Goal: Task Accomplishment & Management: Manage account settings

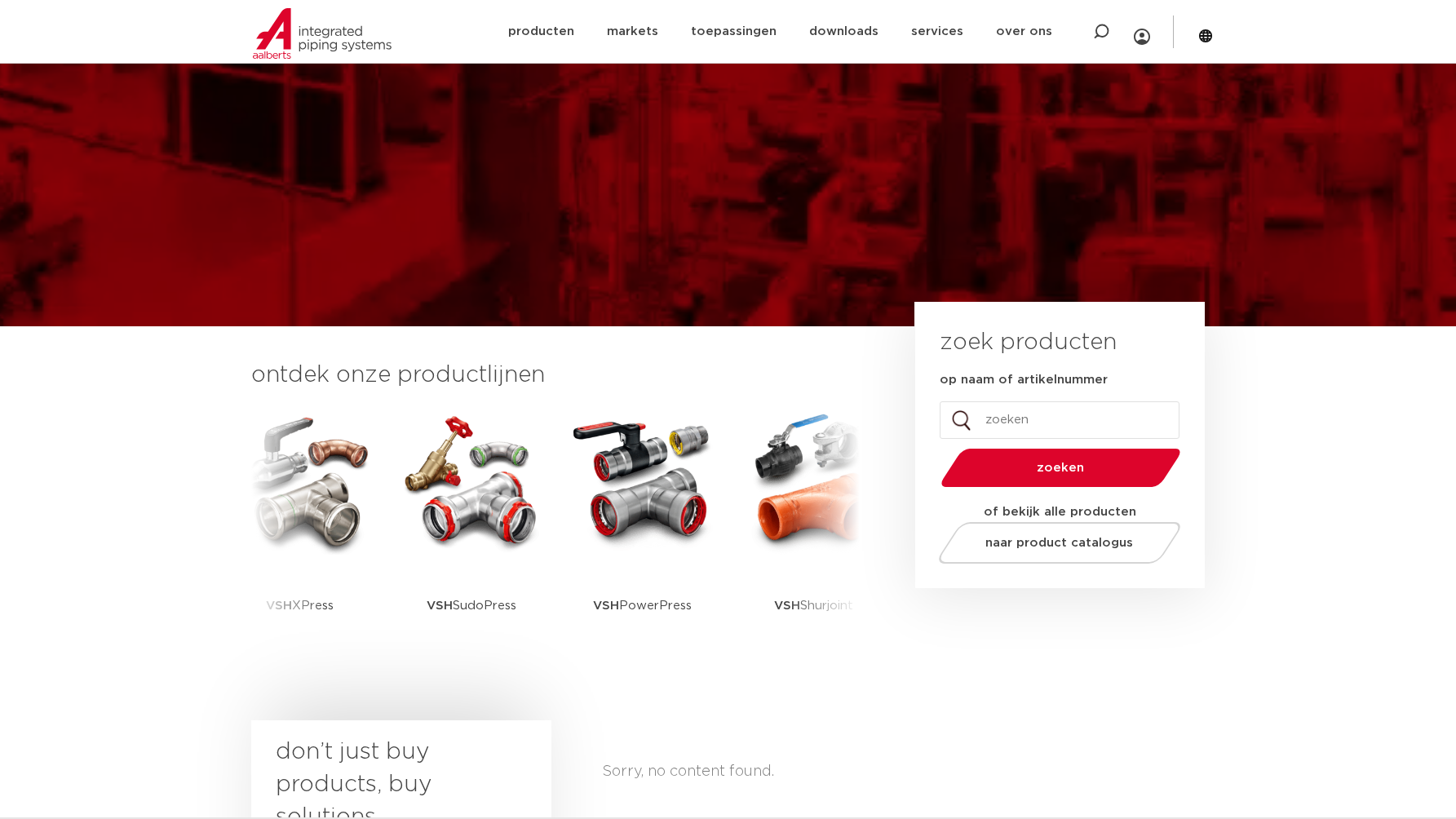
scroll to position [1154, 0]
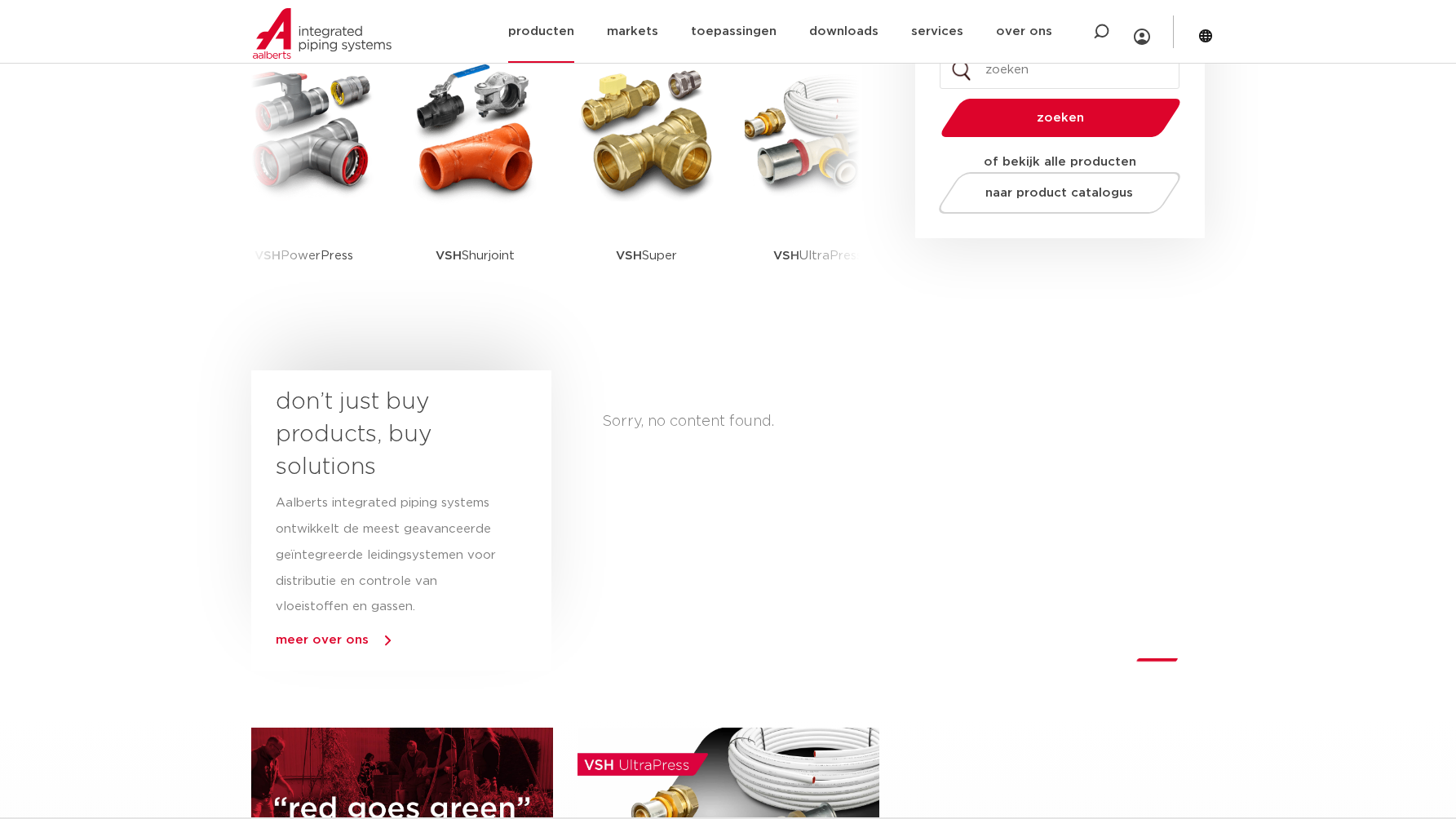
click at [553, 23] on link "producten" at bounding box center [541, 31] width 66 height 62
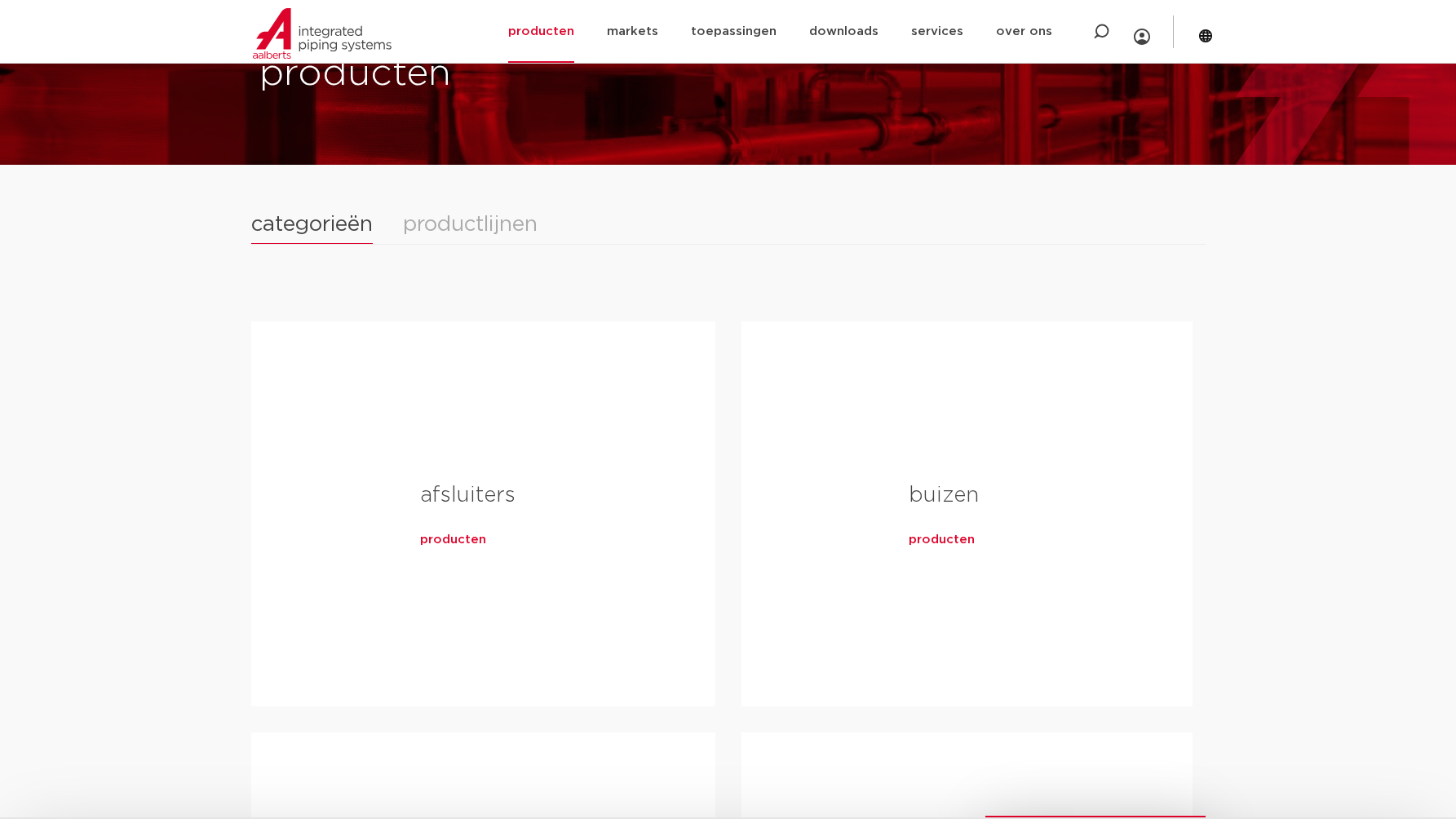
scroll to position [551, 0]
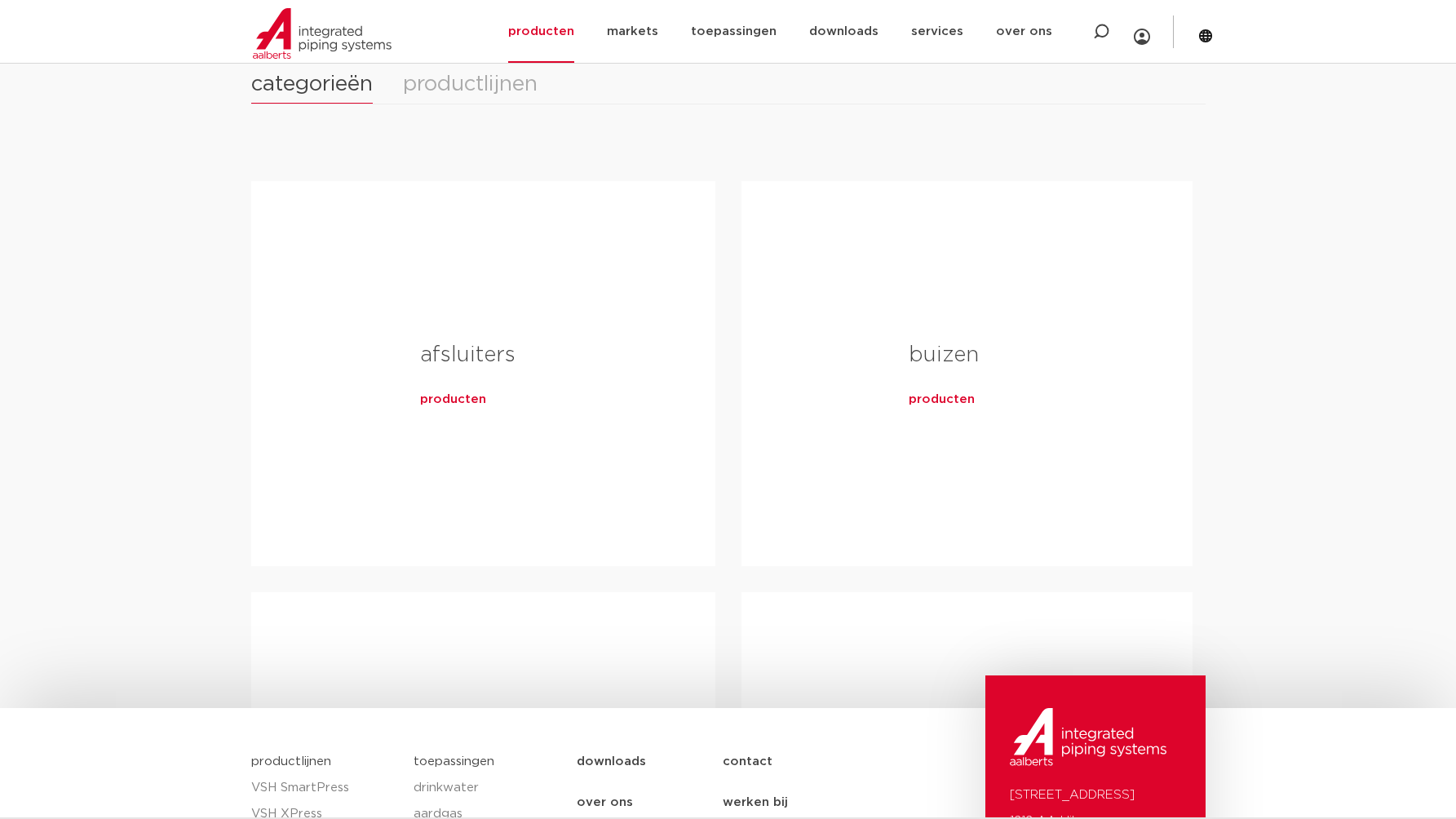
click at [438, 407] on span "producten" at bounding box center [453, 399] width 66 height 16
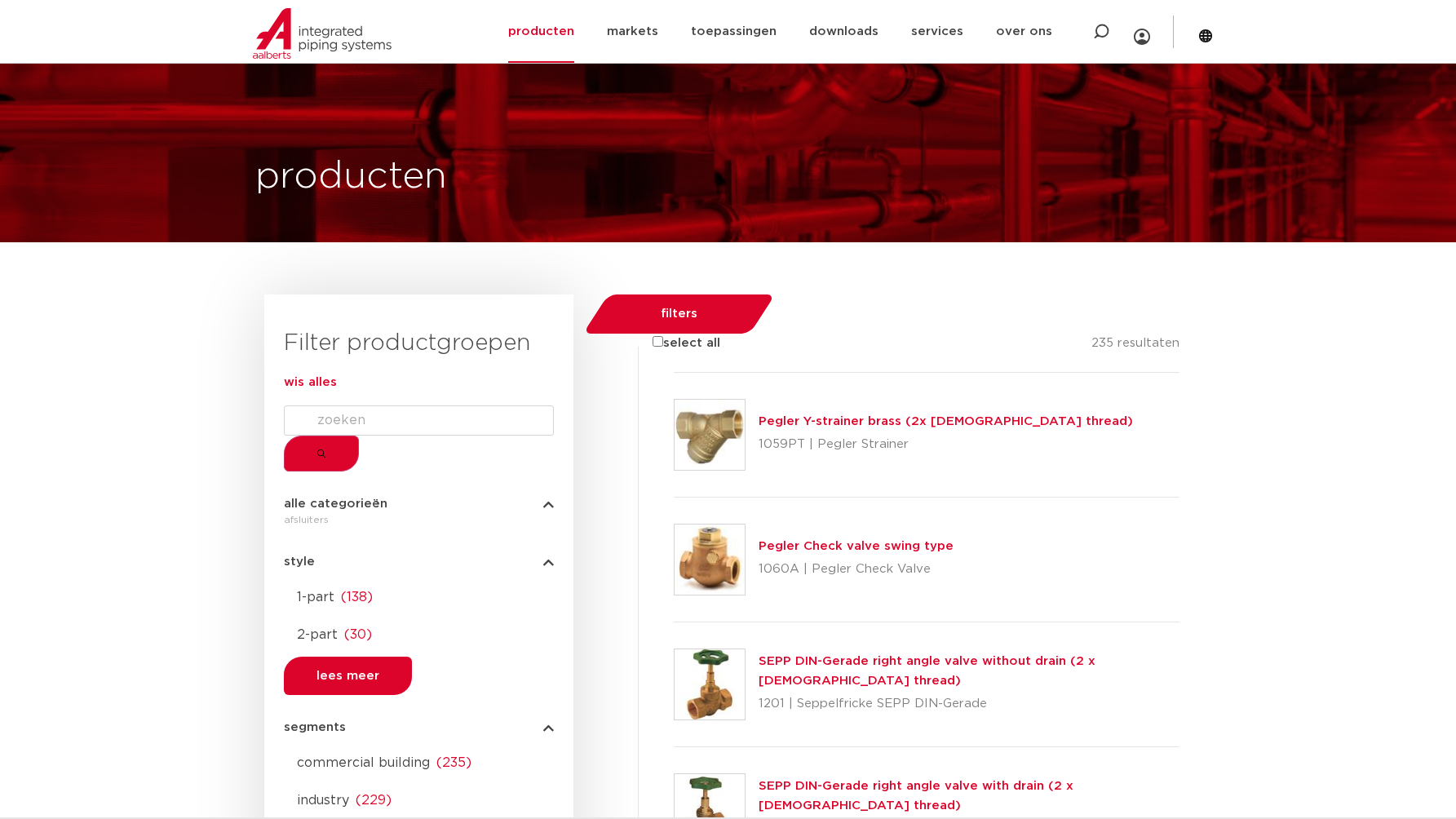
scroll to position [450, 0]
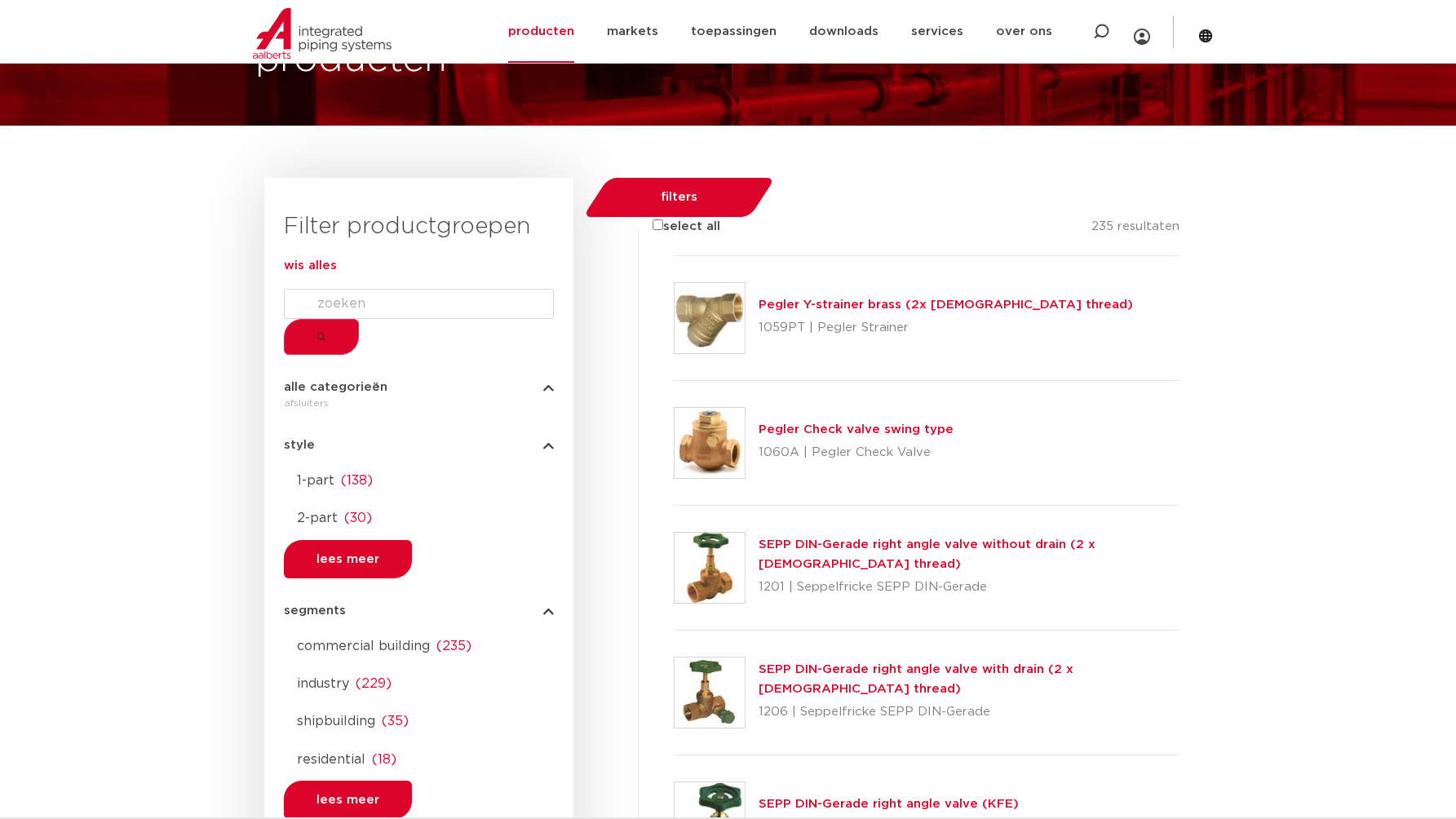
click at [291, 502] on div at bounding box center [418, 502] width 270 height 0
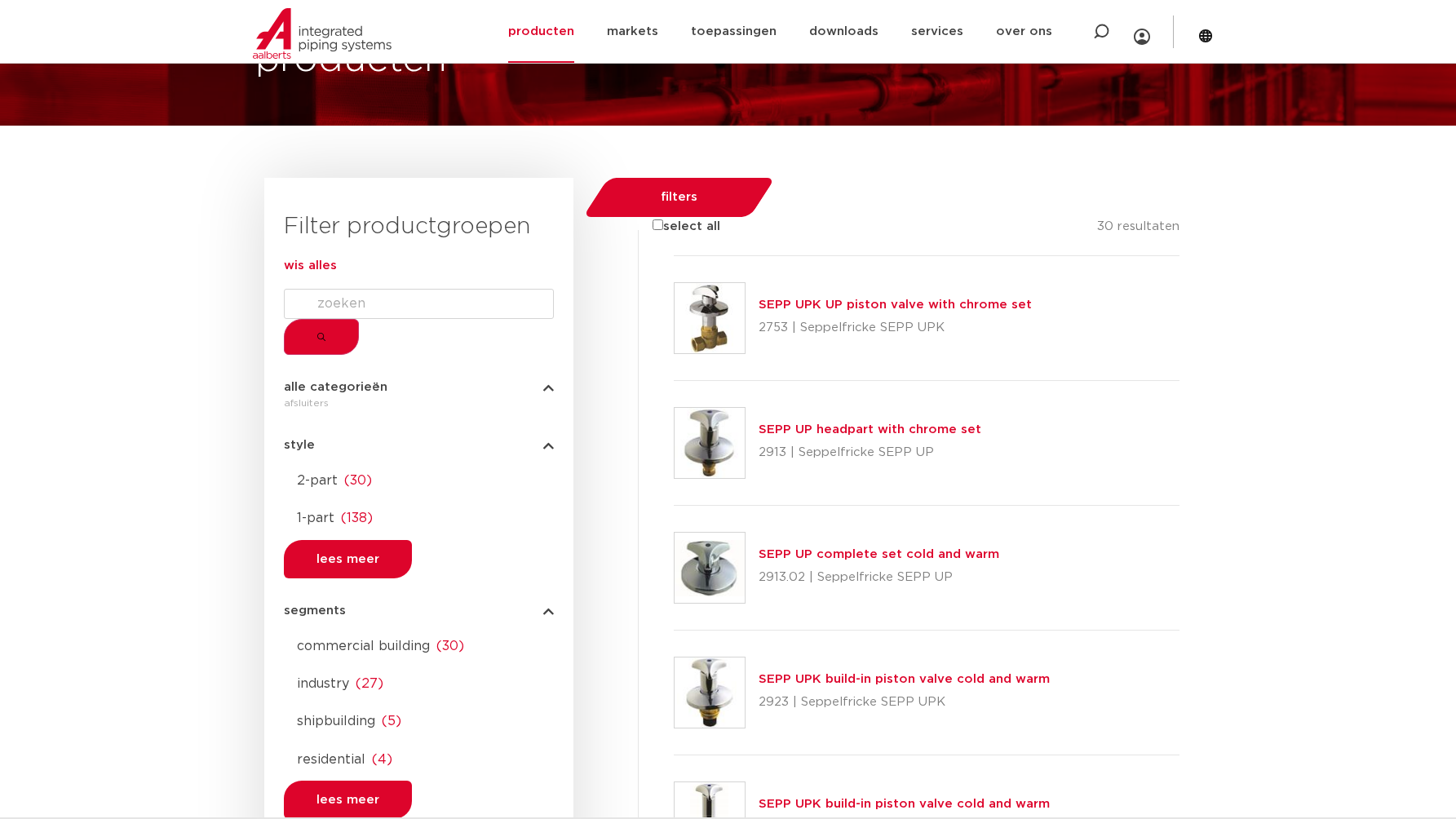
click at [293, 502] on div at bounding box center [418, 502] width 270 height 0
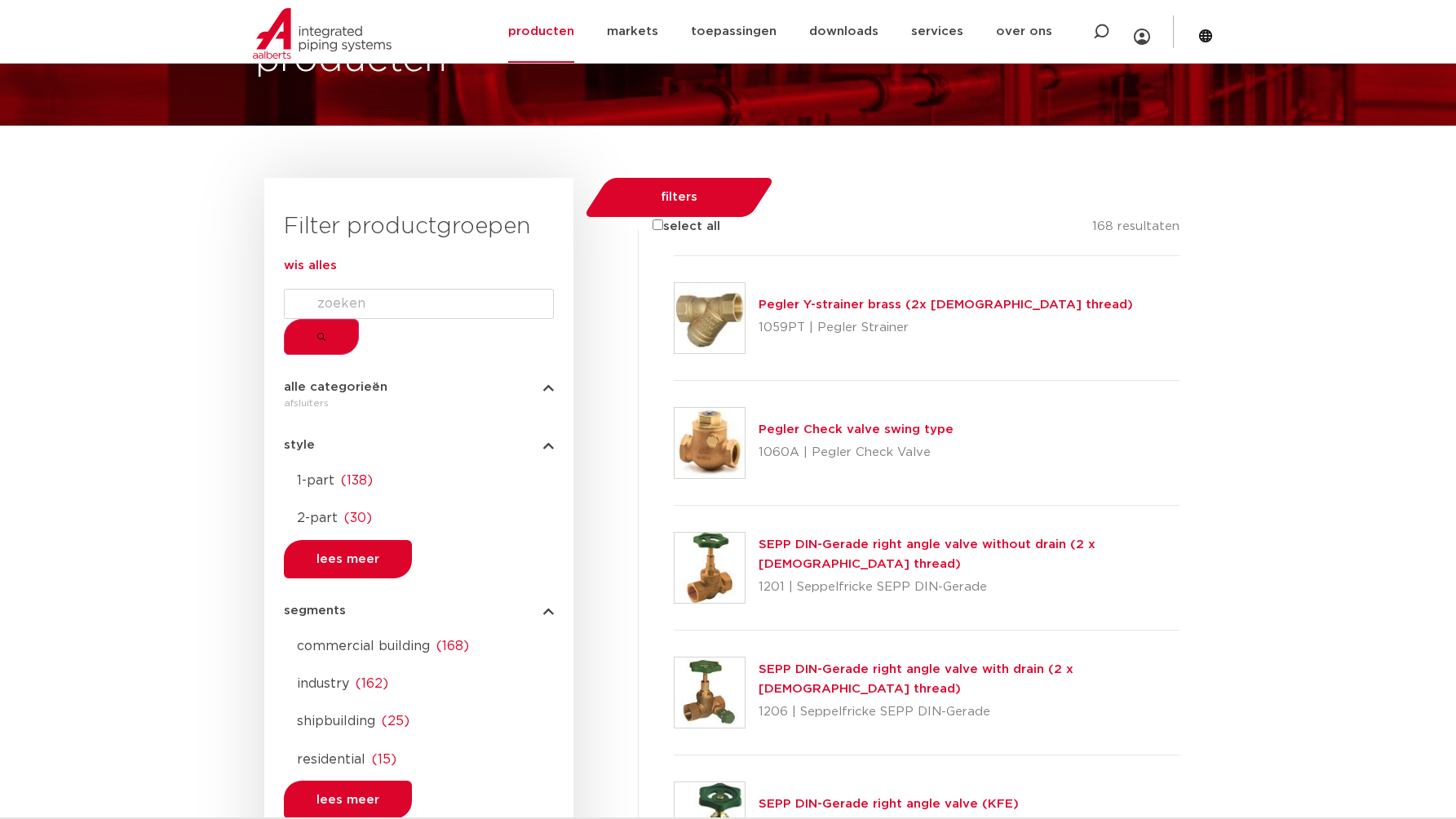
click at [293, 502] on div at bounding box center [418, 502] width 270 height 0
click at [293, 464] on div at bounding box center [418, 464] width 270 height 0
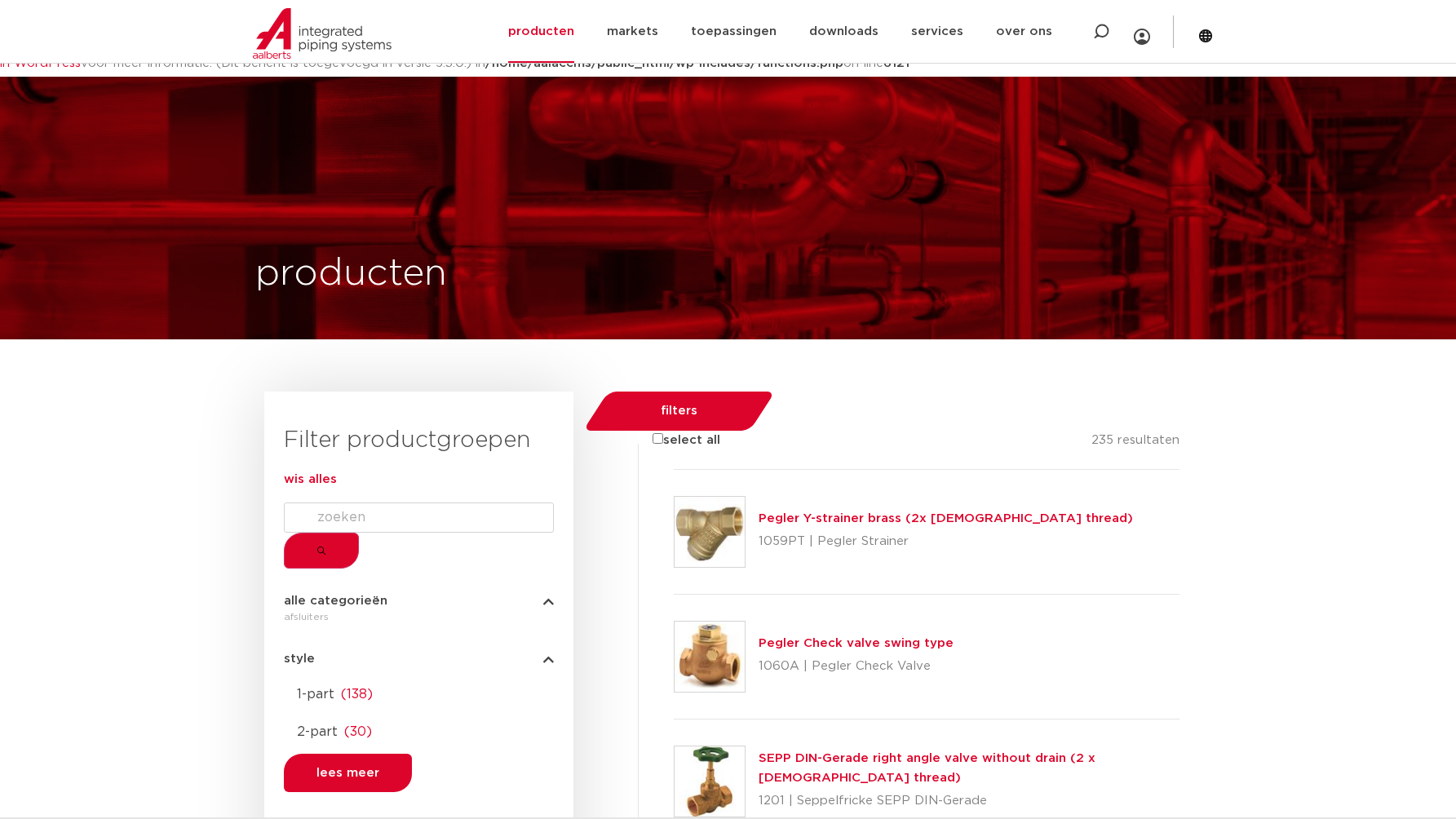
scroll to position [470, 0]
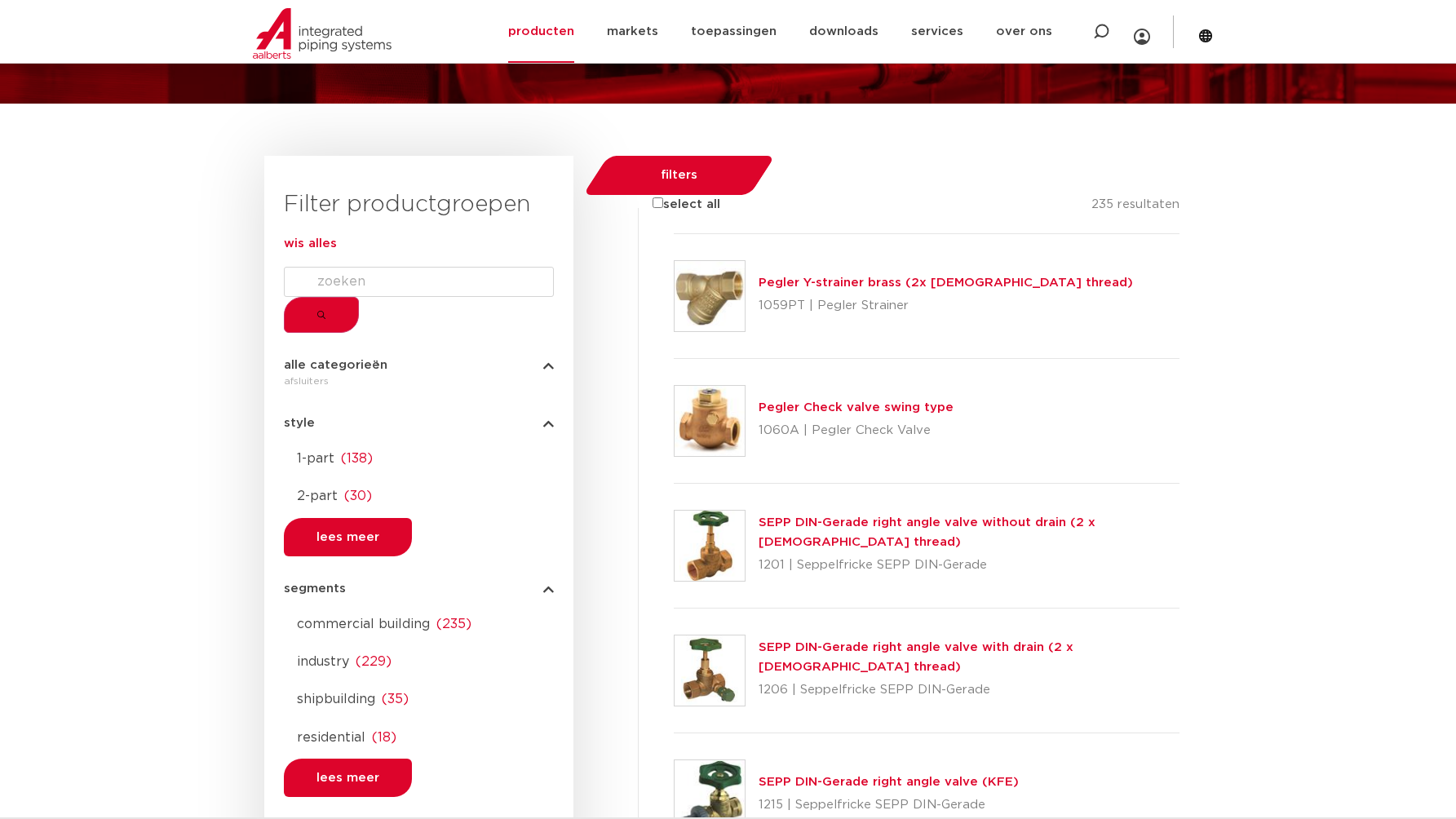
scroll to position [473, 0]
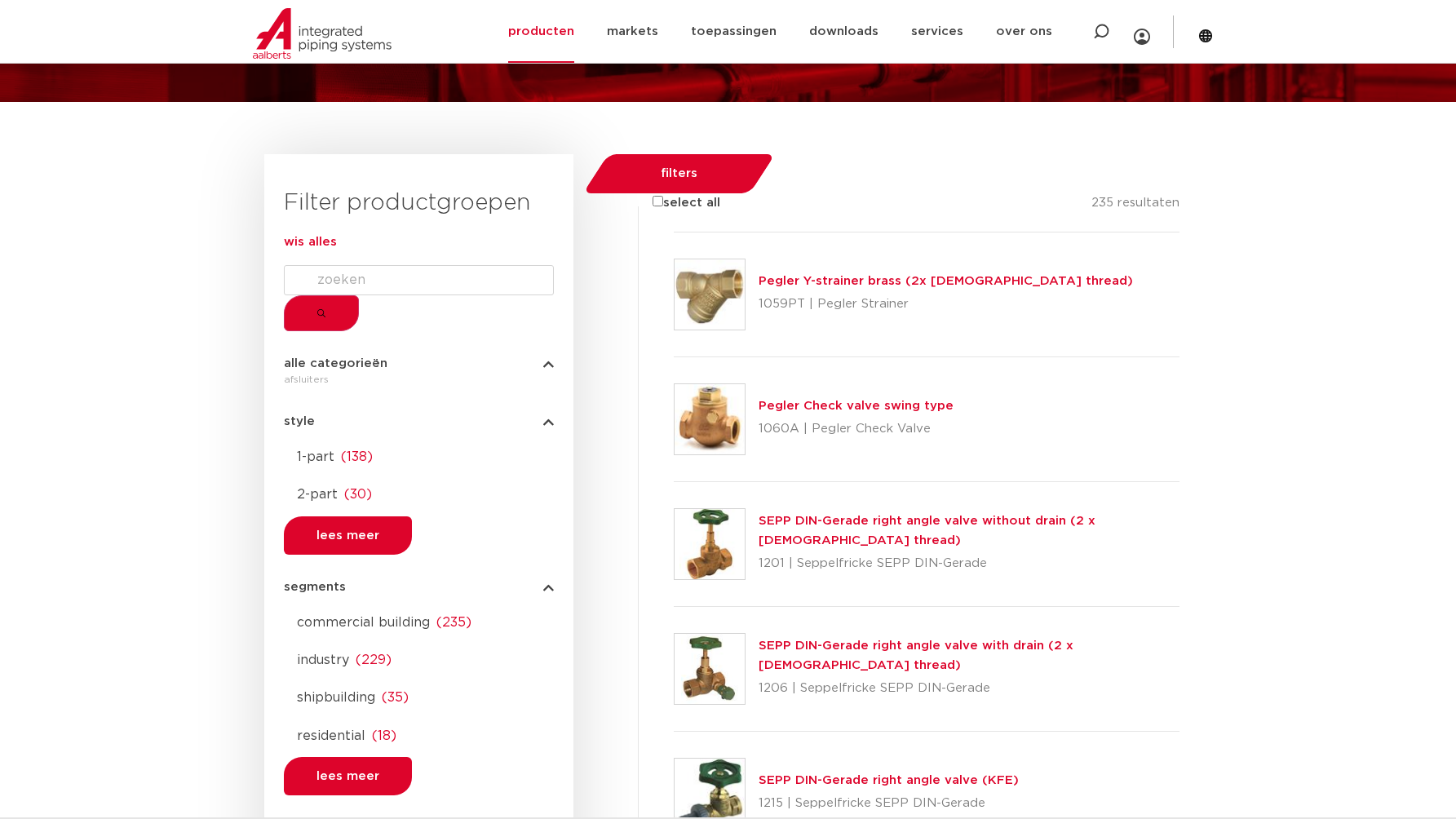
click at [364, 294] on input "Search" at bounding box center [418, 280] width 270 height 30
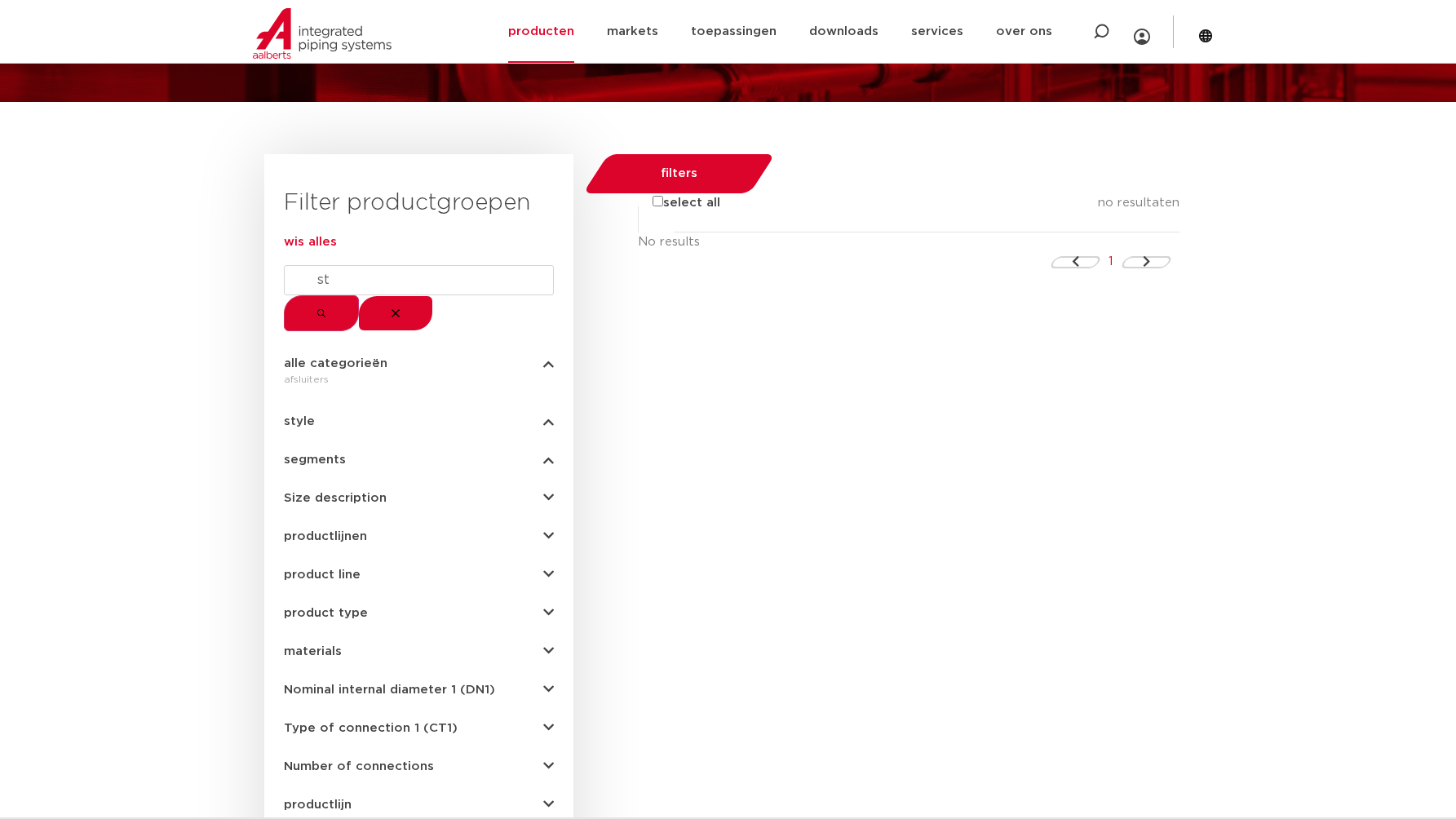
type input "s"
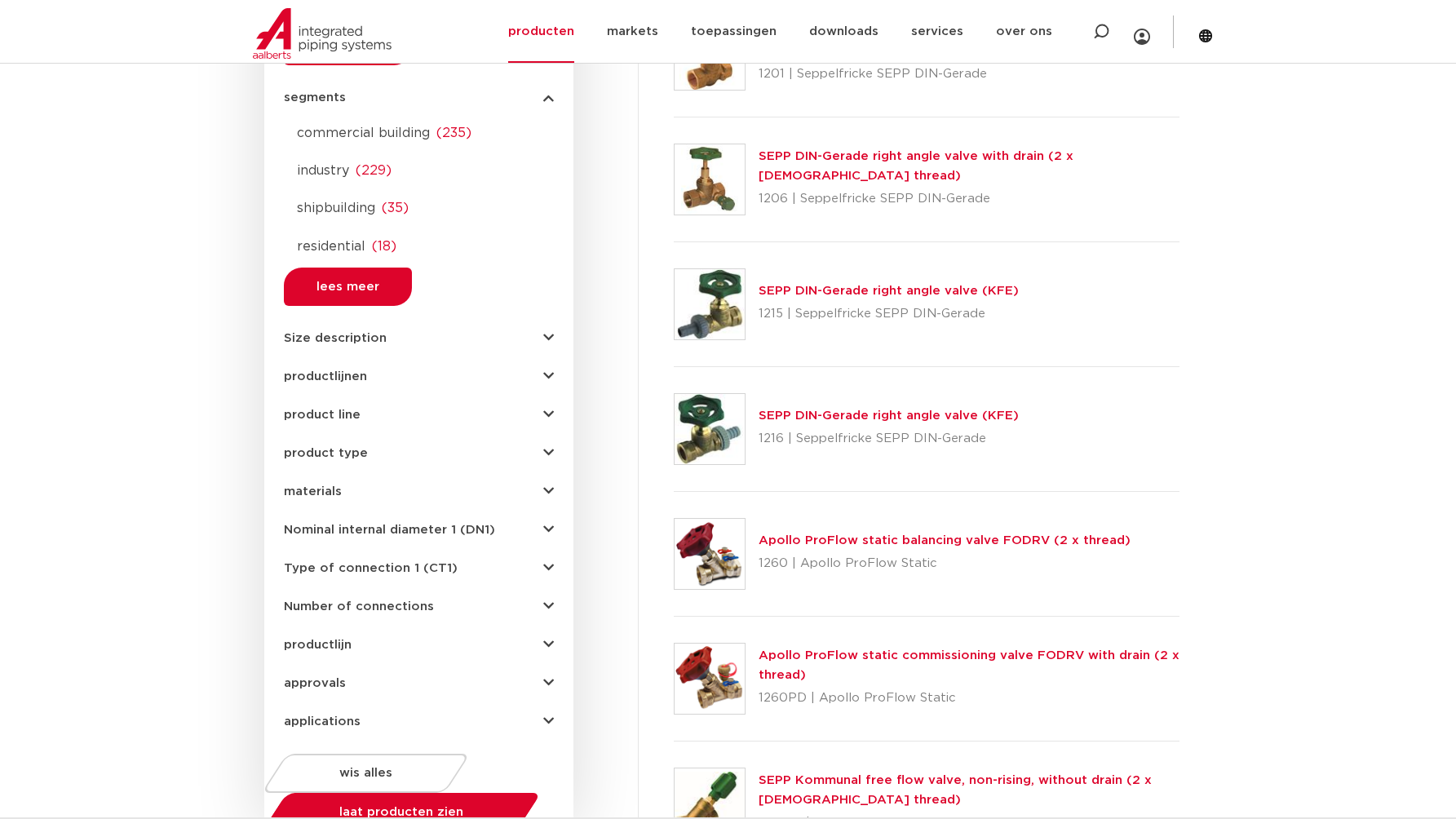
scroll to position [751, 0]
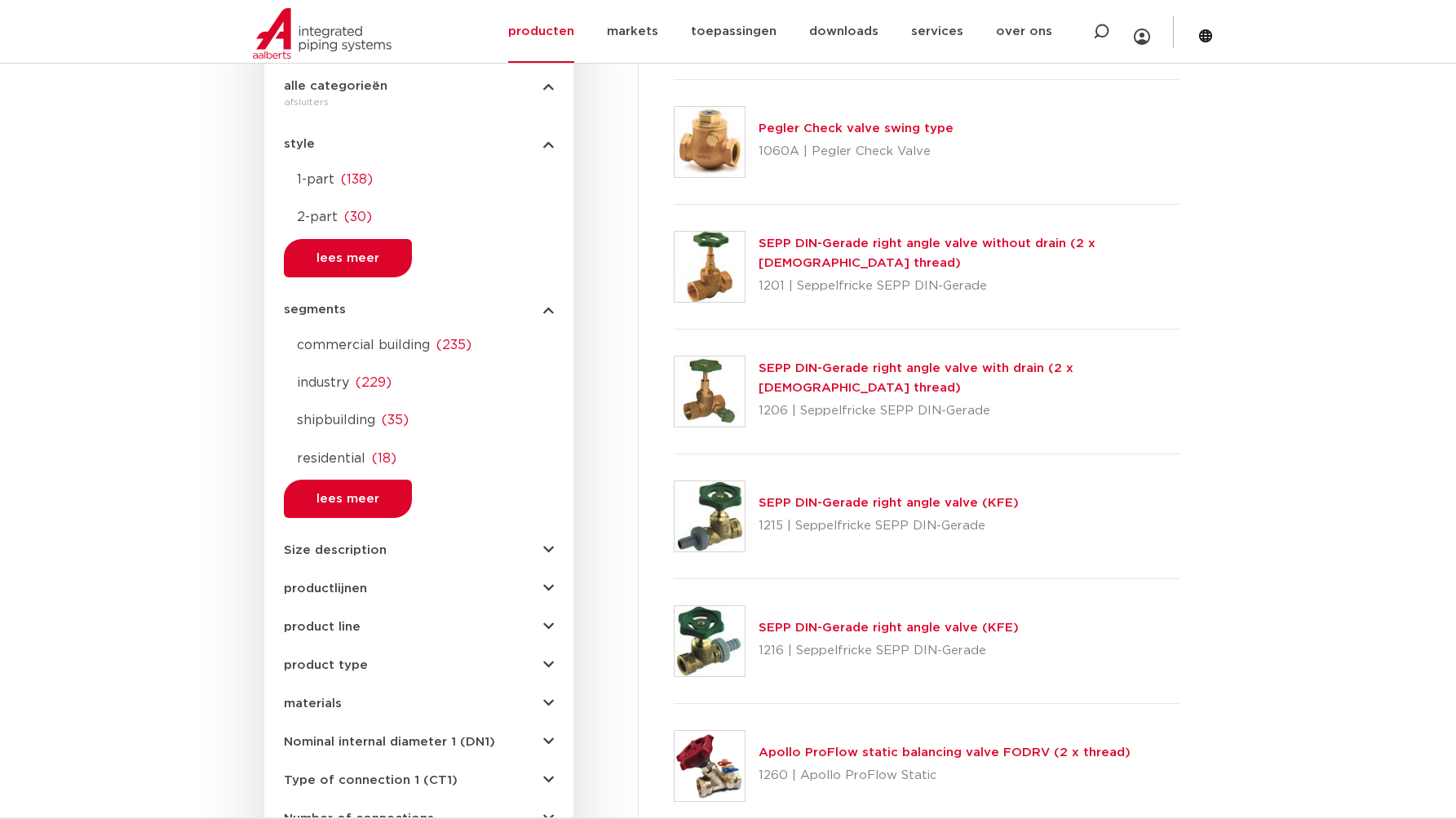
click at [333, 544] on span "Size description" at bounding box center [334, 550] width 103 height 12
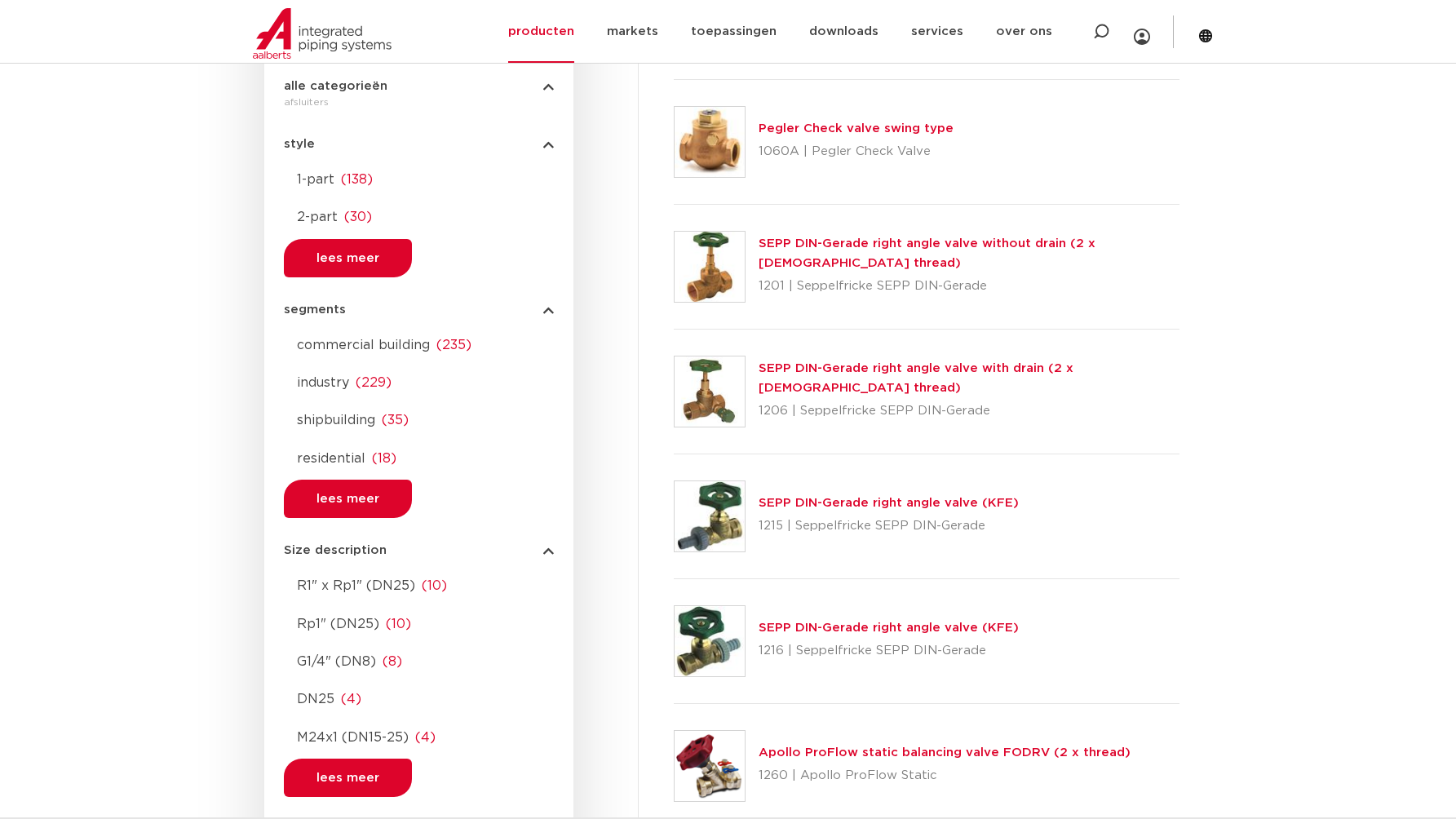
click at [327, 818] on span "productlijnen" at bounding box center [325, 829] width 84 height 12
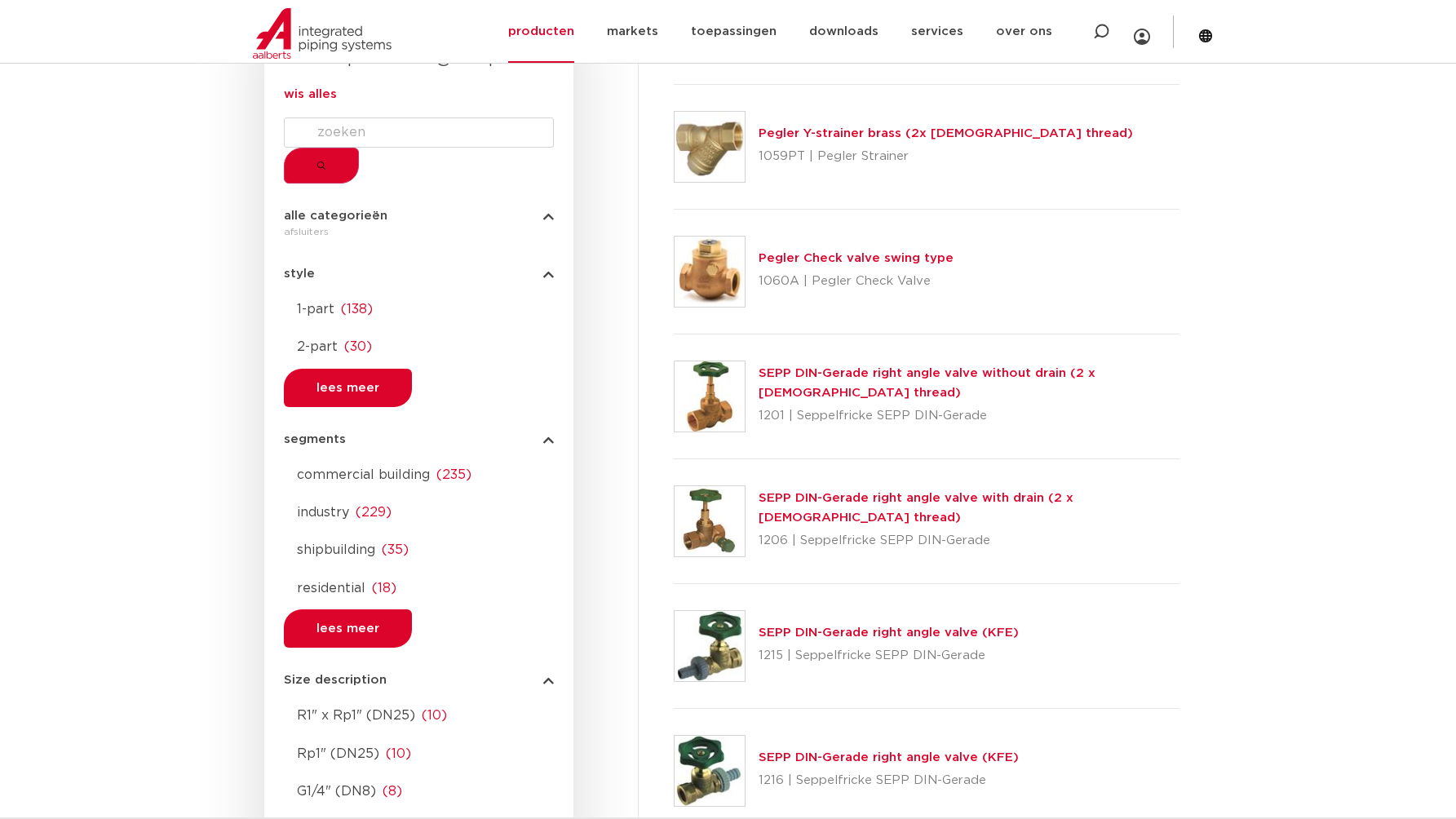
scroll to position [709, 0]
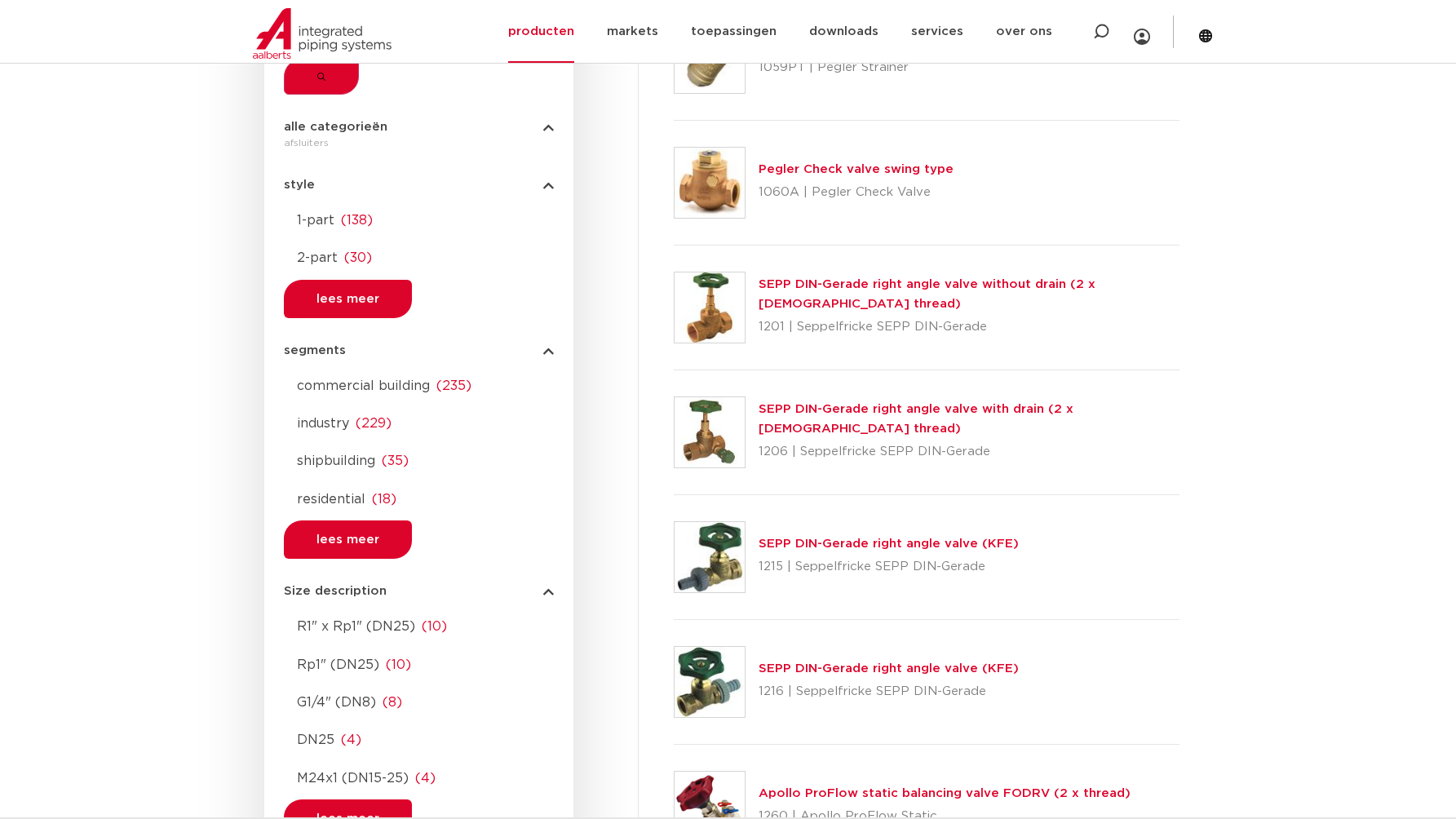
click at [293, 407] on div at bounding box center [418, 407] width 270 height 0
click at [295, 444] on div at bounding box center [418, 444] width 270 height 0
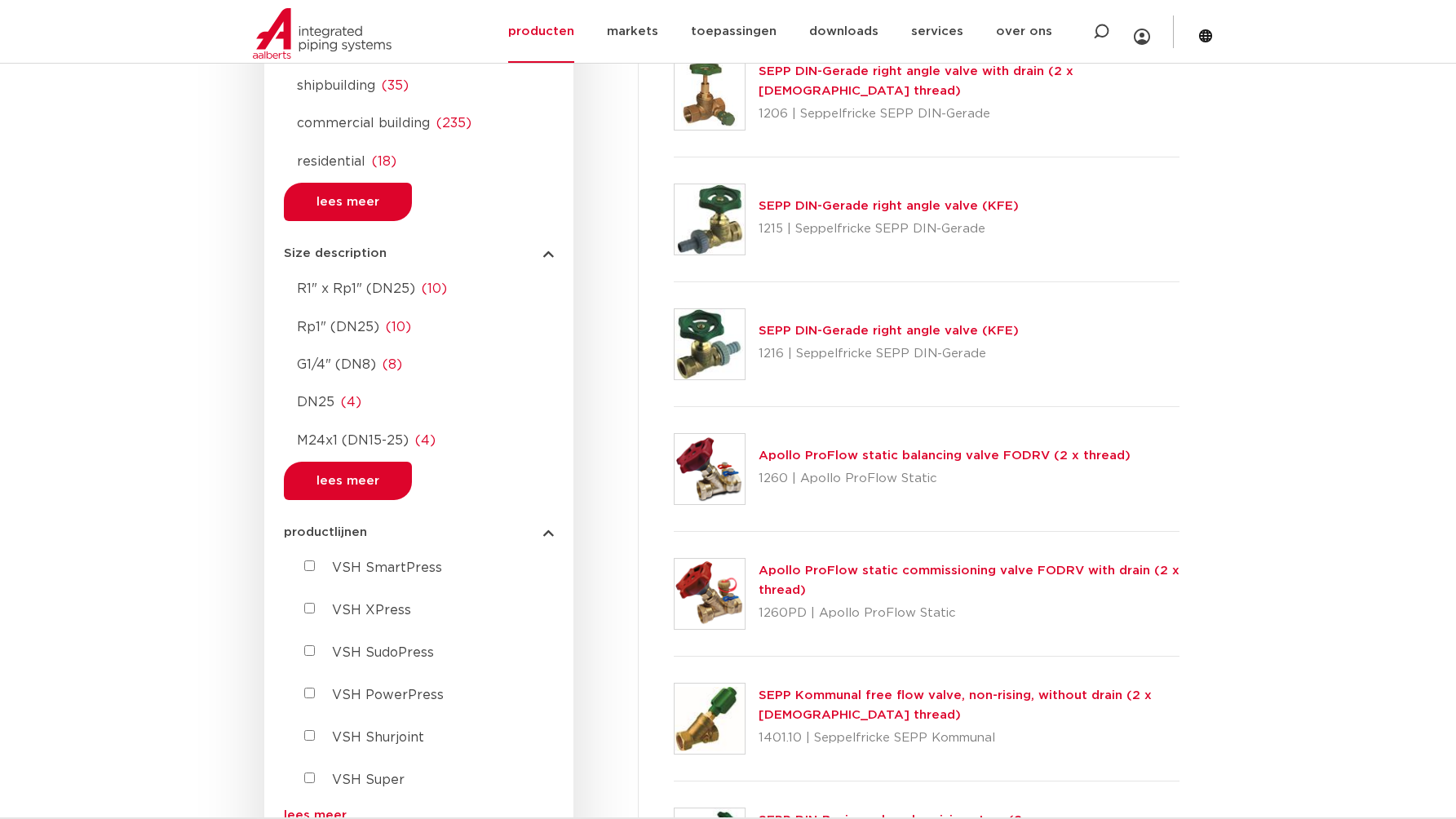
scroll to position [1407, 0]
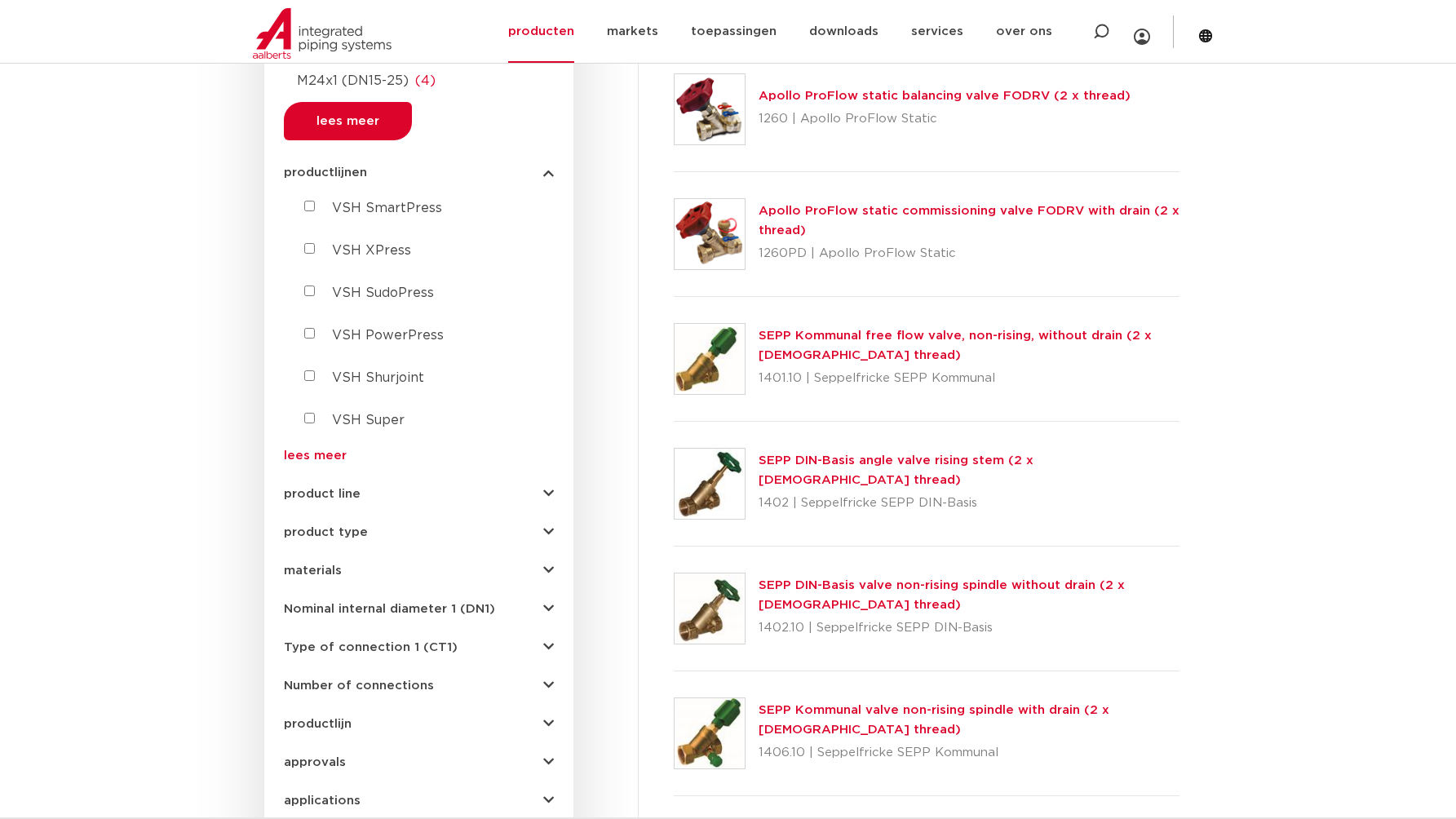
click at [293, 564] on span "materials" at bounding box center [312, 570] width 58 height 12
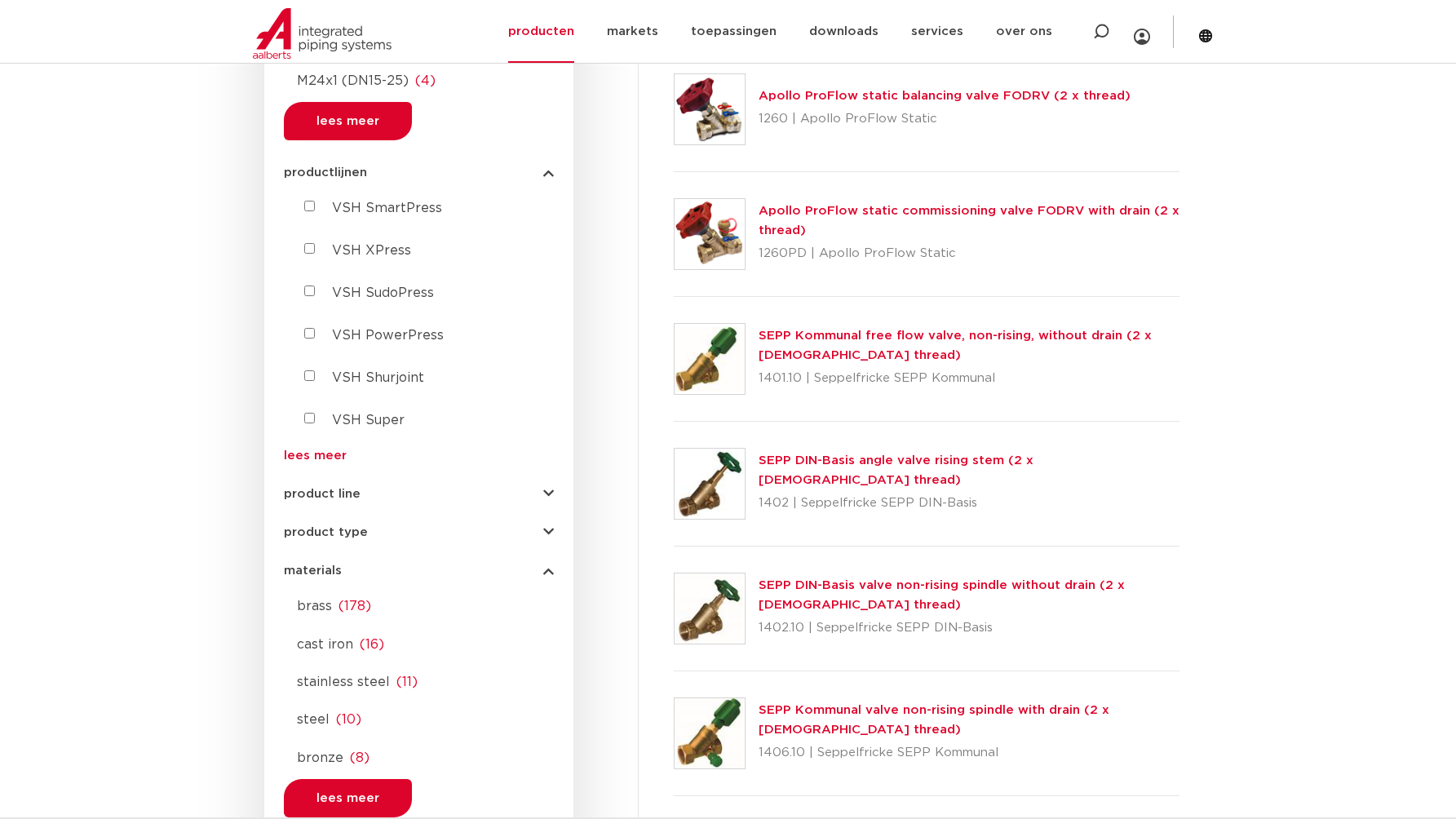
click at [303, 589] on link "brass ( 178 )" at bounding box center [418, 602] width 270 height 26
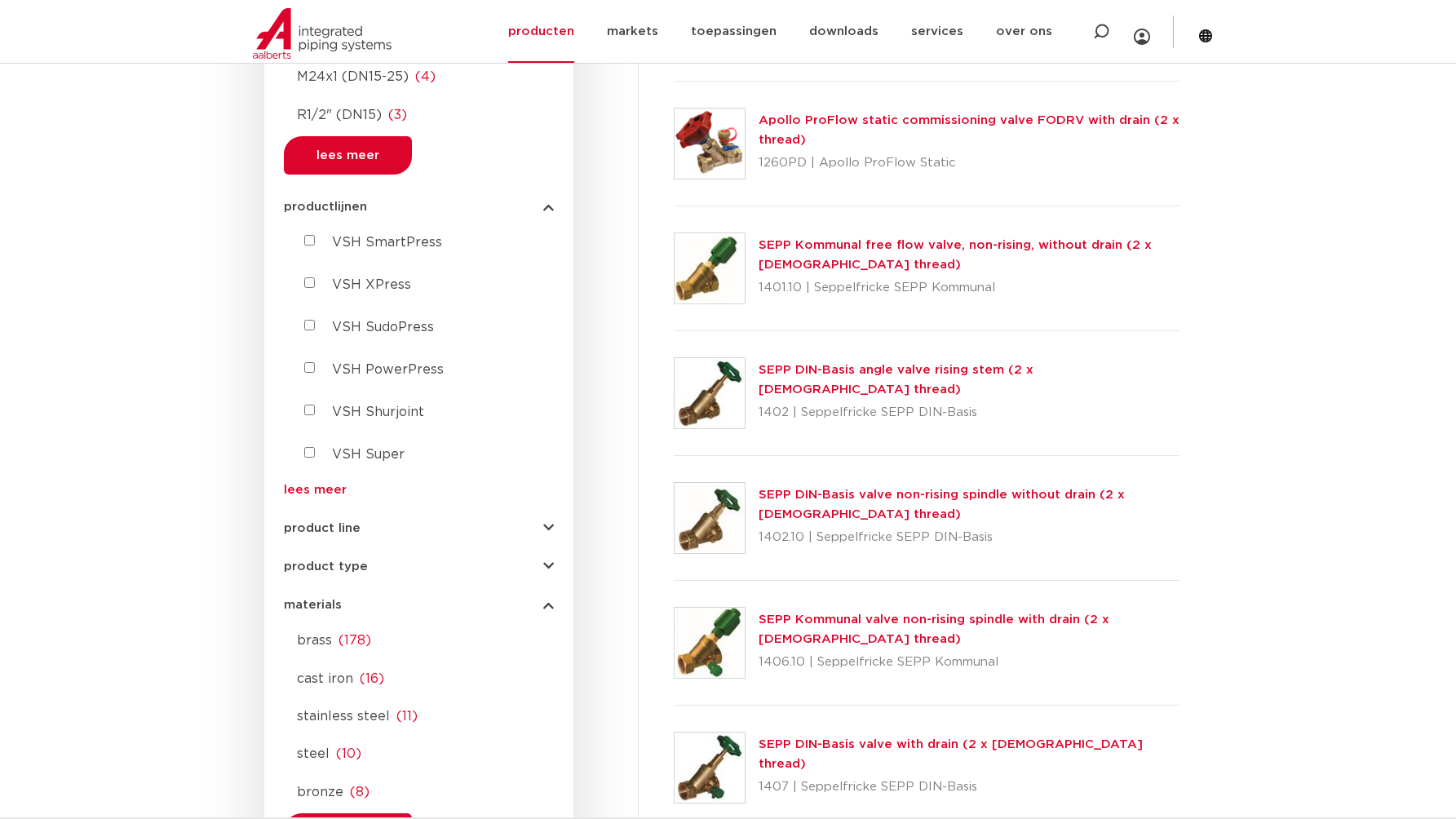
click at [311, 484] on link "lees meer" at bounding box center [418, 489] width 270 height 12
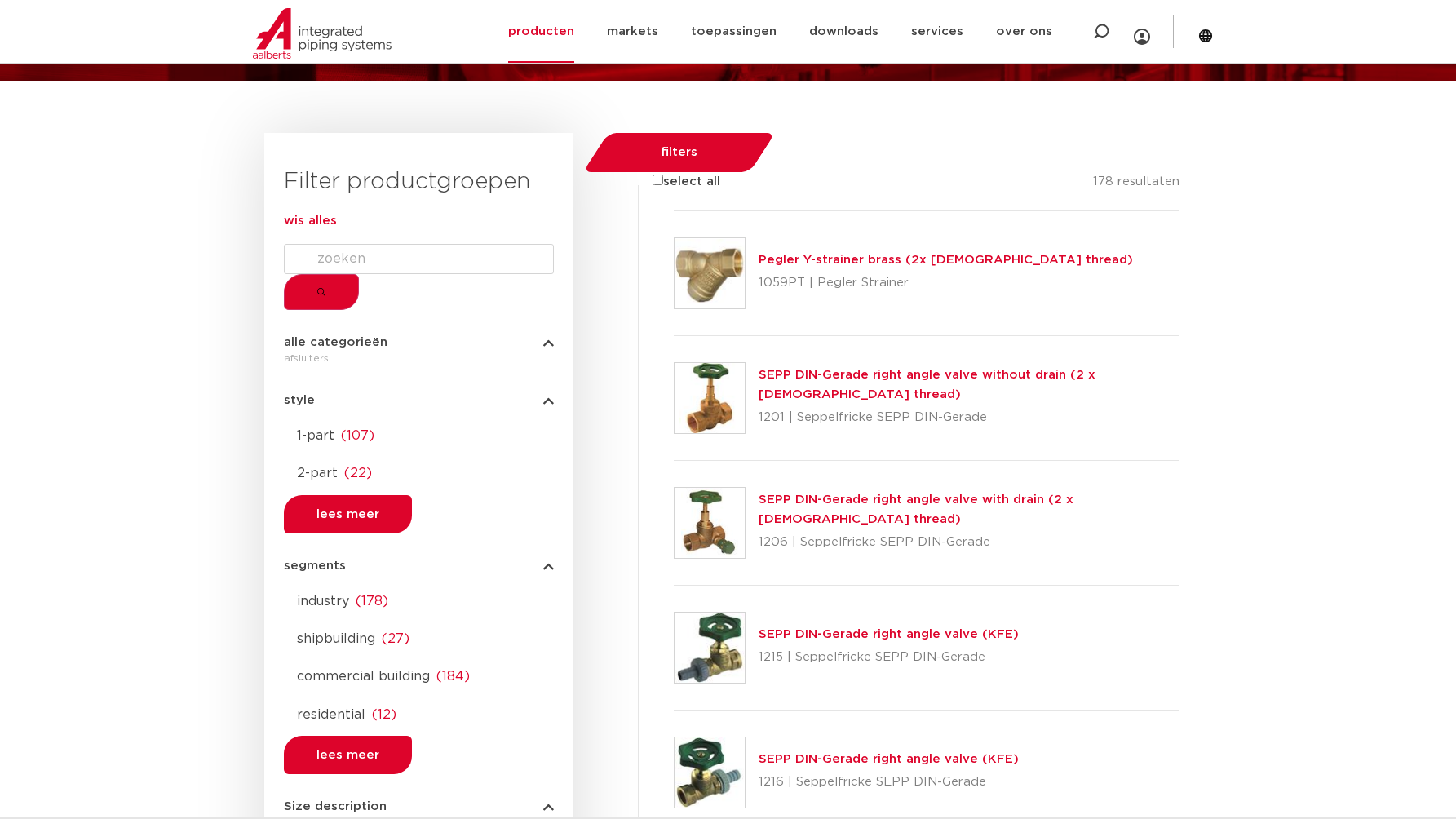
scroll to position [491, 0]
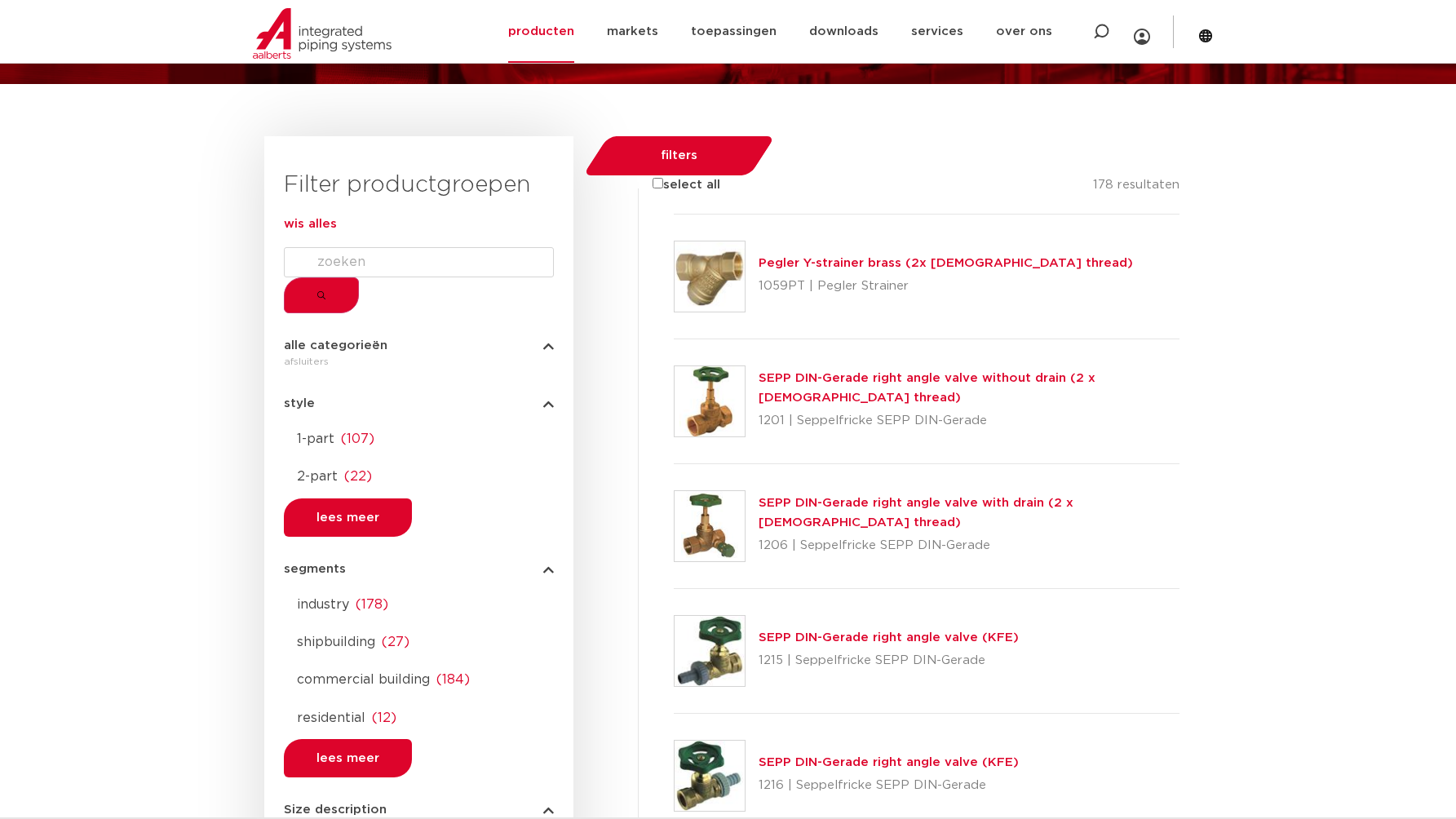
click at [674, 214] on div at bounding box center [674, 214] width 0 height 0
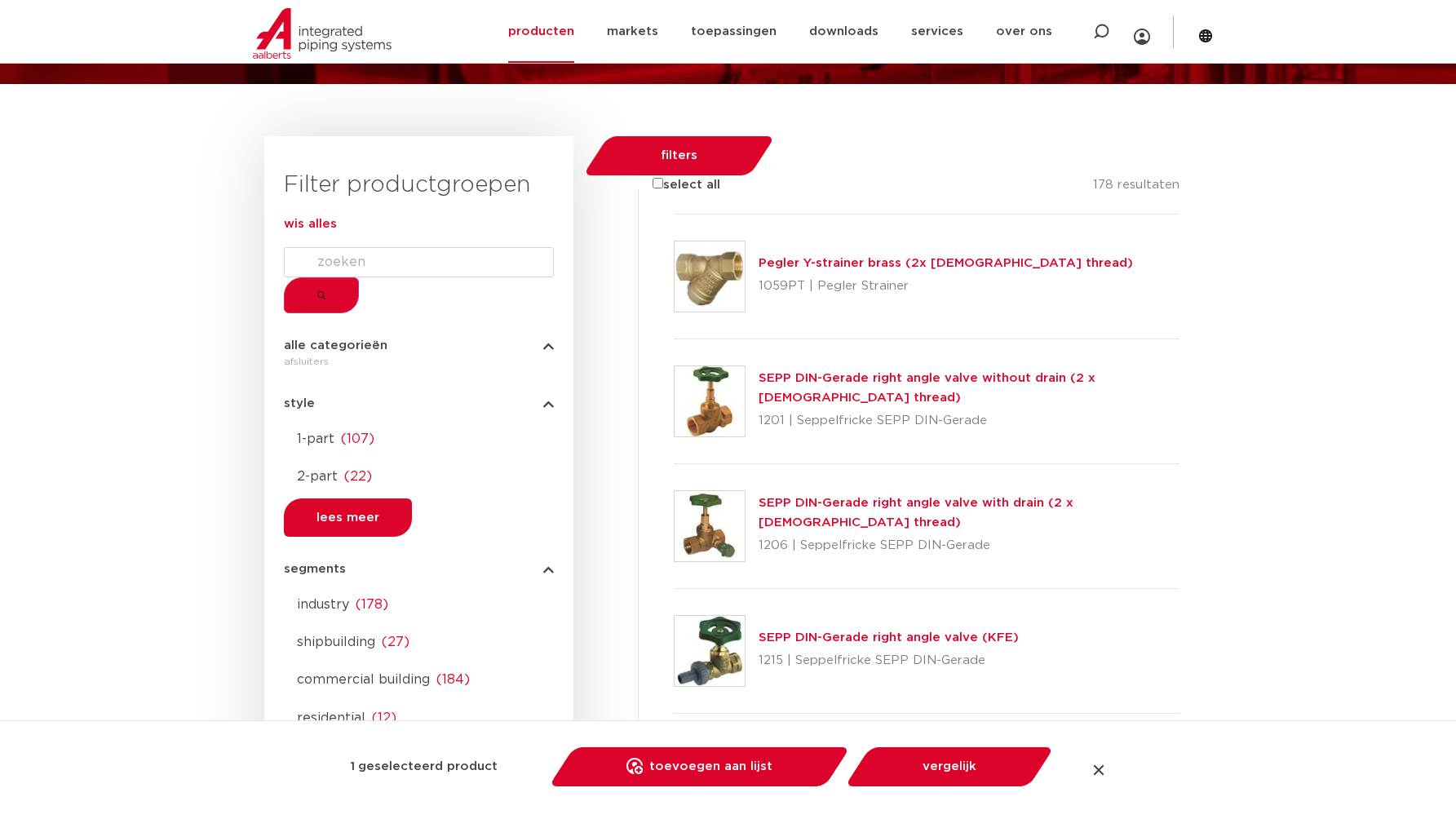
click at [674, 339] on div at bounding box center [674, 339] width 0 height 0
click at [674, 464] on div at bounding box center [674, 464] width 0 height 0
click at [674, 589] on div at bounding box center [674, 589] width 0 height 0
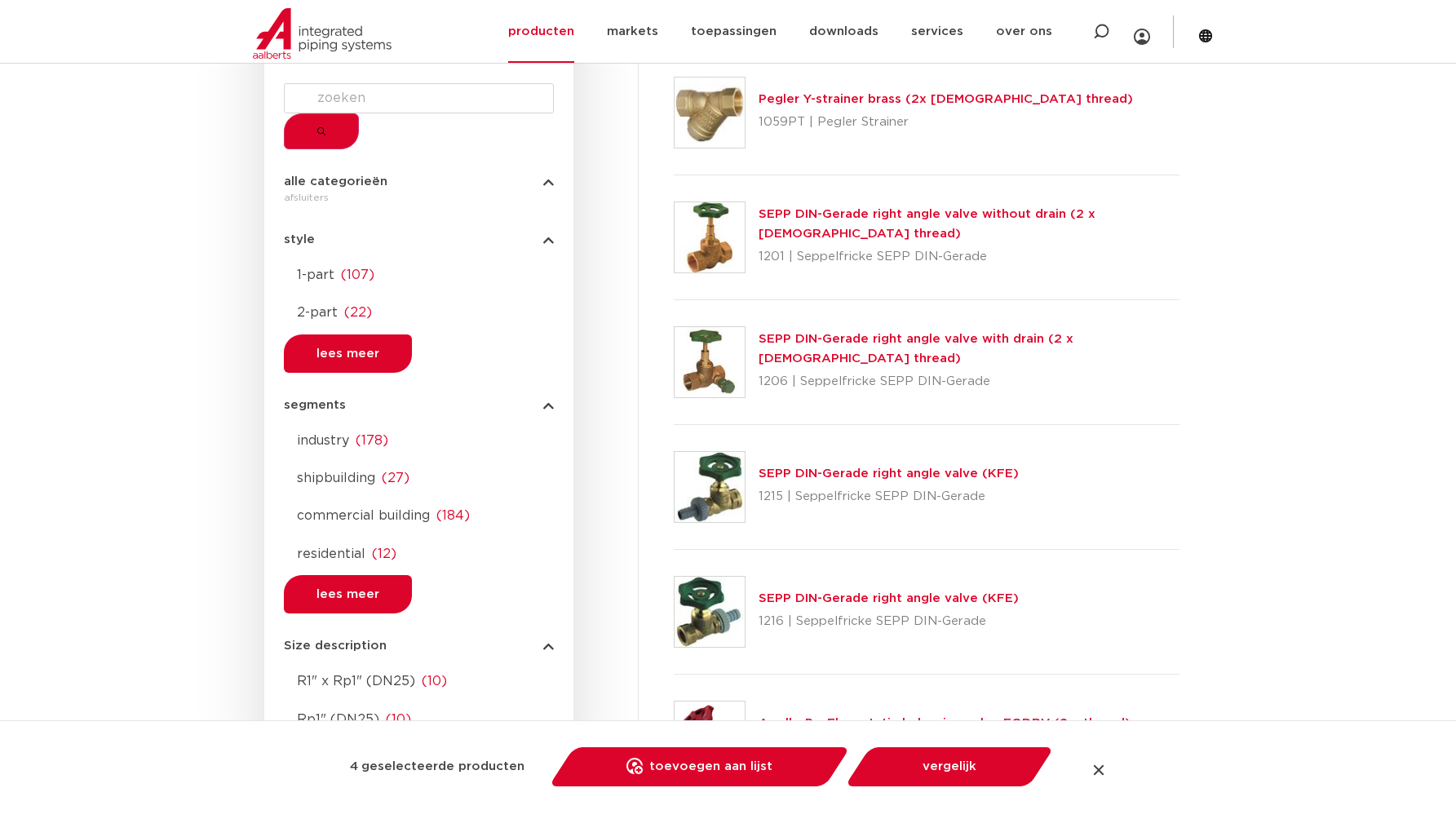
scroll to position [1048, 0]
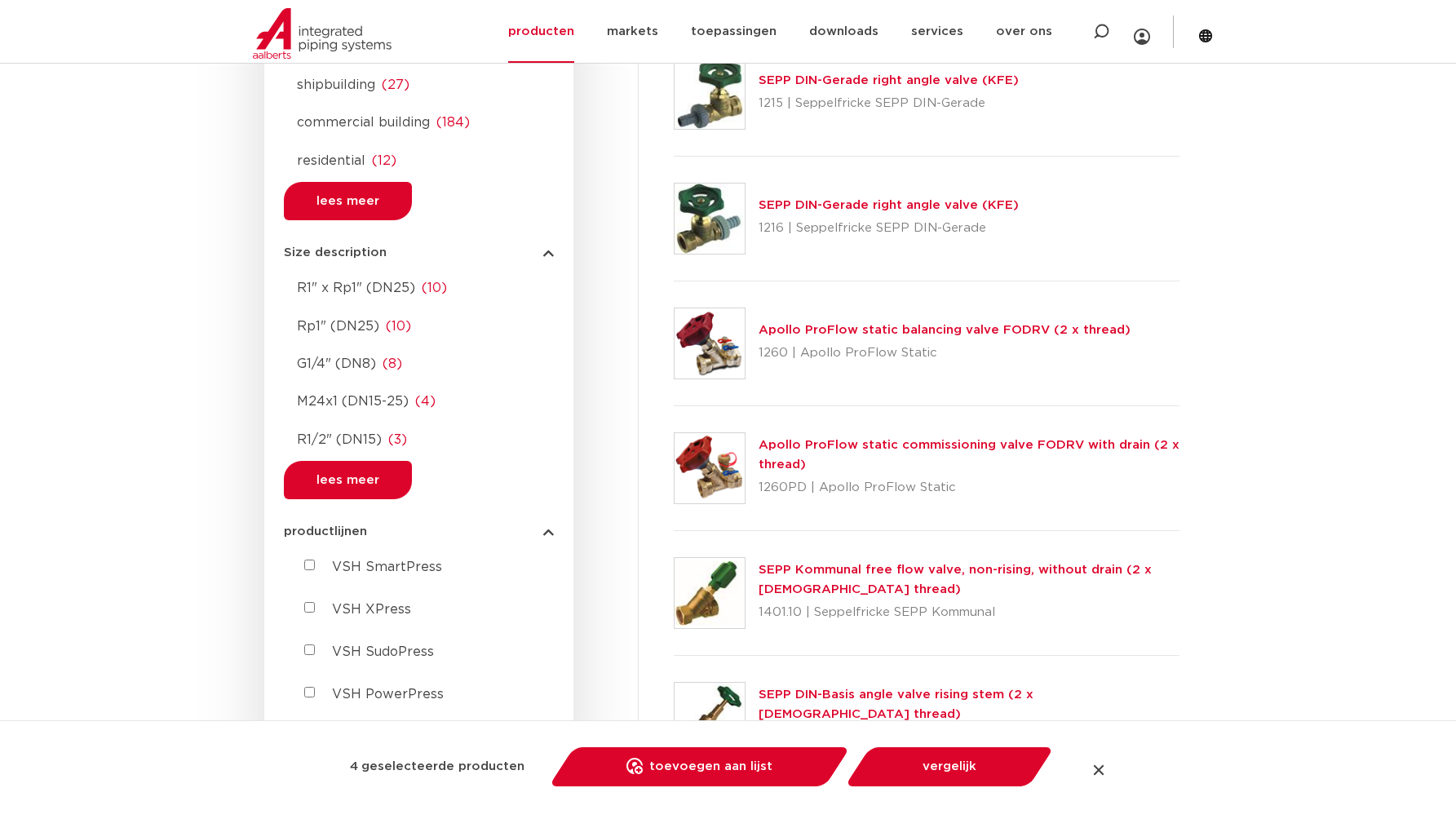
click at [1100, 770] on div at bounding box center [1098, 769] width 16 height 16
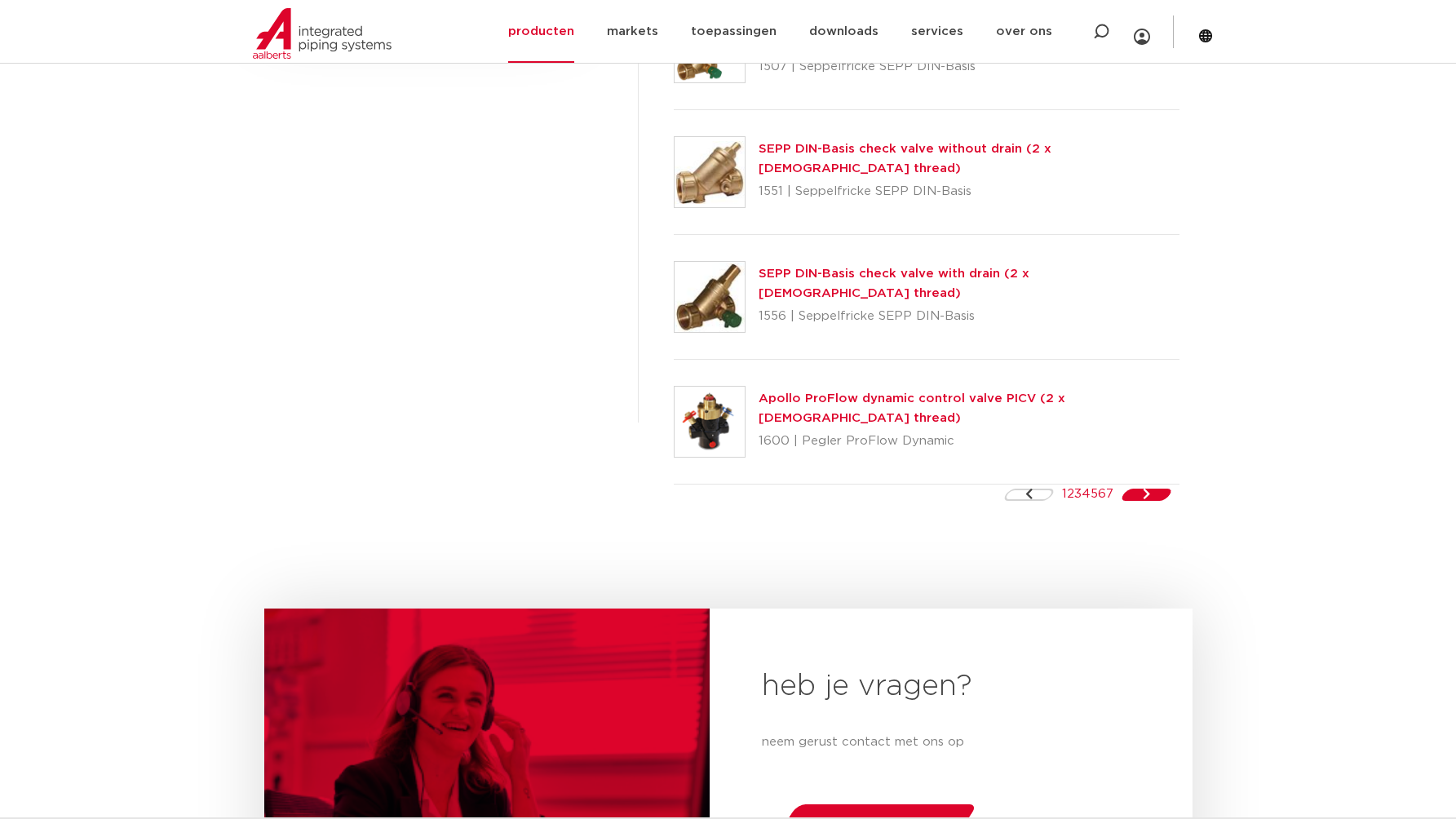
scroll to position [2877, 0]
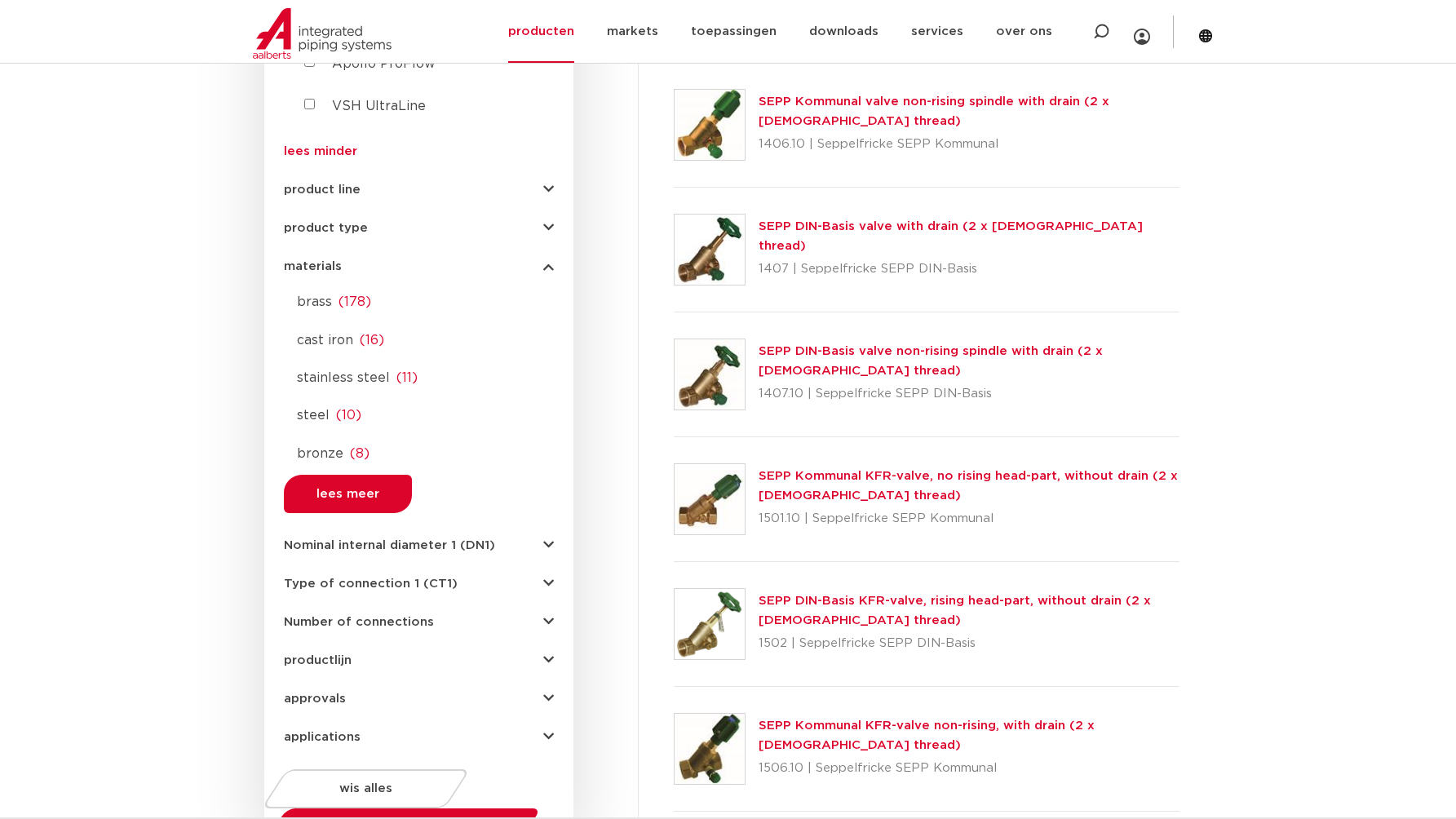
scroll to position [2719, 0]
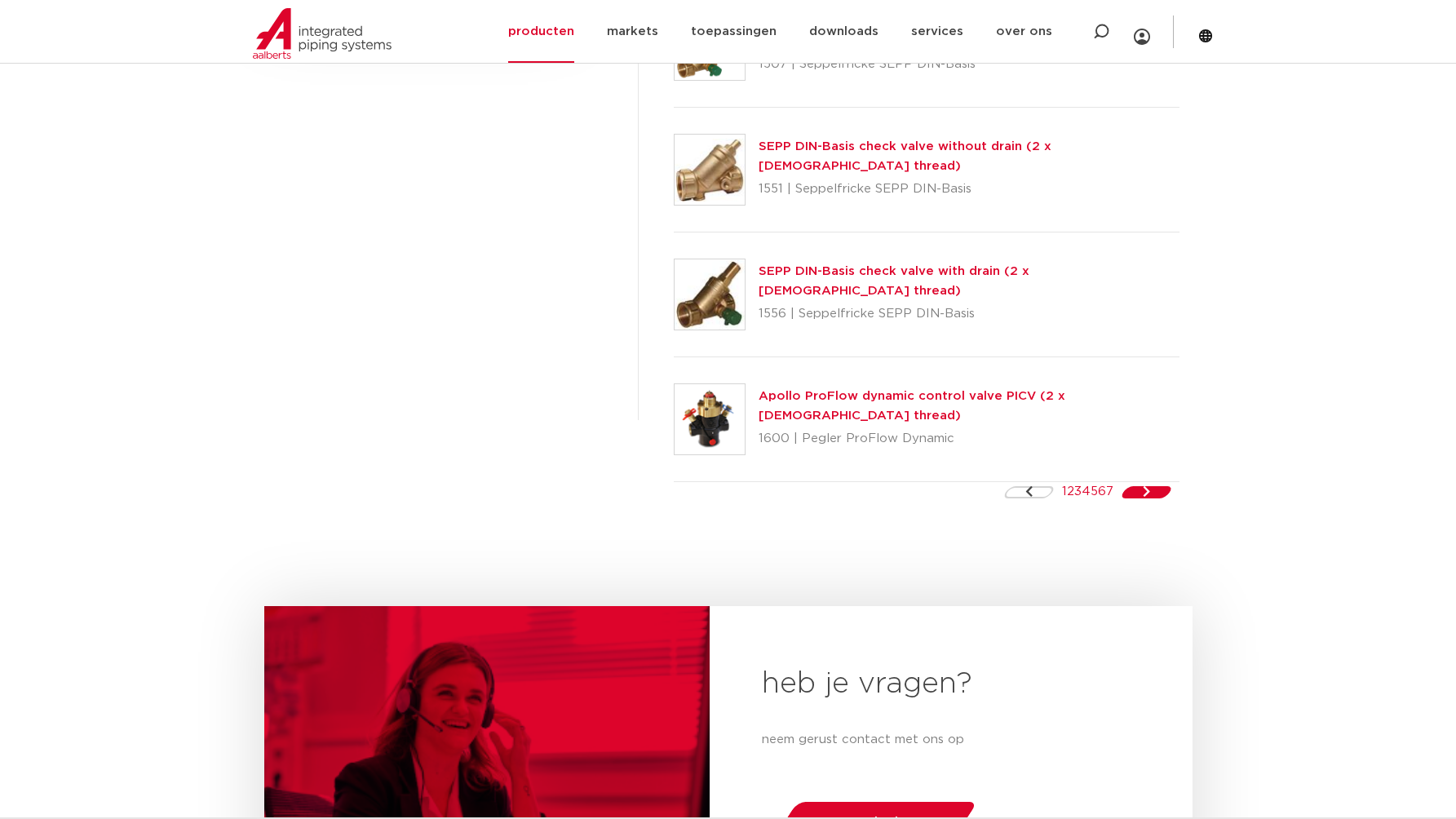
drag, startPoint x: 903, startPoint y: 540, endPoint x: 892, endPoint y: 537, distance: 11.4
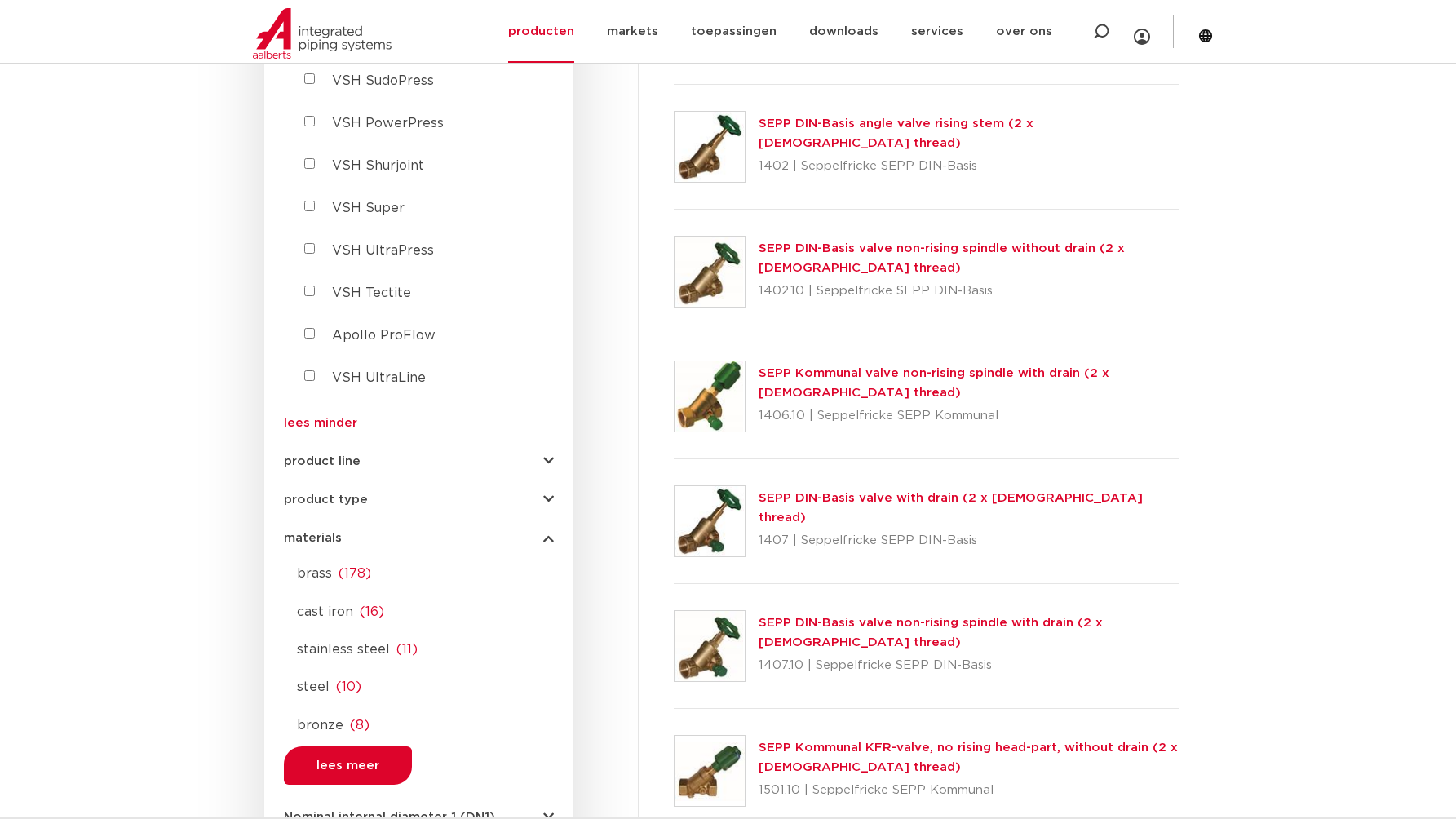
drag, startPoint x: 320, startPoint y: 751, endPoint x: 236, endPoint y: 718, distance: 90.2
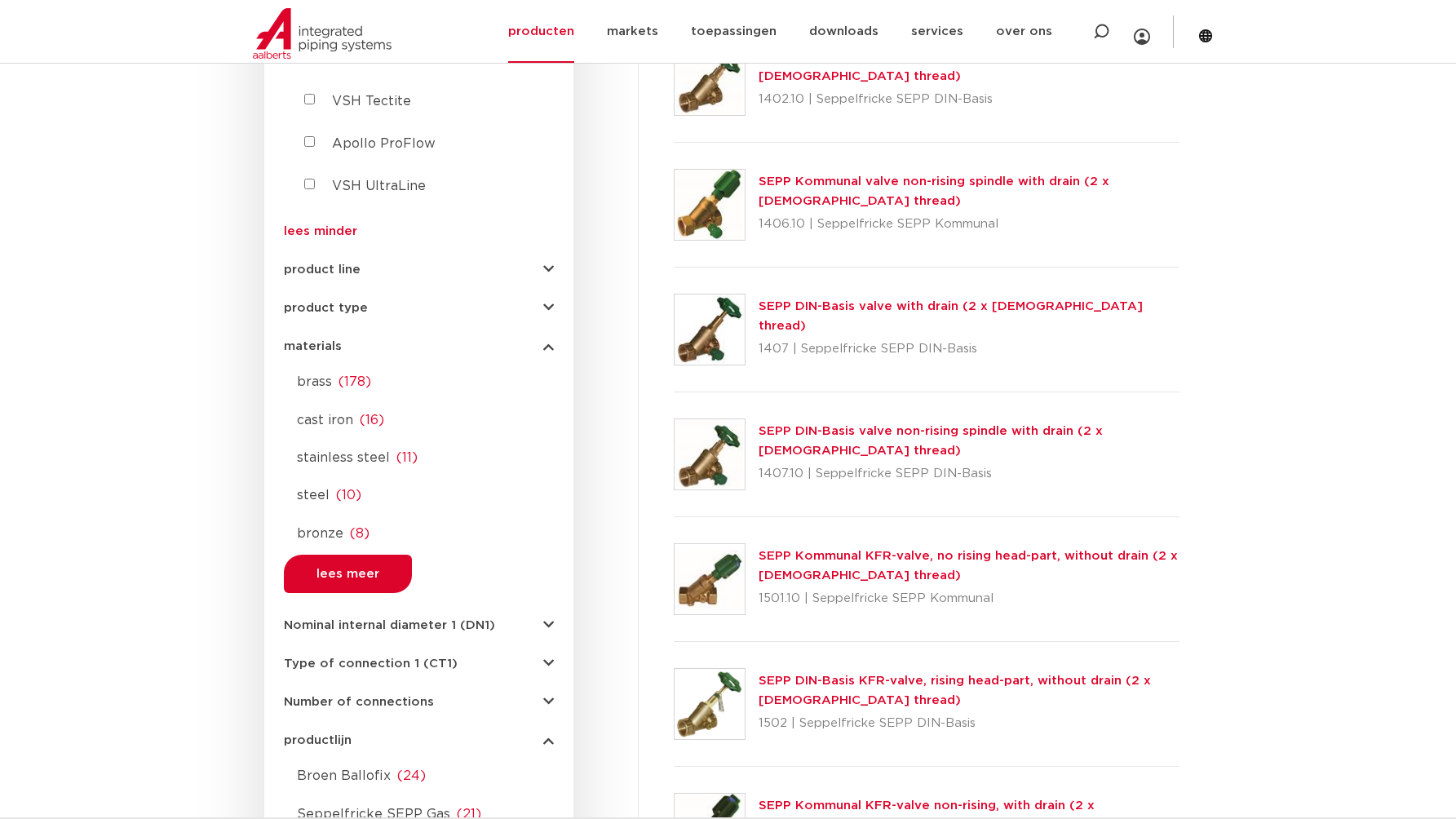
scroll to position [1583, 0]
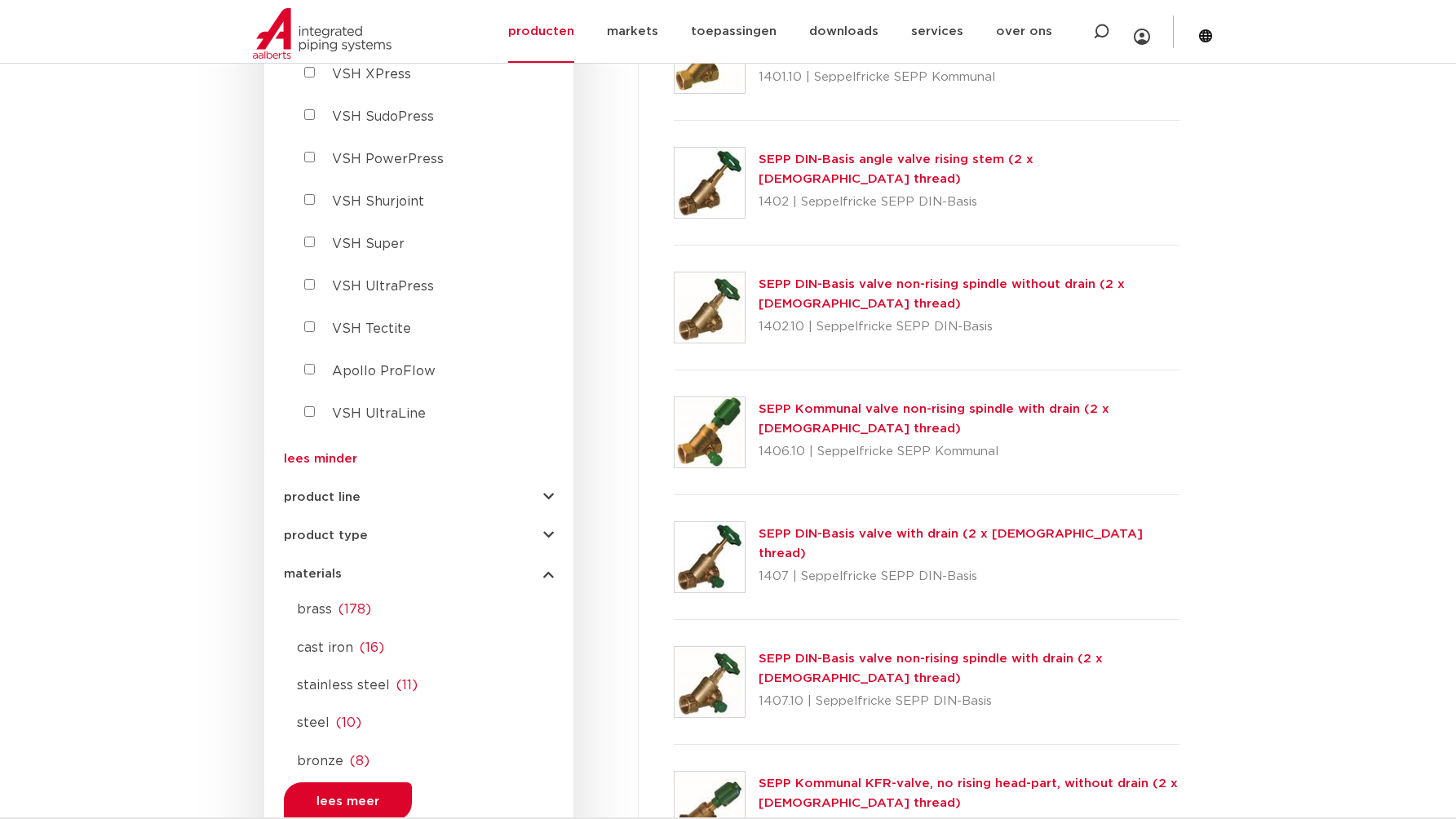
click at [336, 491] on span "product line" at bounding box center [322, 497] width 77 height 12
click at [328, 530] on span "product type" at bounding box center [325, 535] width 84 height 12
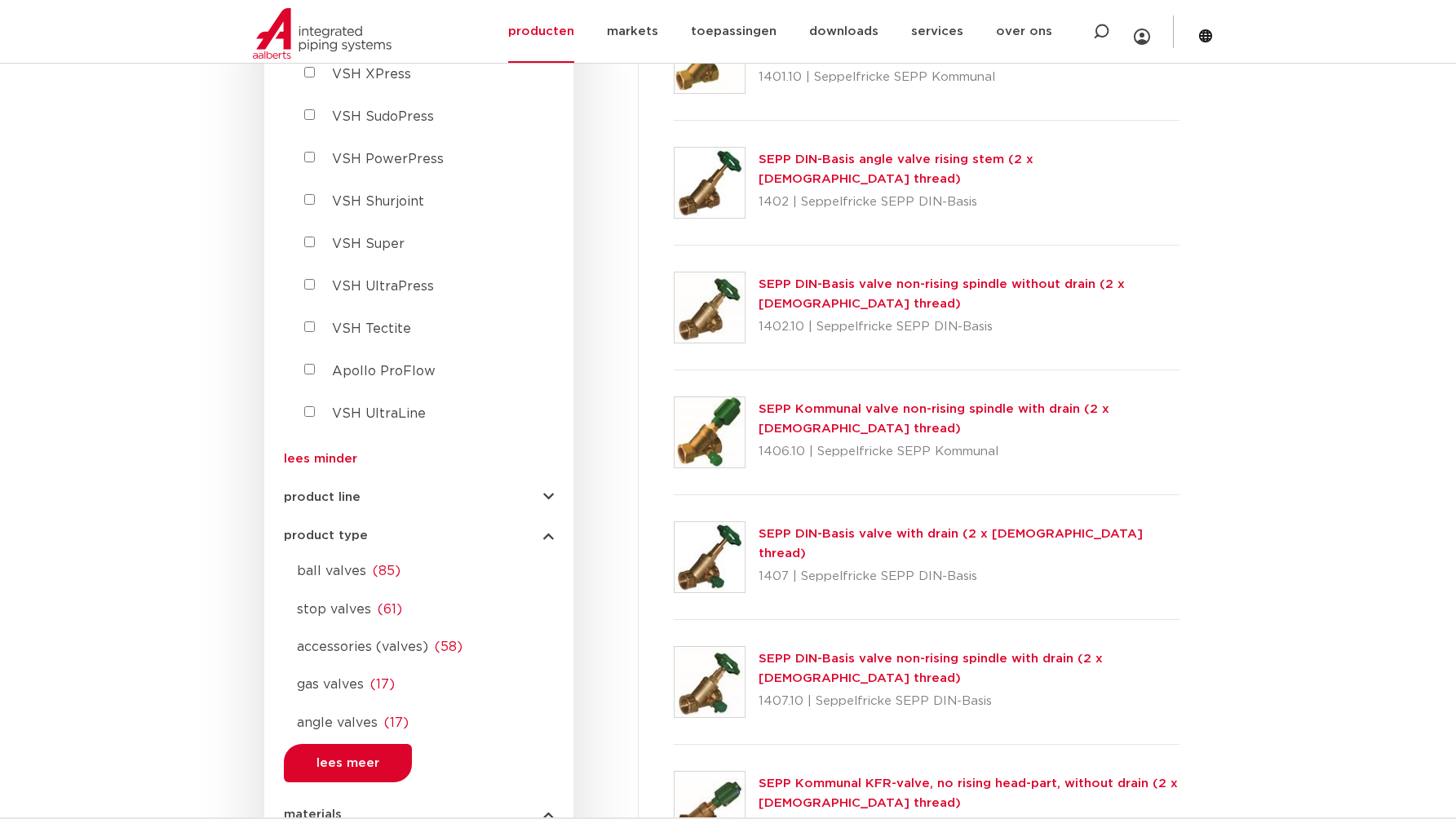
click at [328, 530] on span "product type" at bounding box center [325, 535] width 84 height 12
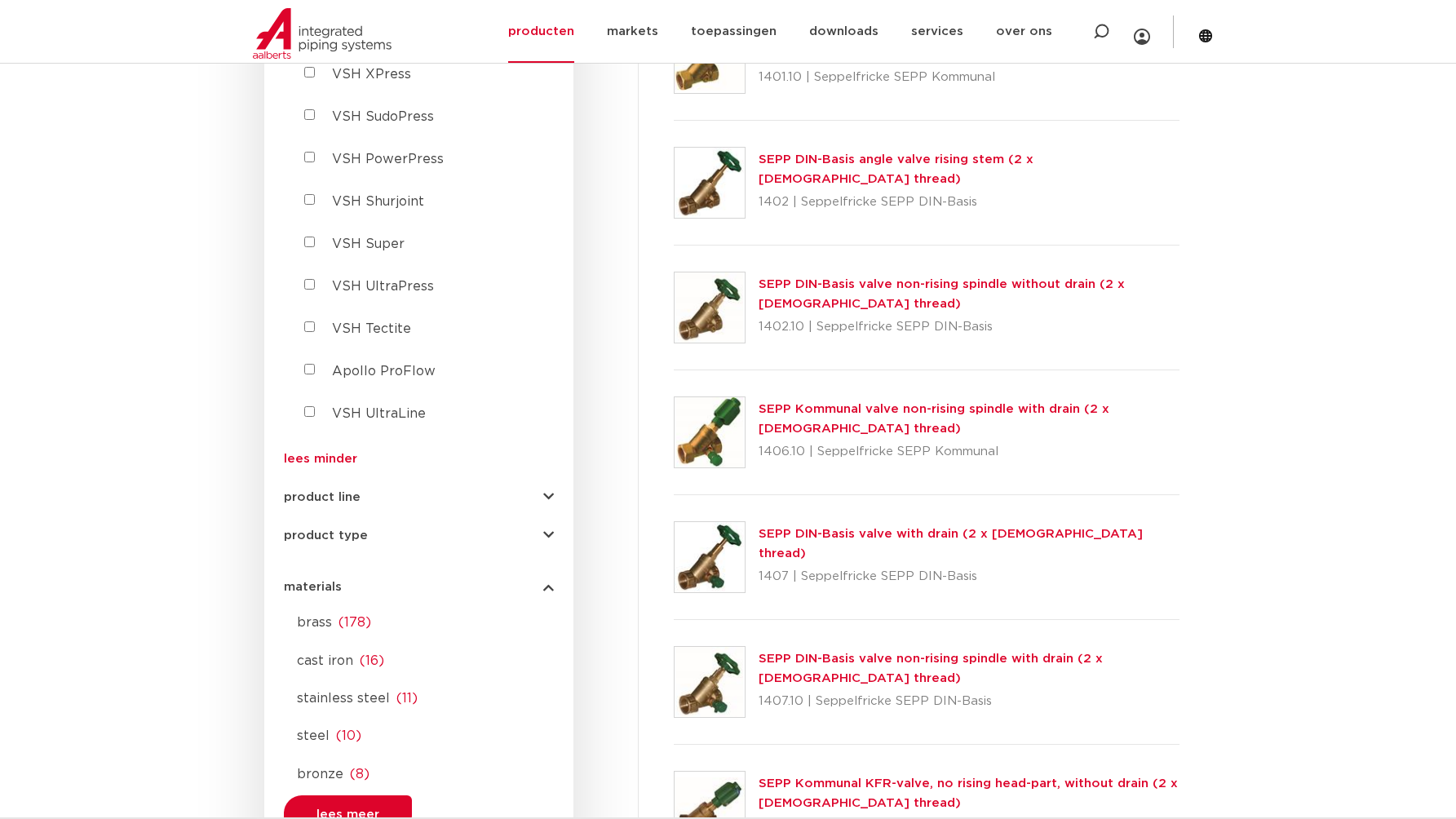
click at [327, 297] on div "alle categorieën afsluiters afsluiters buizen gereedschappen kranen style 1-par…" at bounding box center [418, 268] width 270 height 2070
click at [326, 491] on span "product line" at bounding box center [322, 497] width 77 height 12
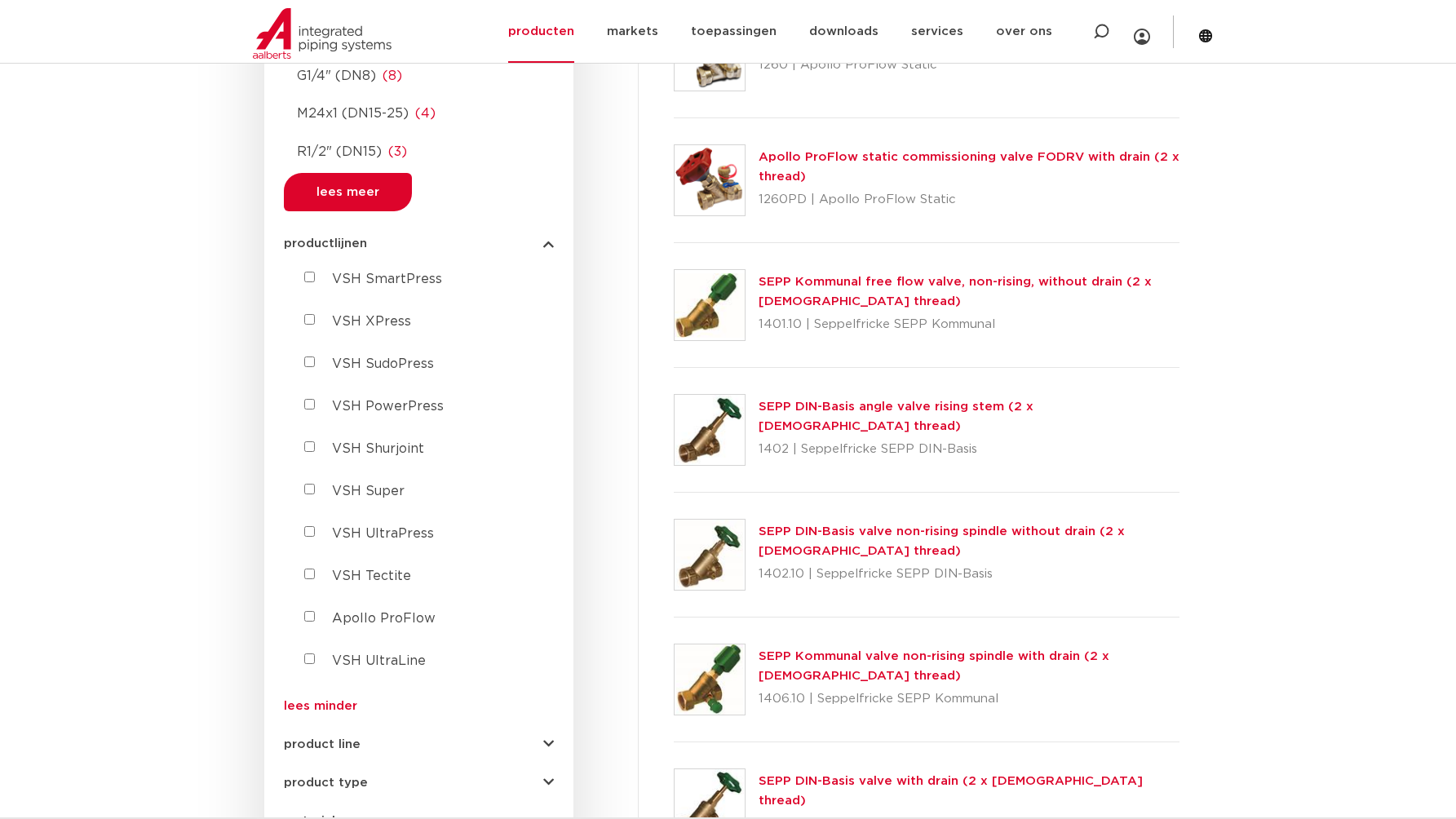
scroll to position [1332, 0]
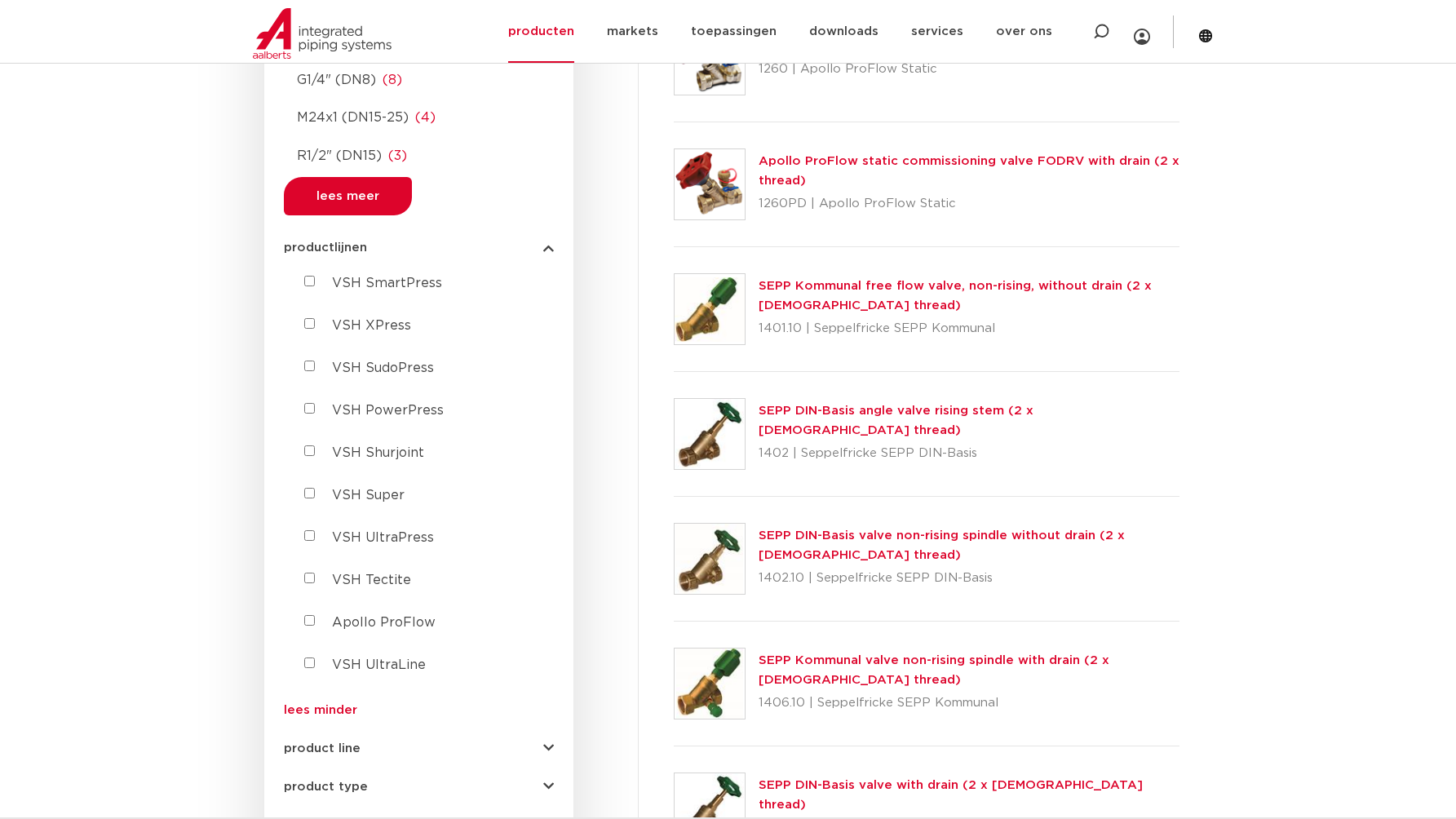
click at [304, 276] on SmartPress "VSH SmartPress" at bounding box center [308, 281] width 11 height 11
checkbox SmartPress "false"
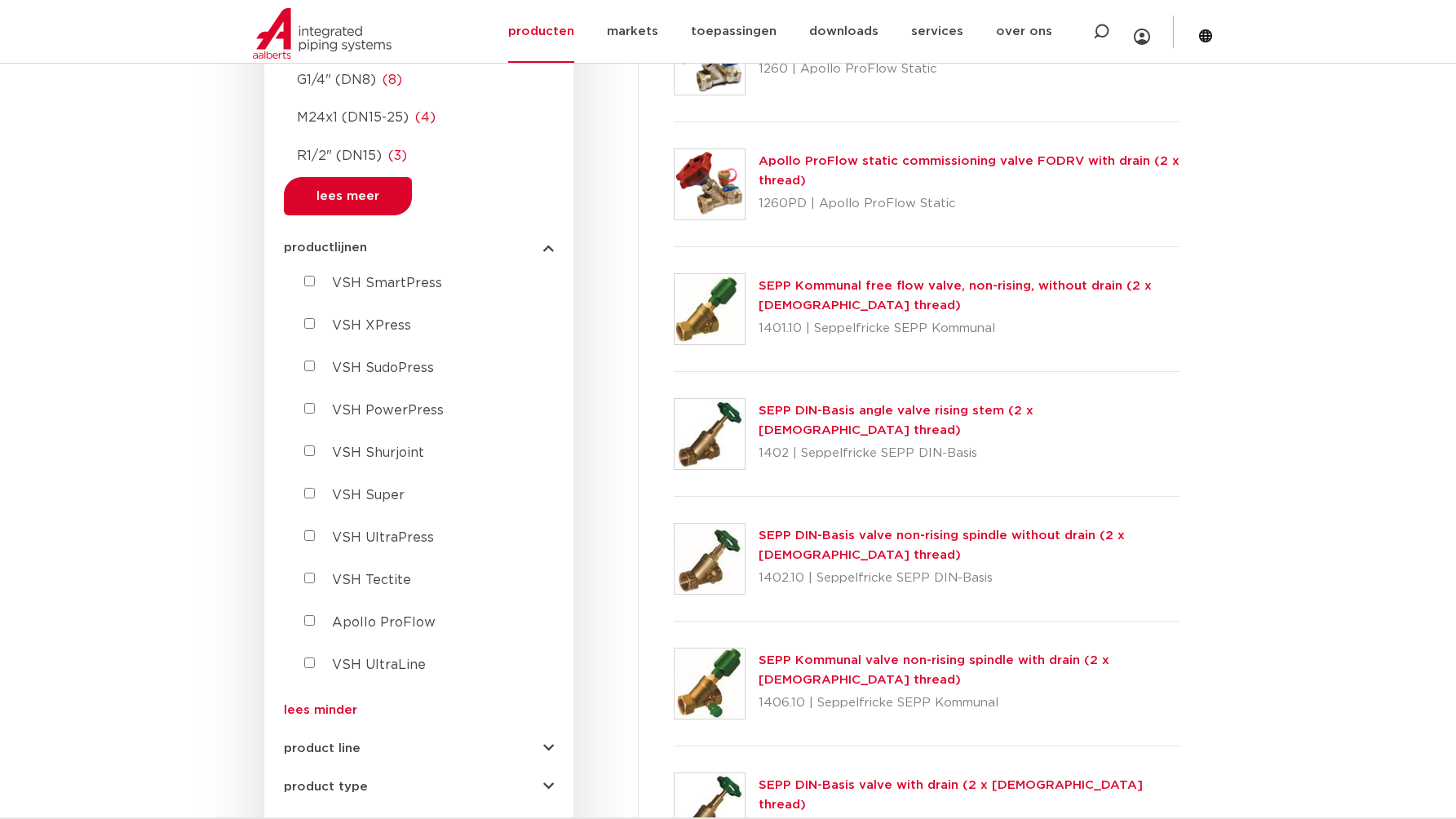
click at [304, 318] on XPress "VSH XPress" at bounding box center [308, 323] width 11 height 11
checkbox XPress "true"
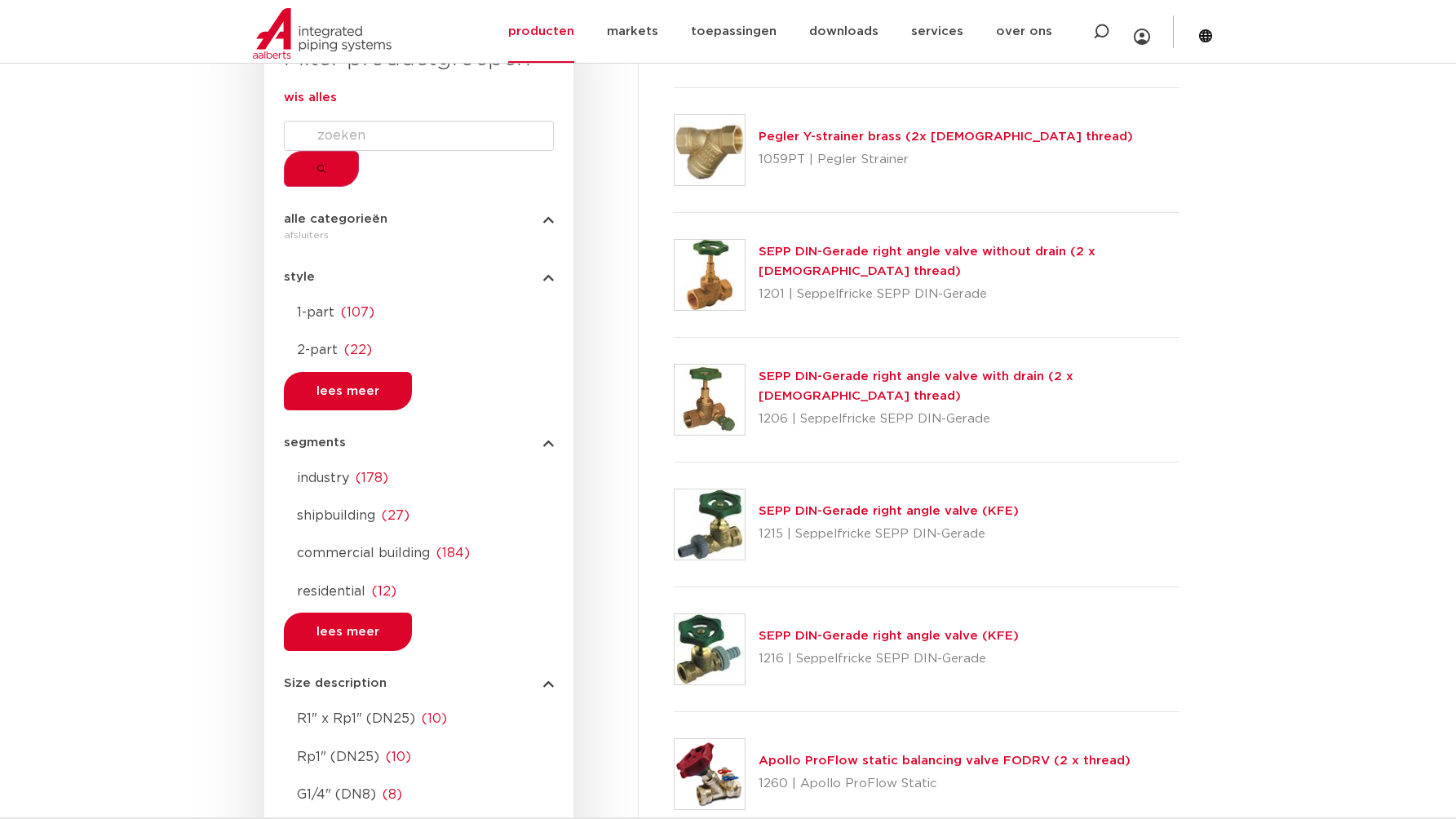
scroll to position [539, 0]
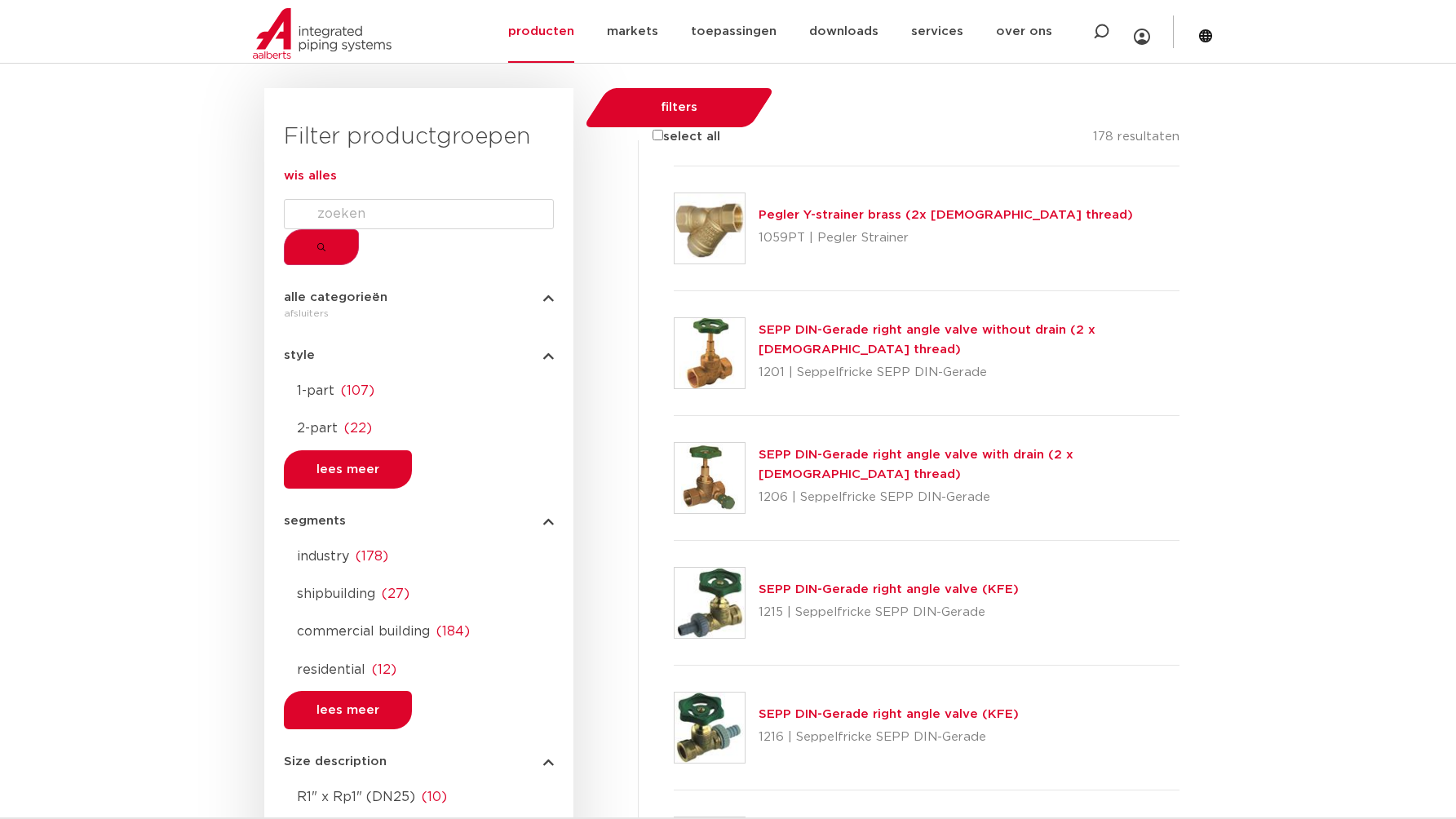
click at [322, 304] on span "alle categorieën" at bounding box center [335, 297] width 104 height 12
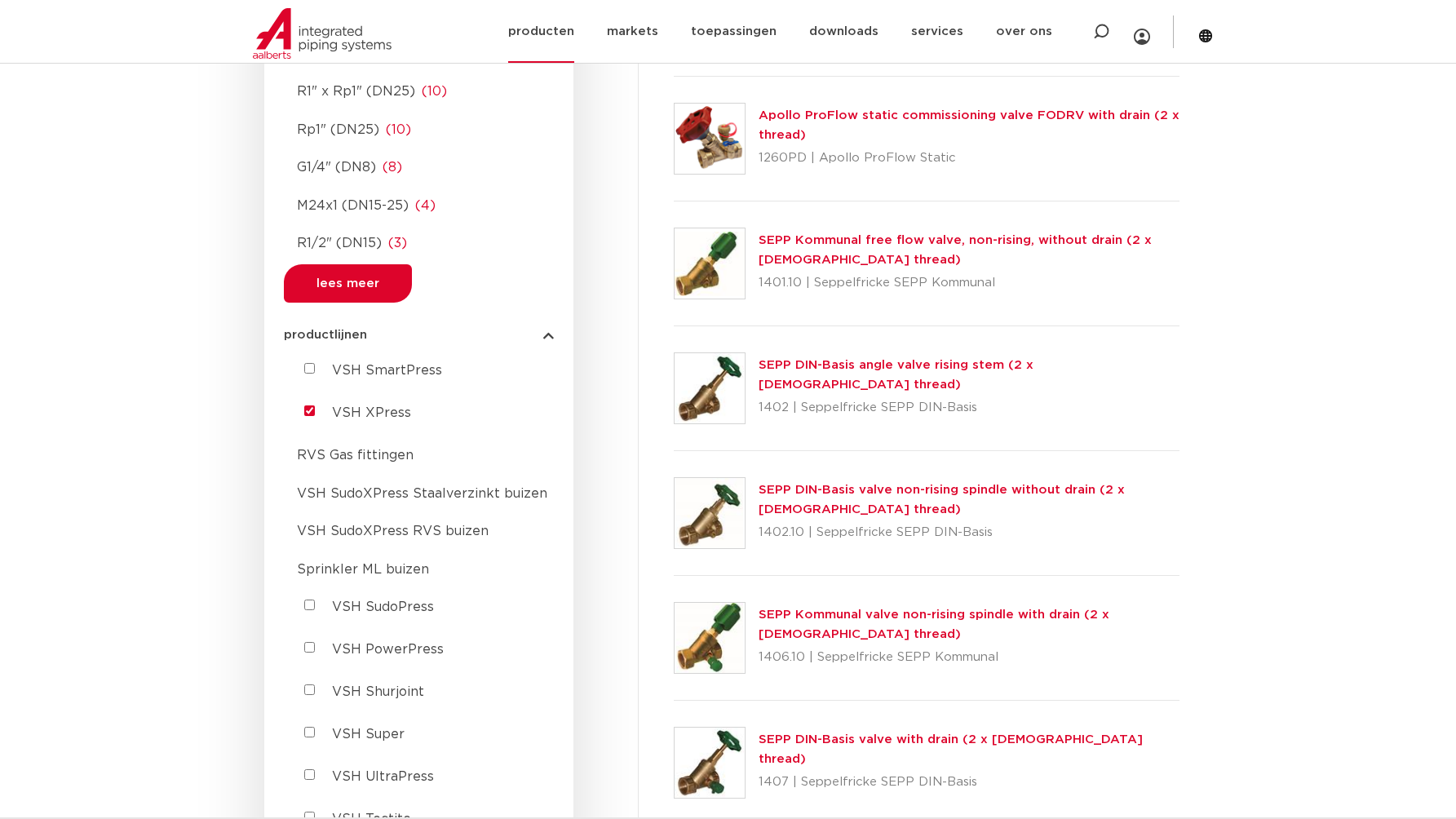
scroll to position [1377, 0]
click at [401, 449] on span "RVS Gas fittingen" at bounding box center [355, 456] width 116 height 13
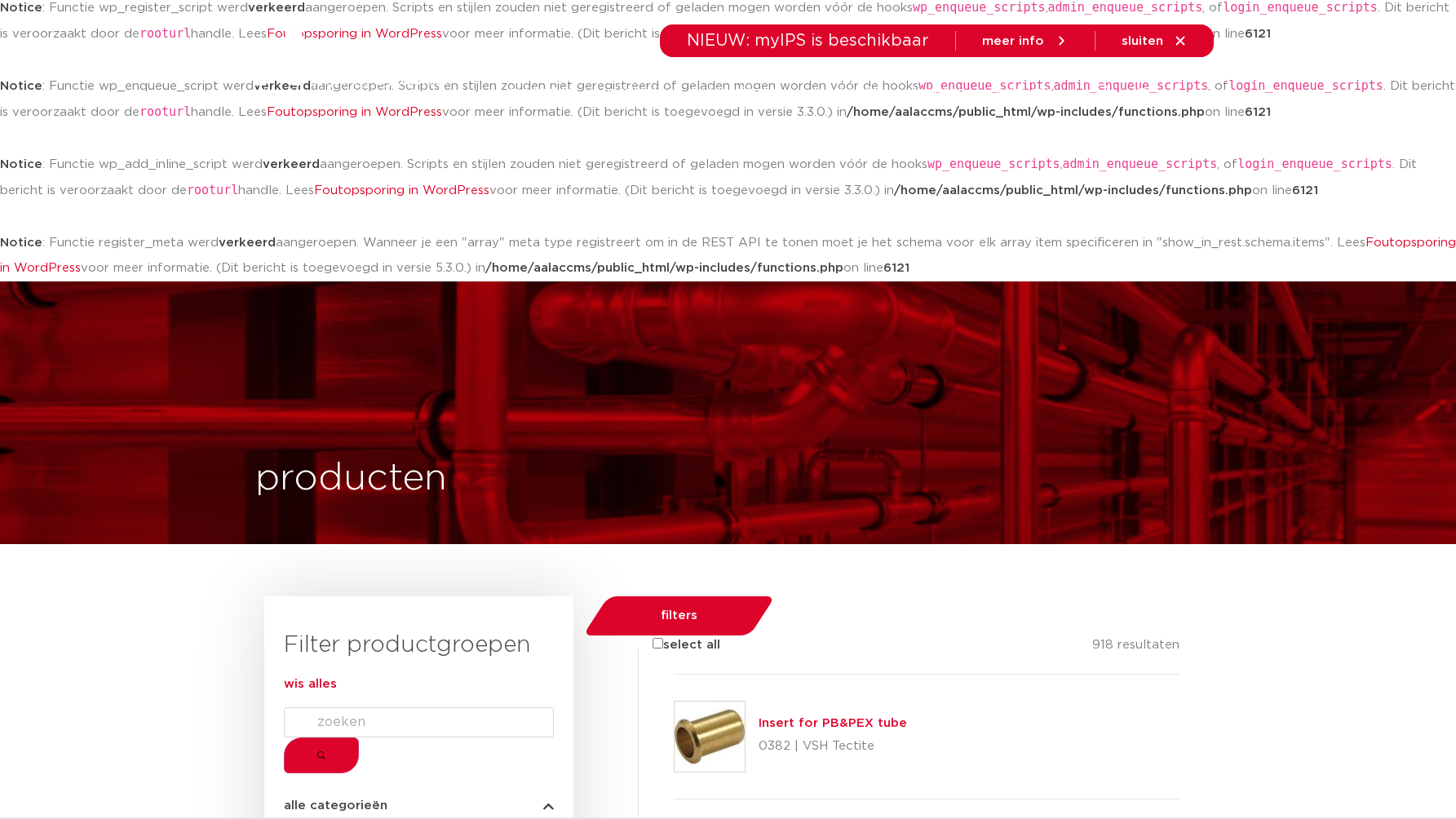
scroll to position [381, 0]
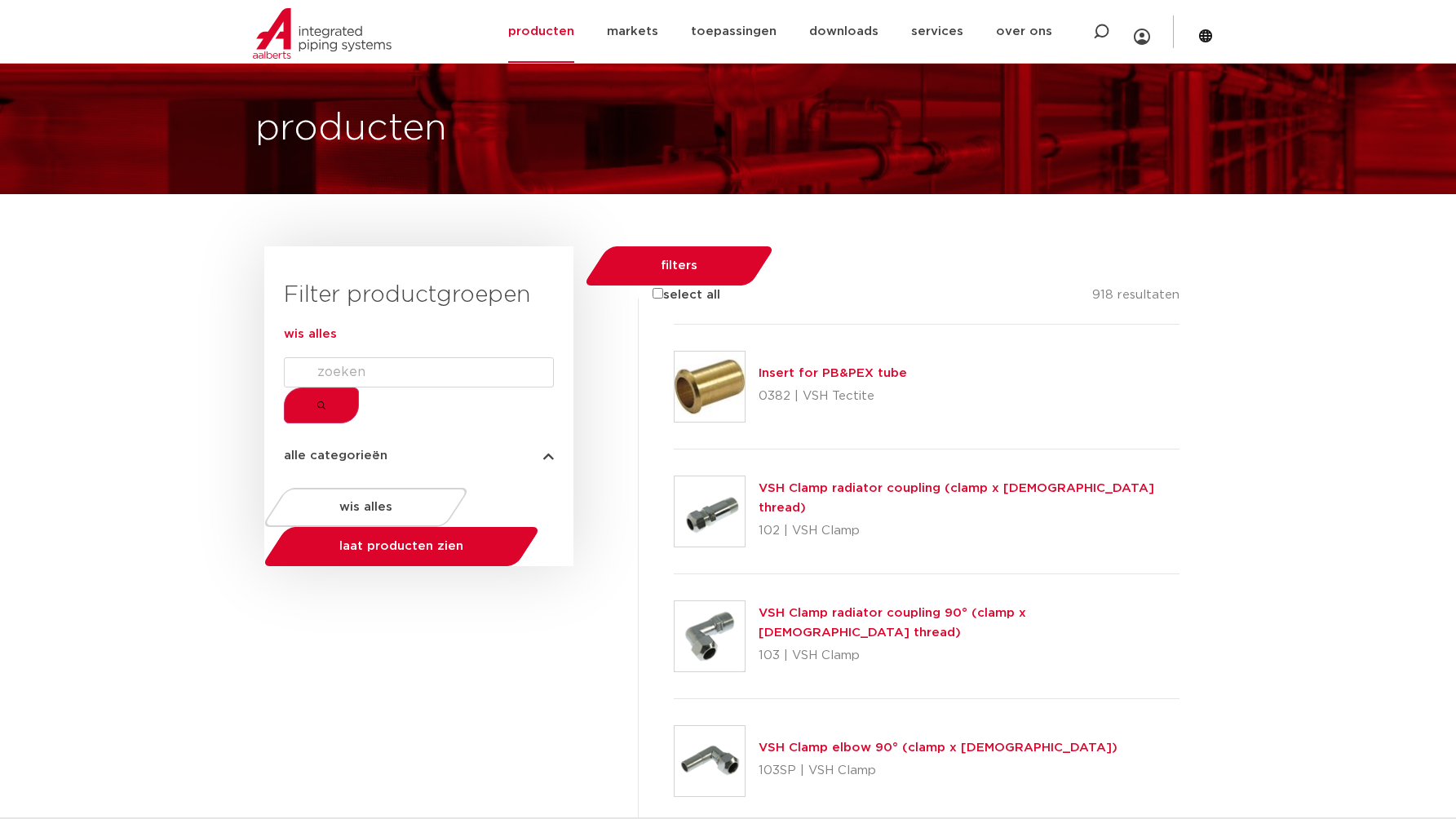
click at [336, 340] on span "wis alles" at bounding box center [309, 334] width 53 height 12
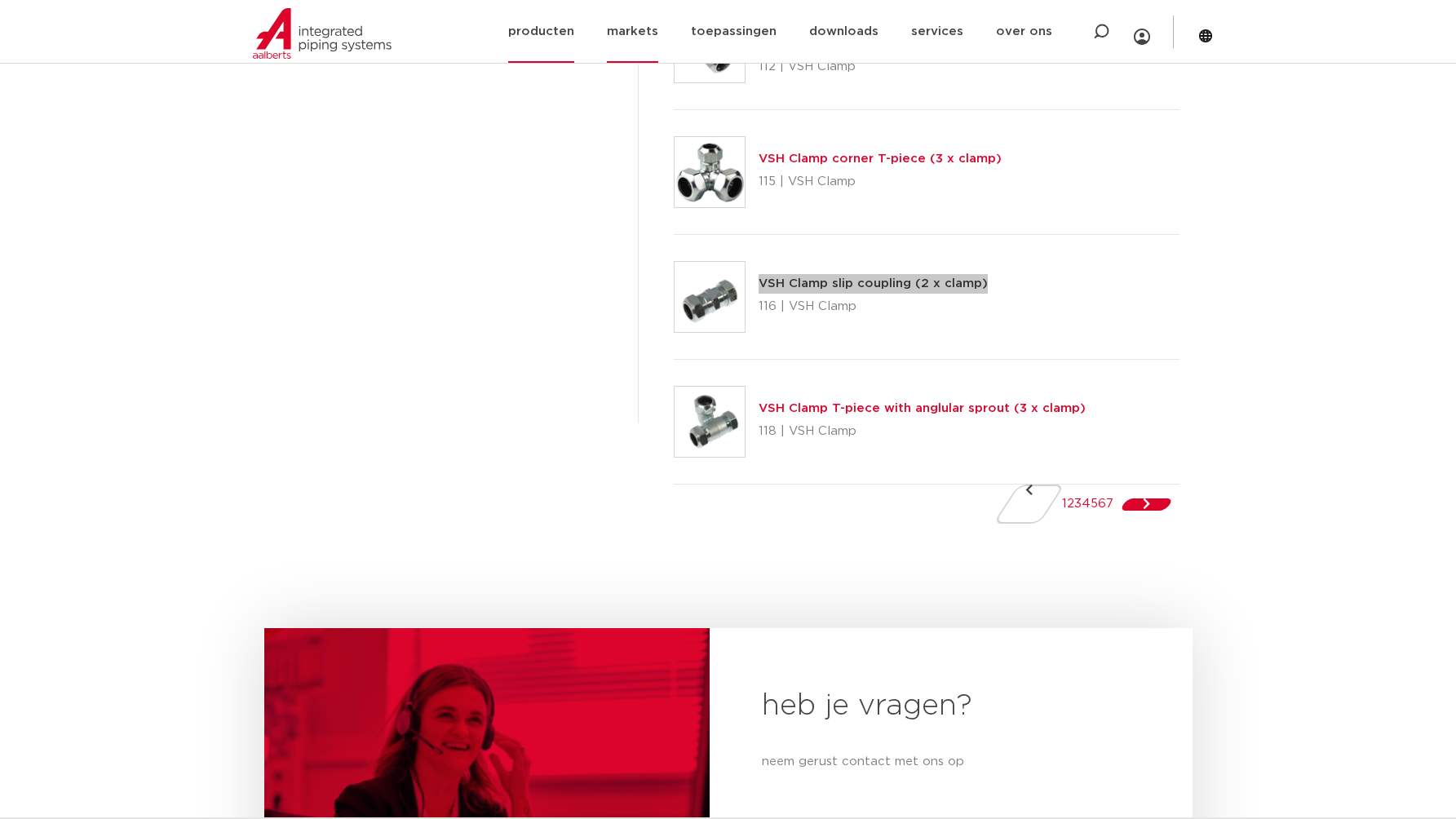
scroll to position [2792, 0]
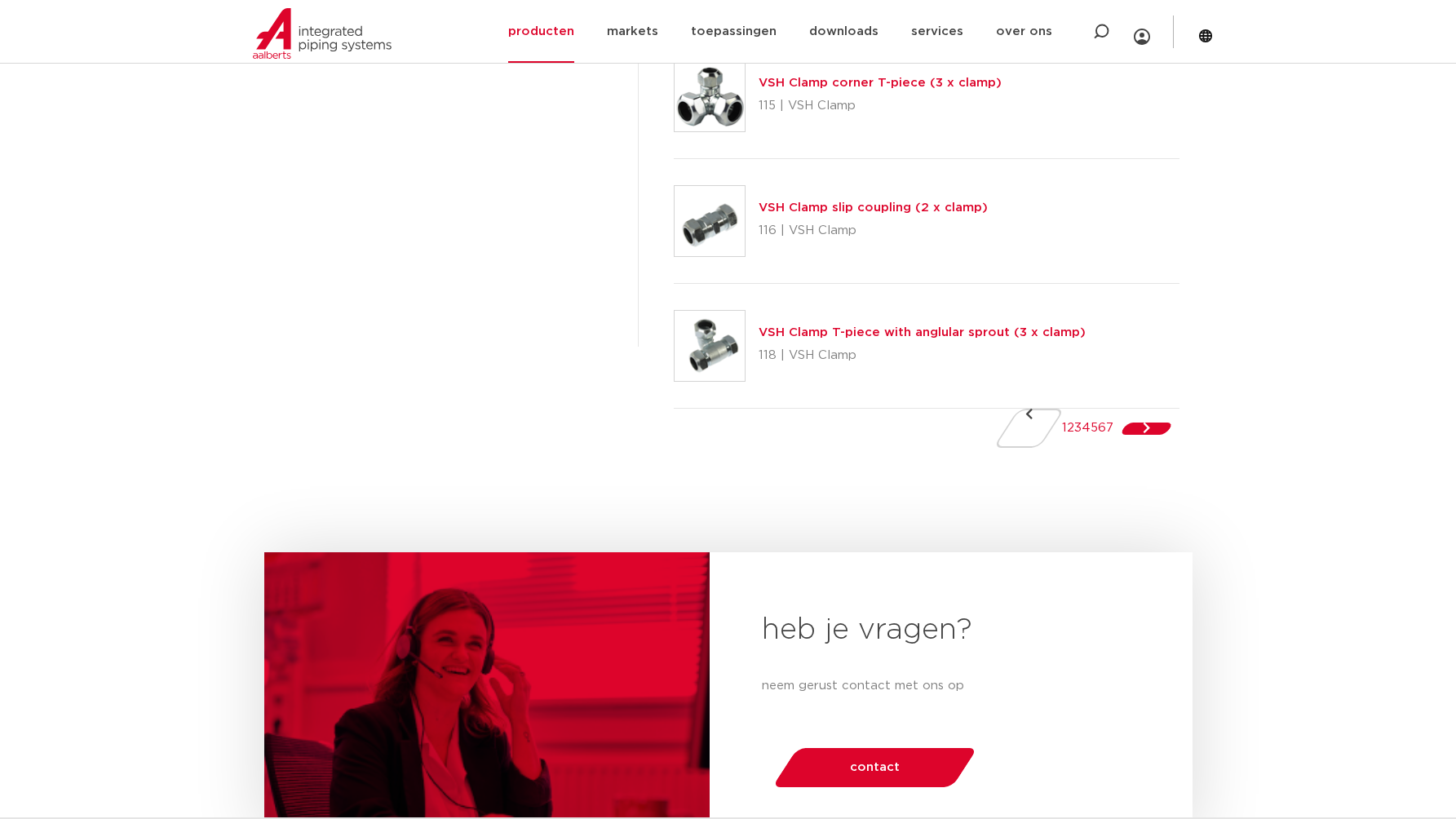
click at [840, 443] on div "1 2 3 4 5 6 7" at bounding box center [909, 428] width 542 height 39
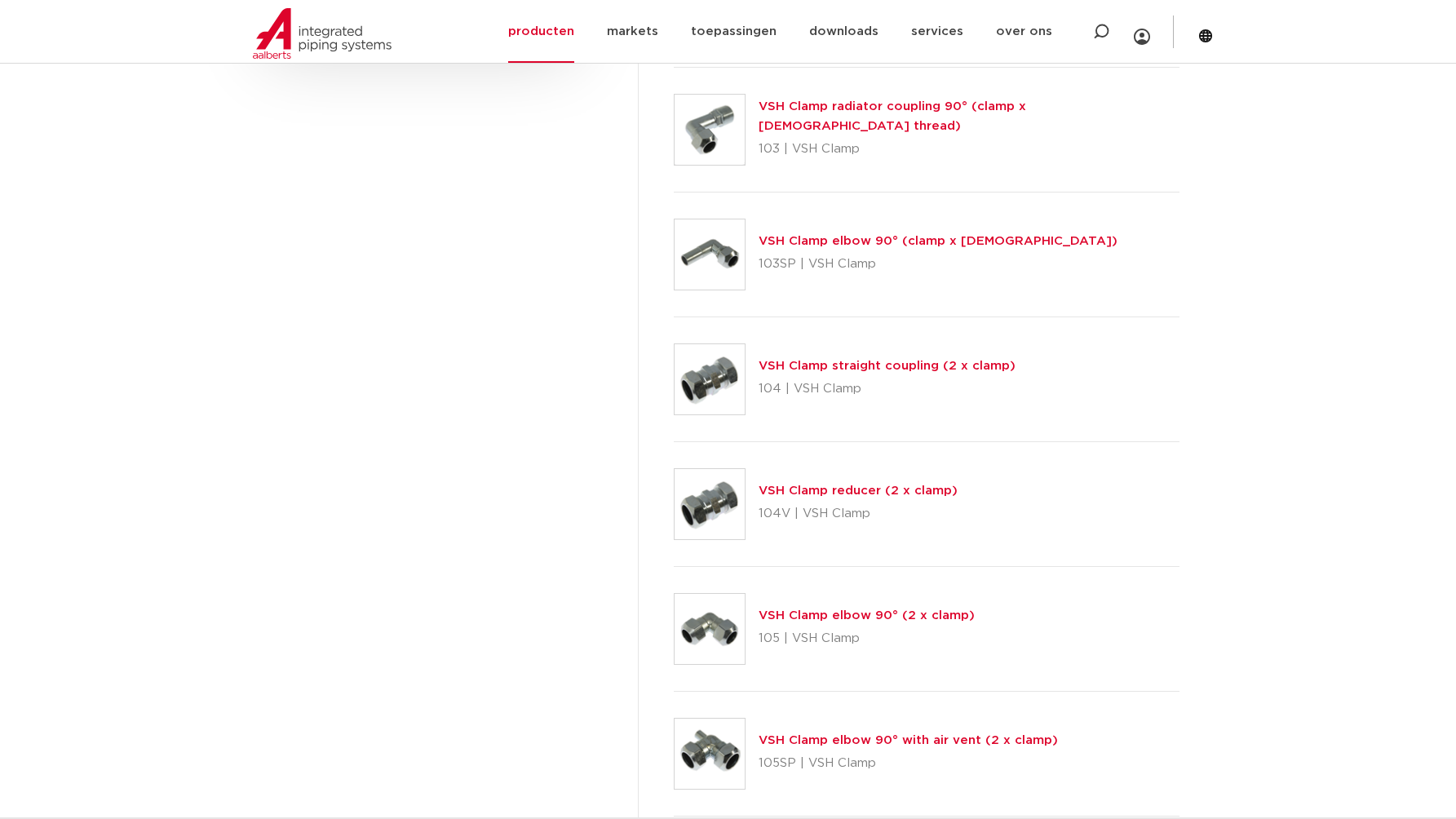
scroll to position [321, 0]
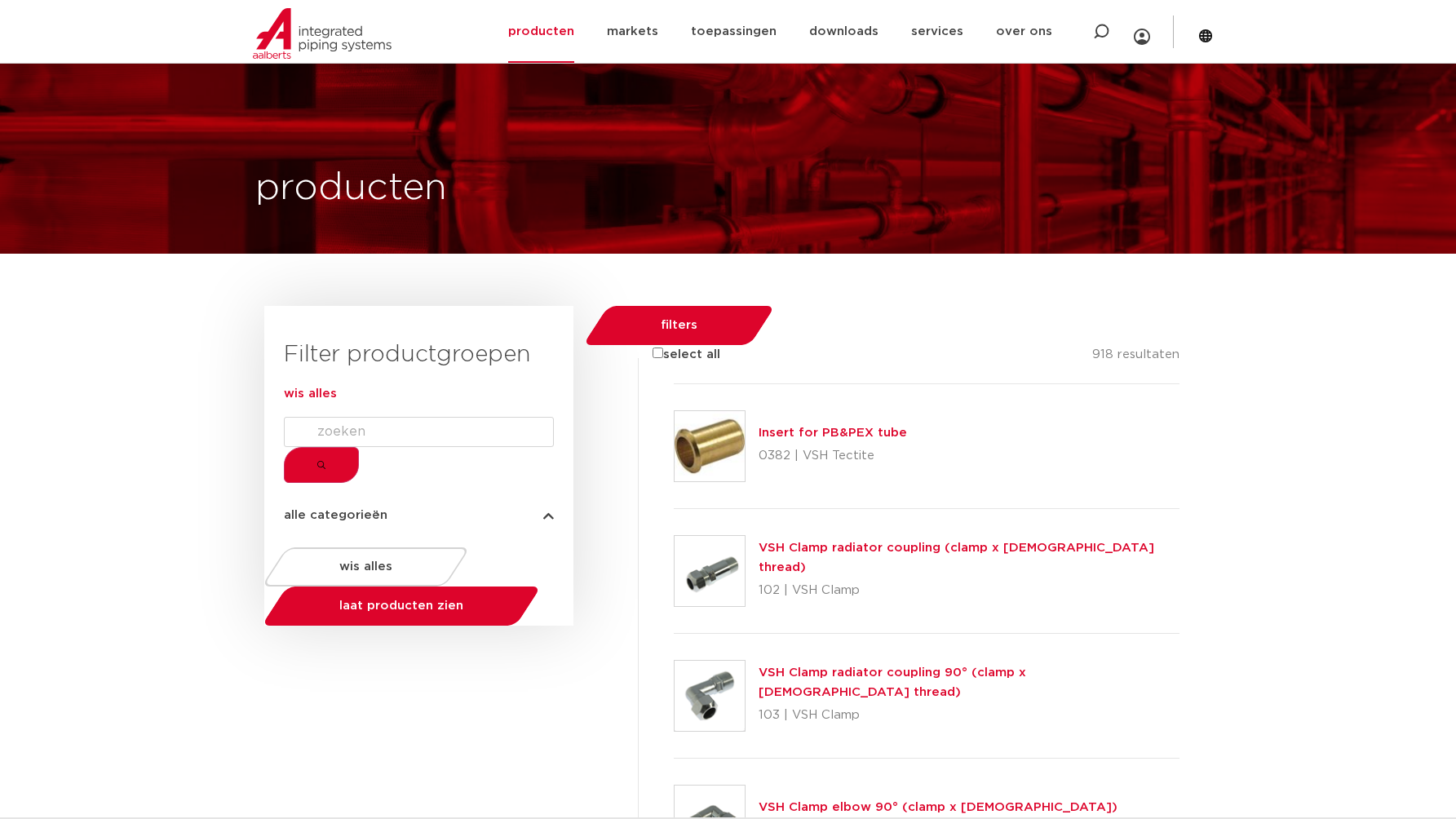
click at [689, 350] on label "select all" at bounding box center [674, 355] width 92 height 19
click at [663, 350] on input "select all" at bounding box center [657, 352] width 11 height 11
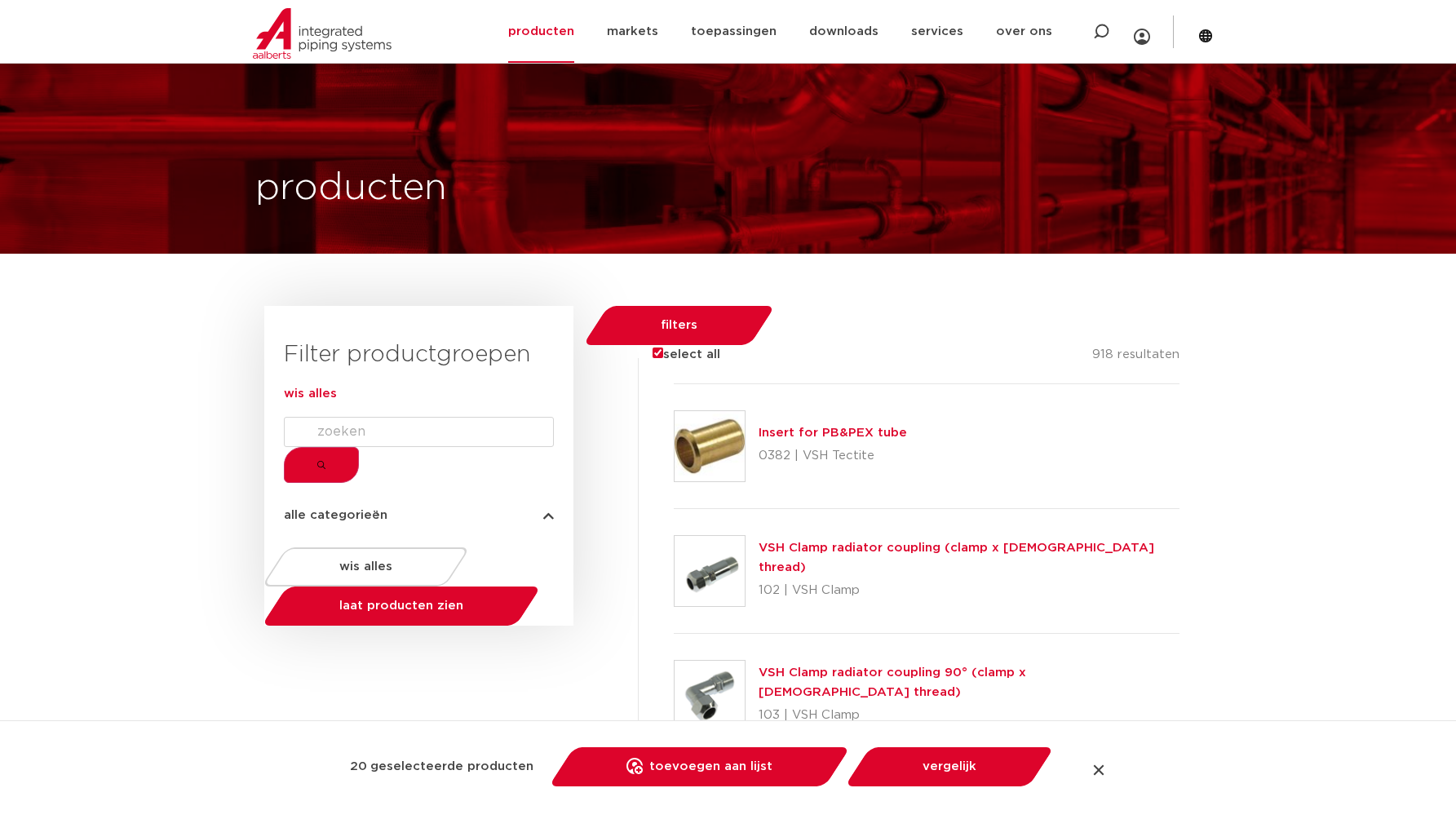
click at [697, 347] on label "select all" at bounding box center [674, 355] width 92 height 19
click at [663, 347] on input "select all" at bounding box center [657, 352] width 11 height 11
checkbox input "false"
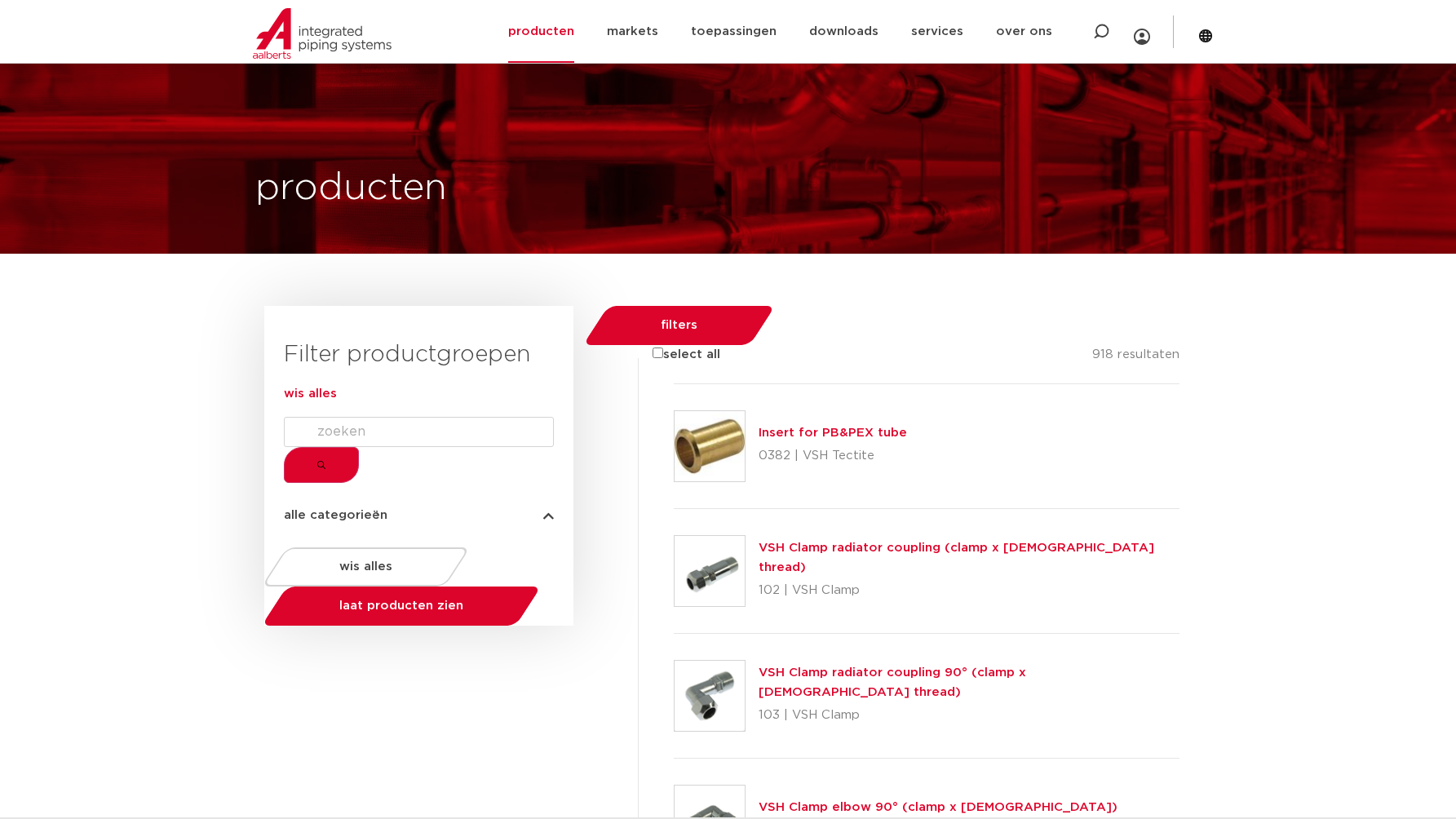
click at [418, 446] on input "Search" at bounding box center [418, 432] width 270 height 30
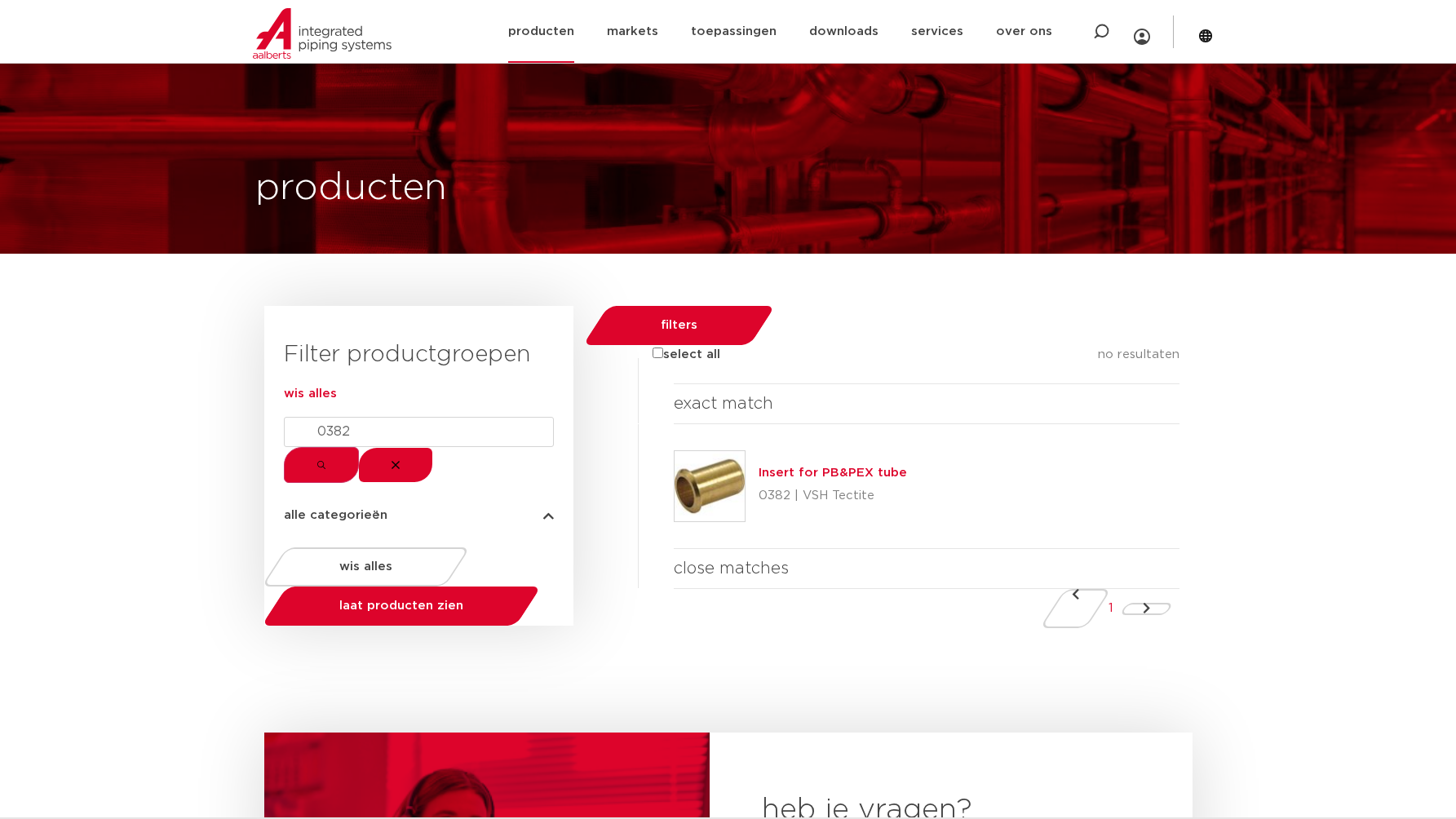
type input "0382"
click at [591, 437] on div "filters select all no resultaten exact match Insert for PB&PEX tube 0382 | VSH …" at bounding box center [882, 466] width 619 height 322
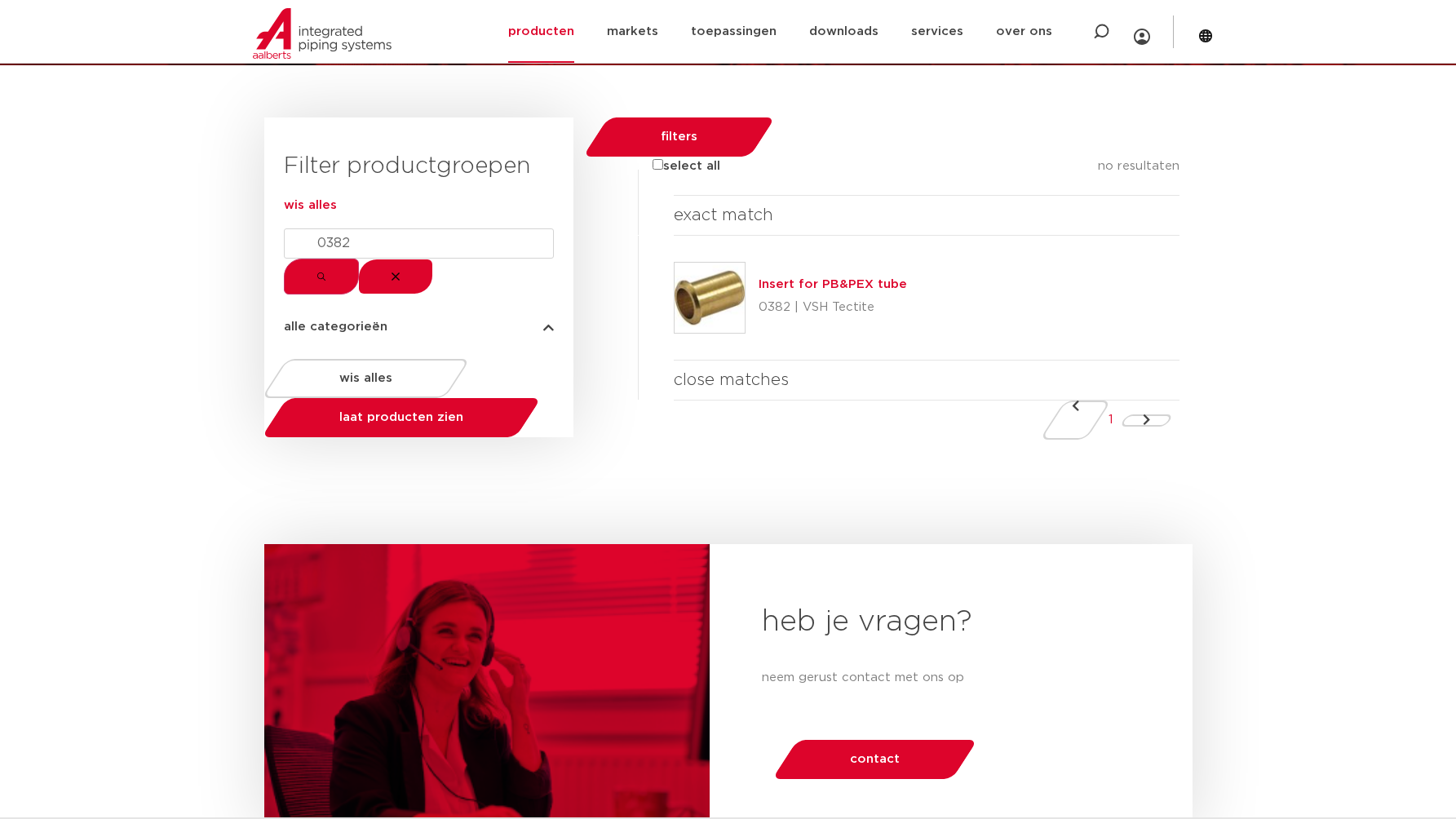
scroll to position [656, 0]
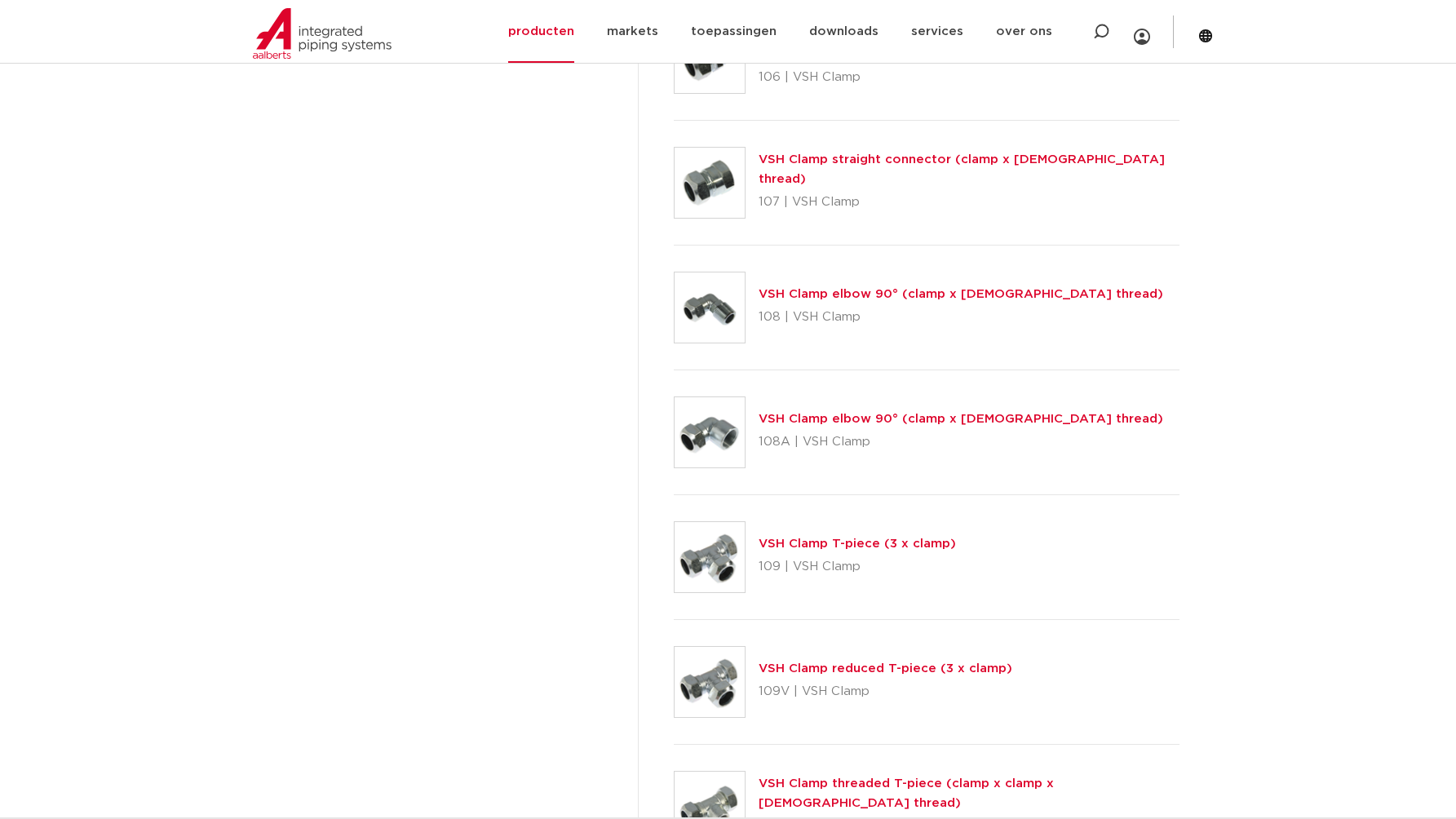
scroll to position [1829, 0]
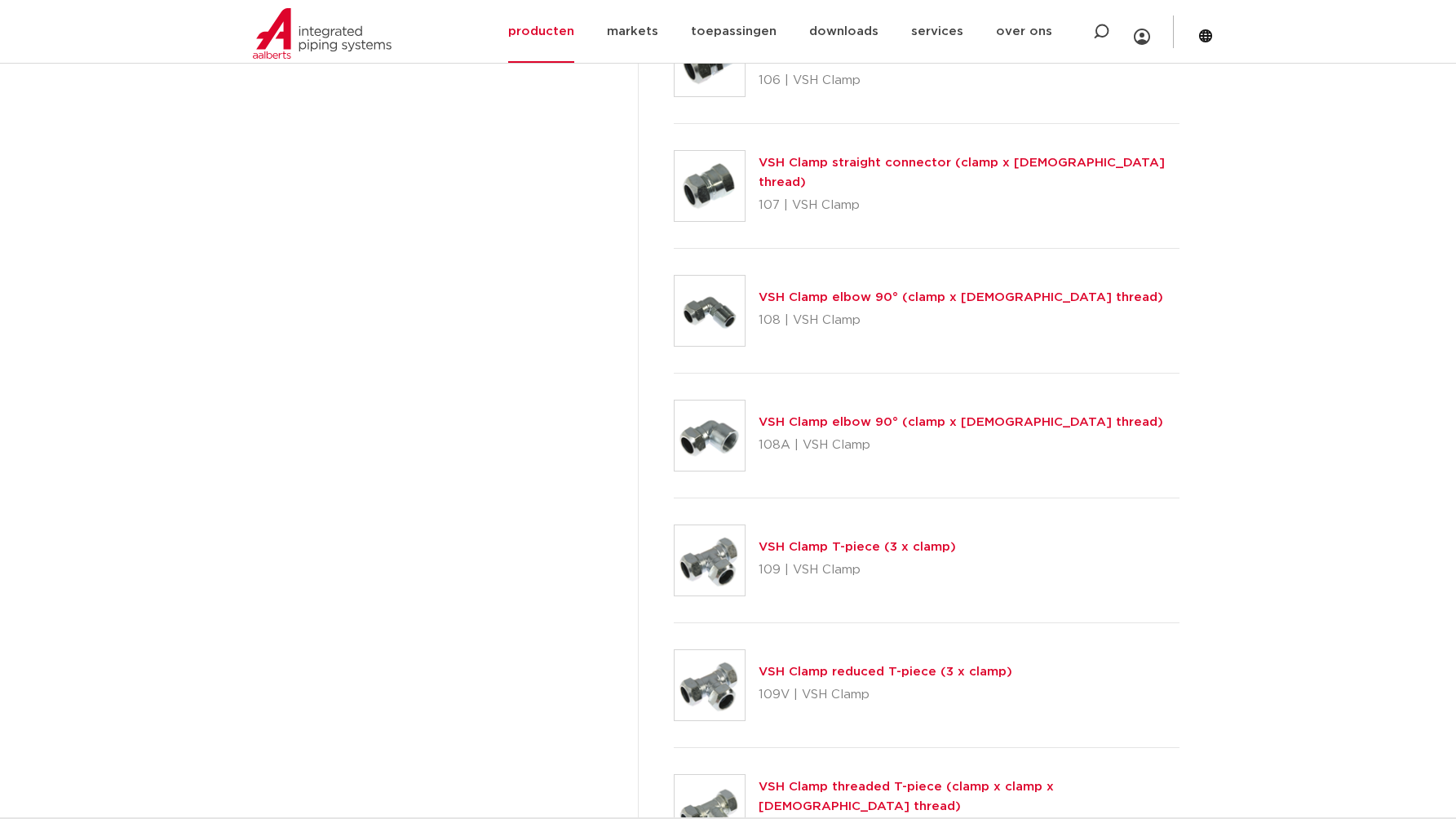
click at [674, 249] on div at bounding box center [674, 249] width 0 height 0
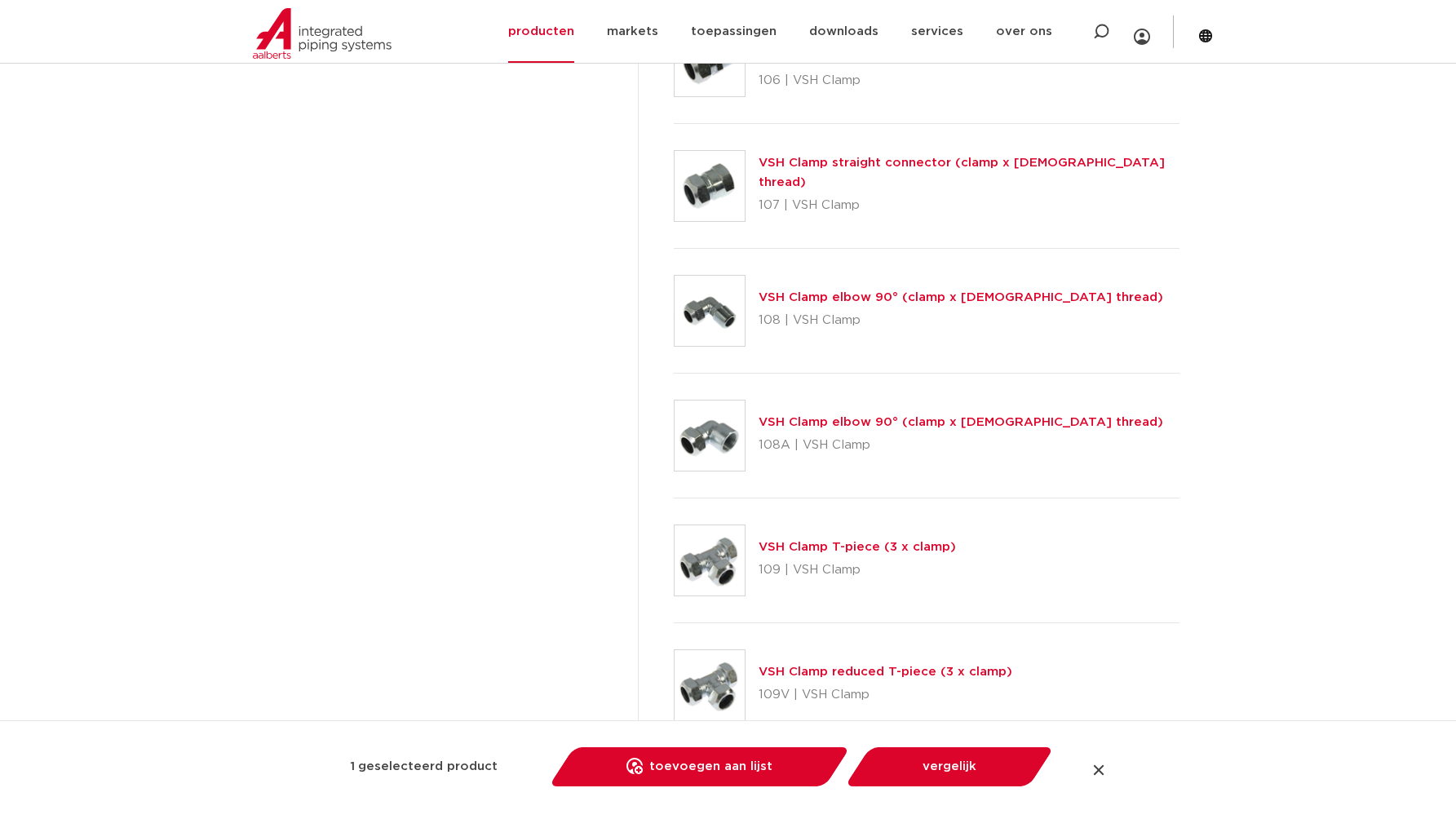
click at [674, 374] on div at bounding box center [674, 374] width 0 height 0
click at [674, 498] on div at bounding box center [674, 498] width 0 height 0
click at [674, 623] on div at bounding box center [674, 623] width 0 height 0
click at [889, 758] on link "vergelijk" at bounding box center [950, 766] width 185 height 39
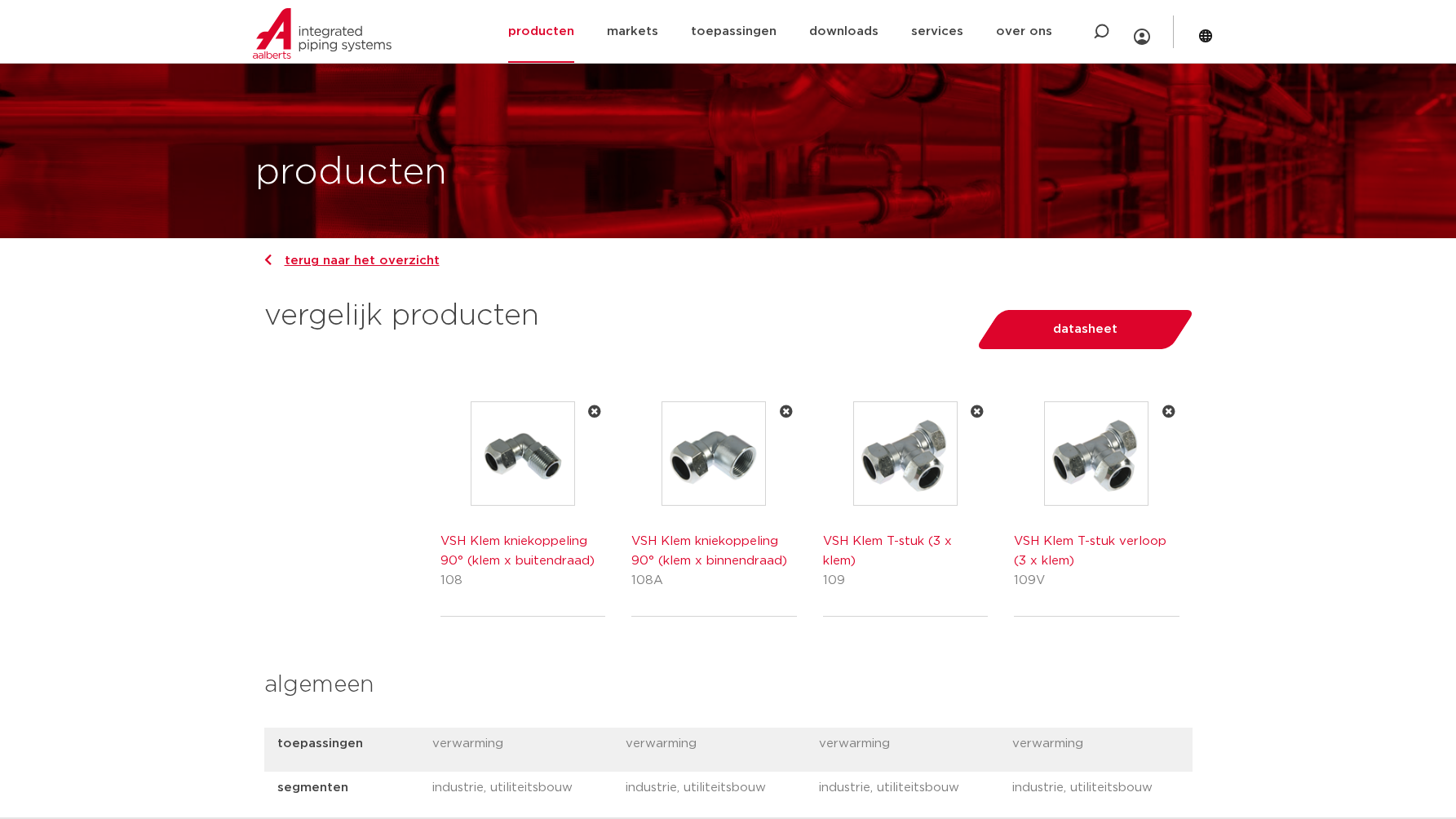
click at [309, 266] on link "terug naar het overzicht" at bounding box center [352, 261] width 175 height 12
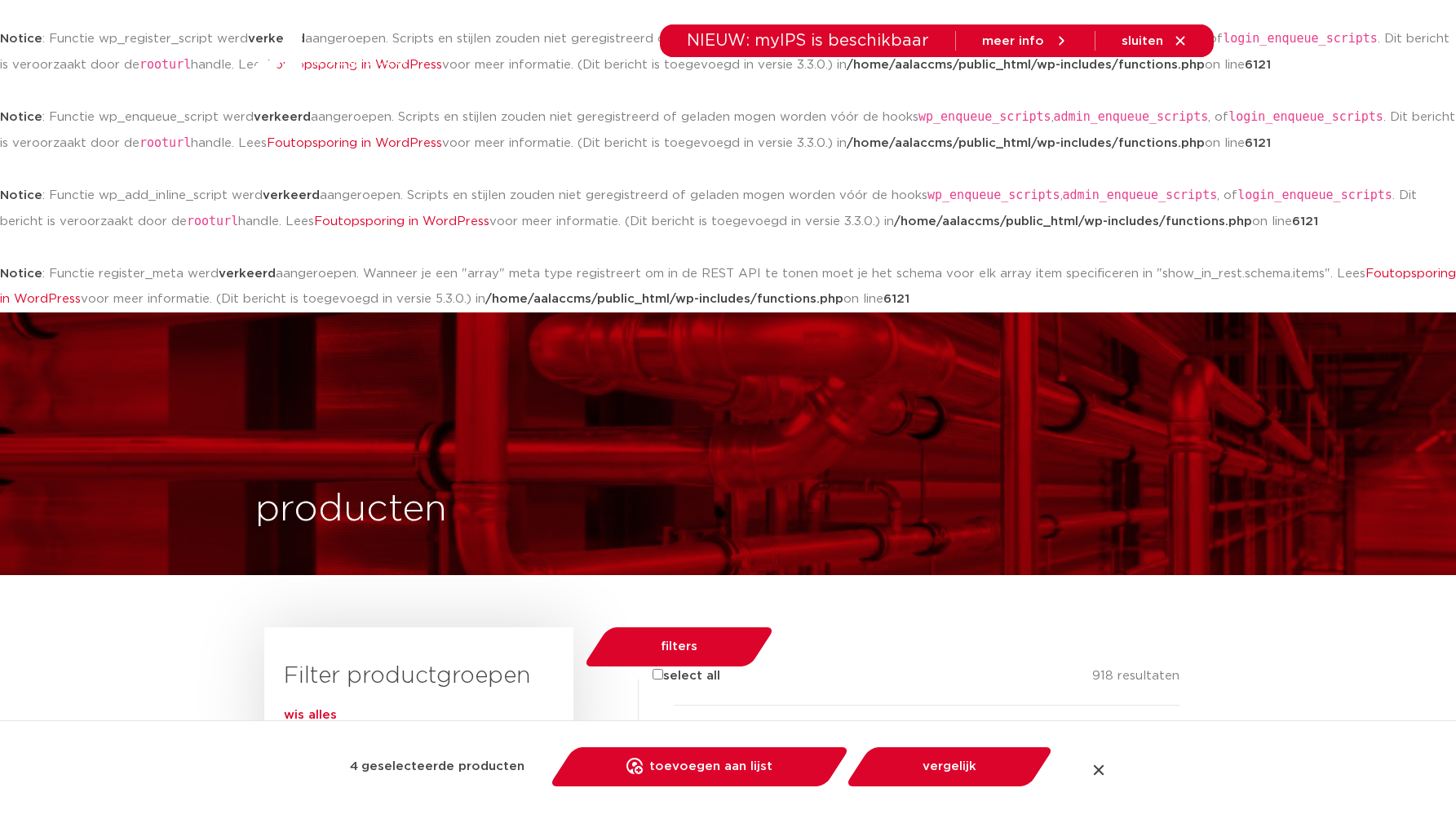
scroll to position [3, 0]
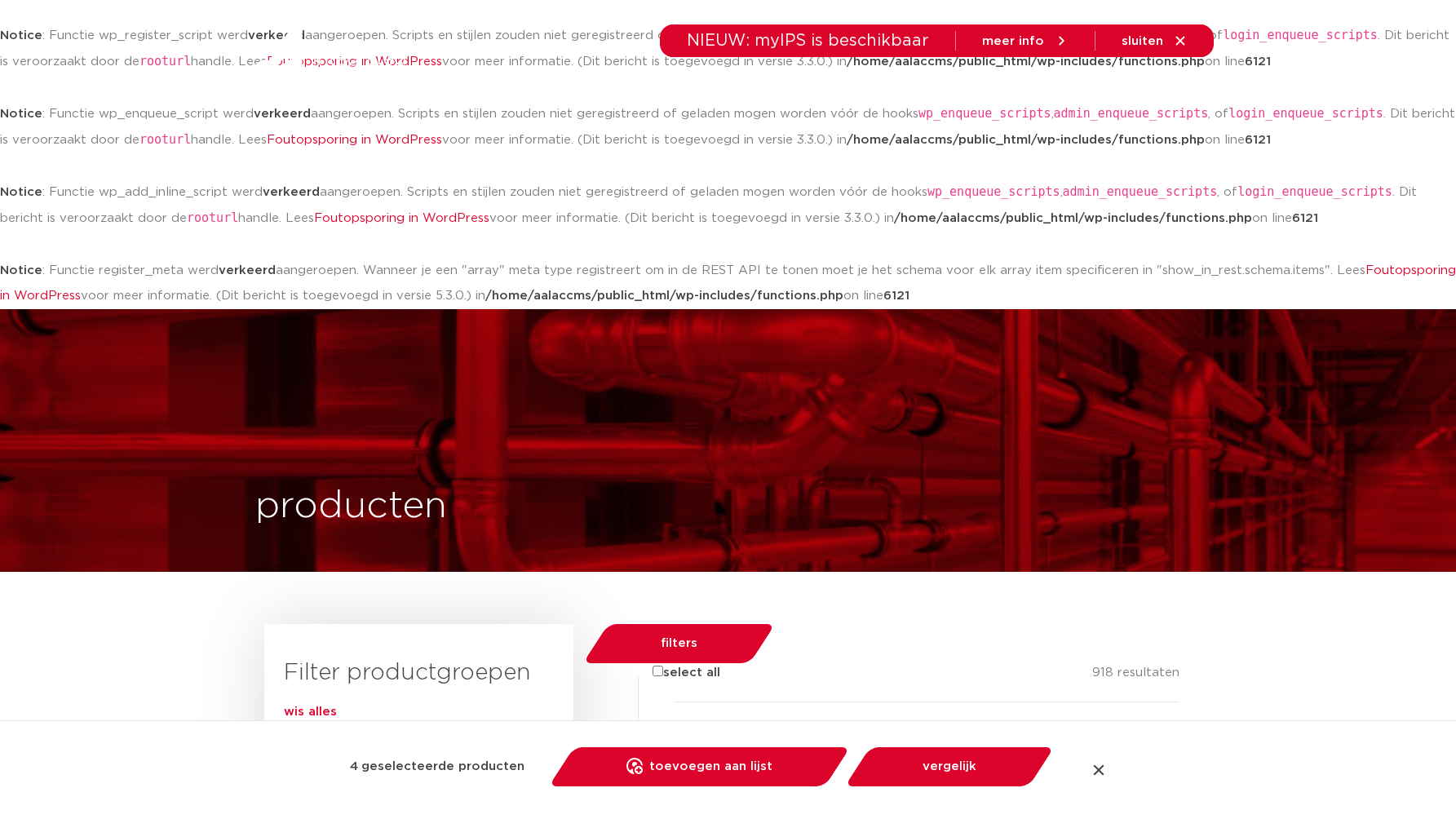
drag, startPoint x: 1097, startPoint y: 768, endPoint x: 1079, endPoint y: 751, distance: 24.8
click at [1097, 767] on div at bounding box center [1098, 769] width 16 height 16
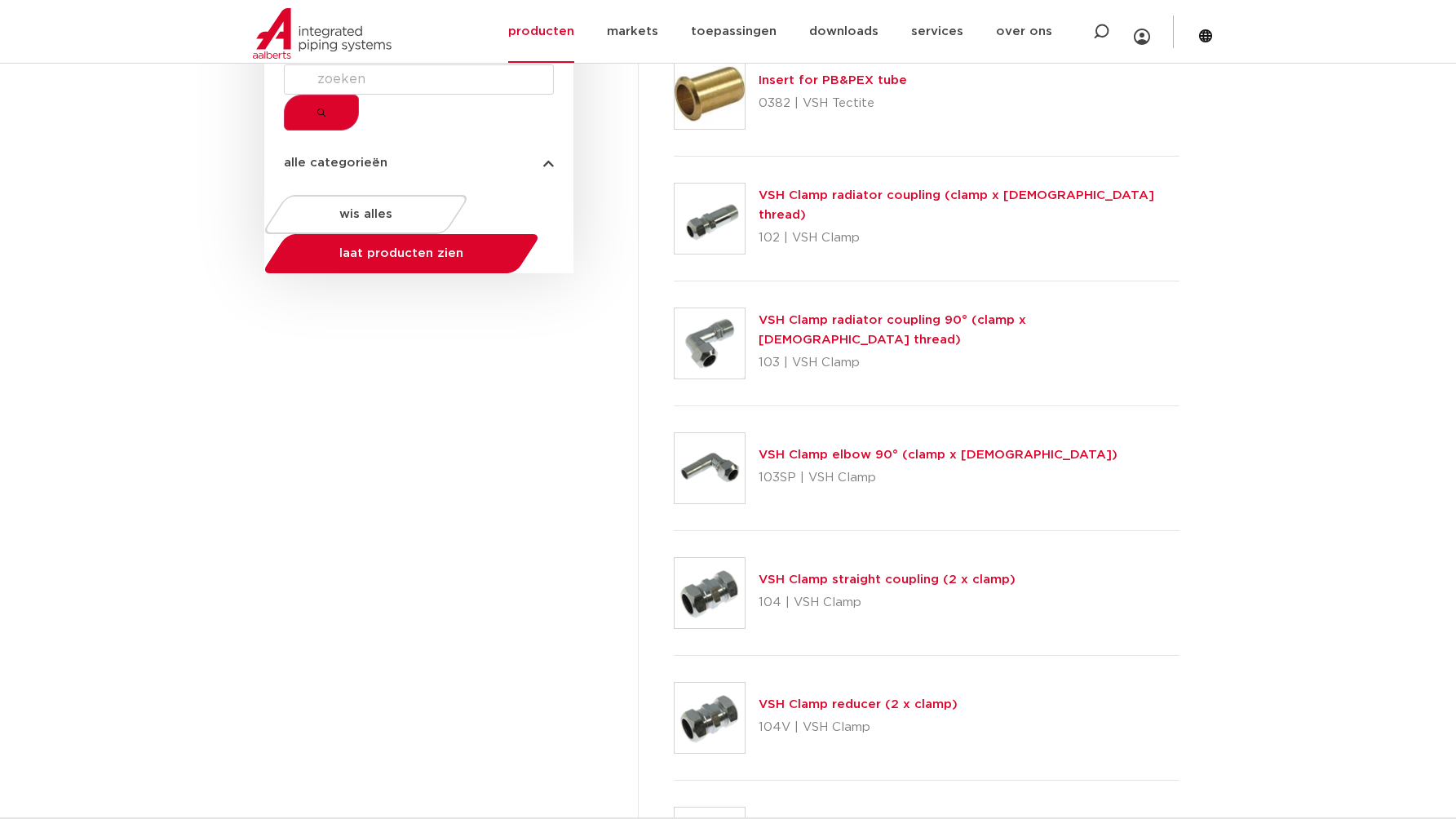
scroll to position [18, 0]
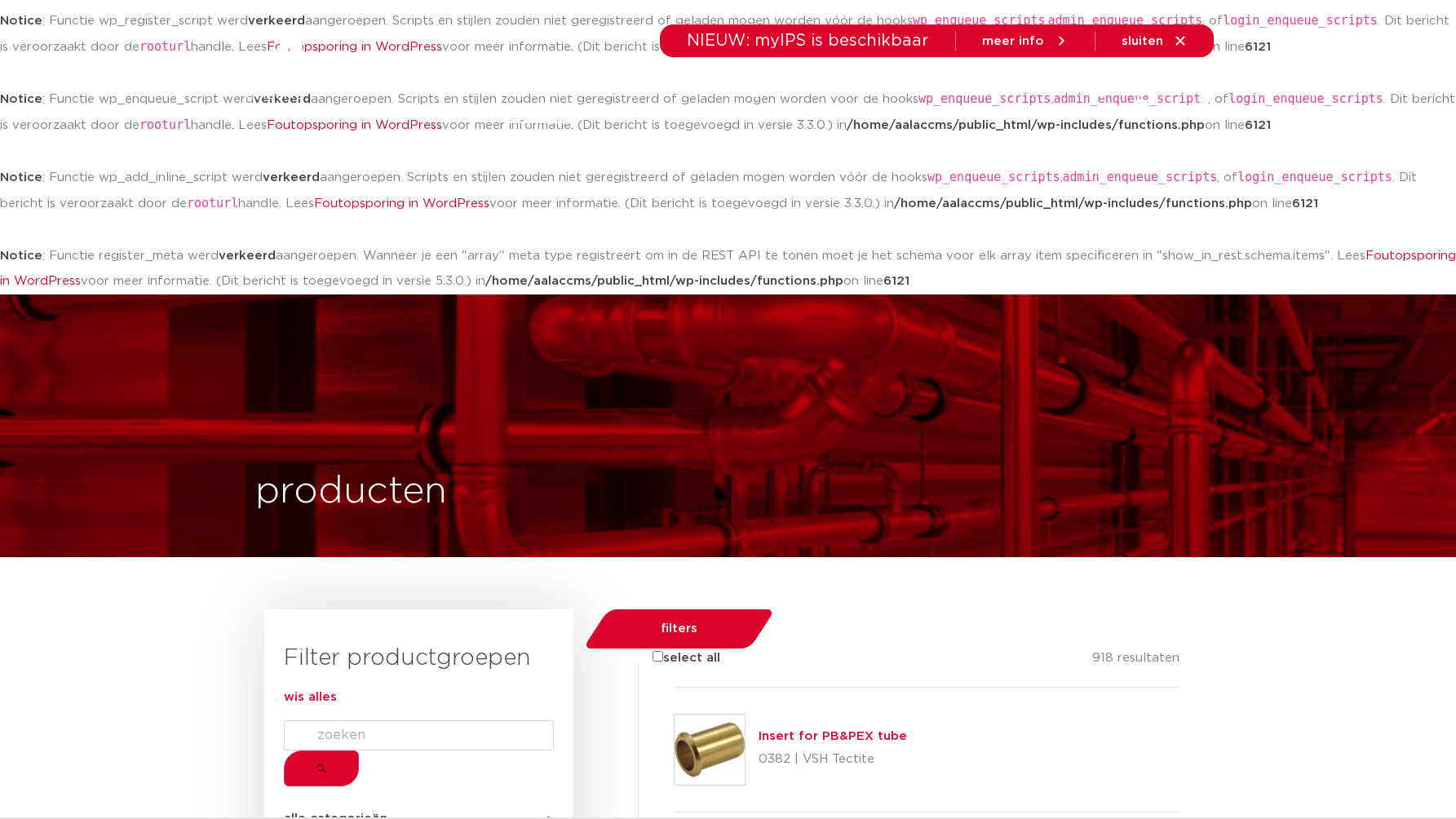
click at [336, 703] on link "wis alles" at bounding box center [309, 697] width 53 height 12
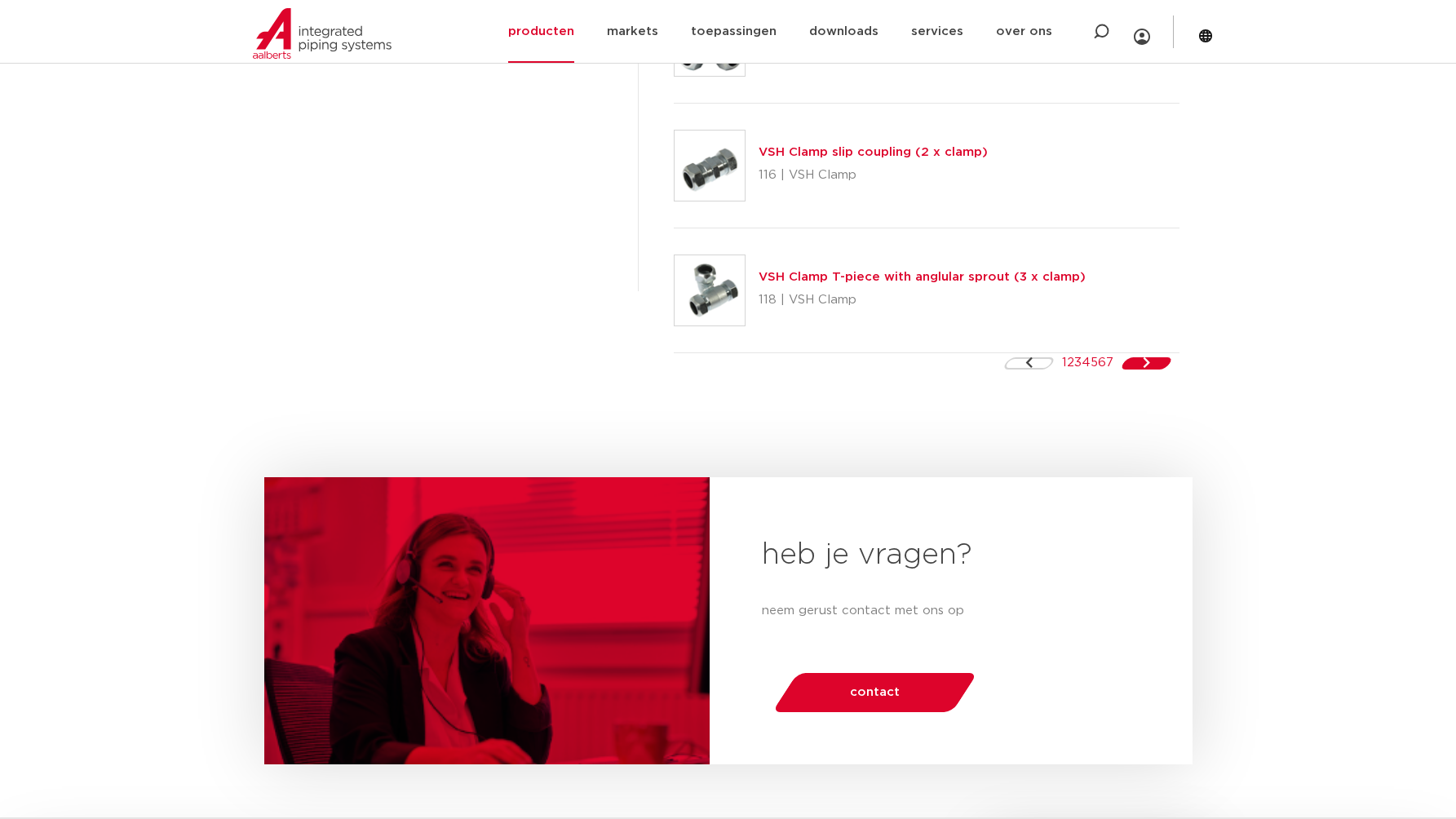
scroll to position [2709, 0]
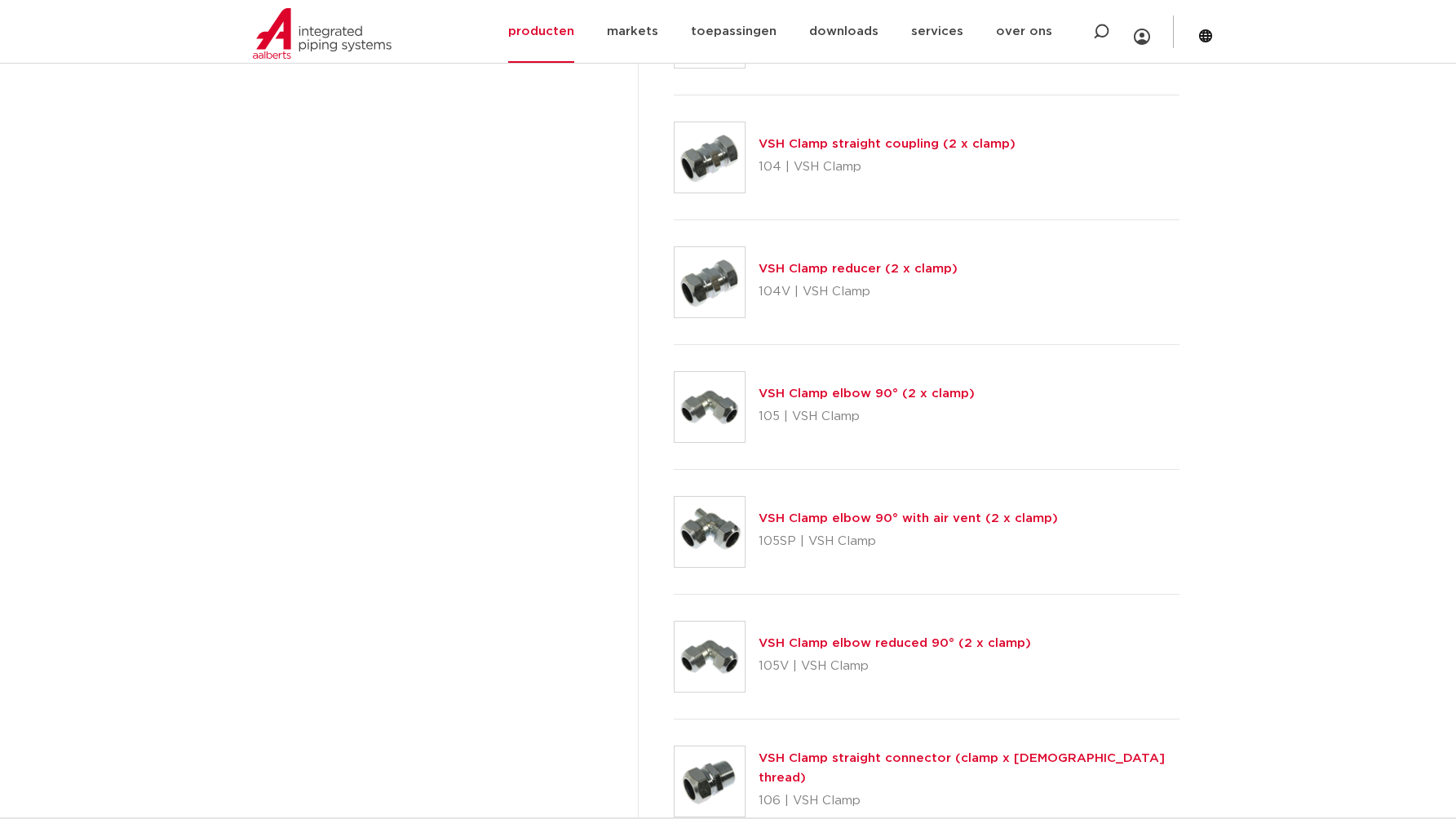
scroll to position [487, 0]
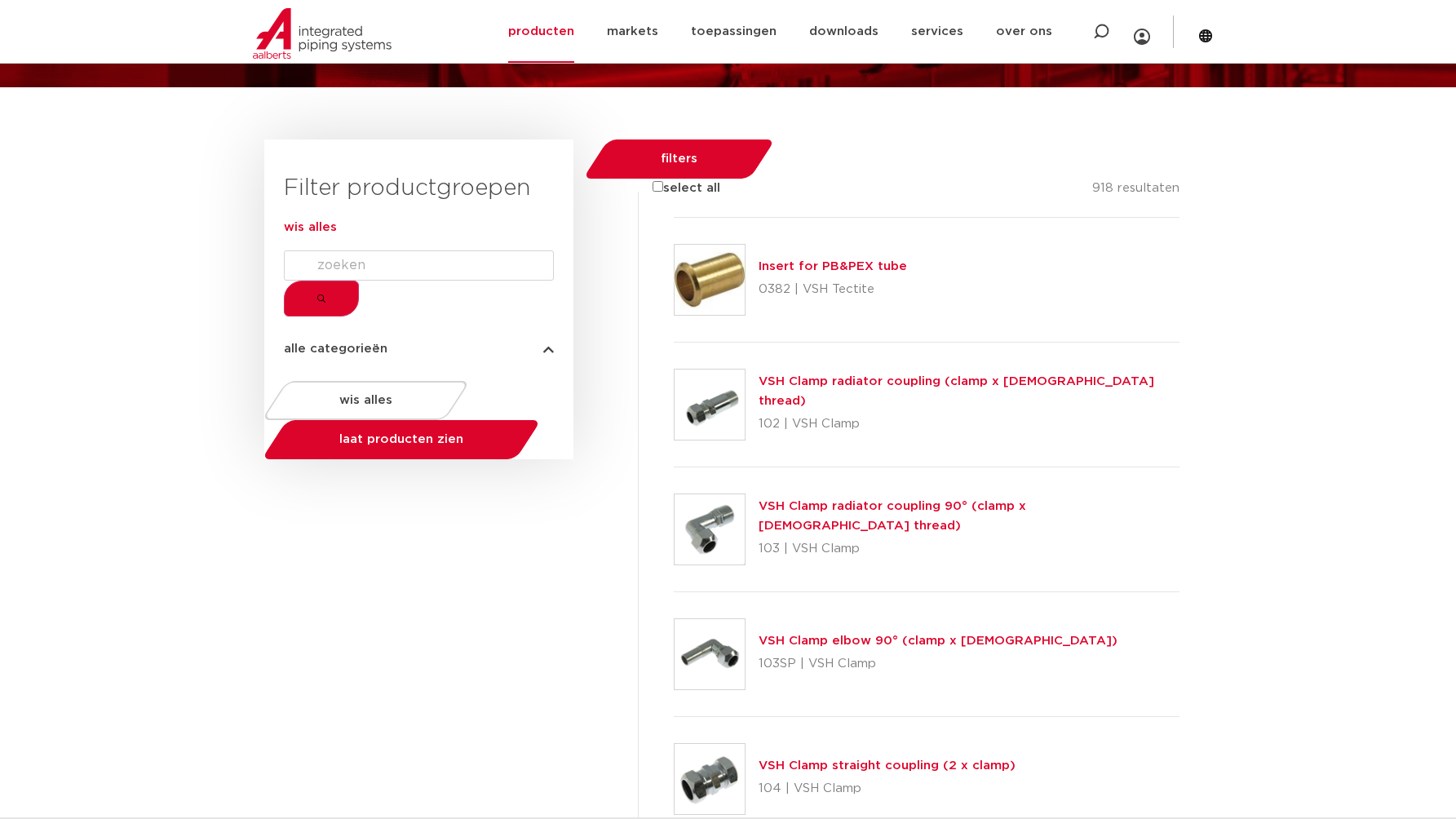
scroll to position [487, 0]
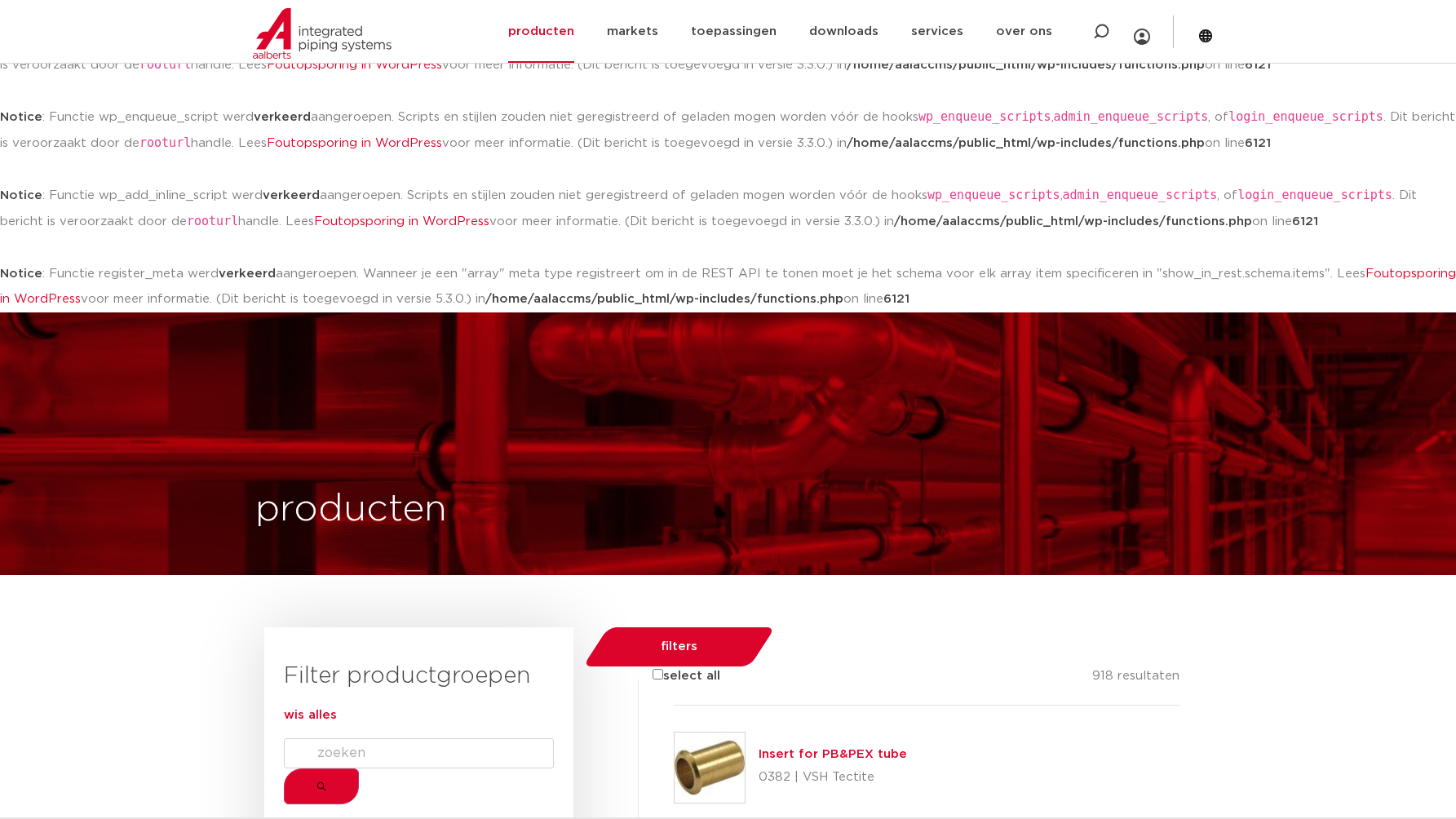
scroll to position [487, 0]
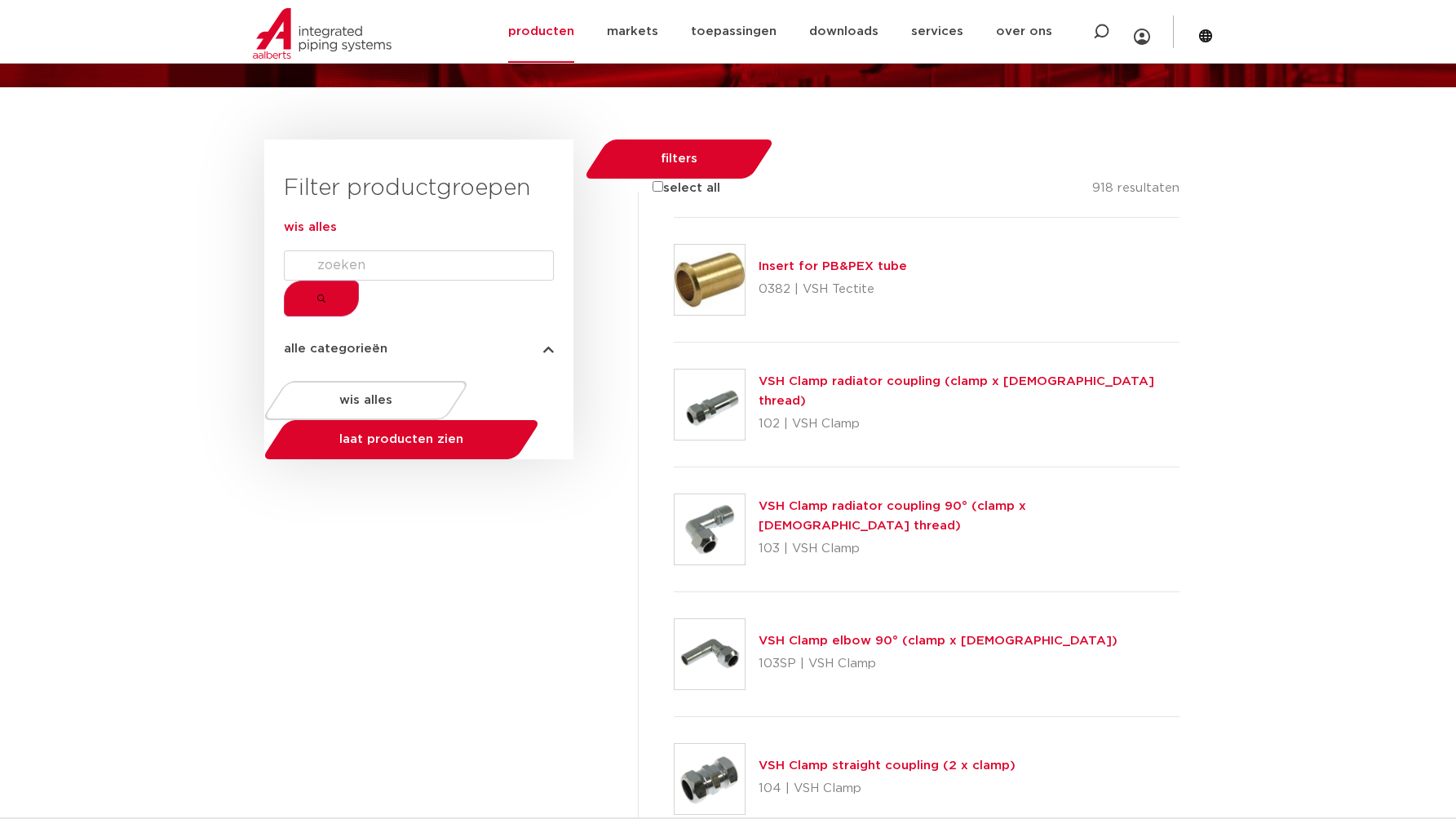
click at [336, 234] on span "wis alles" at bounding box center [309, 227] width 53 height 12
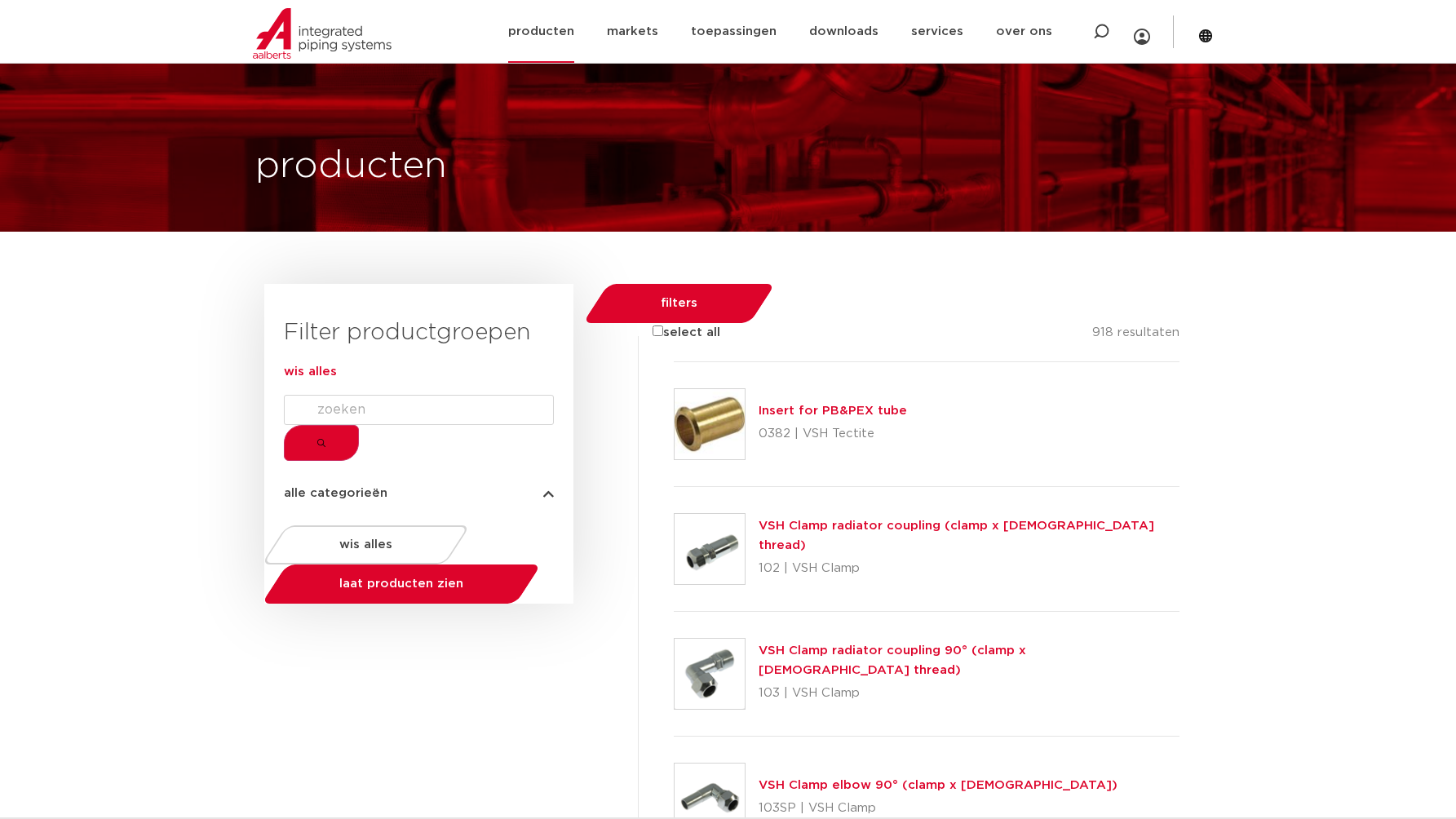
click at [574, 32] on link "producten" at bounding box center [541, 31] width 66 height 62
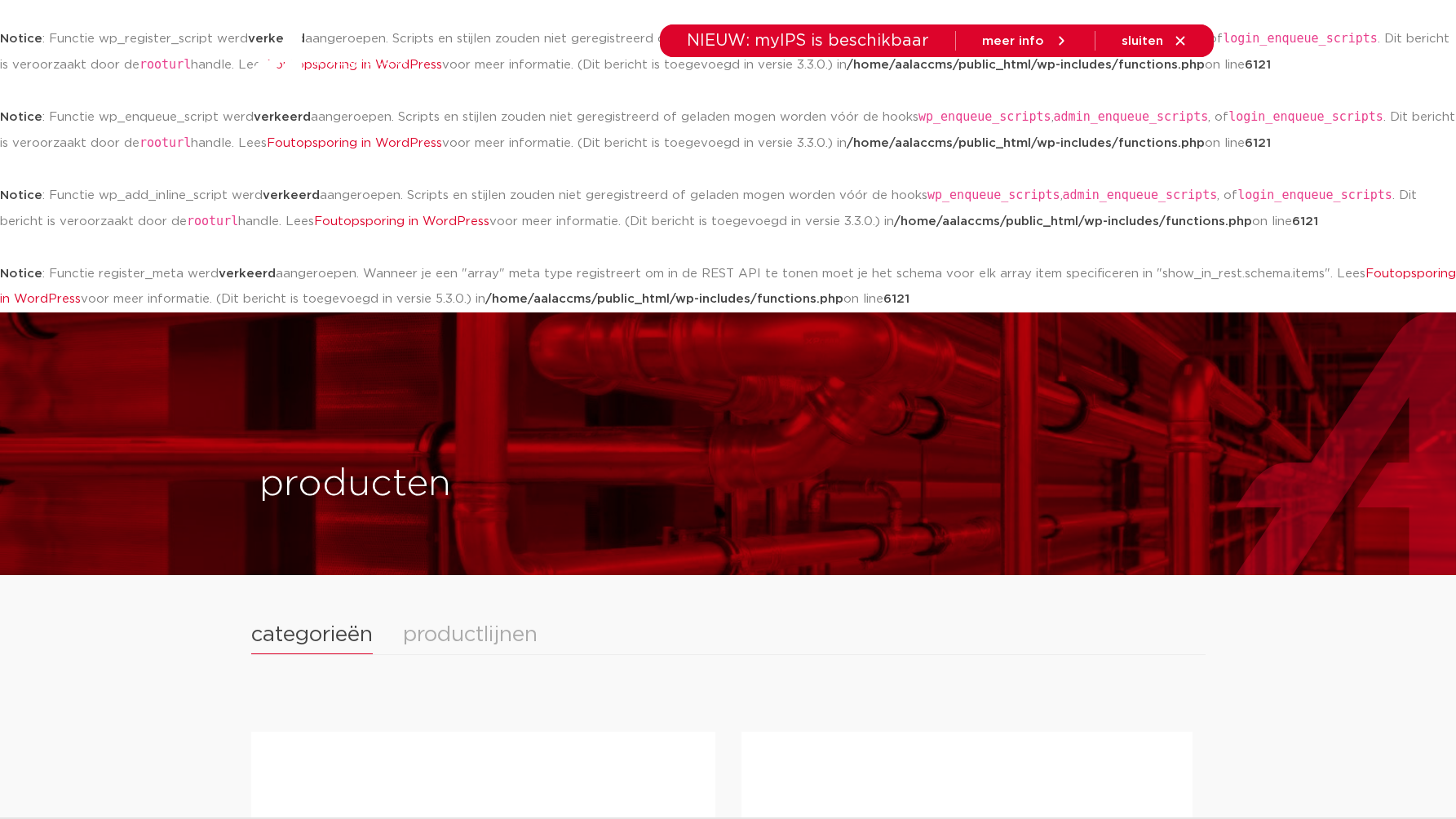
scroll to position [332, 0]
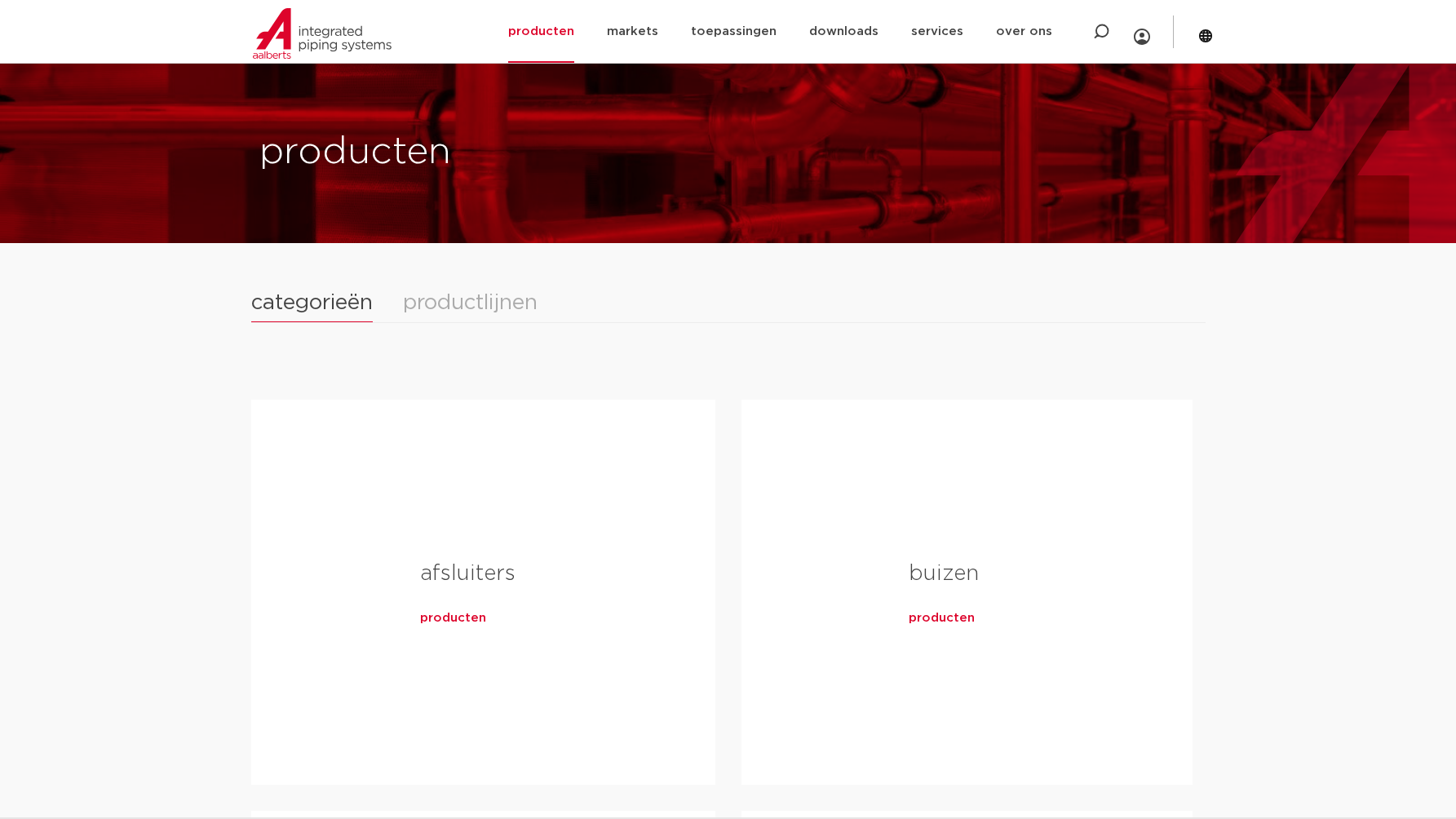
click at [460, 622] on span "producten" at bounding box center [453, 618] width 66 height 16
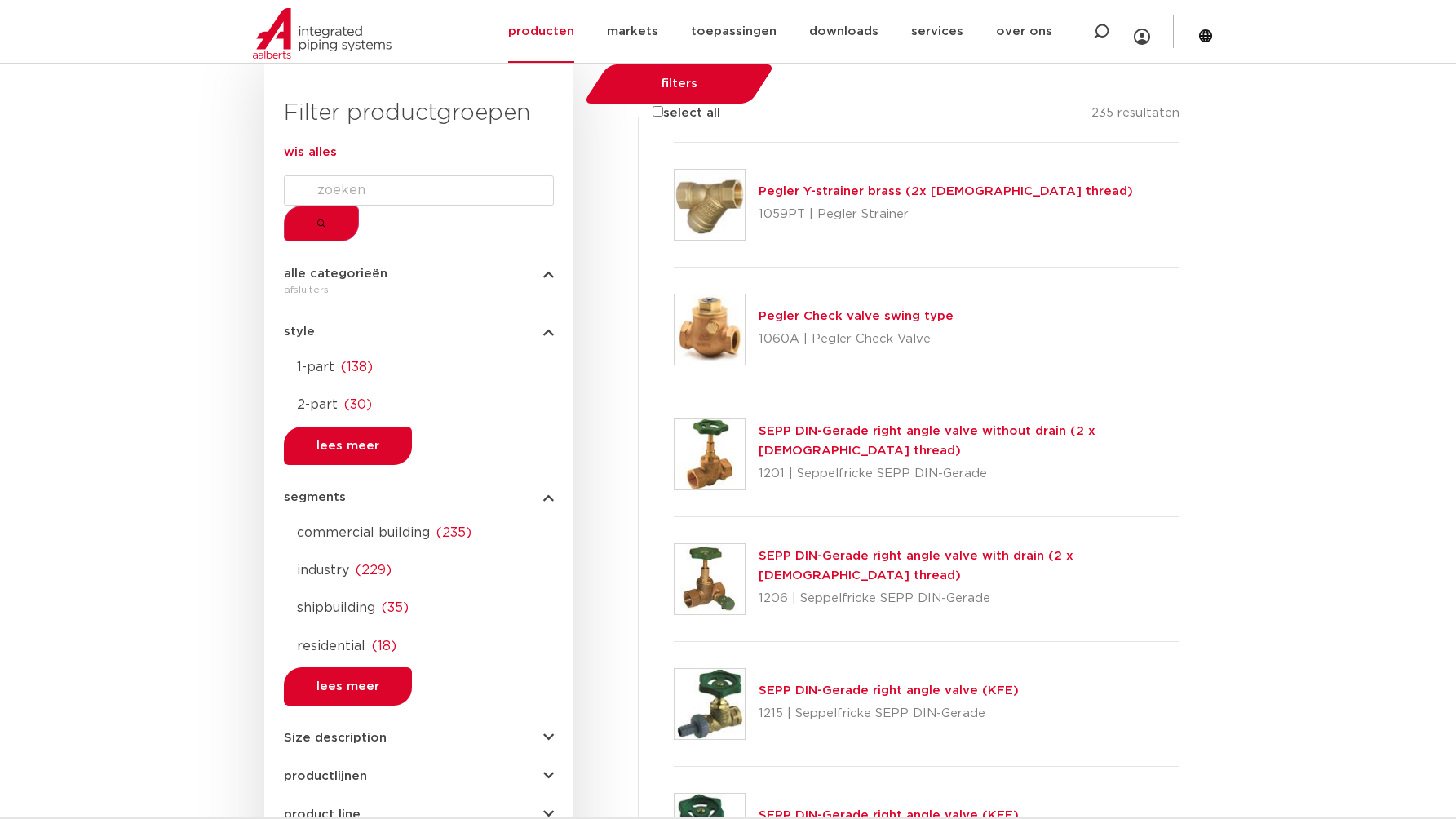
click at [344, 205] on input "Search" at bounding box center [418, 189] width 270 height 30
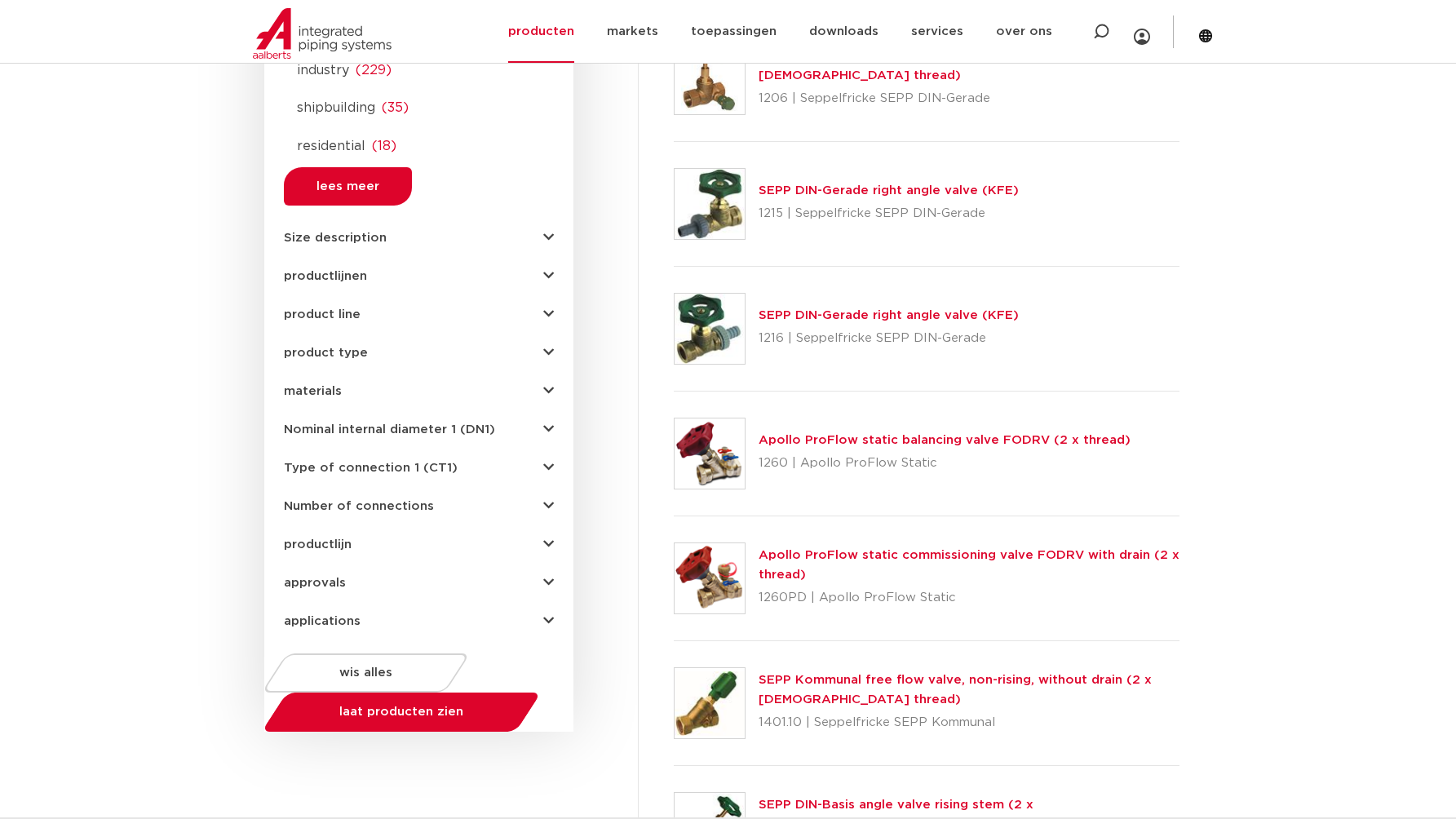
scroll to position [1056, 0]
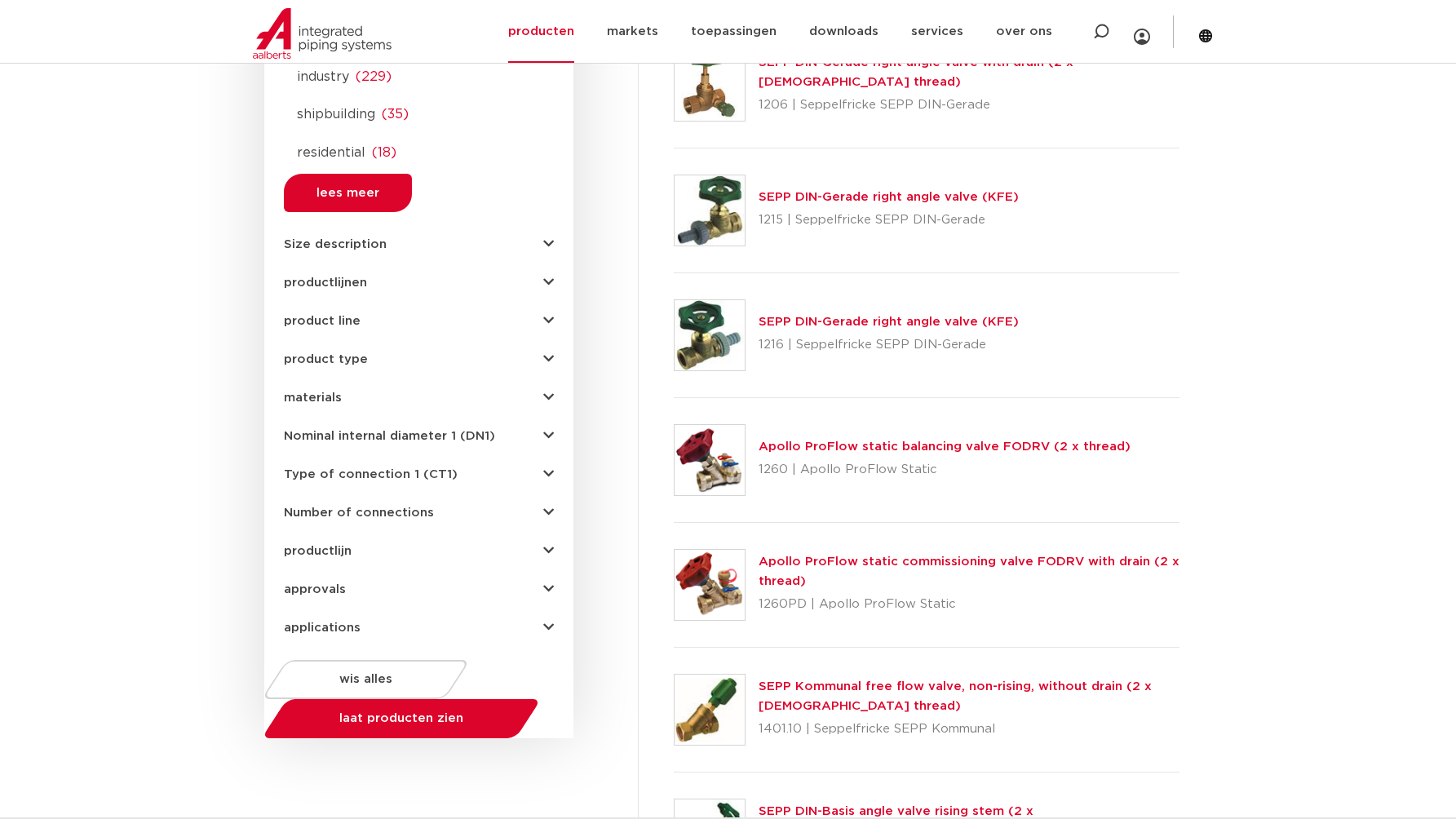
click at [329, 238] on span "Size description" at bounding box center [334, 244] width 103 height 12
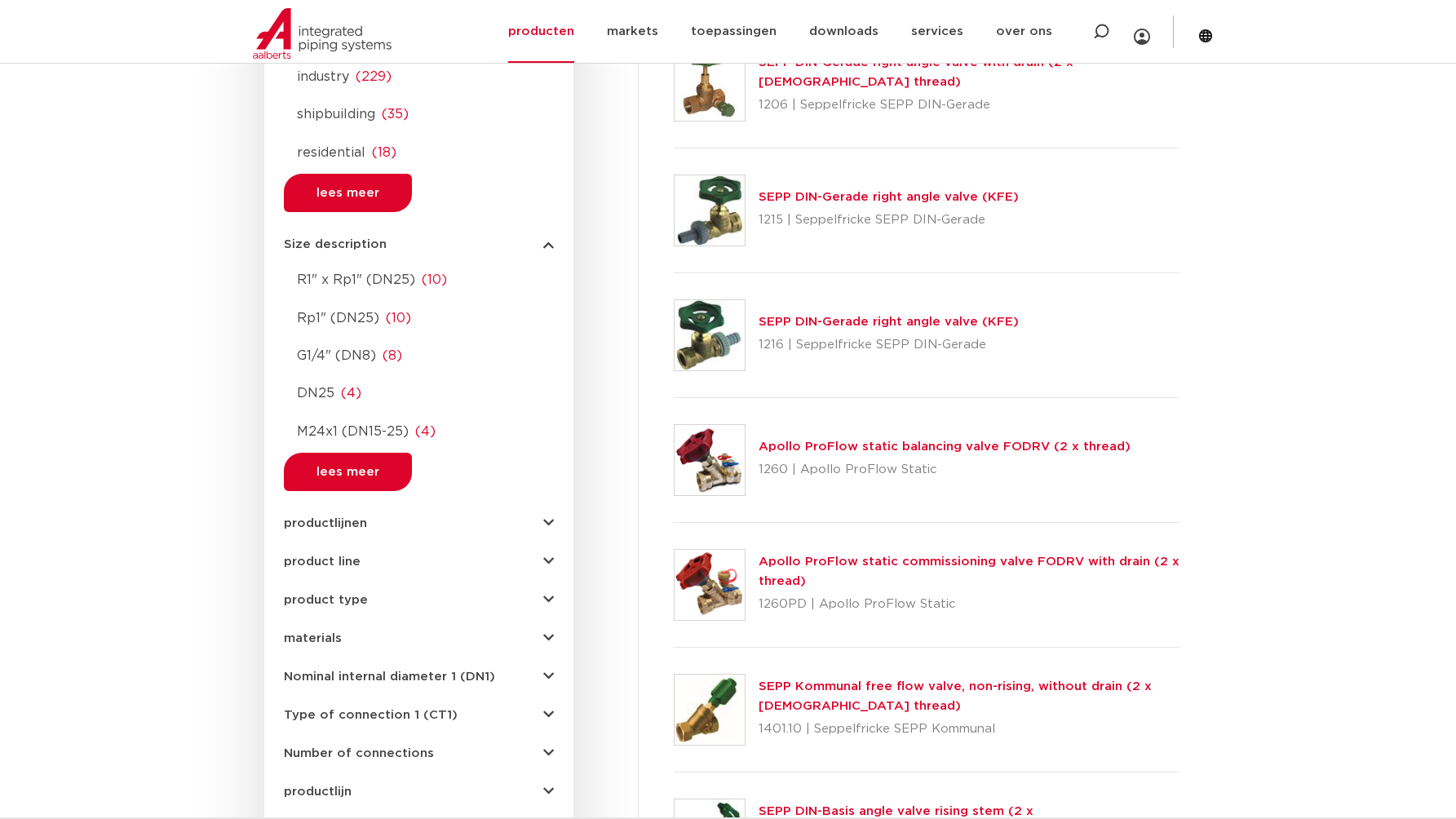
click at [318, 556] on span "product line" at bounding box center [322, 561] width 77 height 12
click at [314, 517] on span "productlijnen" at bounding box center [325, 523] width 84 height 12
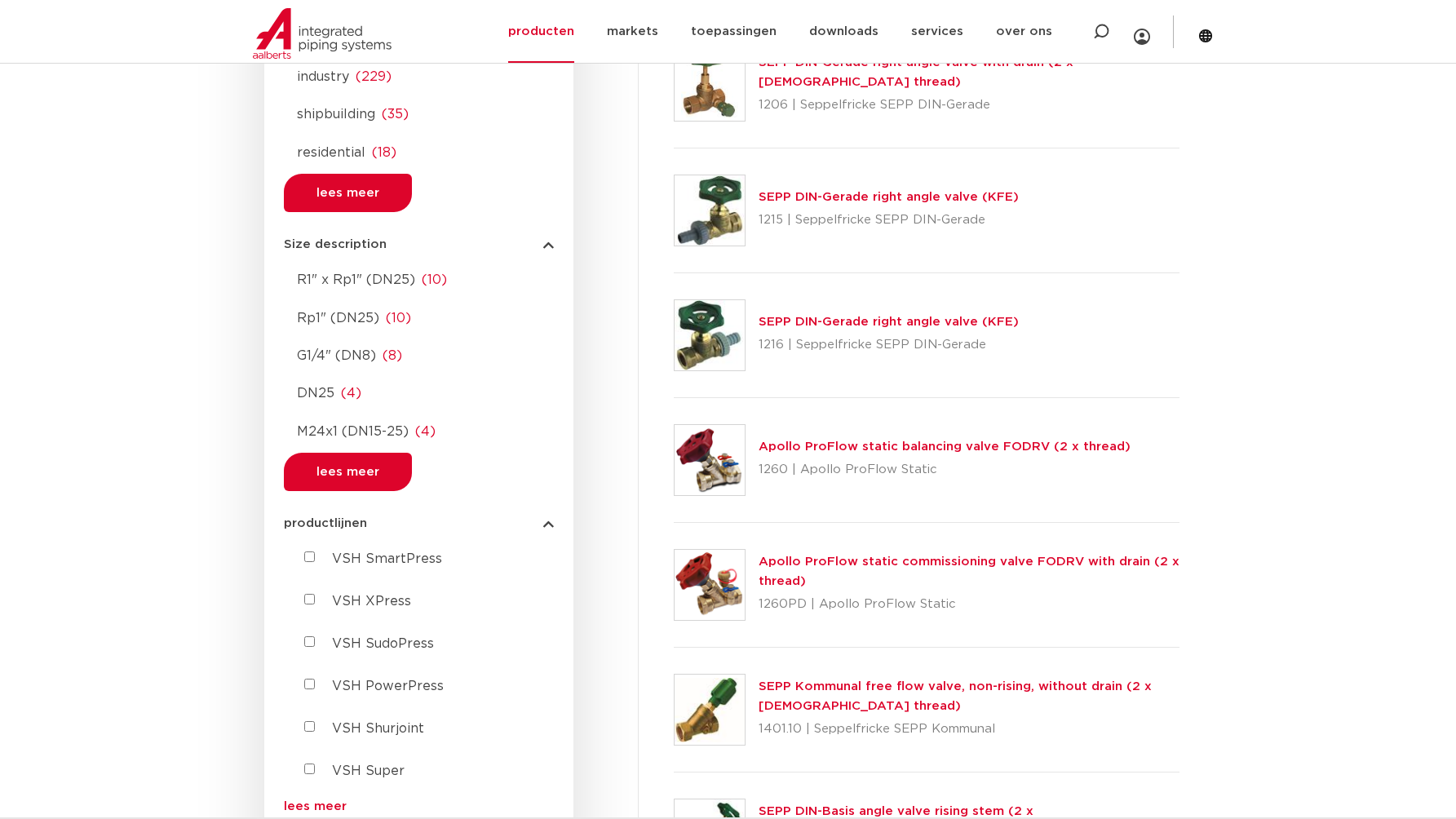
click at [304, 552] on SmartPress "VSH SmartPress" at bounding box center [308, 557] width 11 height 11
checkbox SmartPress "true"
click at [304, 594] on XPress "VSH XPress" at bounding box center [308, 599] width 11 height 11
checkbox XPress "true"
checkbox SmartPress "false"
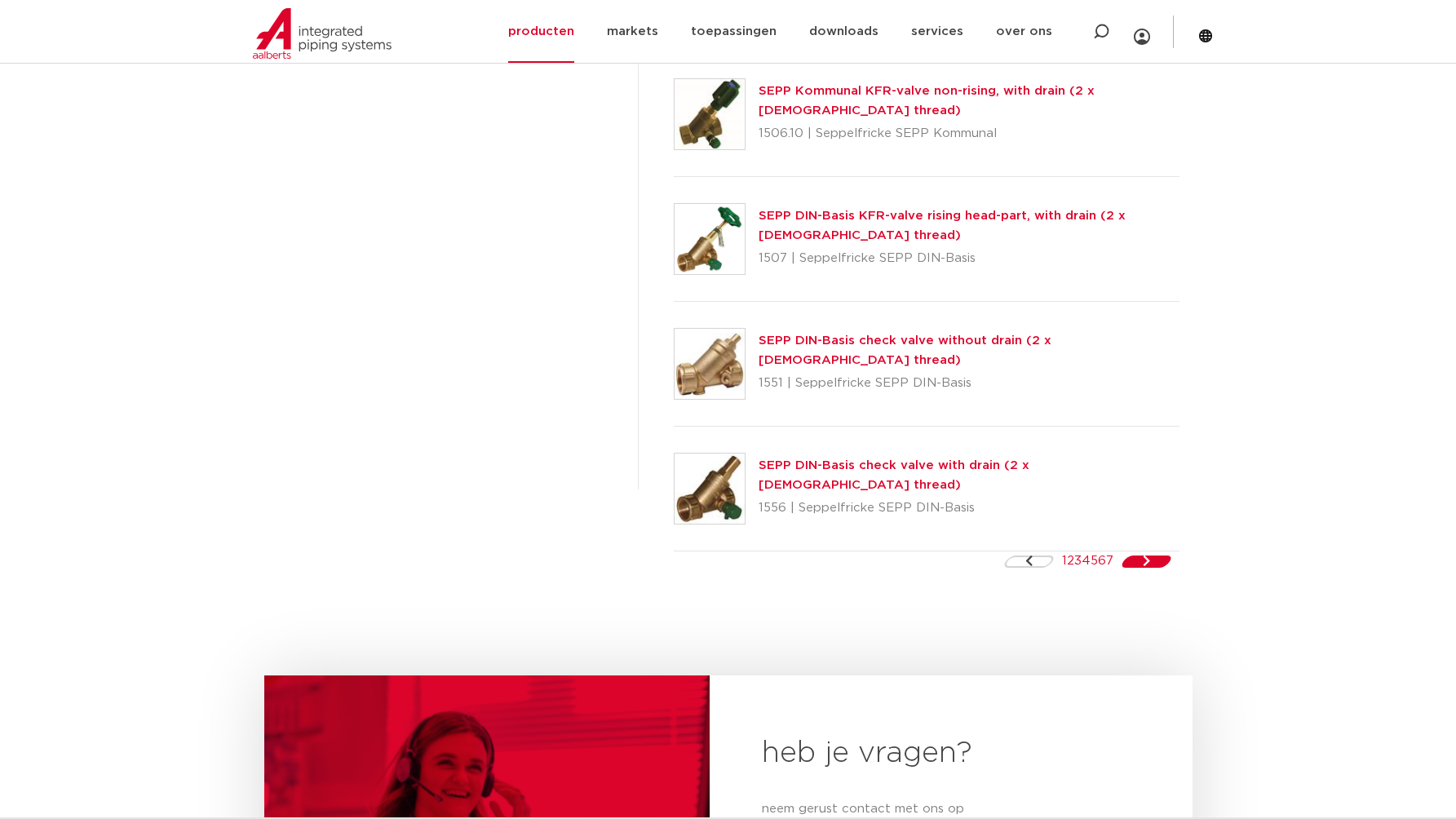
scroll to position [2648, 0]
click at [1164, 569] on link "Next Page" at bounding box center [1146, 563] width 46 height 12
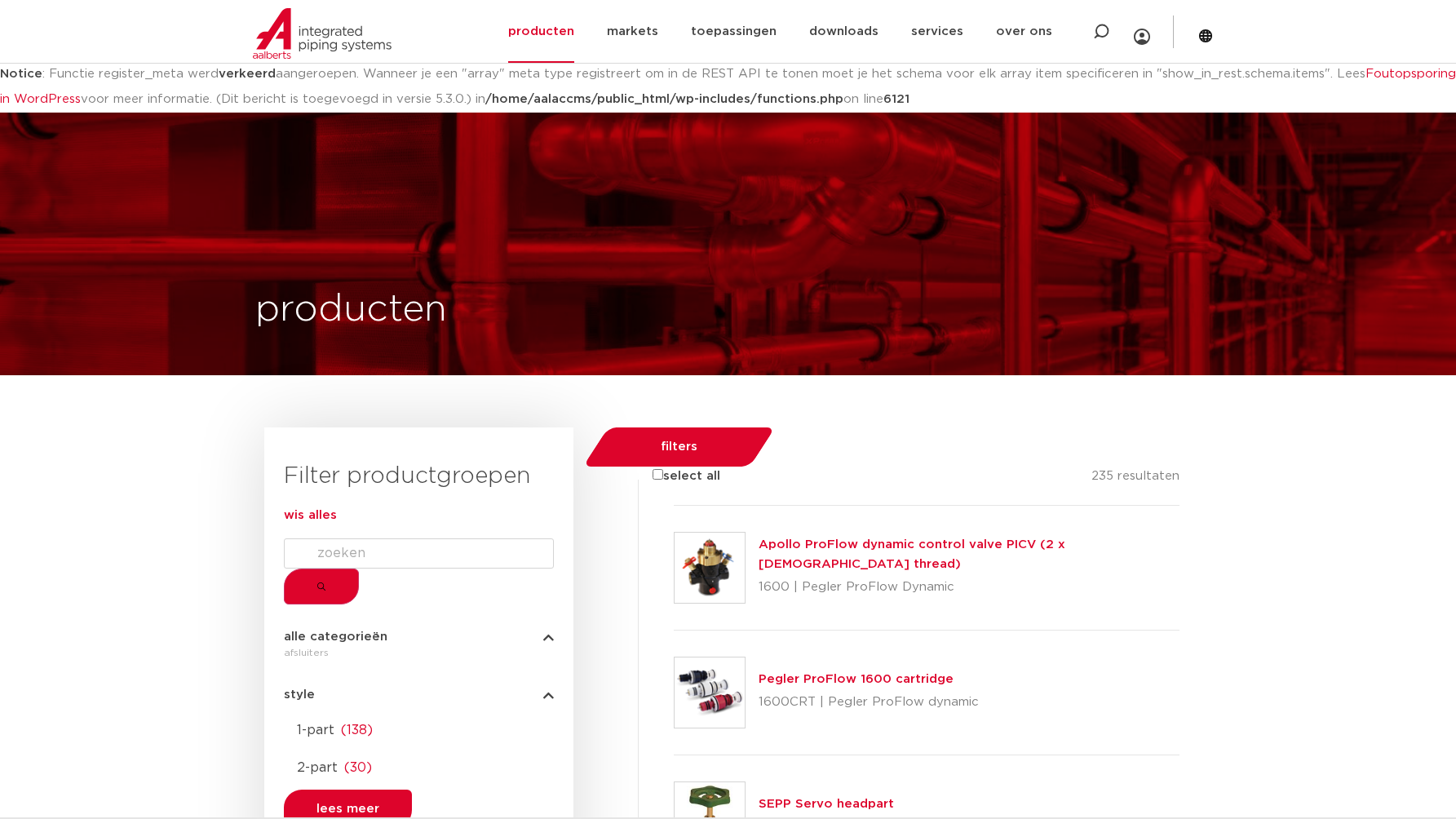
scroll to position [304, 0]
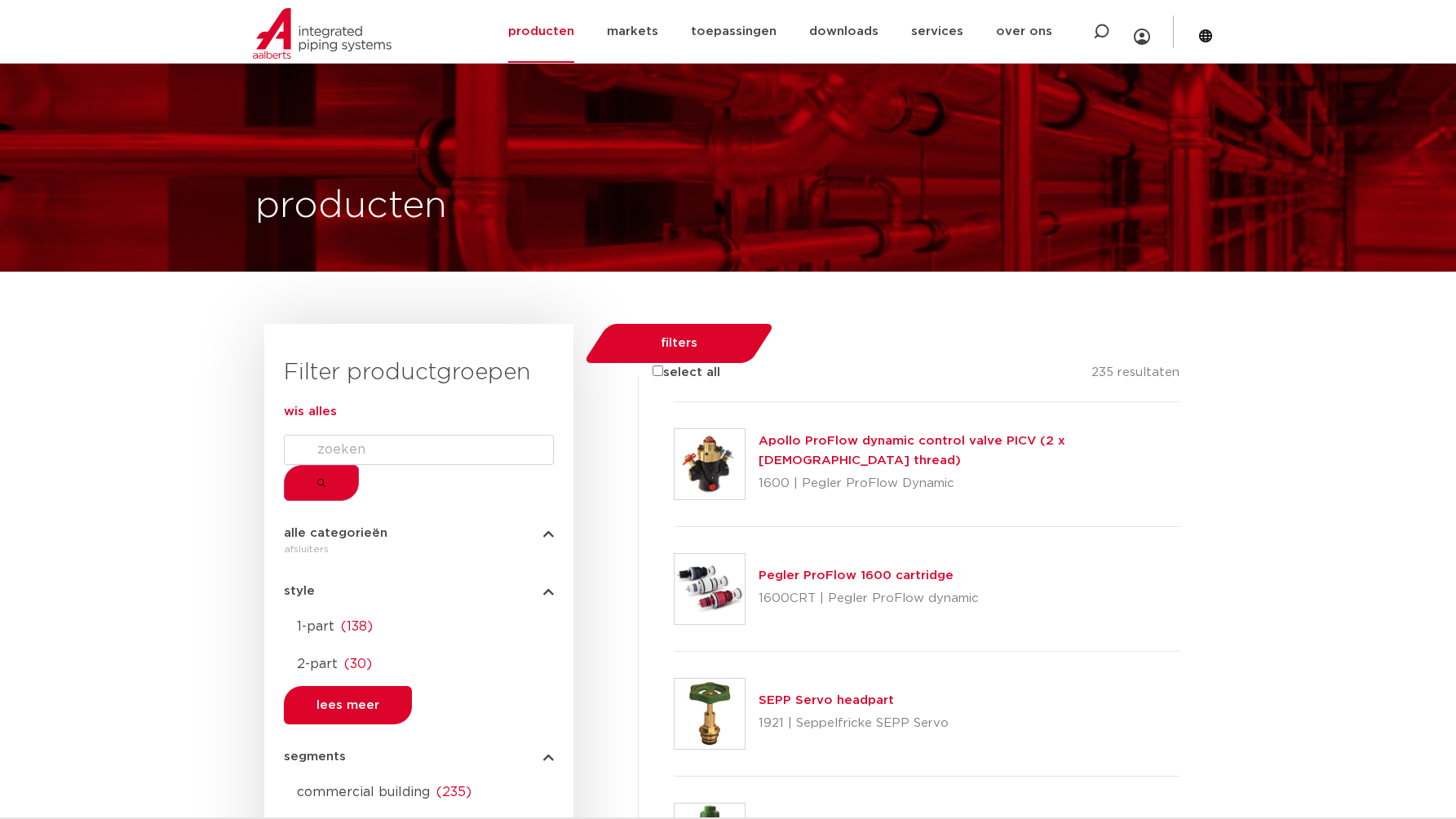
click at [674, 527] on div at bounding box center [674, 527] width 0 height 0
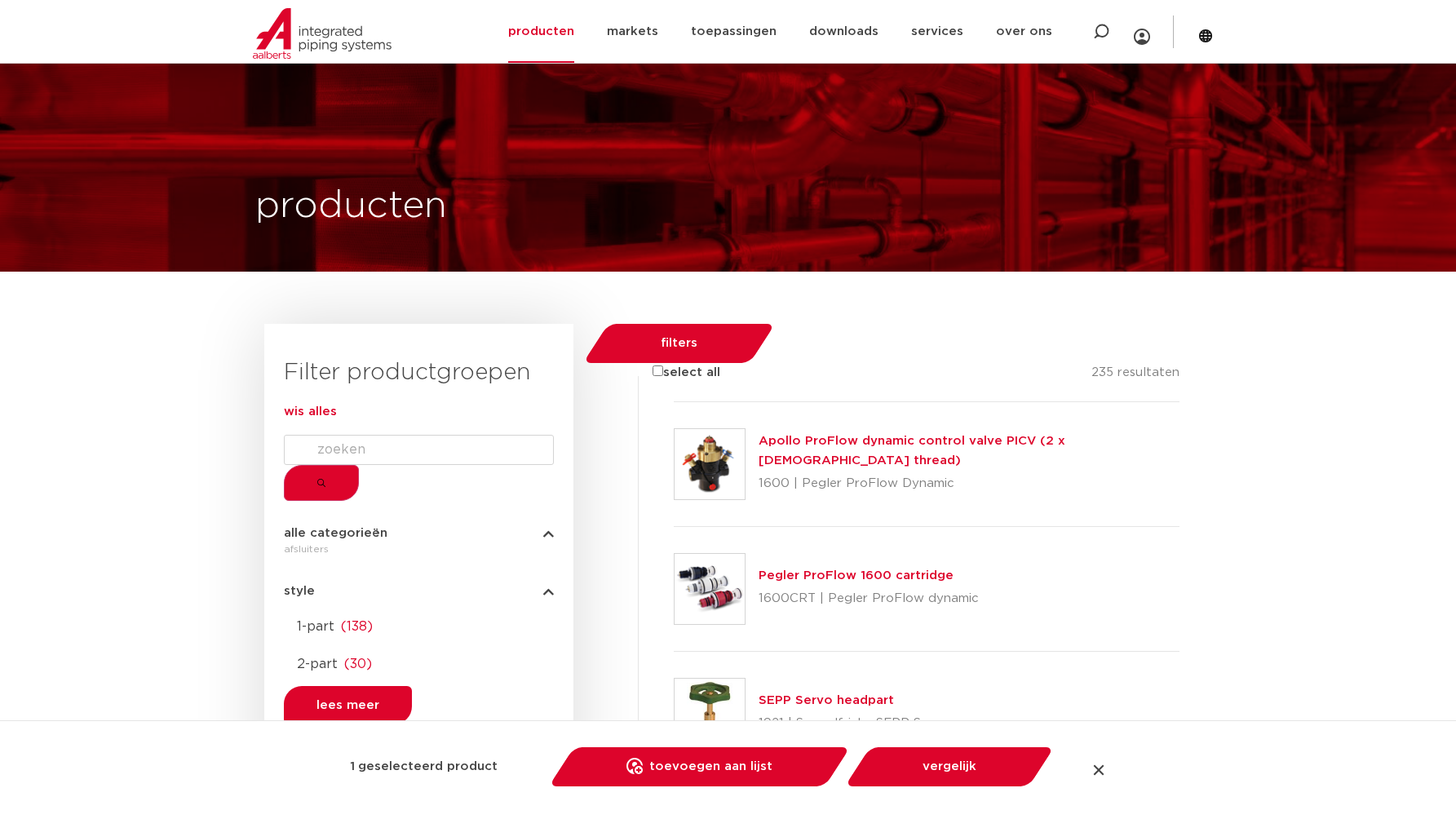
click at [674, 652] on div at bounding box center [674, 652] width 0 height 0
click at [674, 402] on div at bounding box center [674, 402] width 0 height 0
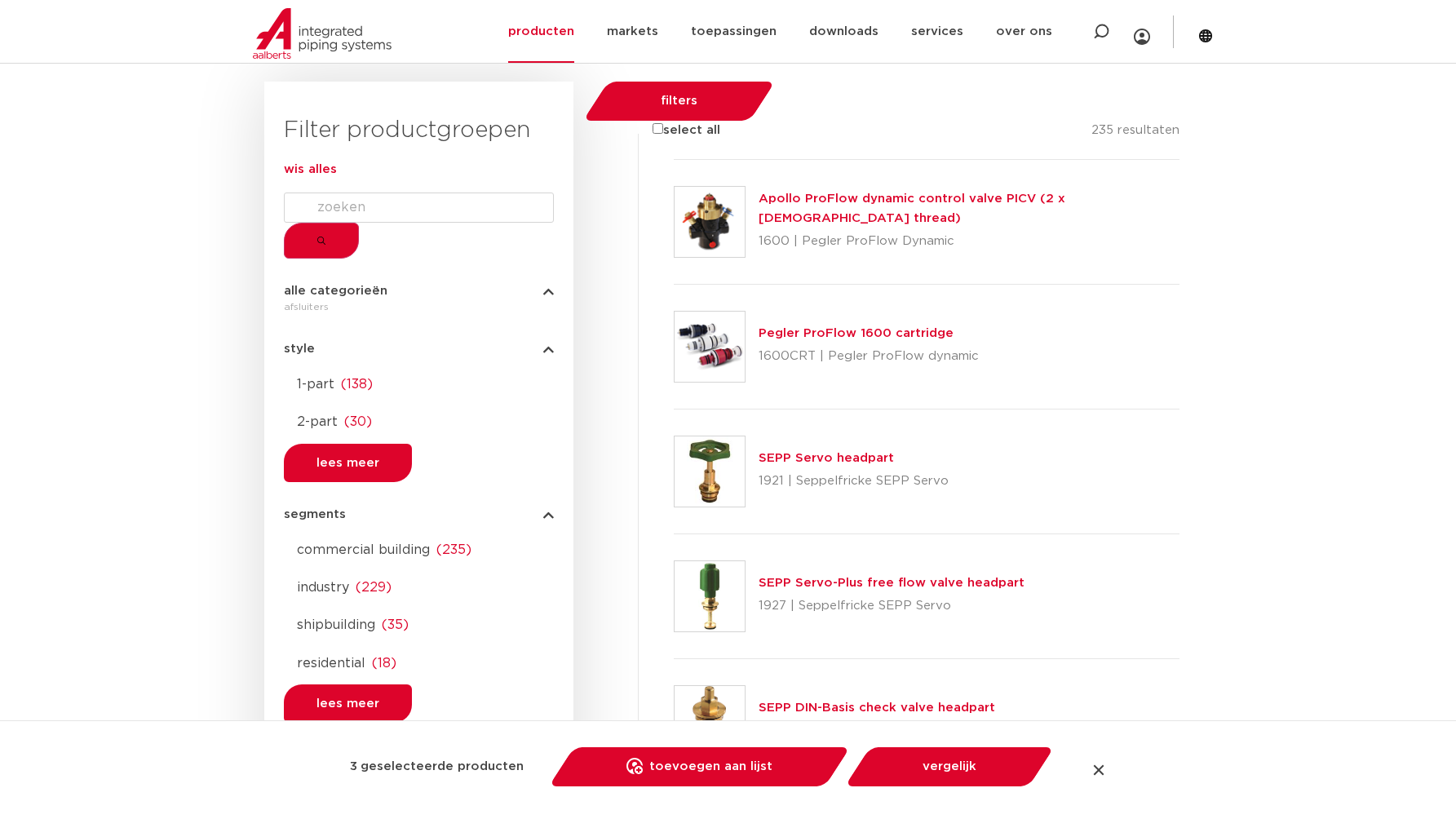
scroll to position [640, 0]
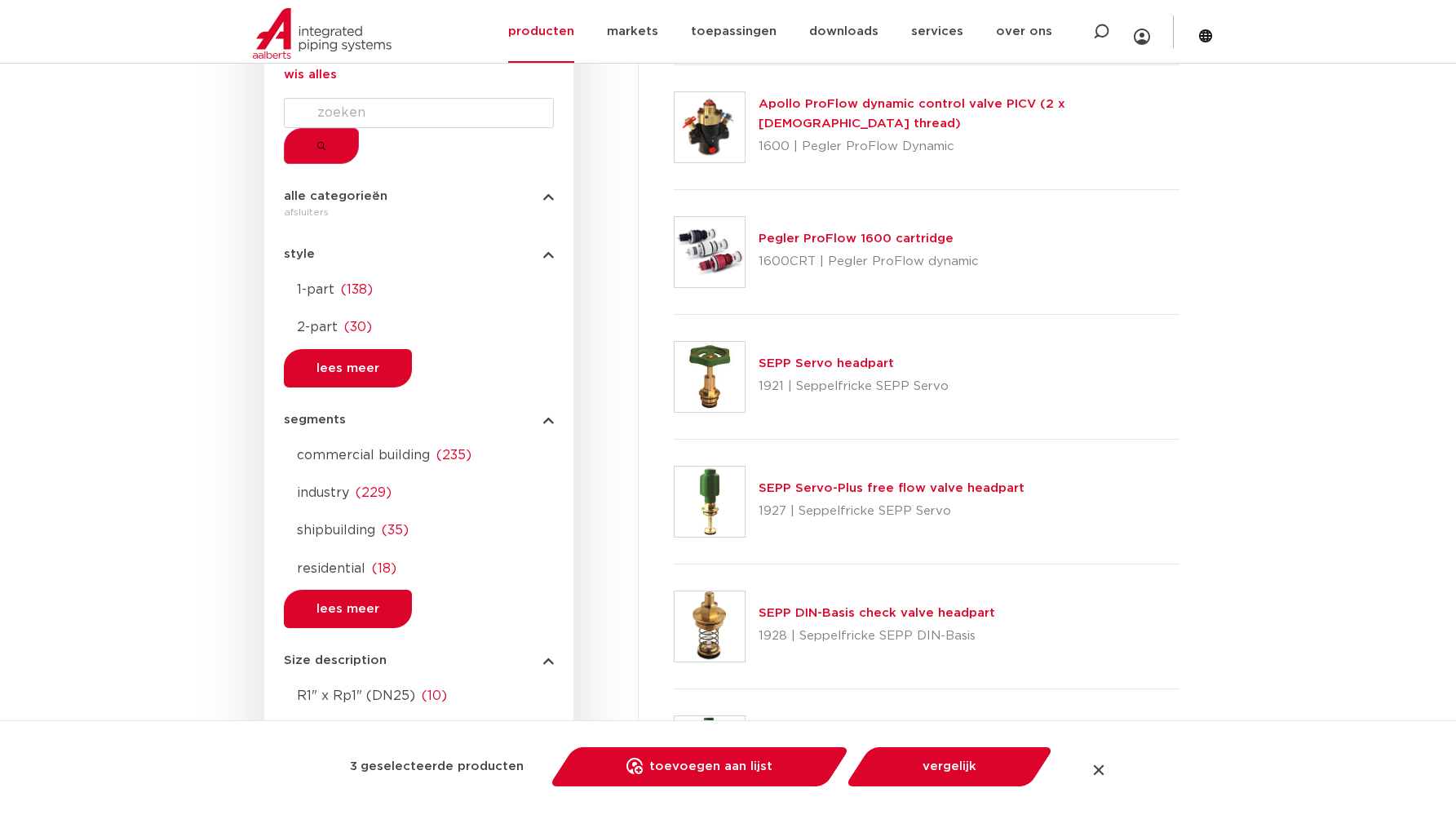
click at [674, 439] on div at bounding box center [674, 439] width 0 height 0
click at [971, 783] on link "vergelijk" at bounding box center [950, 766] width 185 height 39
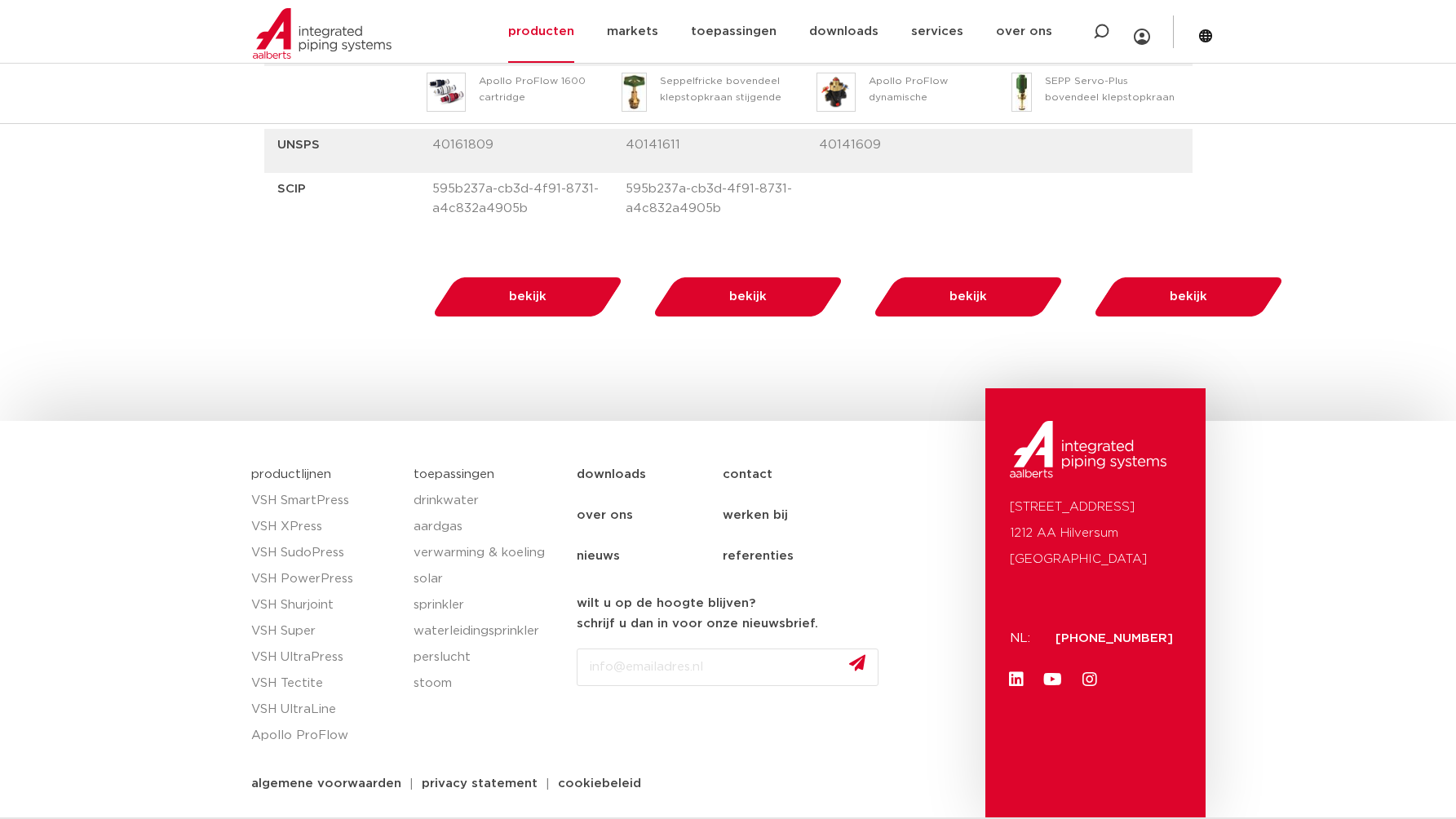
scroll to position [3438, 0]
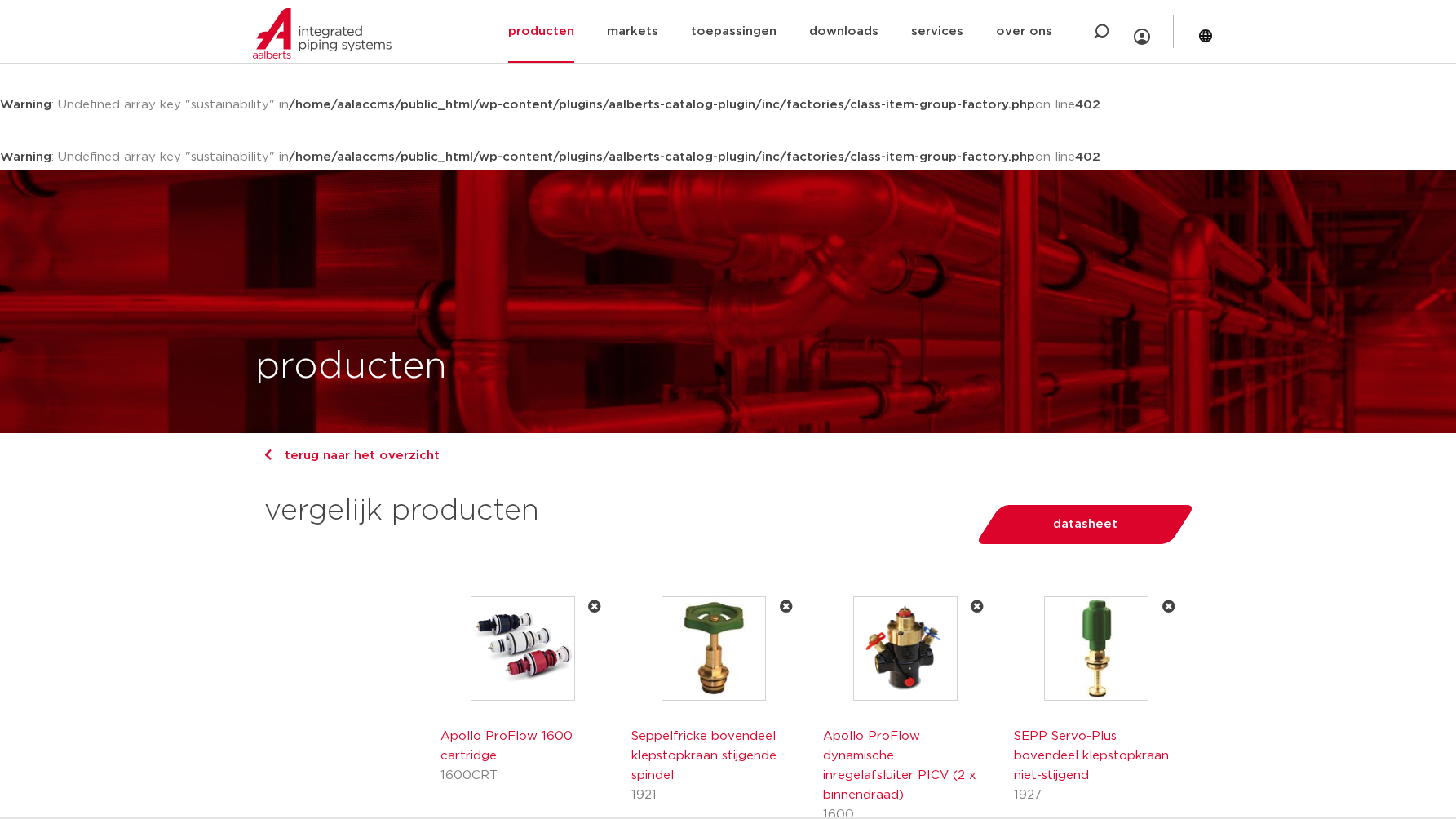
scroll to position [923, 0]
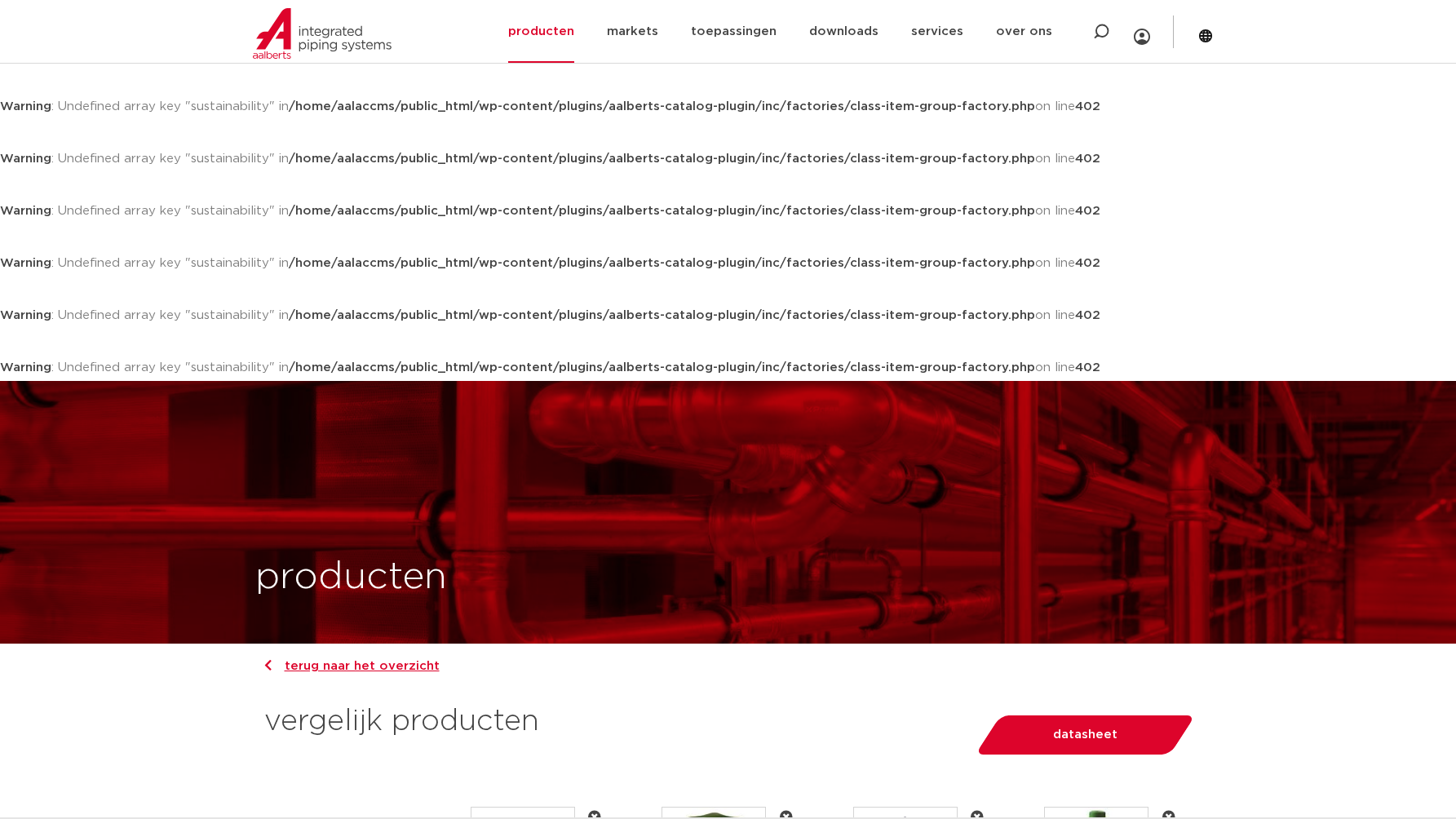
click at [380, 672] on link "terug naar het overzicht" at bounding box center [352, 665] width 175 height 12
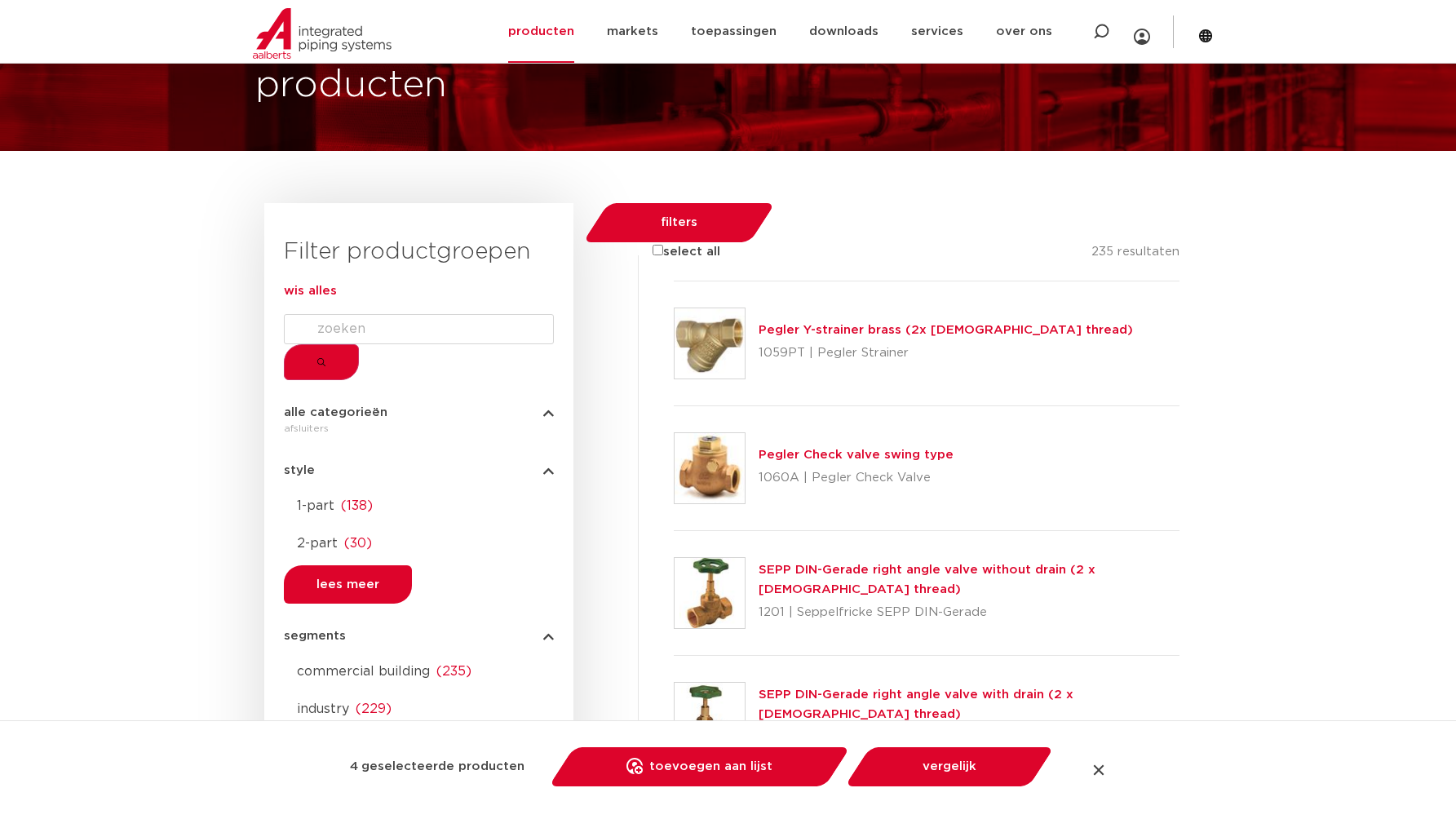
scroll to position [127, 0]
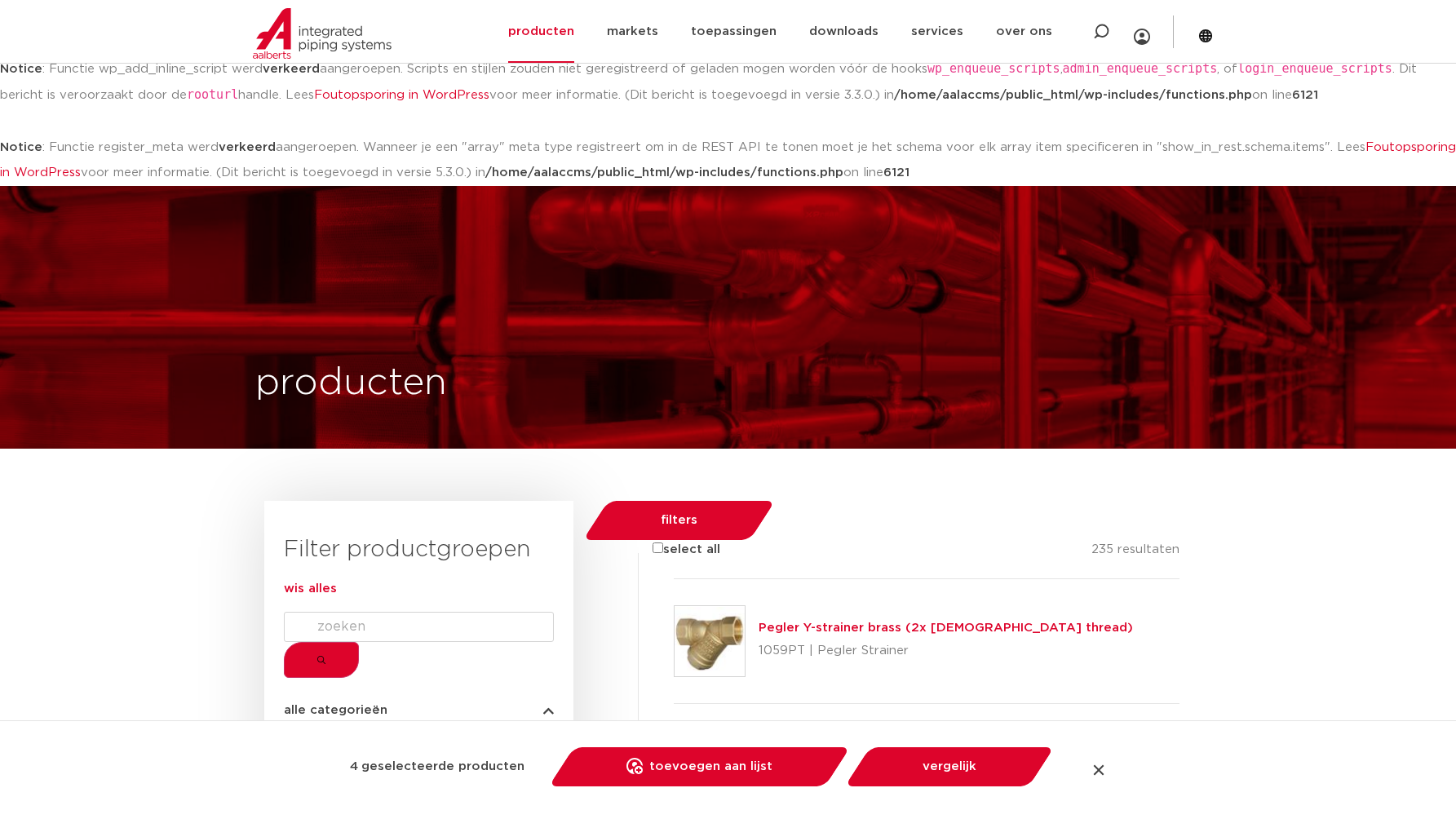
click at [1101, 766] on div at bounding box center [1098, 769] width 16 height 16
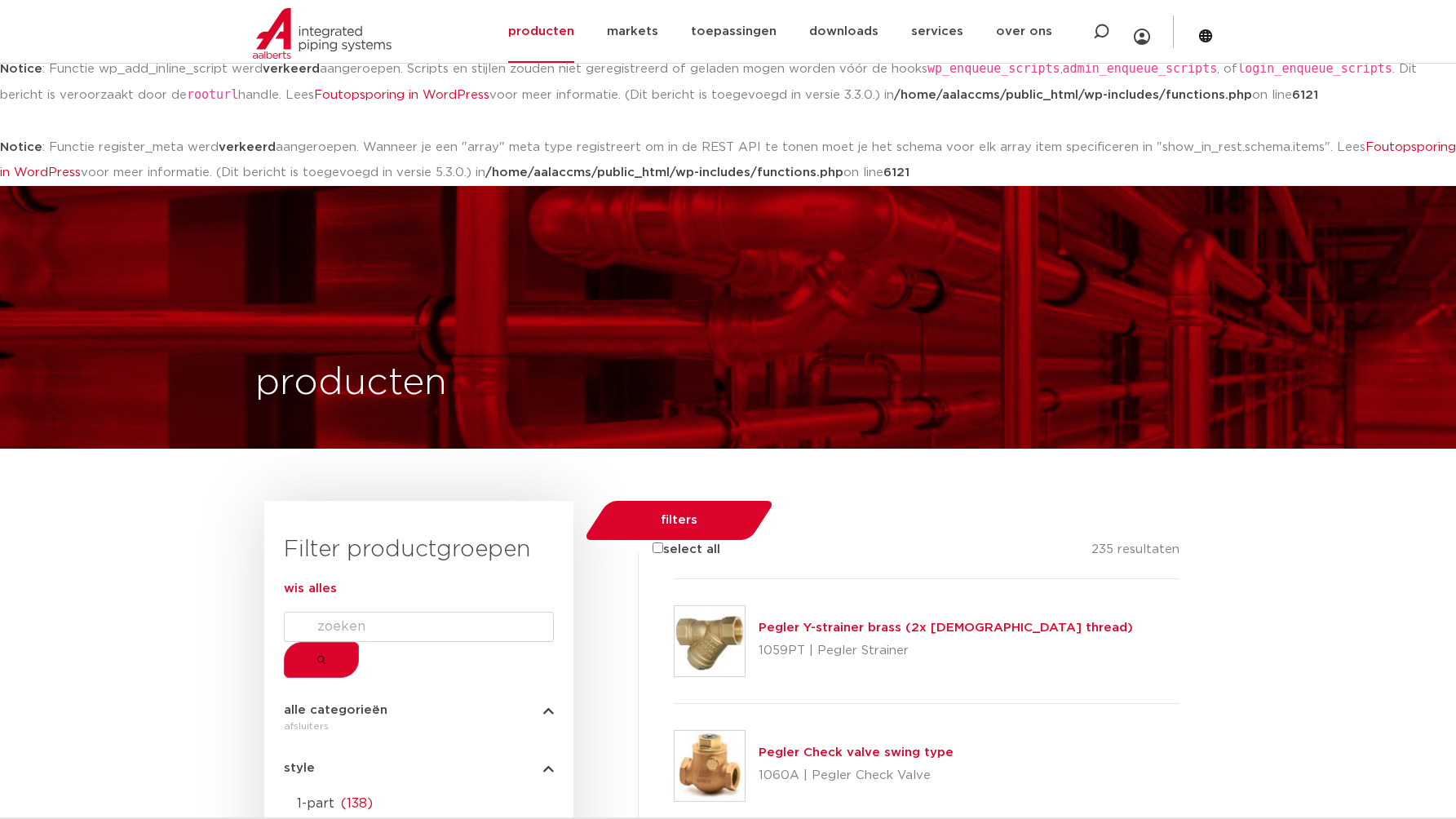
click at [674, 579] on div at bounding box center [674, 579] width 0 height 0
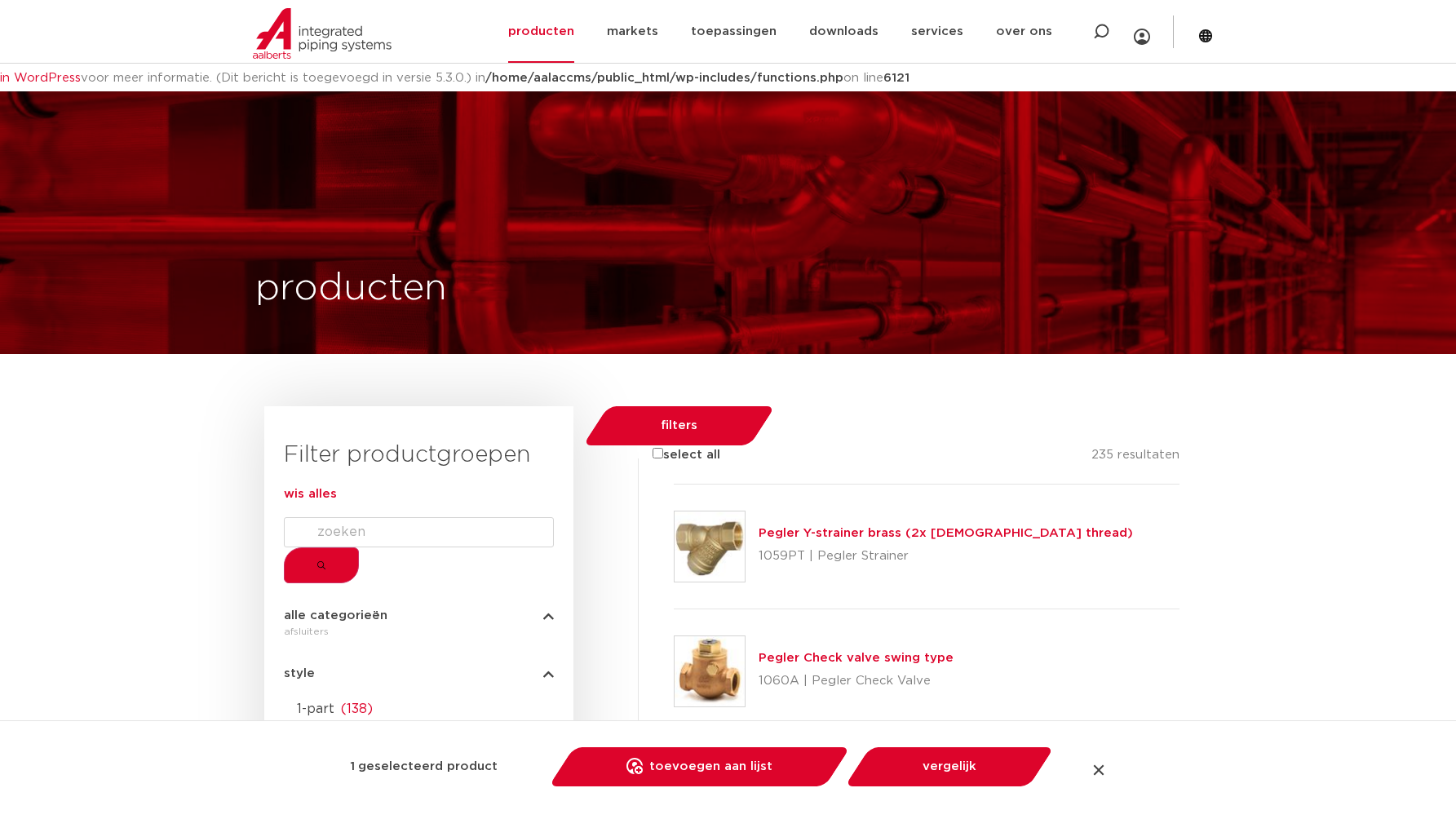
scroll to position [471, 0]
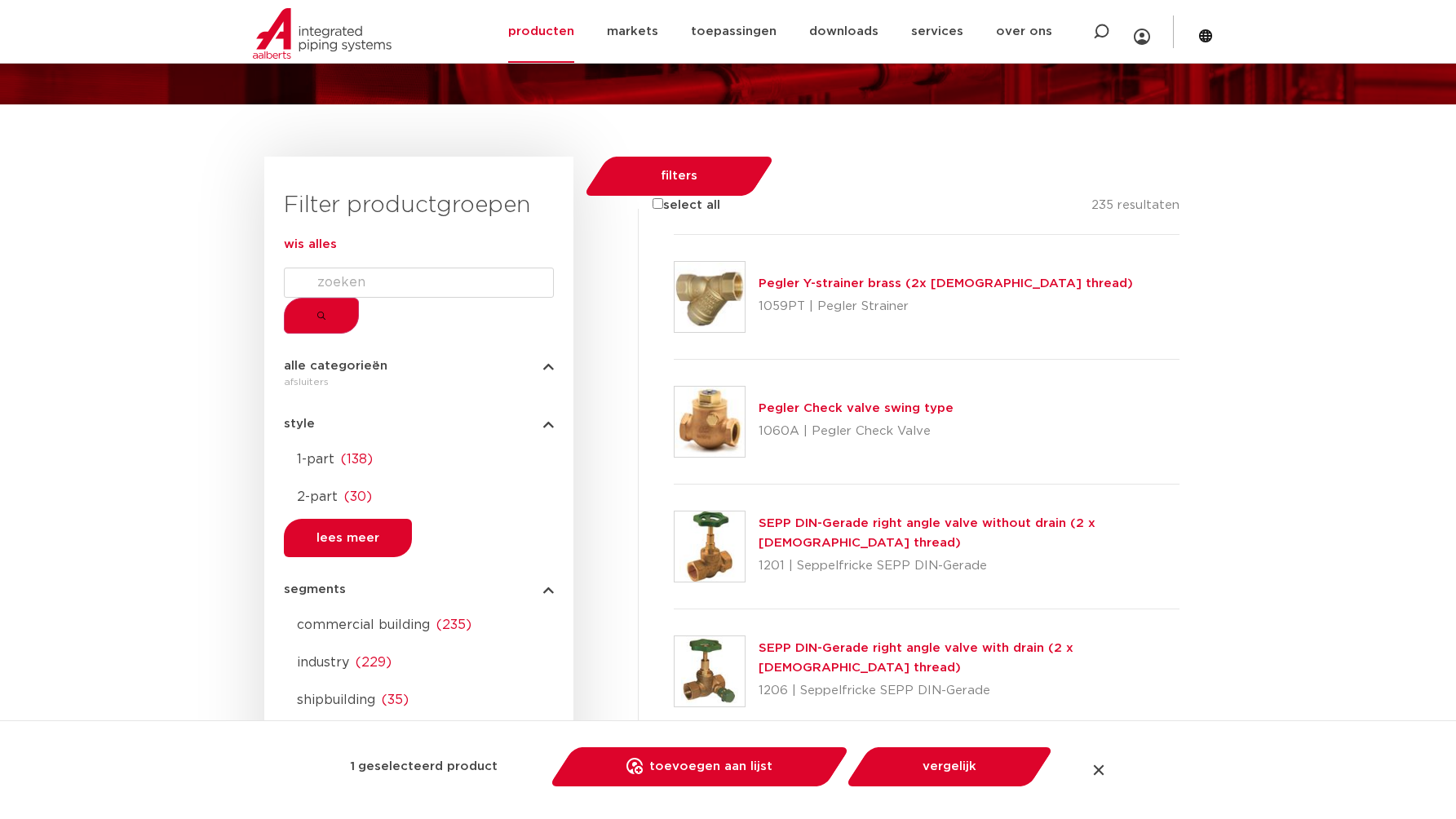
click at [674, 360] on div at bounding box center [674, 360] width 0 height 0
click at [674, 484] on div at bounding box center [674, 484] width 0 height 0
click at [674, 609] on div at bounding box center [674, 609] width 0 height 0
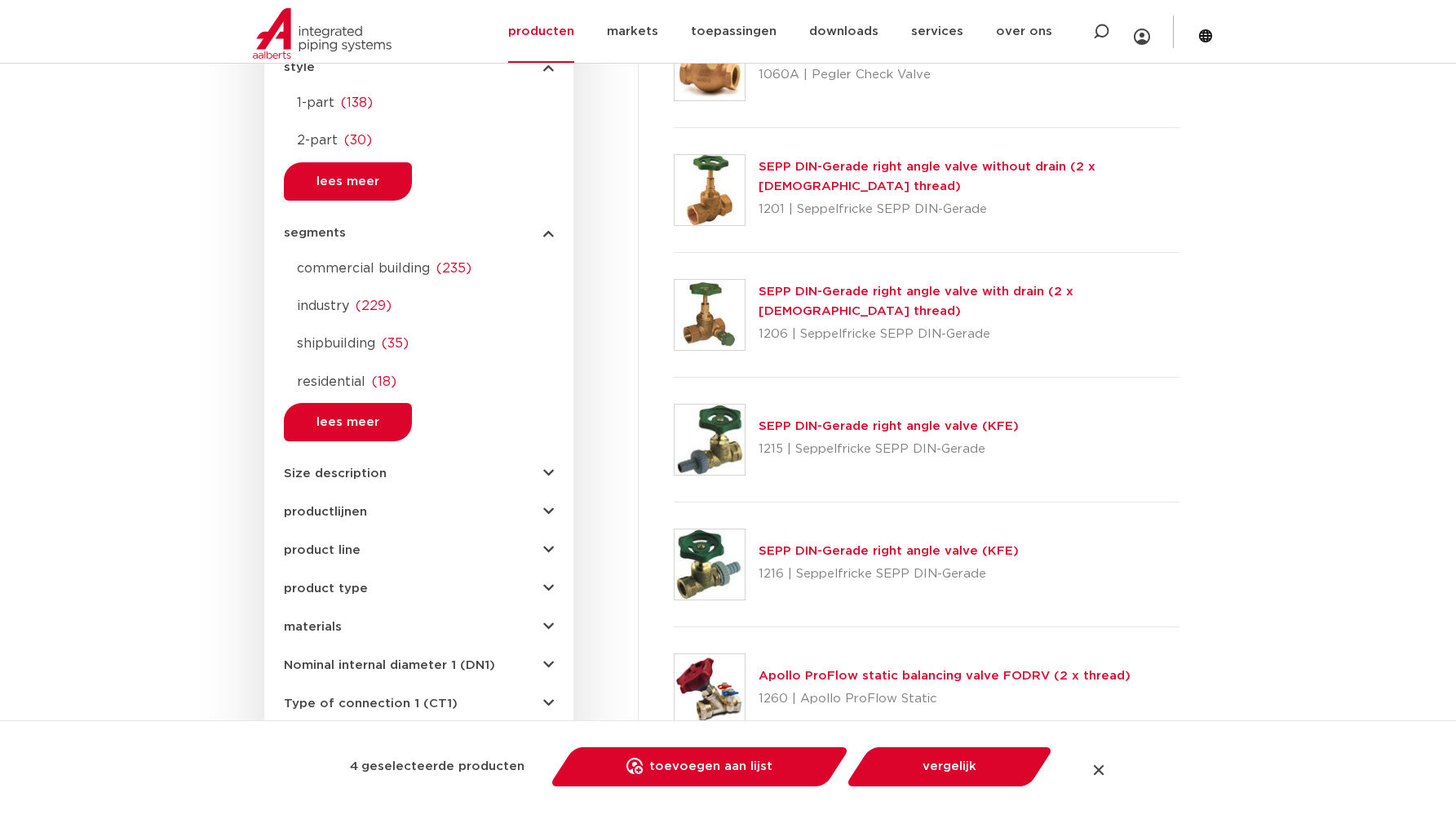
click at [674, 378] on div at bounding box center [674, 378] width 0 height 0
click at [920, 766] on link "vergelijk" at bounding box center [950, 766] width 185 height 39
click at [1094, 769] on div at bounding box center [1098, 769] width 16 height 16
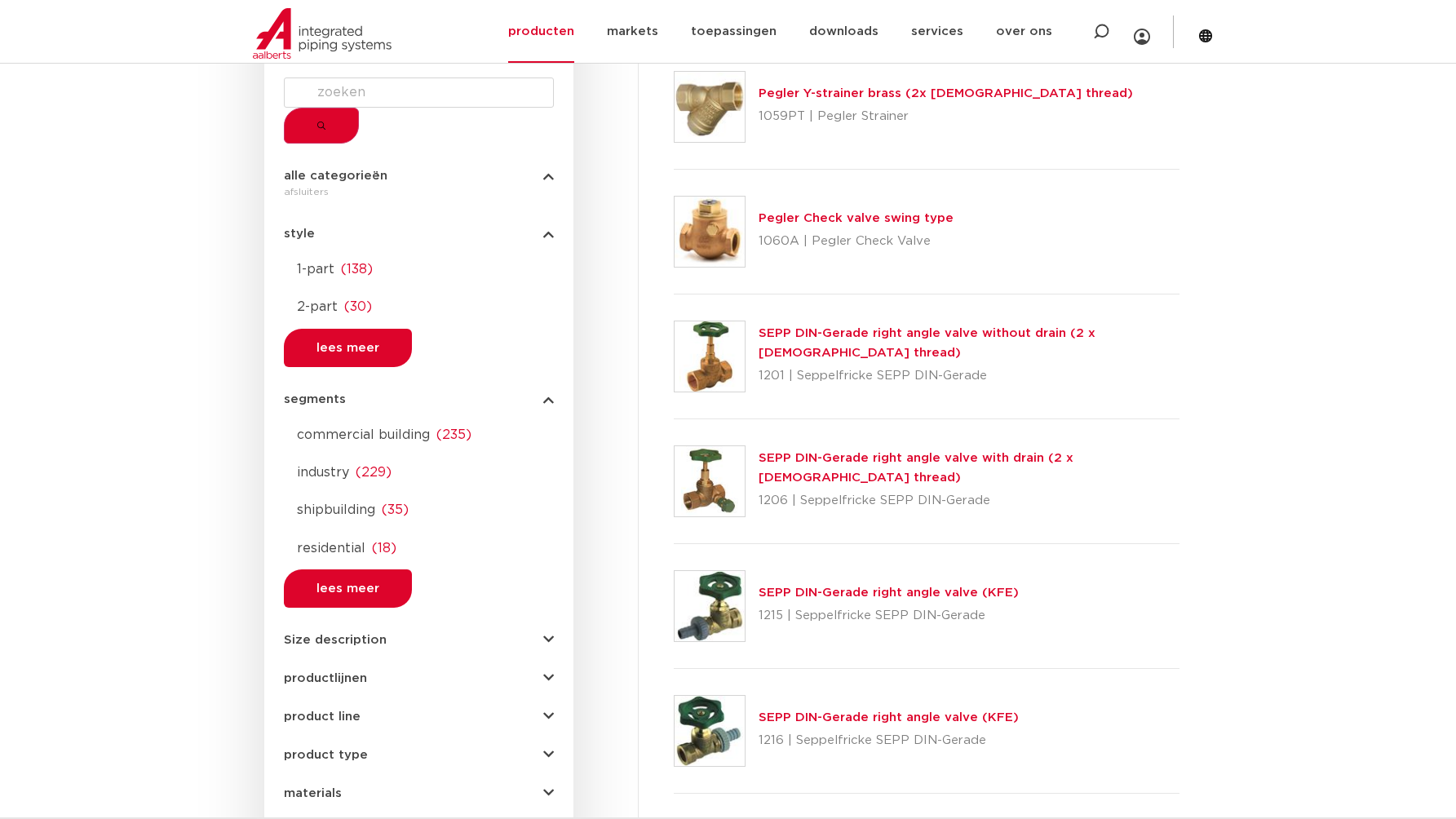
scroll to position [249, 0]
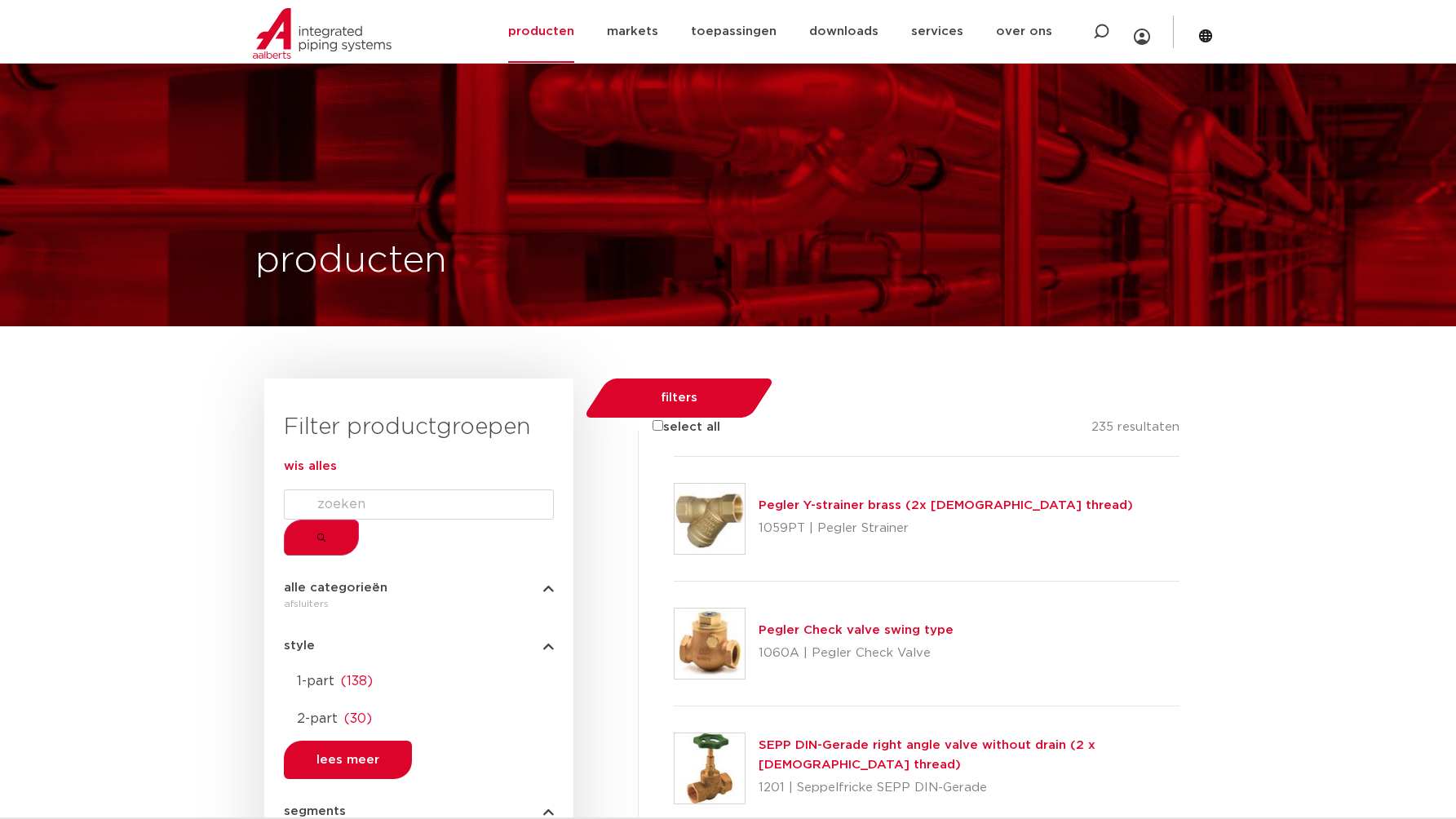
click at [674, 457] on div at bounding box center [674, 457] width 0 height 0
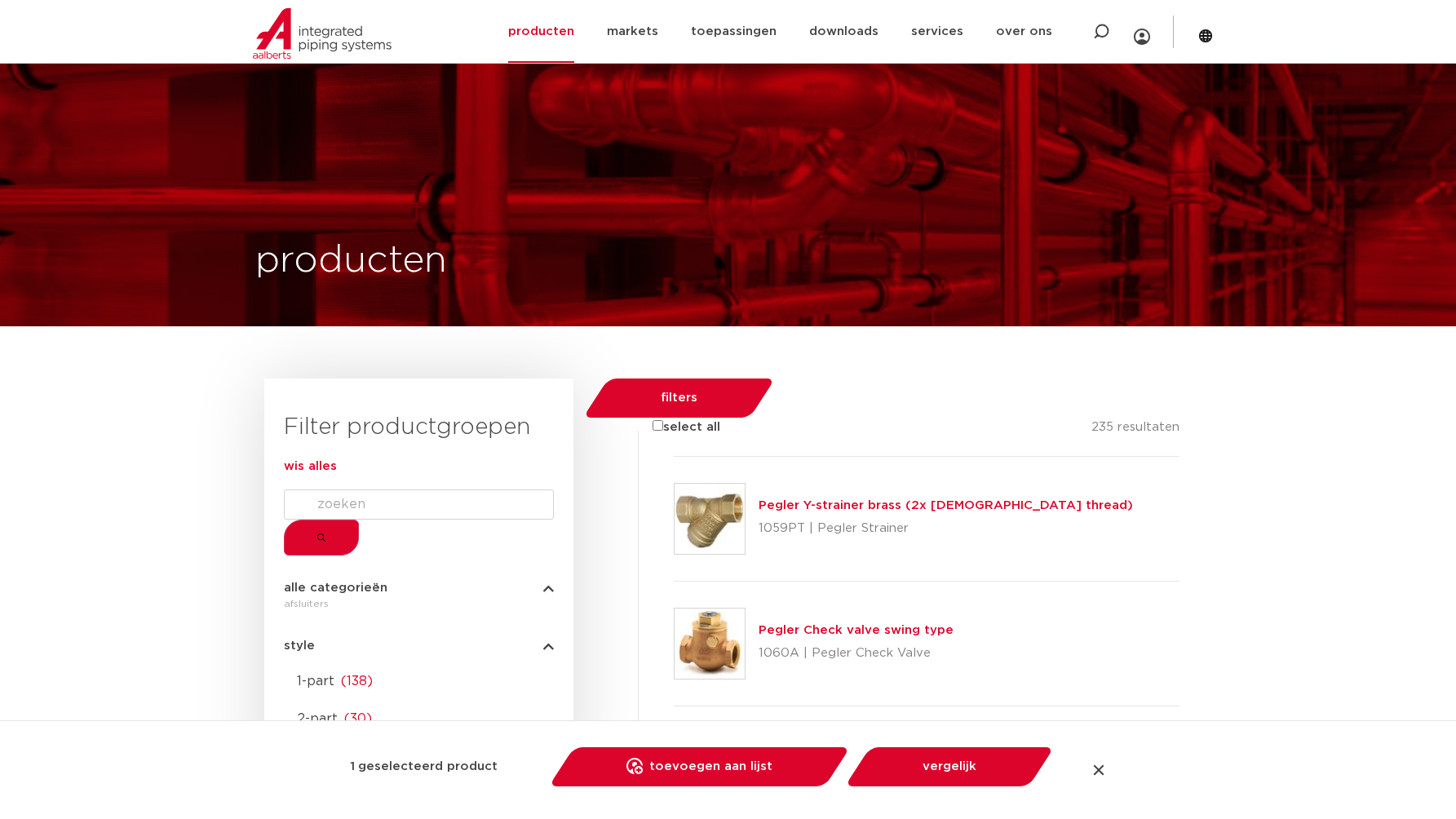
click at [674, 582] on div at bounding box center [674, 582] width 0 height 0
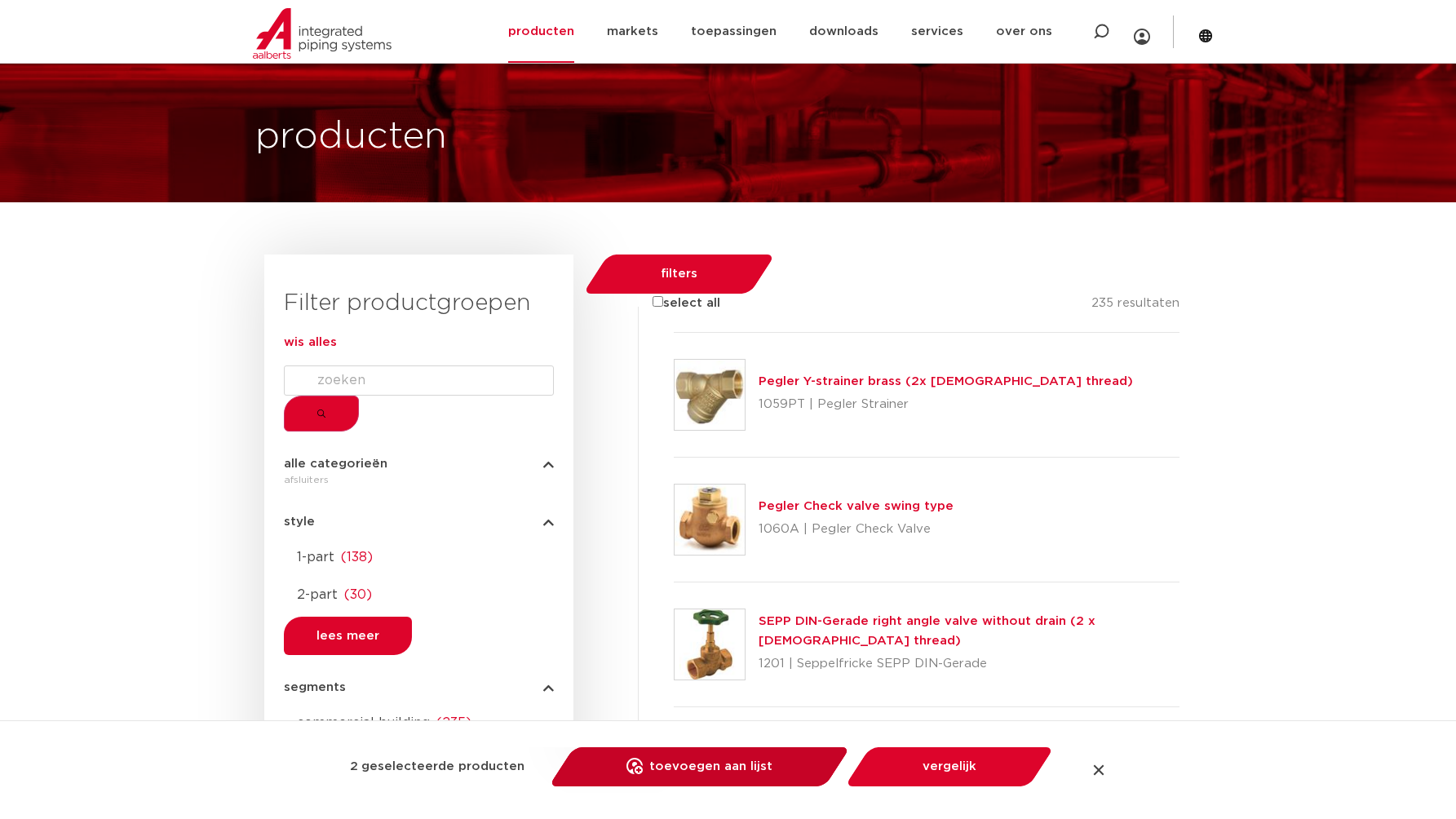
scroll to position [378, 0]
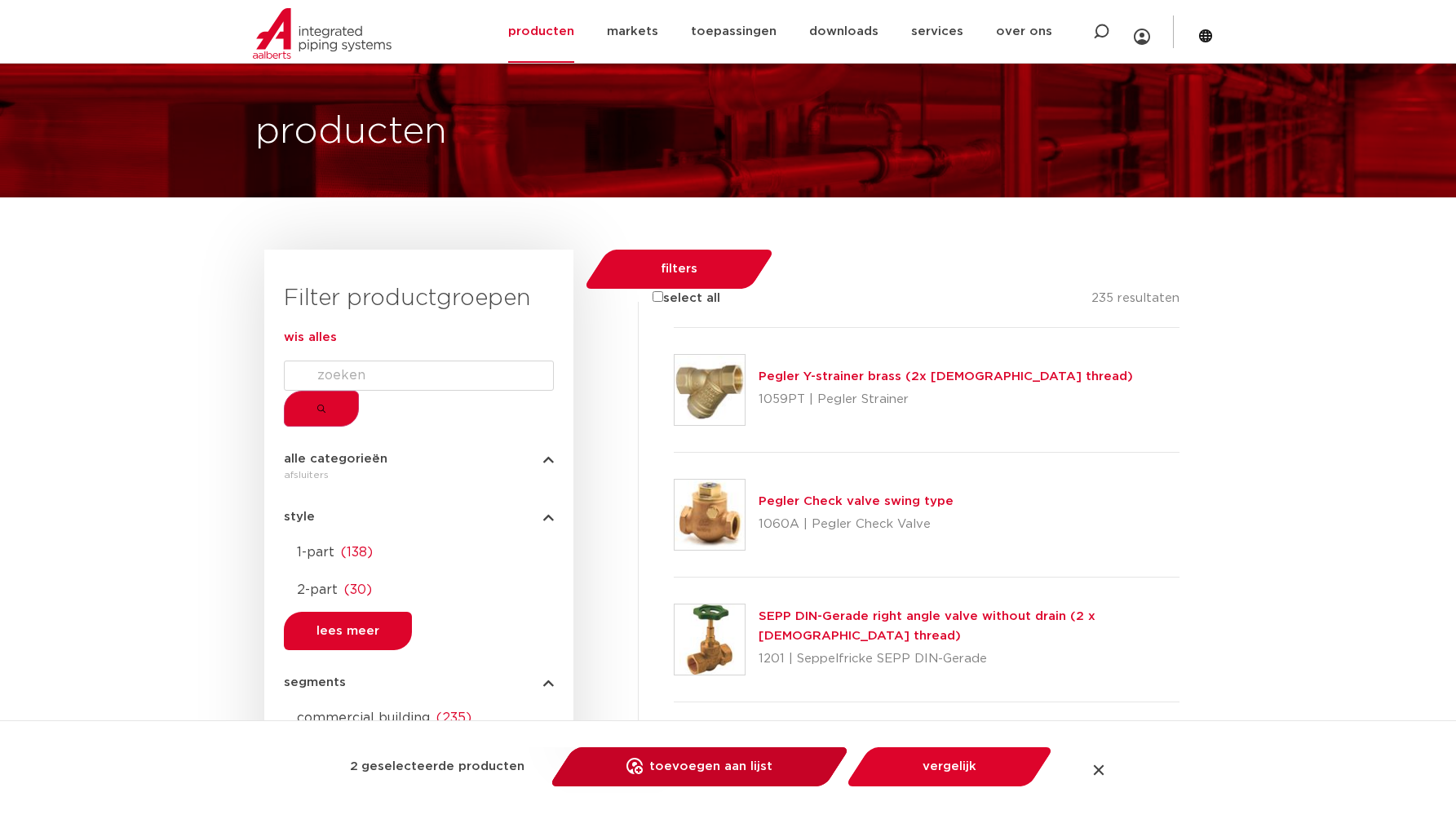
click at [654, 772] on link "toevoegen aan lijst opslaan in my IPS" at bounding box center [700, 766] width 277 height 39
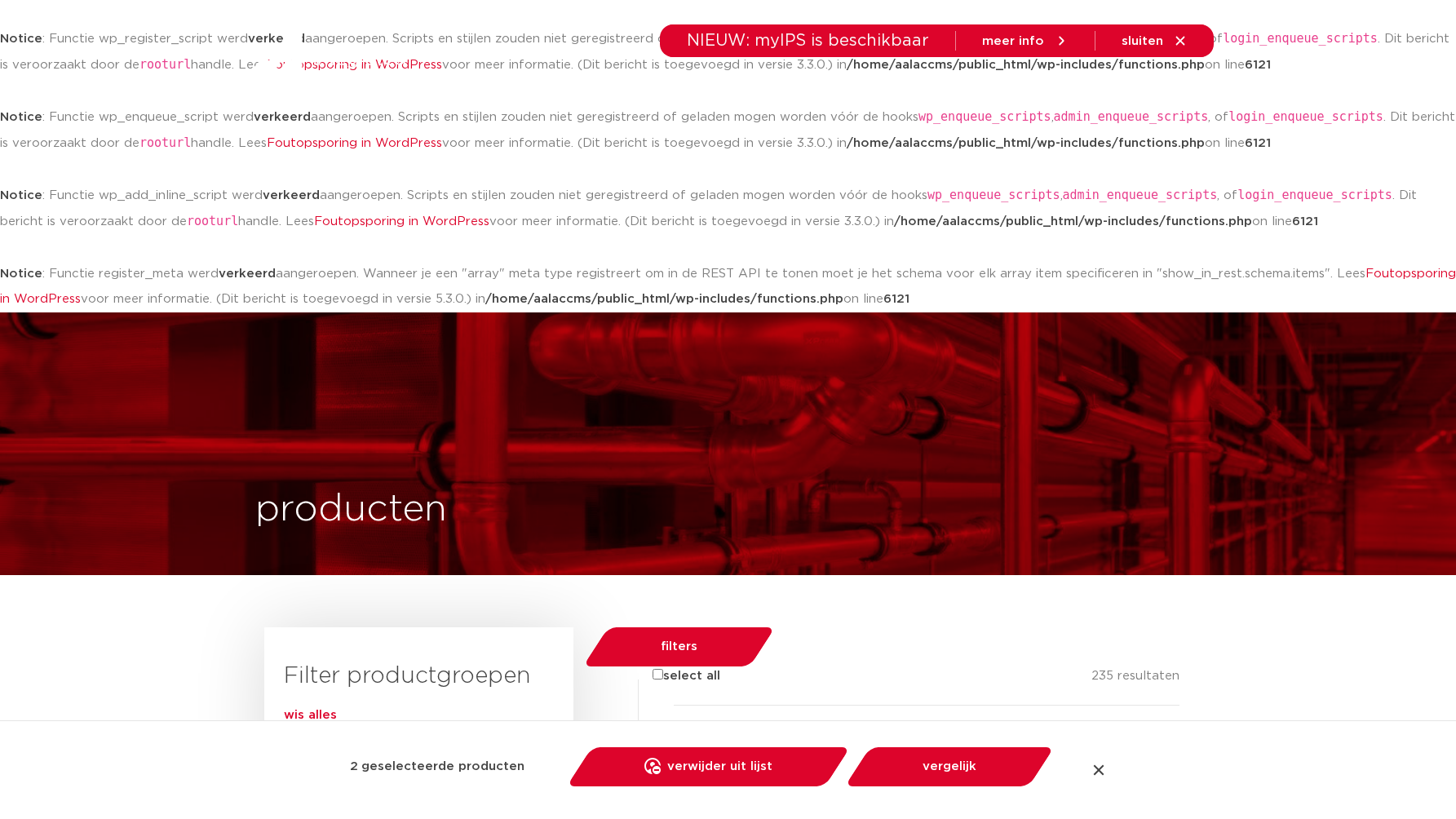
scroll to position [569, 0]
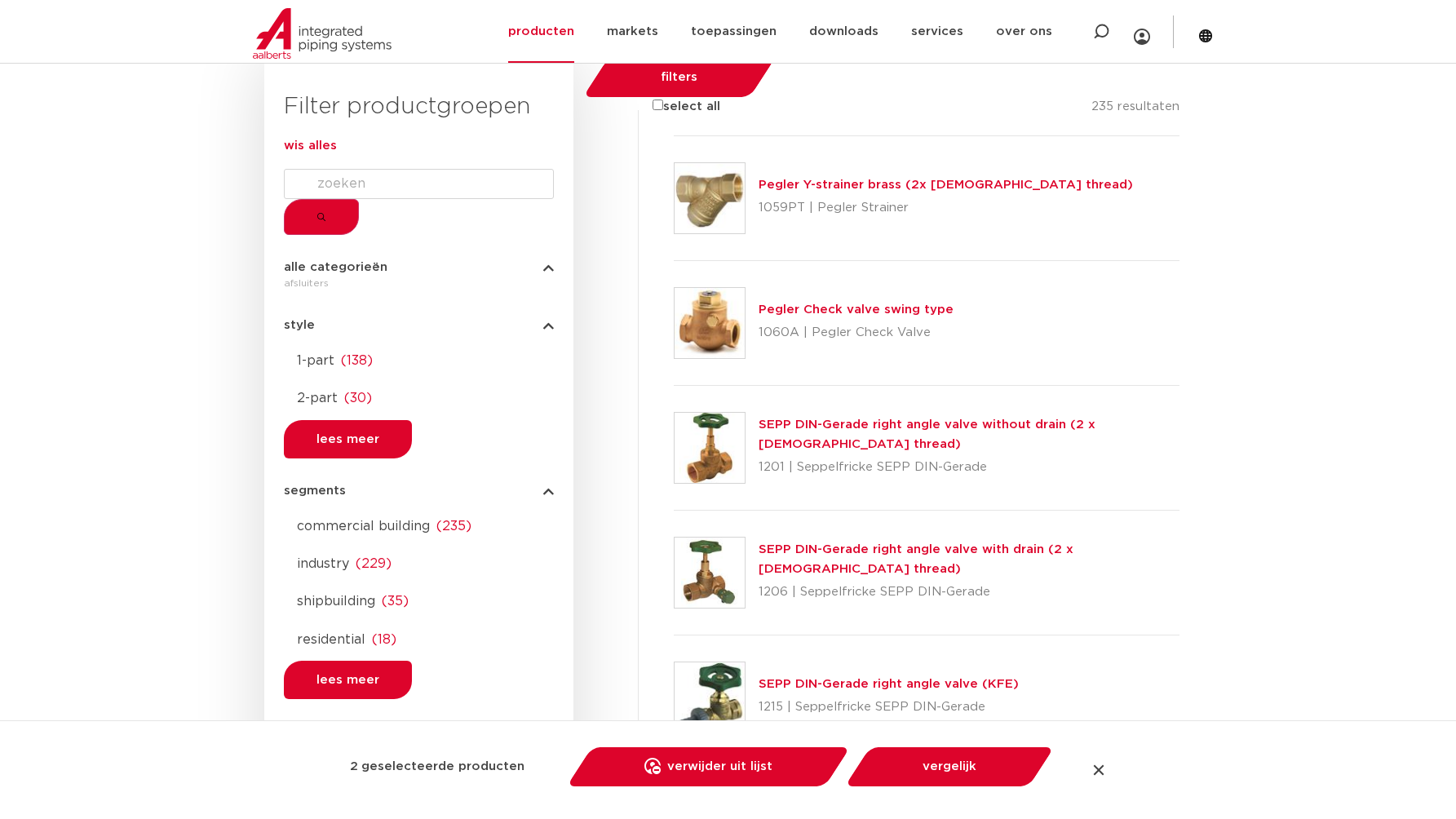
drag, startPoint x: 625, startPoint y: 188, endPoint x: 626, endPoint y: 211, distance: 23.0
click at [674, 136] on div at bounding box center [674, 136] width 0 height 0
click at [674, 261] on div at bounding box center [674, 261] width 0 height 0
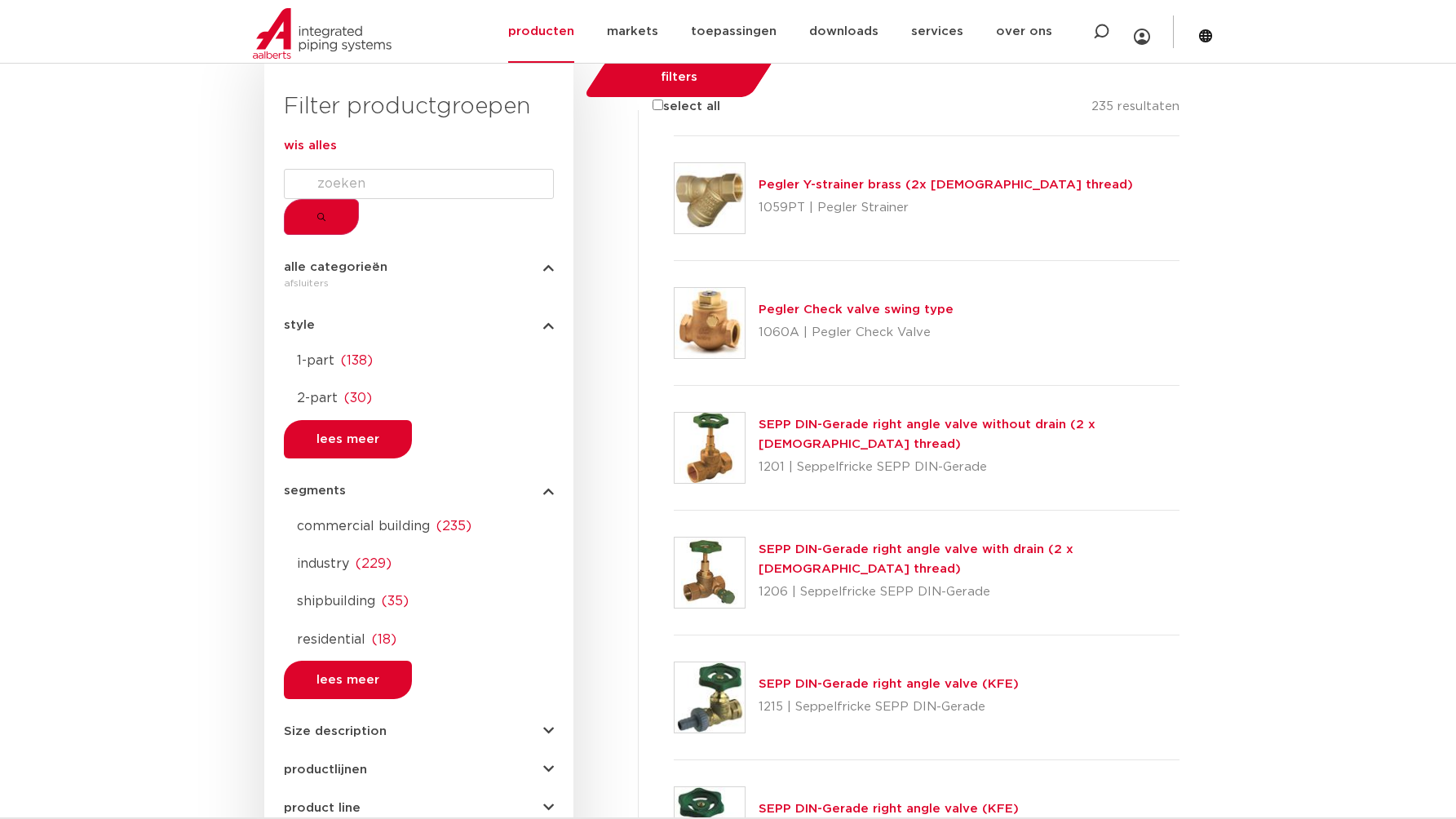
click at [1171, 223] on div "Pegler Y-strainer brass (2x female thread) 1059PT | Pegler Strainer" at bounding box center [926, 199] width 506 height 125
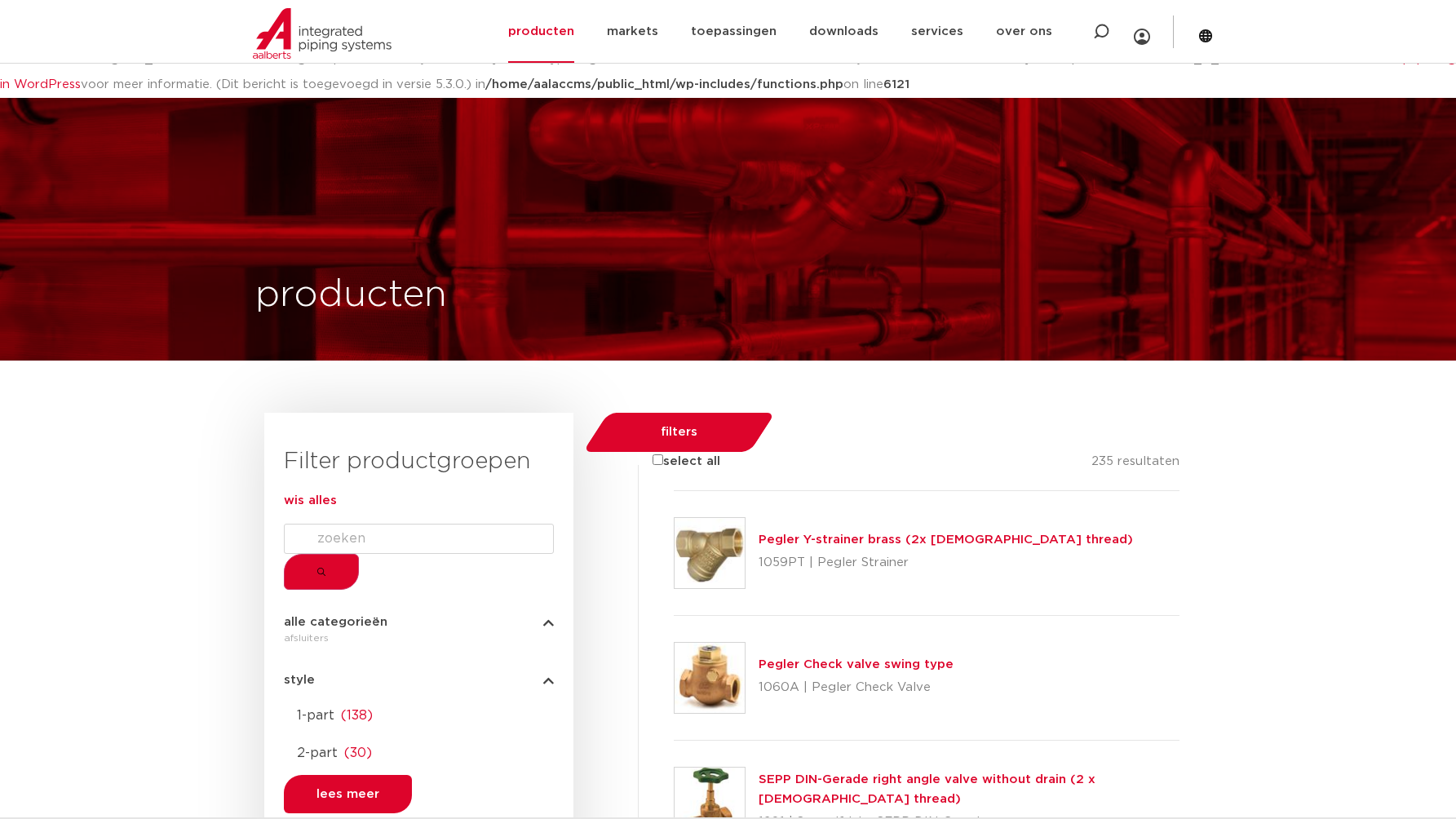
scroll to position [210, 0]
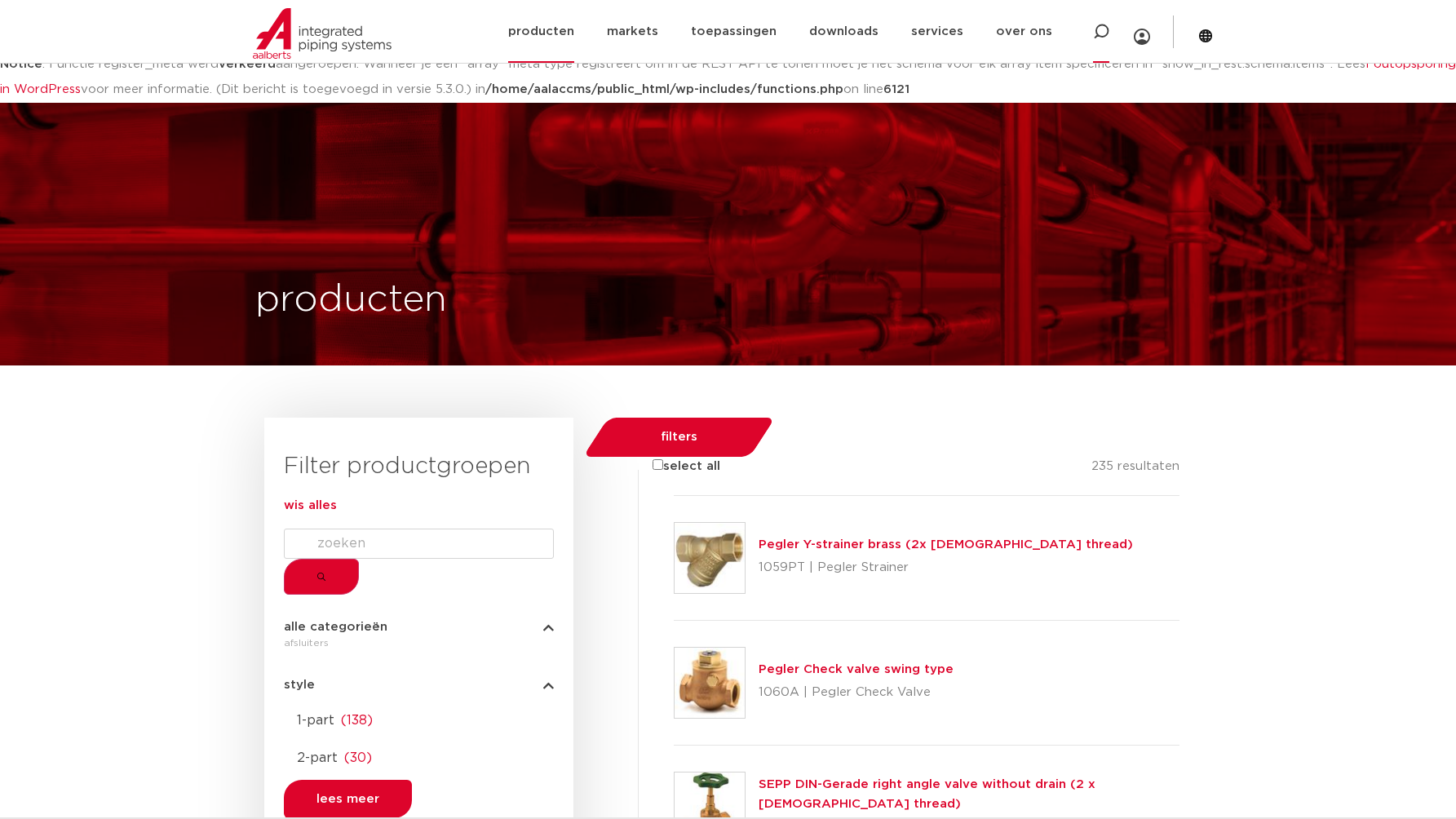
click at [1104, 34] on icon at bounding box center [1100, 32] width 16 height 16
type input "vsh"
click button "Zoeken" at bounding box center [0, 0] width 0 height 0
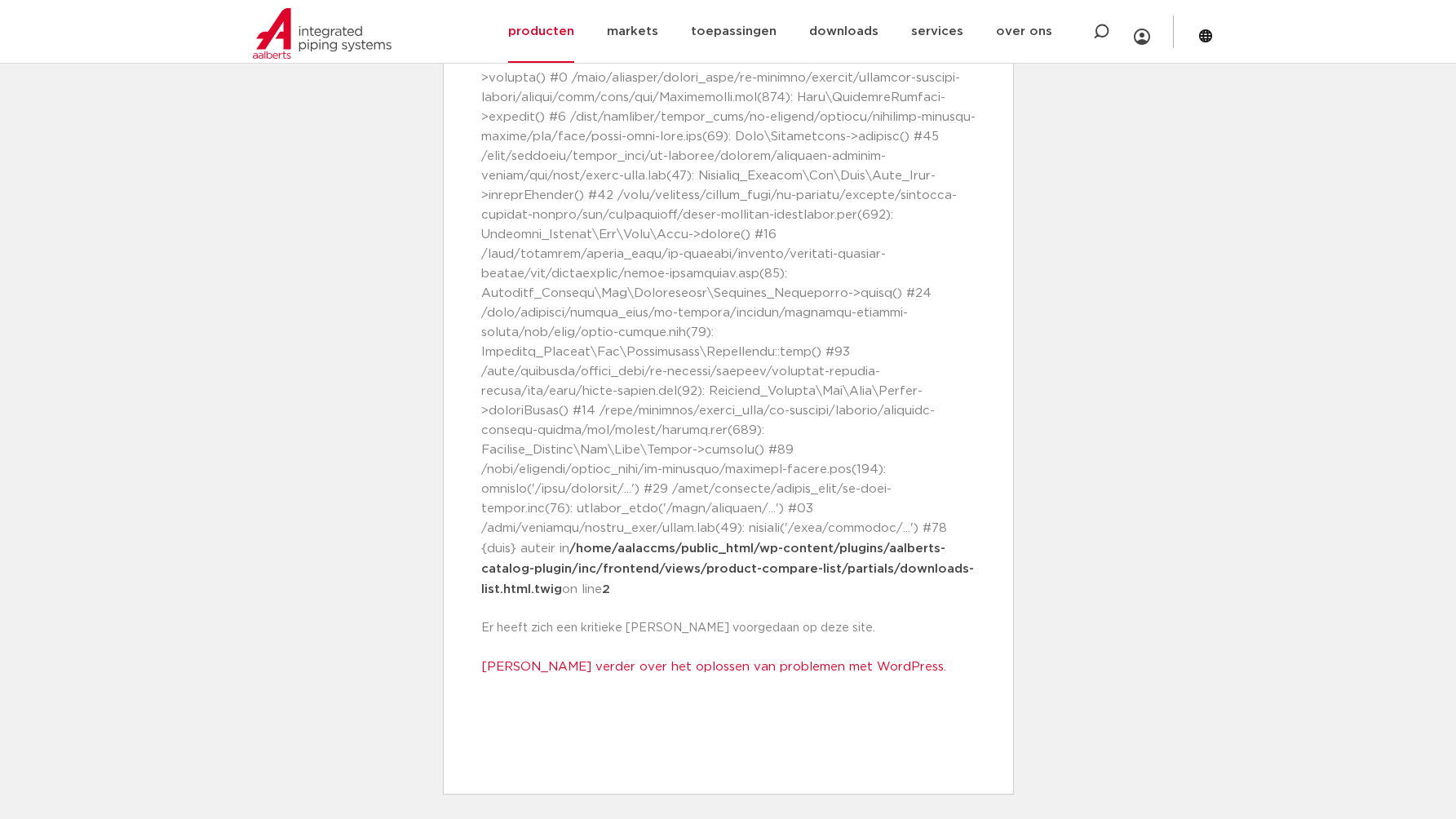
scroll to position [6069, 0]
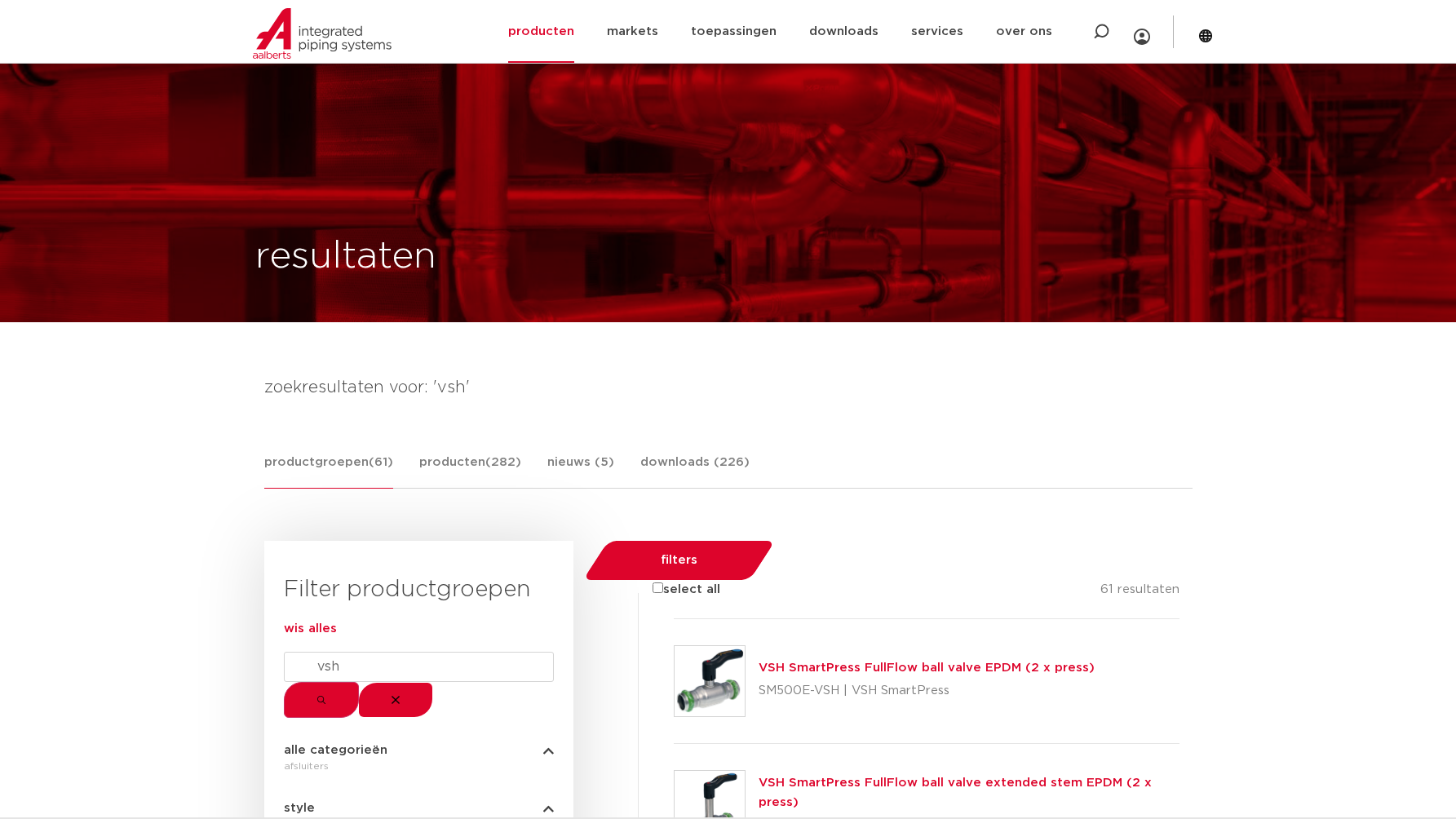
scroll to position [343, 0]
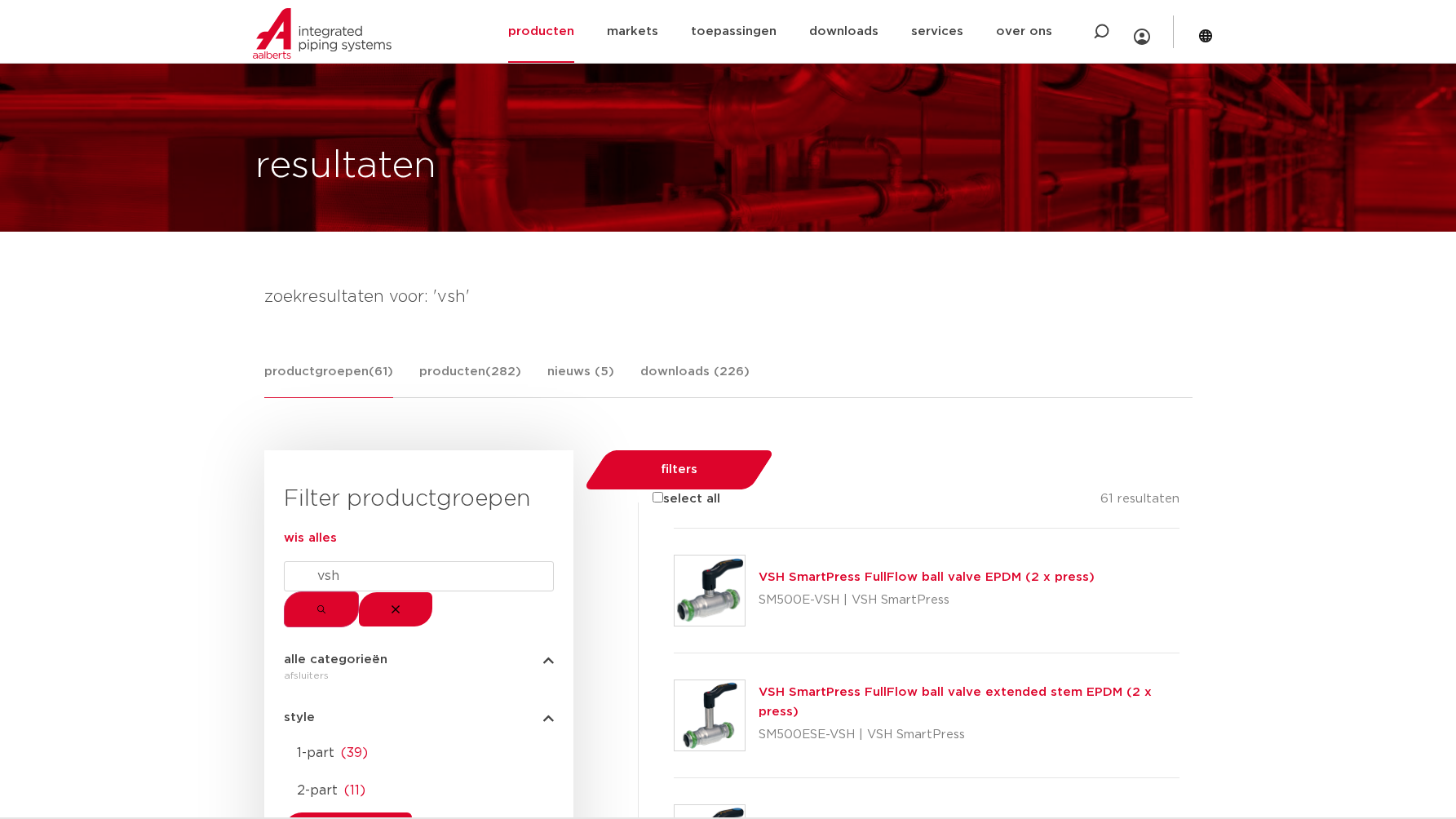
click at [496, 378] on span "(282)" at bounding box center [503, 371] width 36 height 12
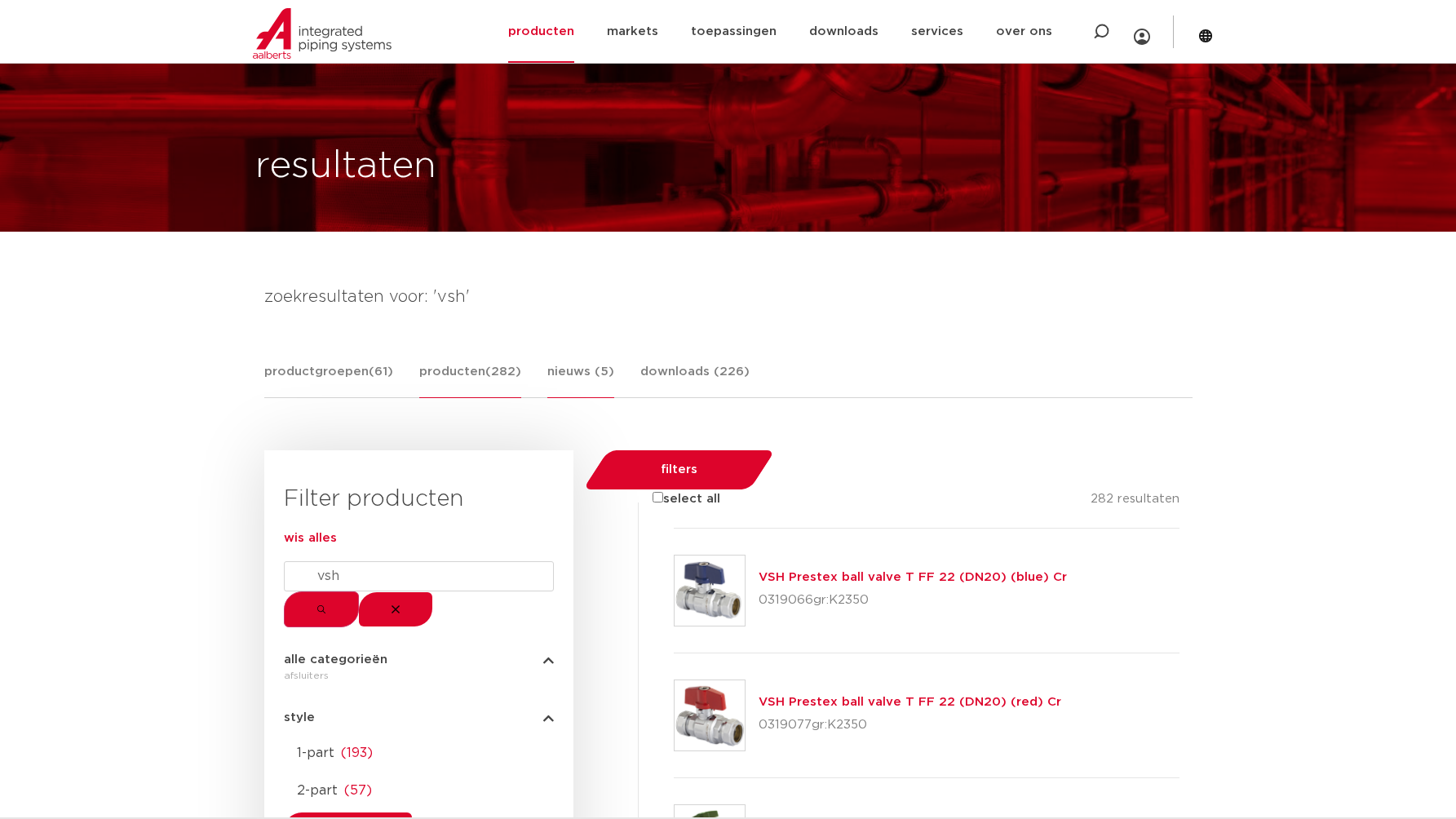
click at [552, 389] on link "nieuws (5)" at bounding box center [580, 380] width 67 height 36
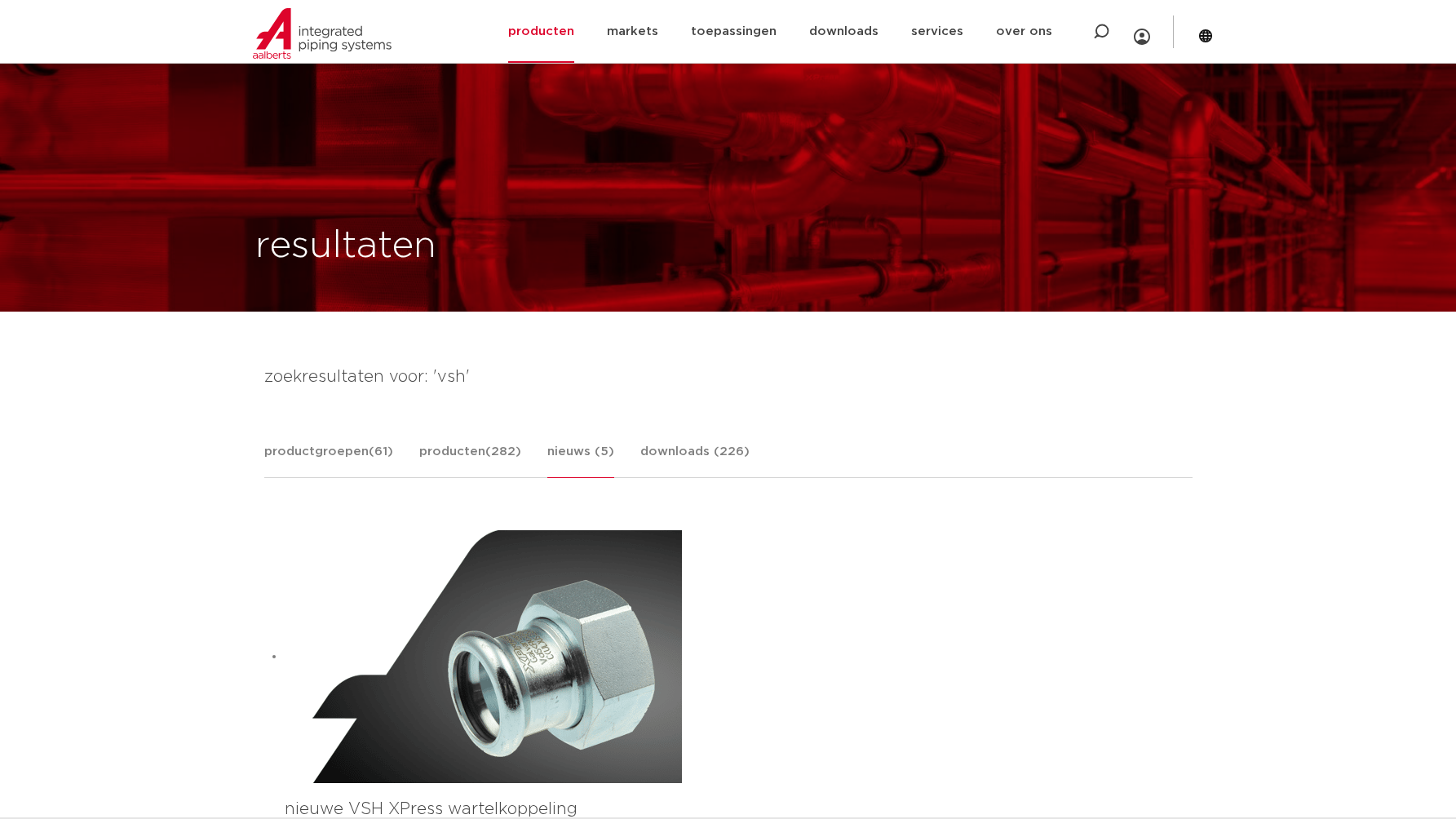
scroll to position [239, 0]
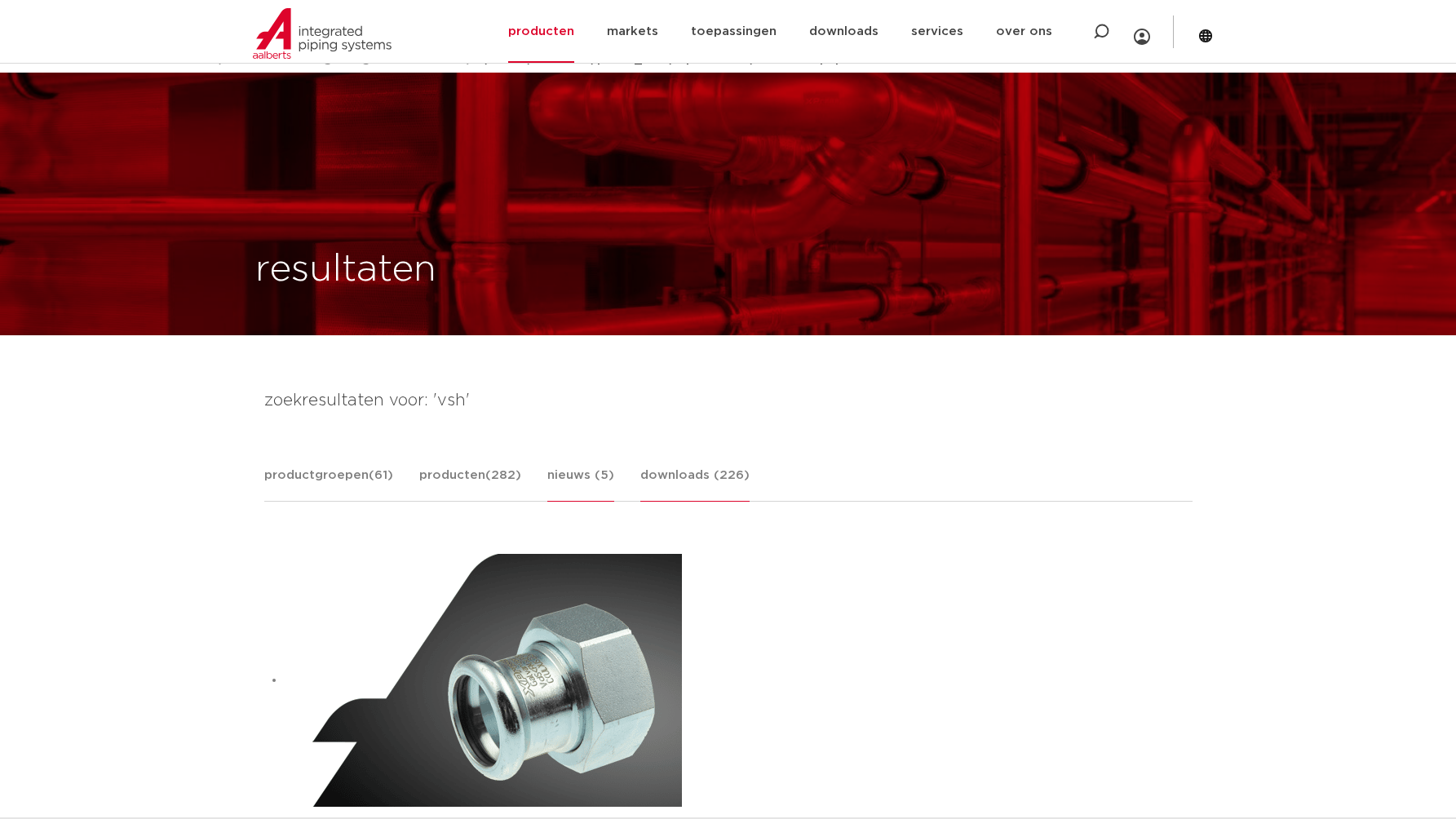
click at [707, 486] on link "downloads (226)" at bounding box center [695, 483] width 110 height 36
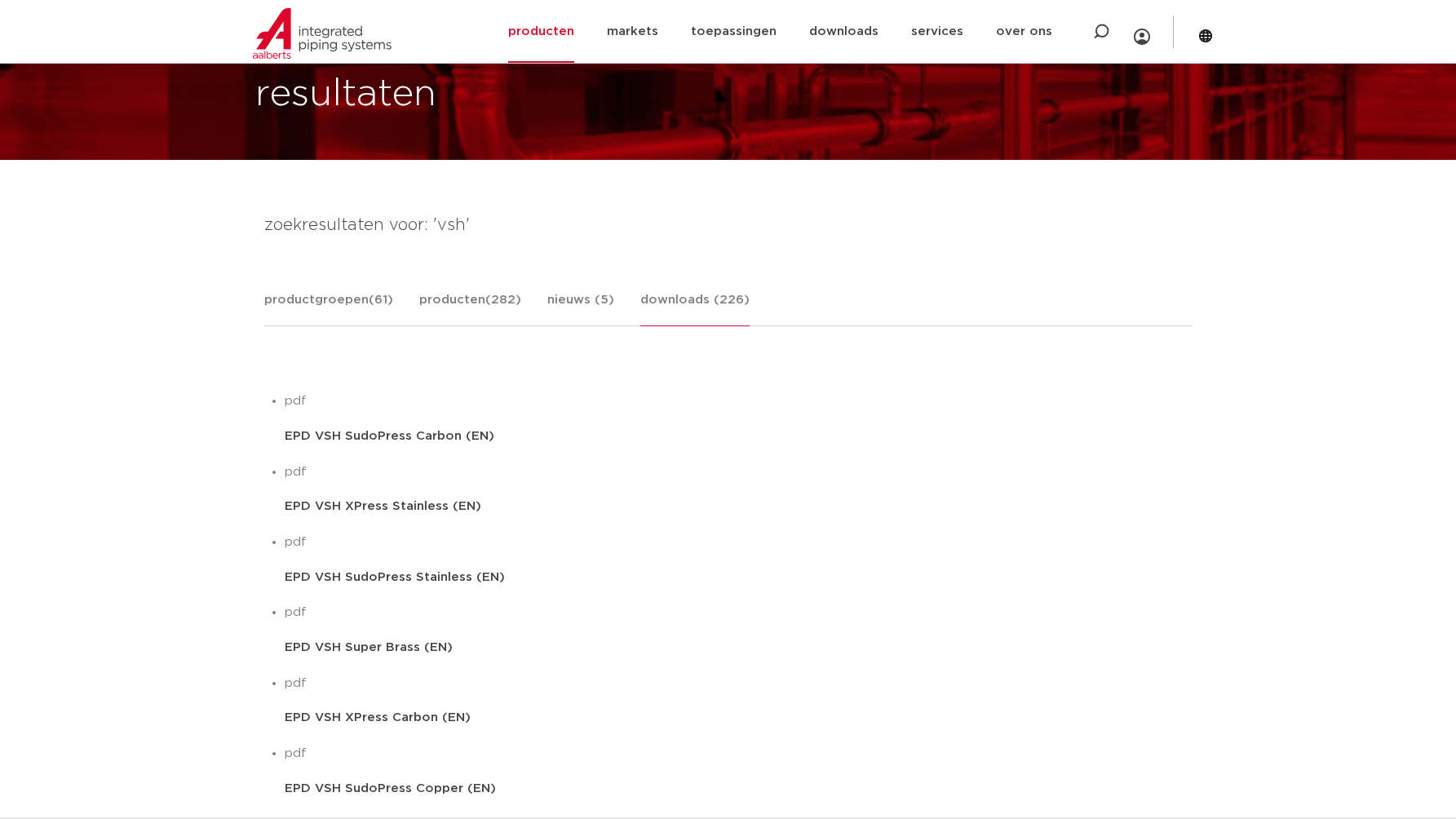
scroll to position [829, 0]
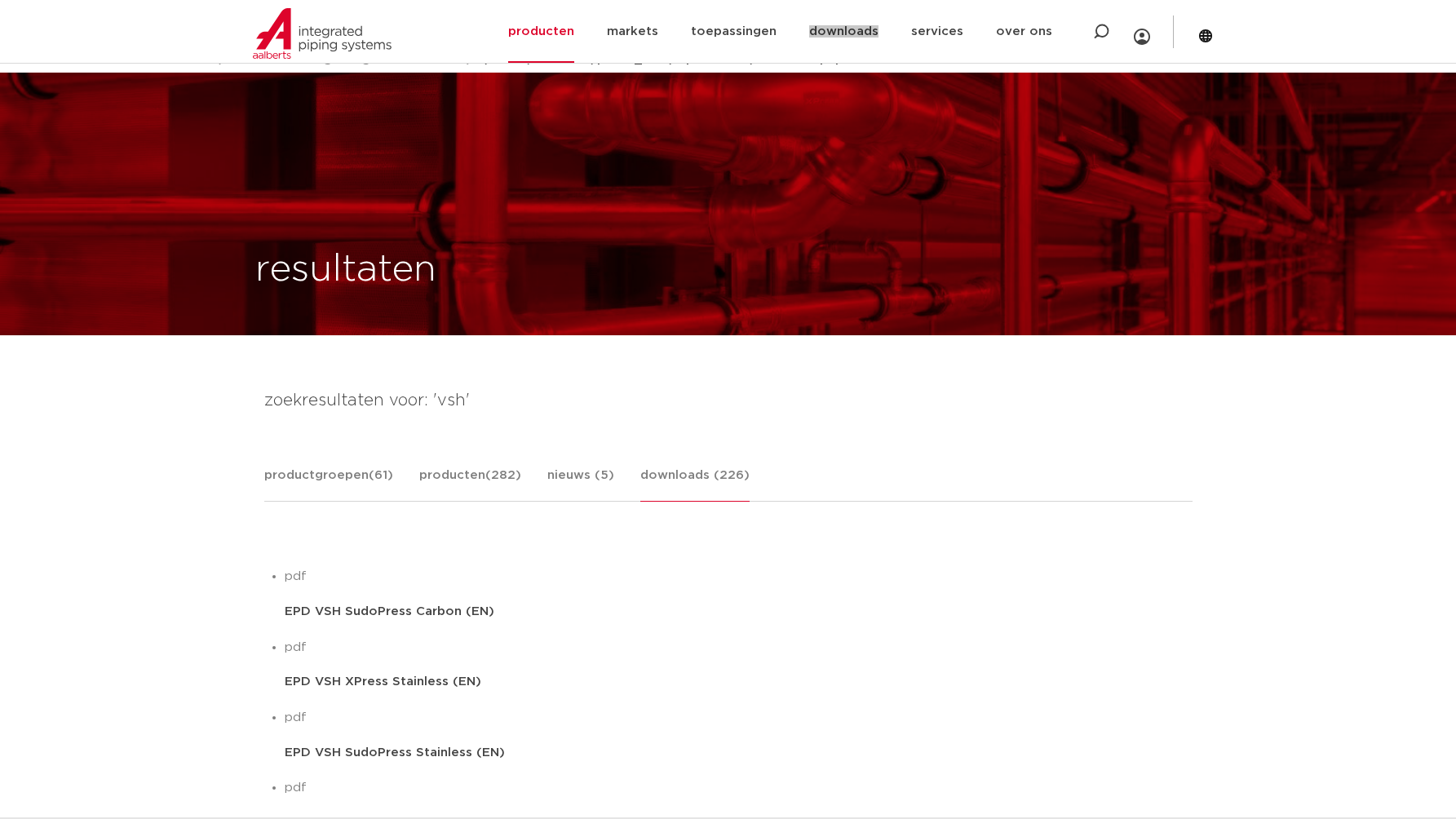
scroll to position [357, 0]
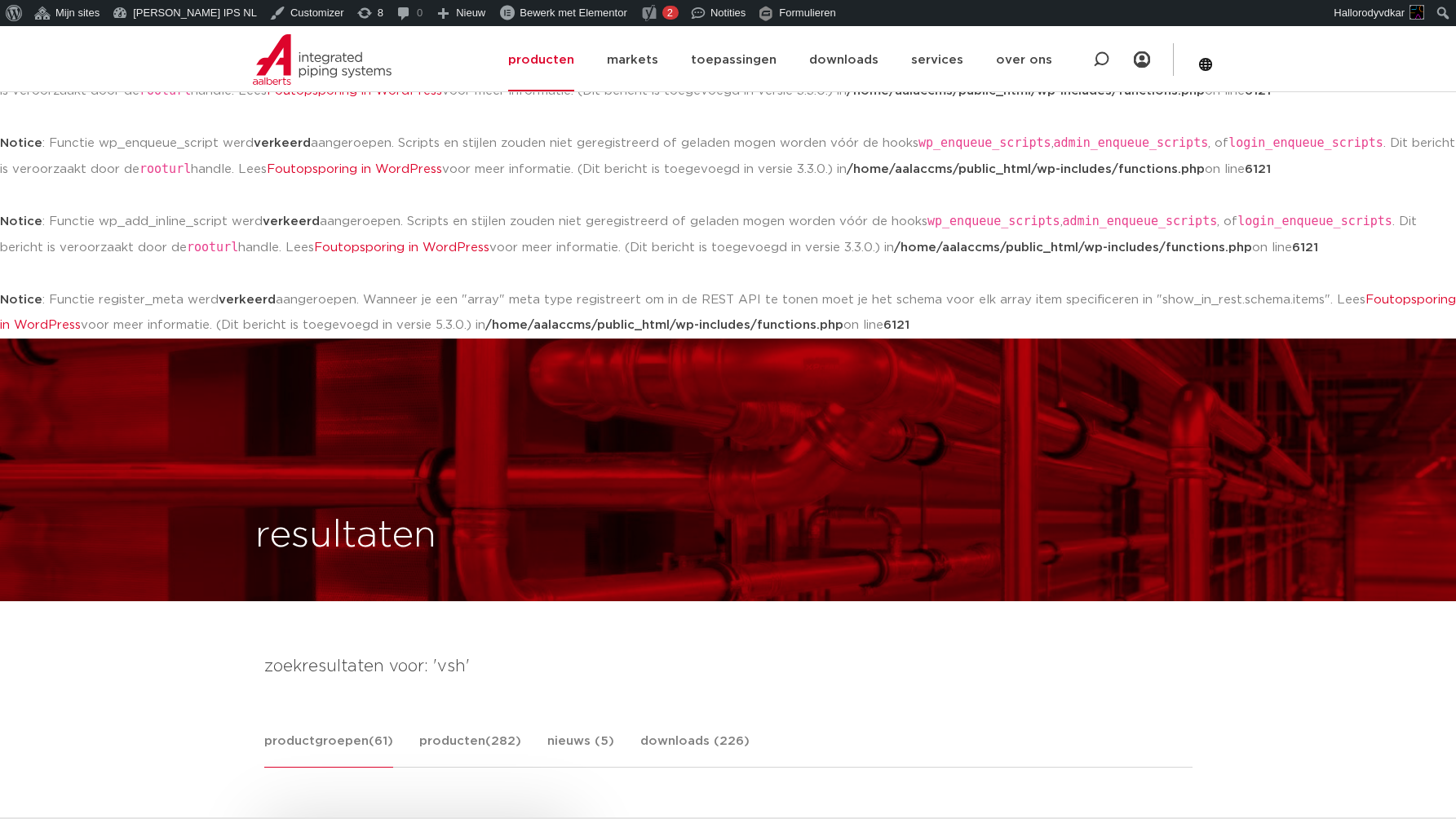
scroll to position [357, 0]
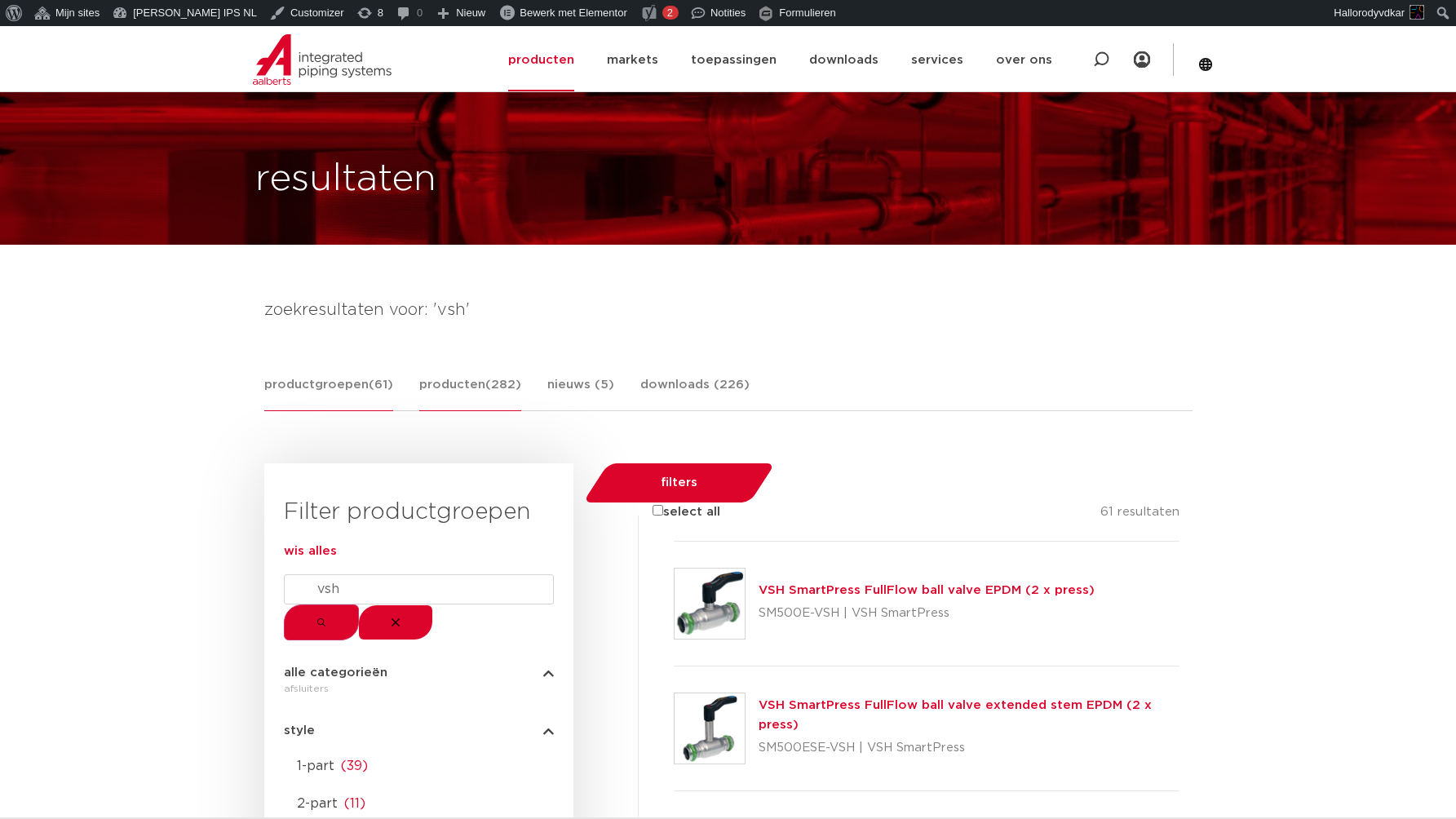
click at [447, 396] on link "producten (282)" at bounding box center [470, 392] width 102 height 36
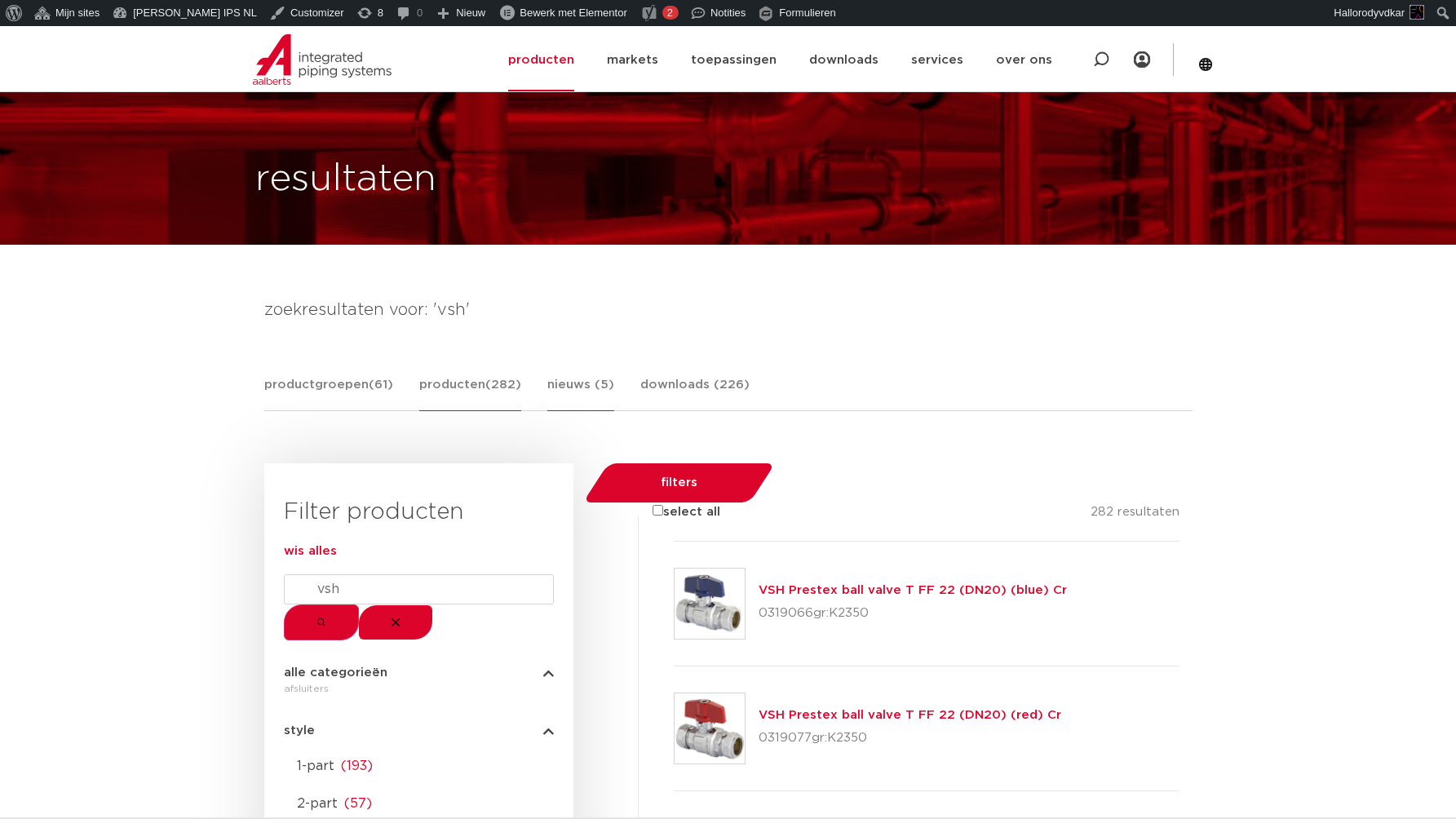
click at [563, 395] on link "nieuws (5)" at bounding box center [580, 392] width 67 height 36
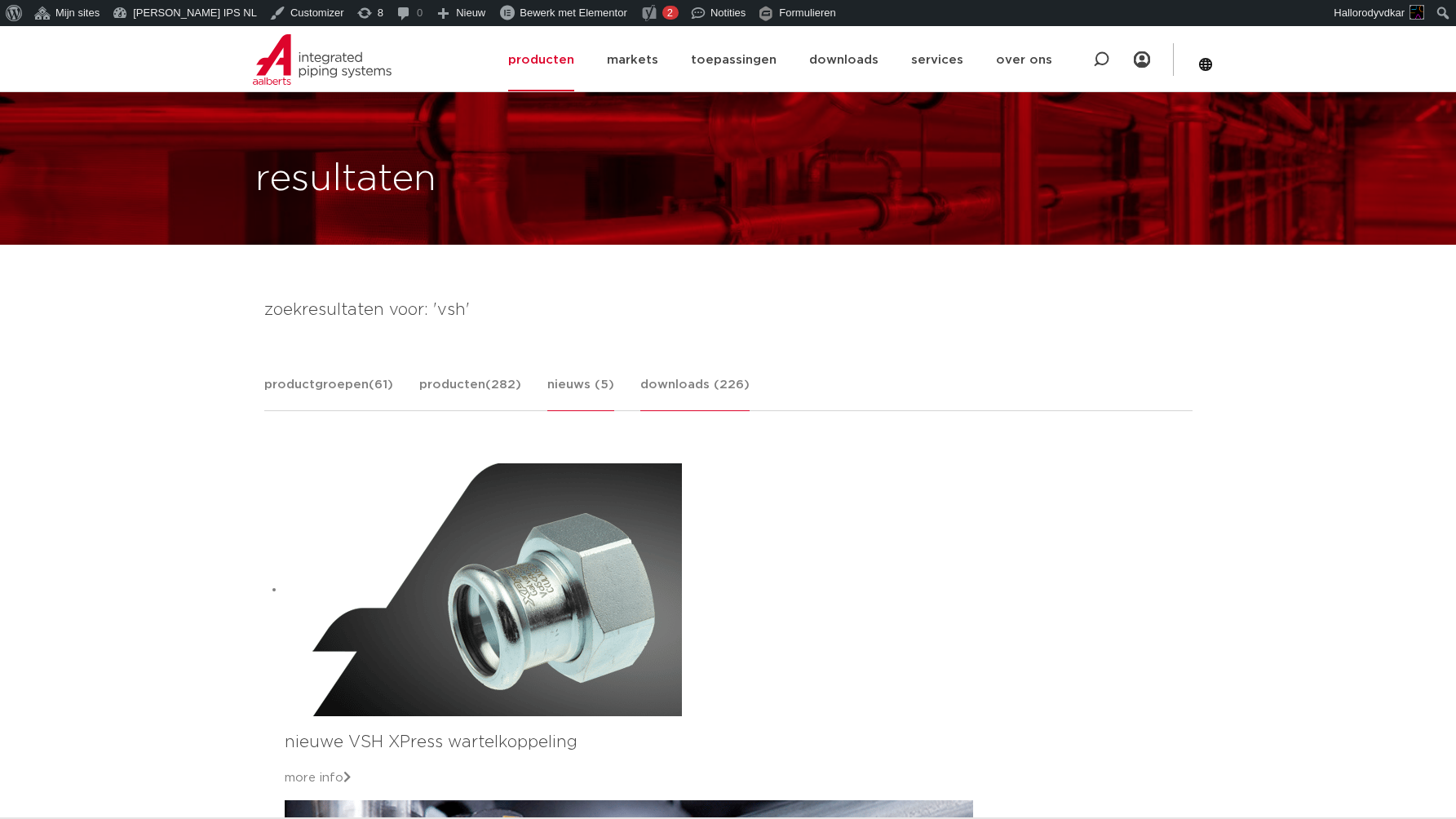
click at [665, 400] on link "downloads (226)" at bounding box center [695, 392] width 110 height 36
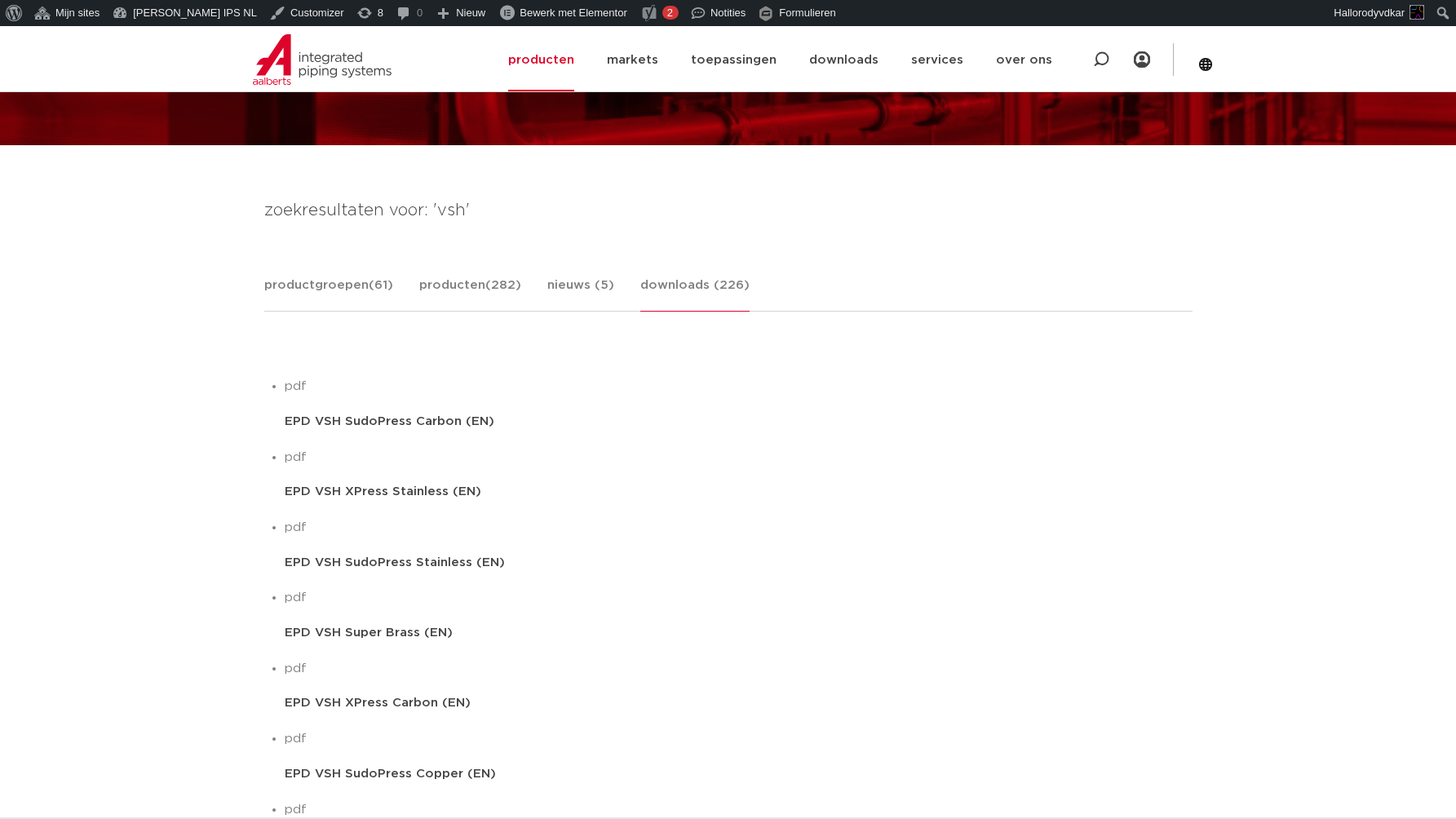
scroll to position [697, 0]
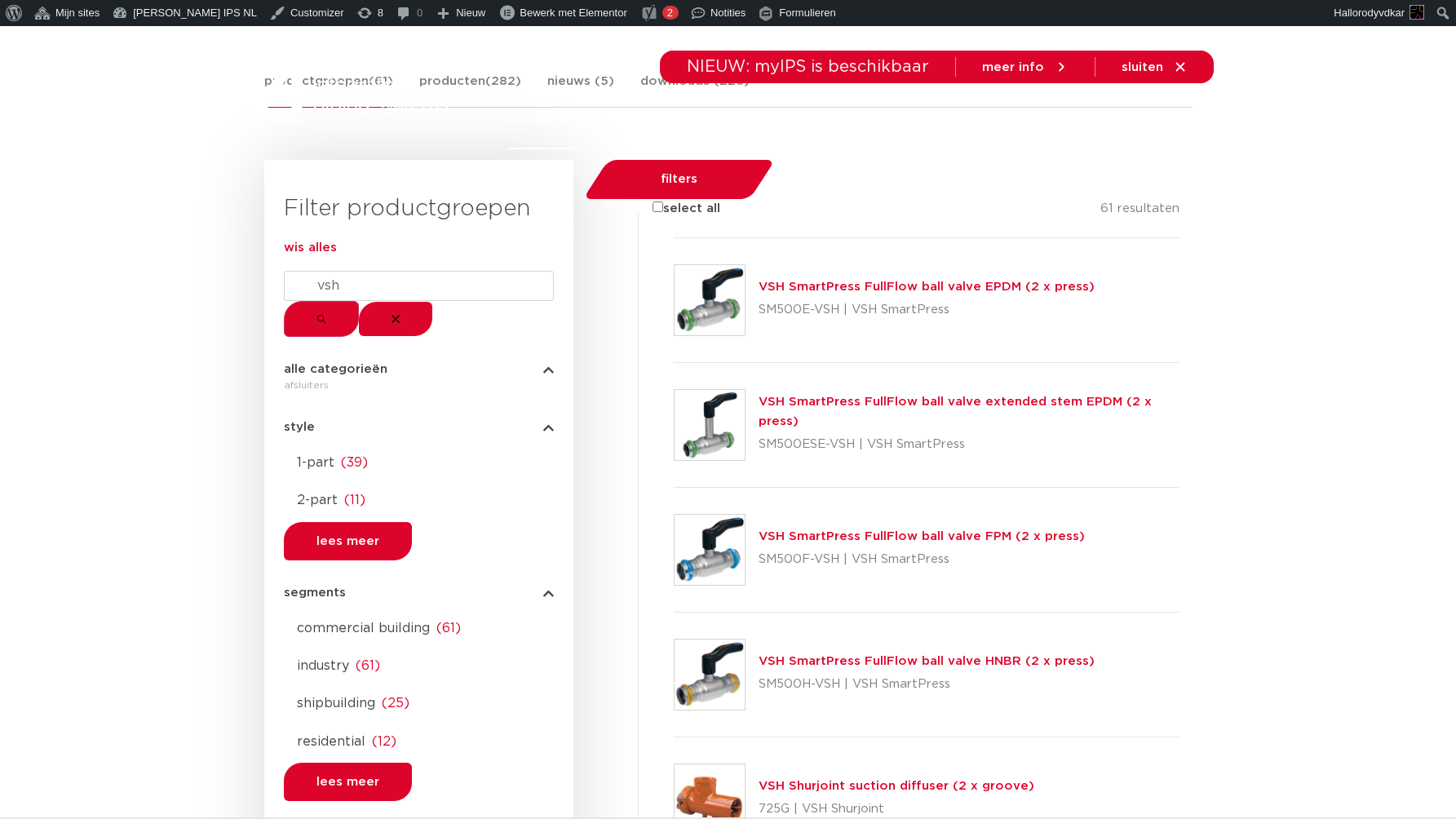
scroll to position [353, 0]
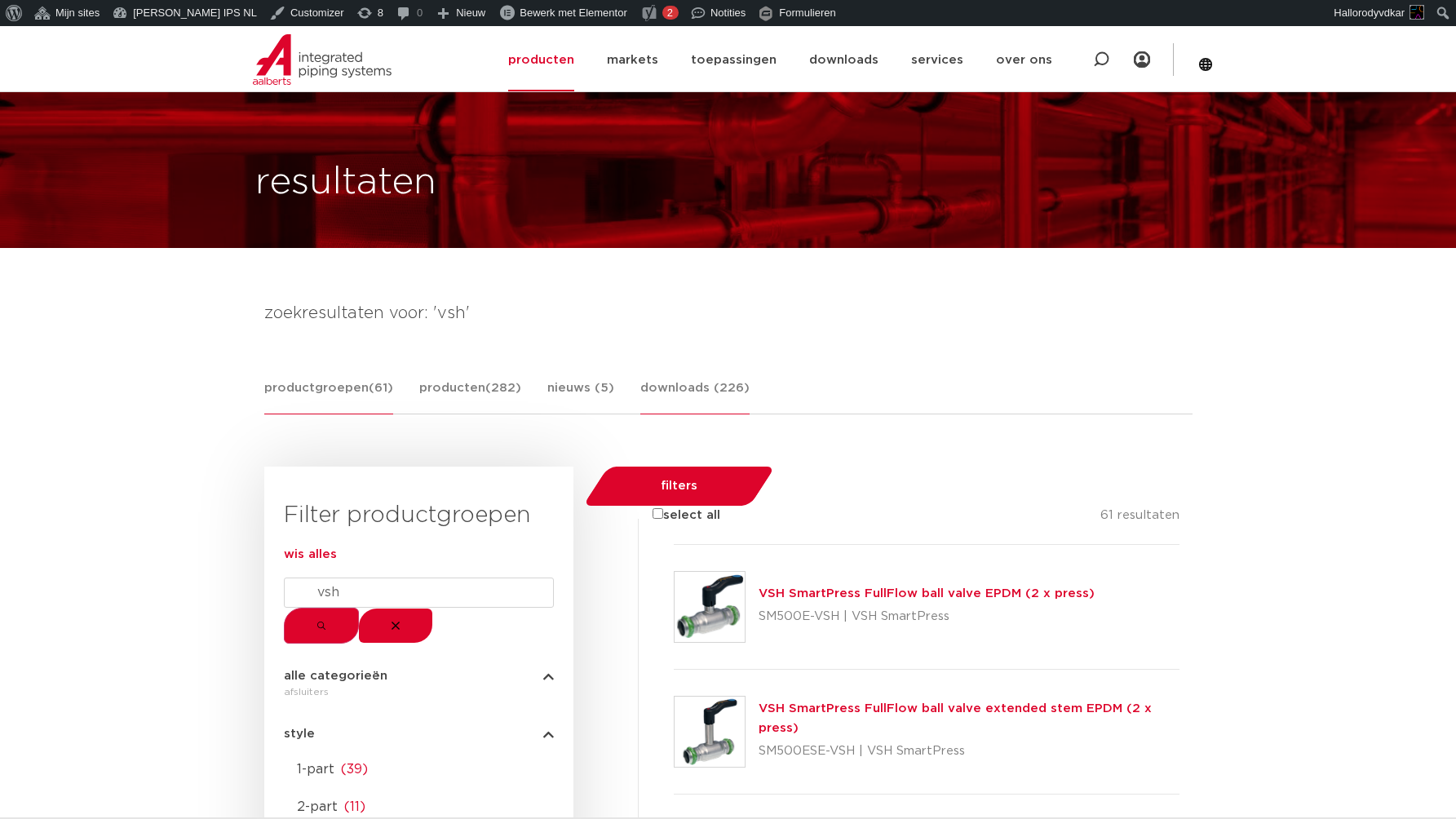
click at [640, 398] on link "downloads (226)" at bounding box center [695, 396] width 110 height 36
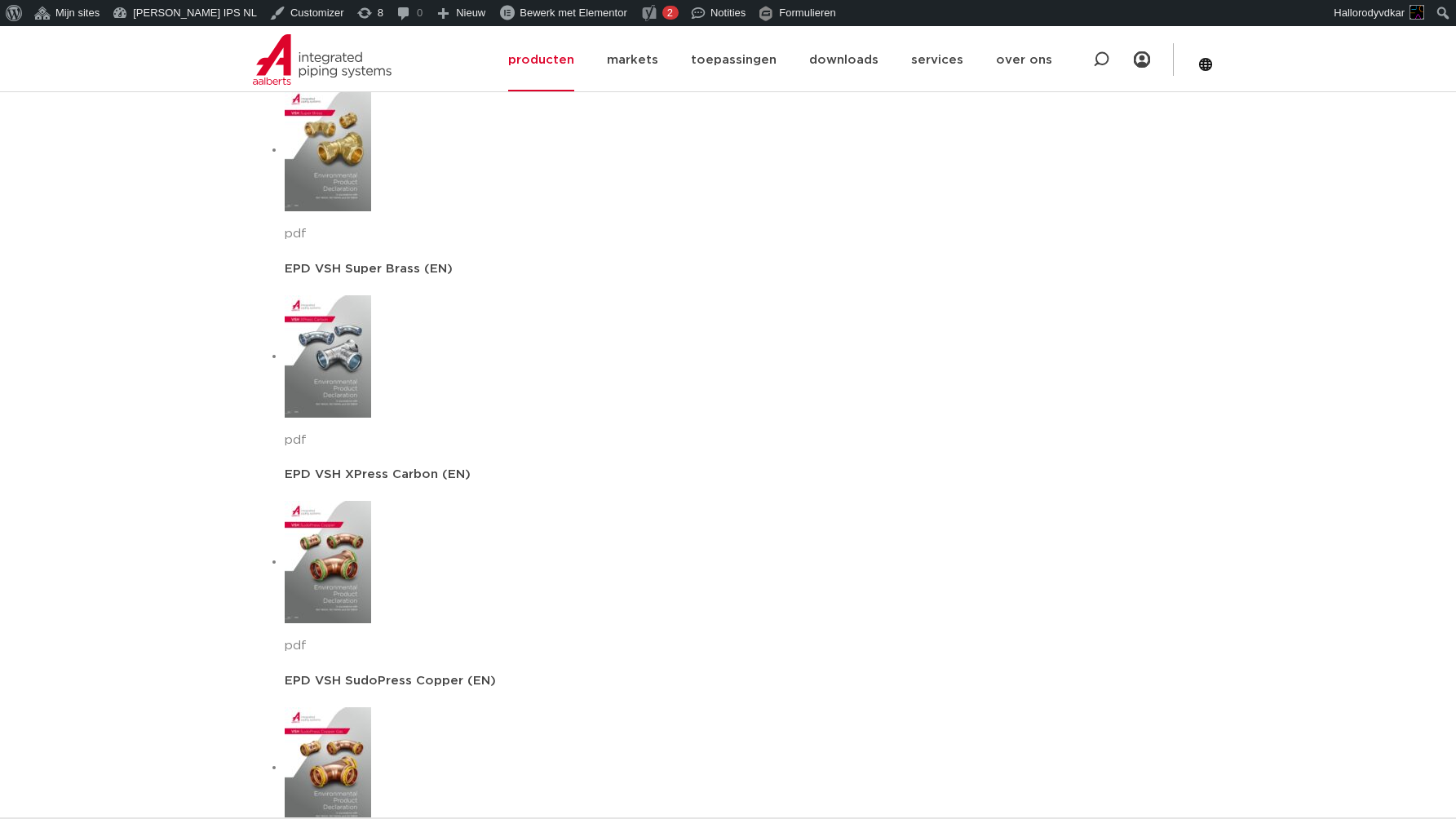
scroll to position [773, 0]
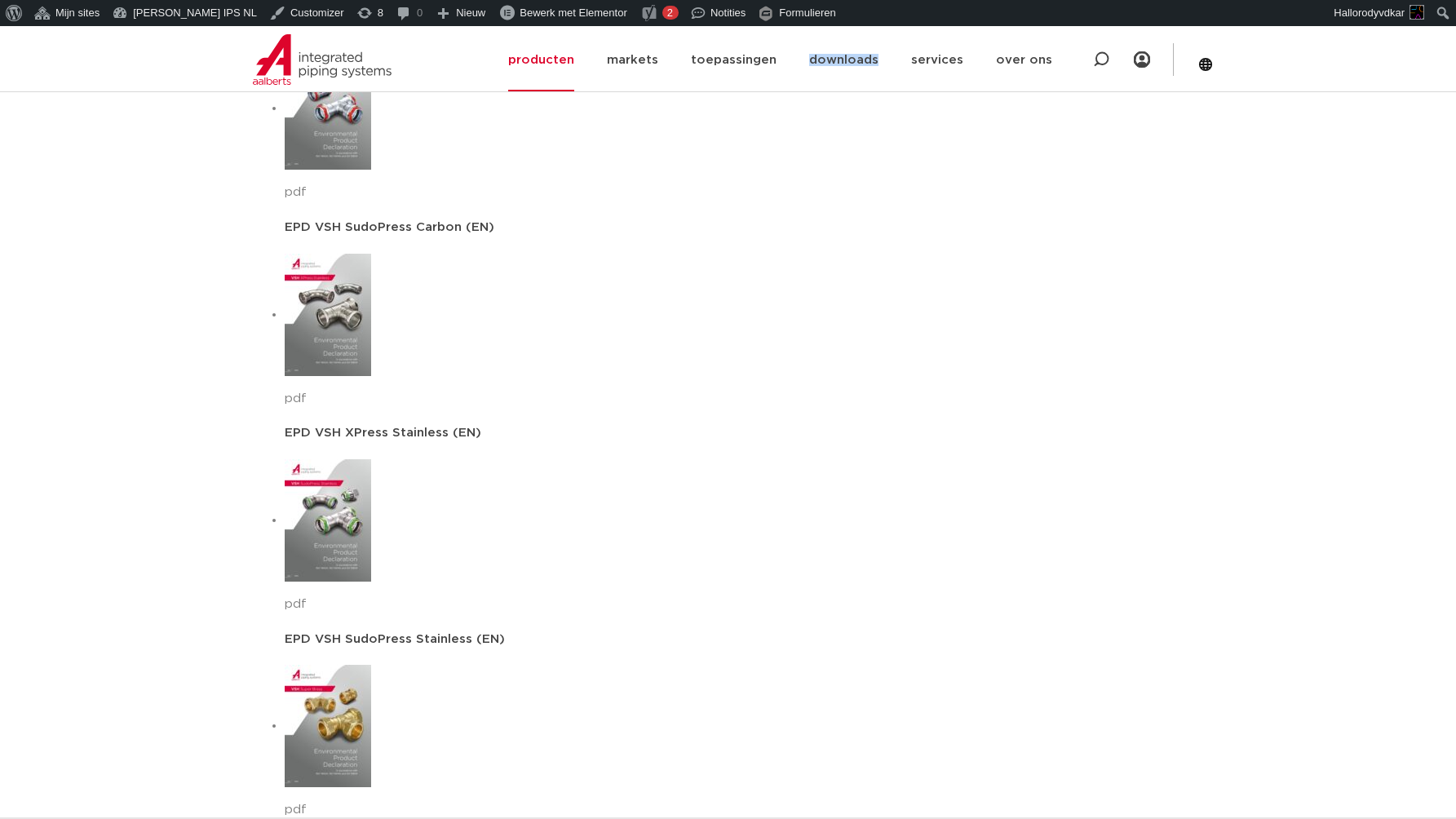
click at [875, 62] on link "downloads" at bounding box center [844, 60] width 69 height 62
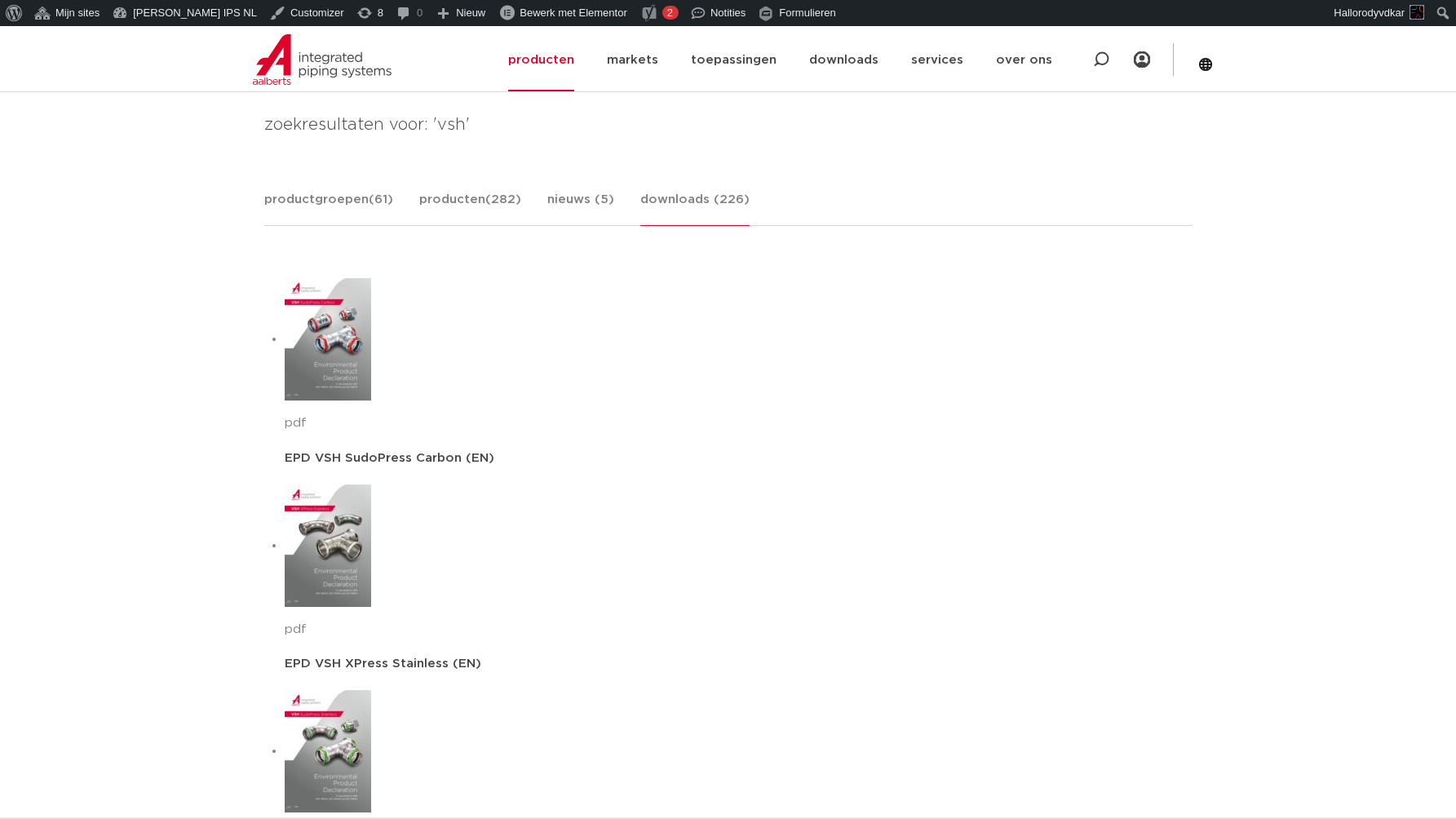
scroll to position [588, 0]
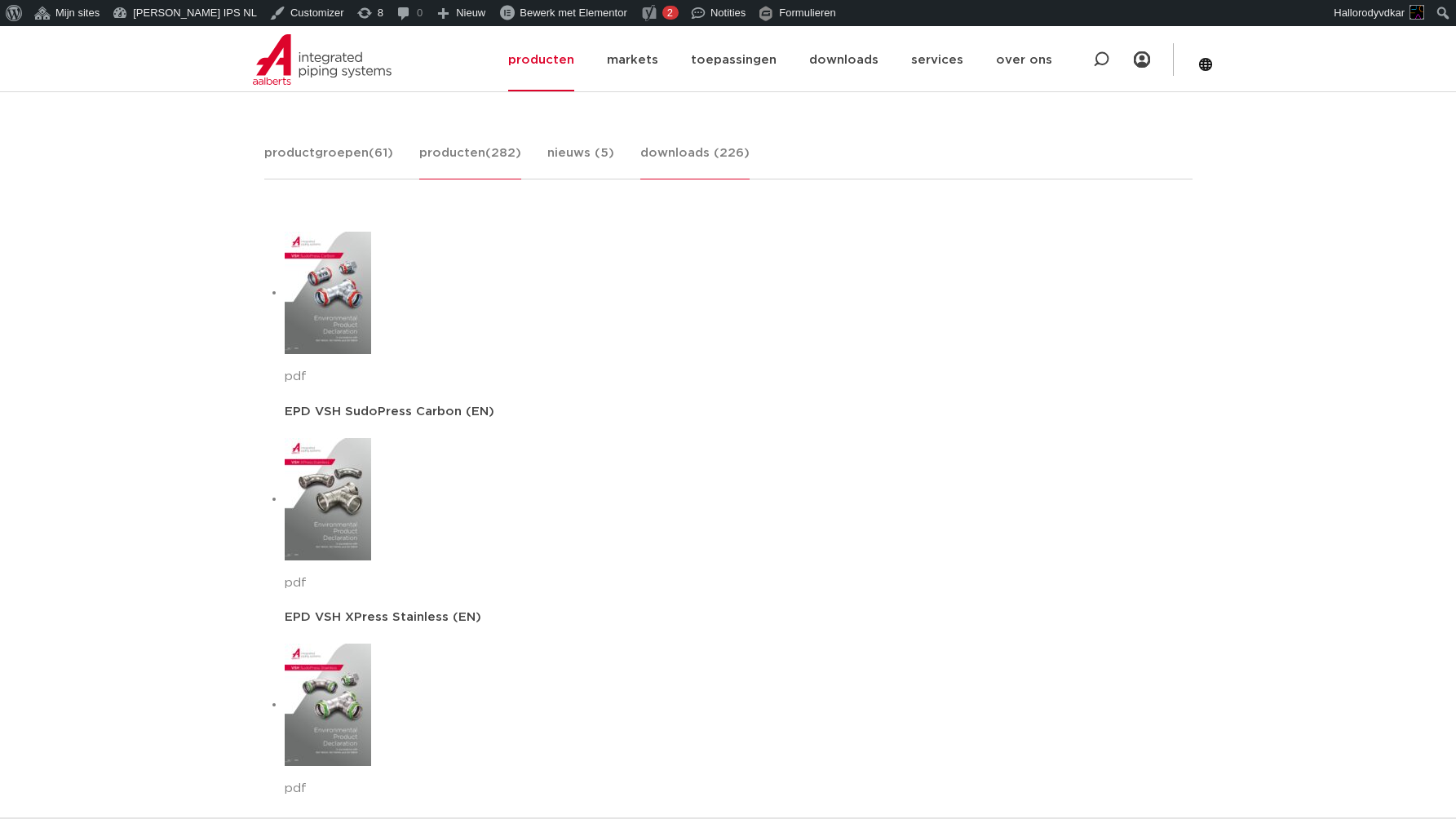
click at [467, 160] on link "producten (282)" at bounding box center [470, 161] width 102 height 36
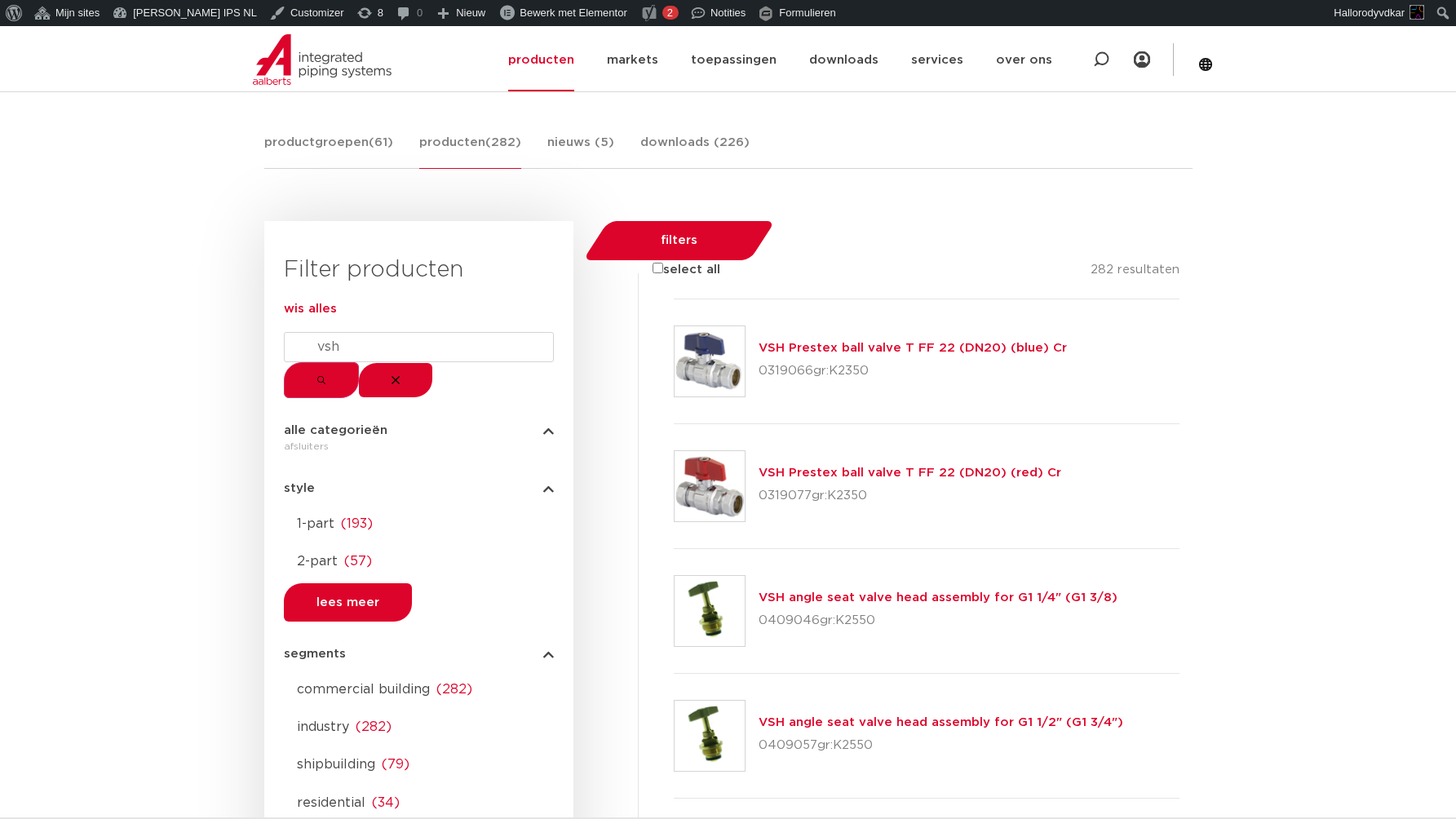
scroll to position [620, 0]
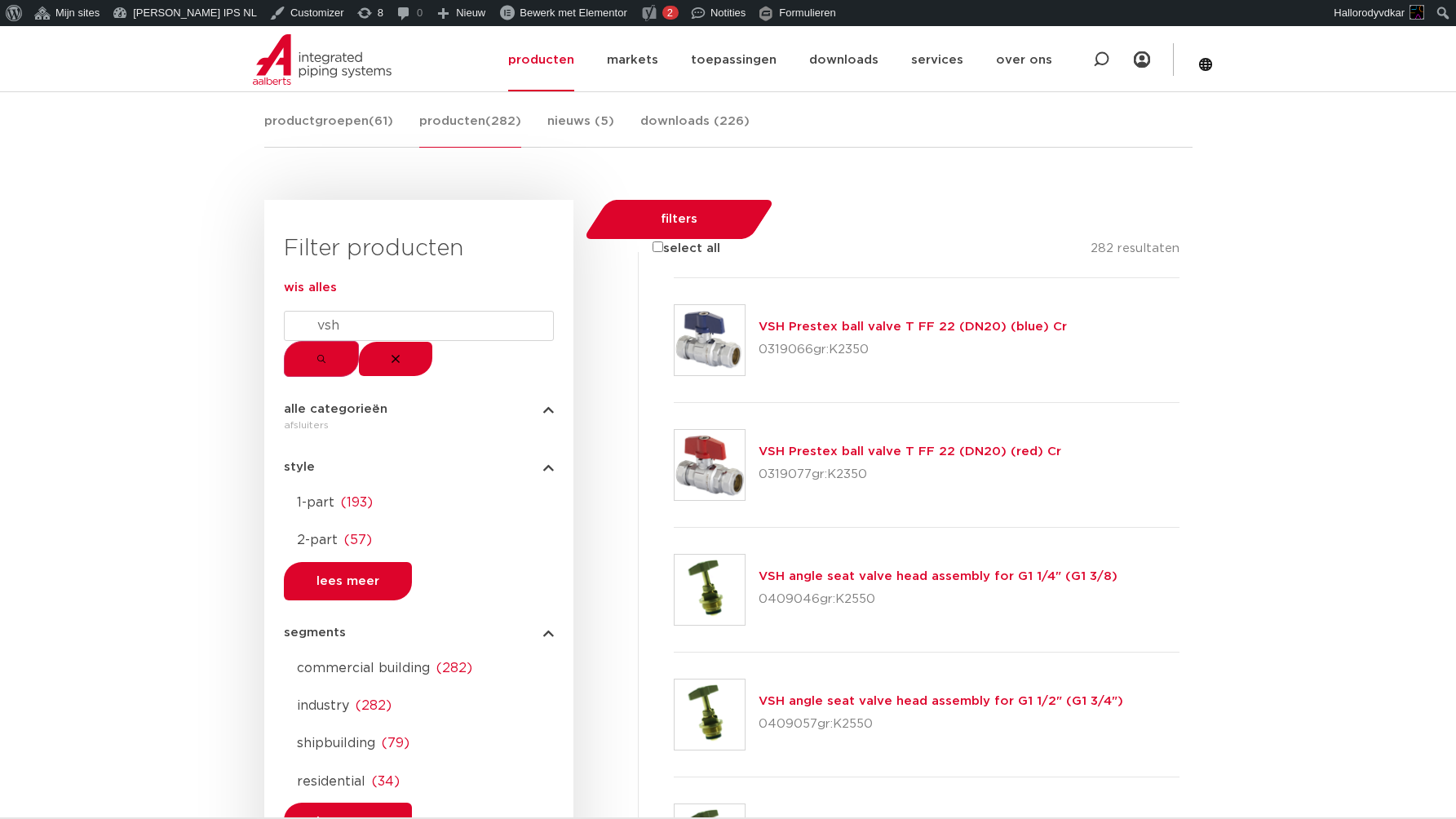
click at [299, 486] on div at bounding box center [418, 486] width 270 height 0
click at [298, 524] on div at bounding box center [418, 524] width 270 height 0
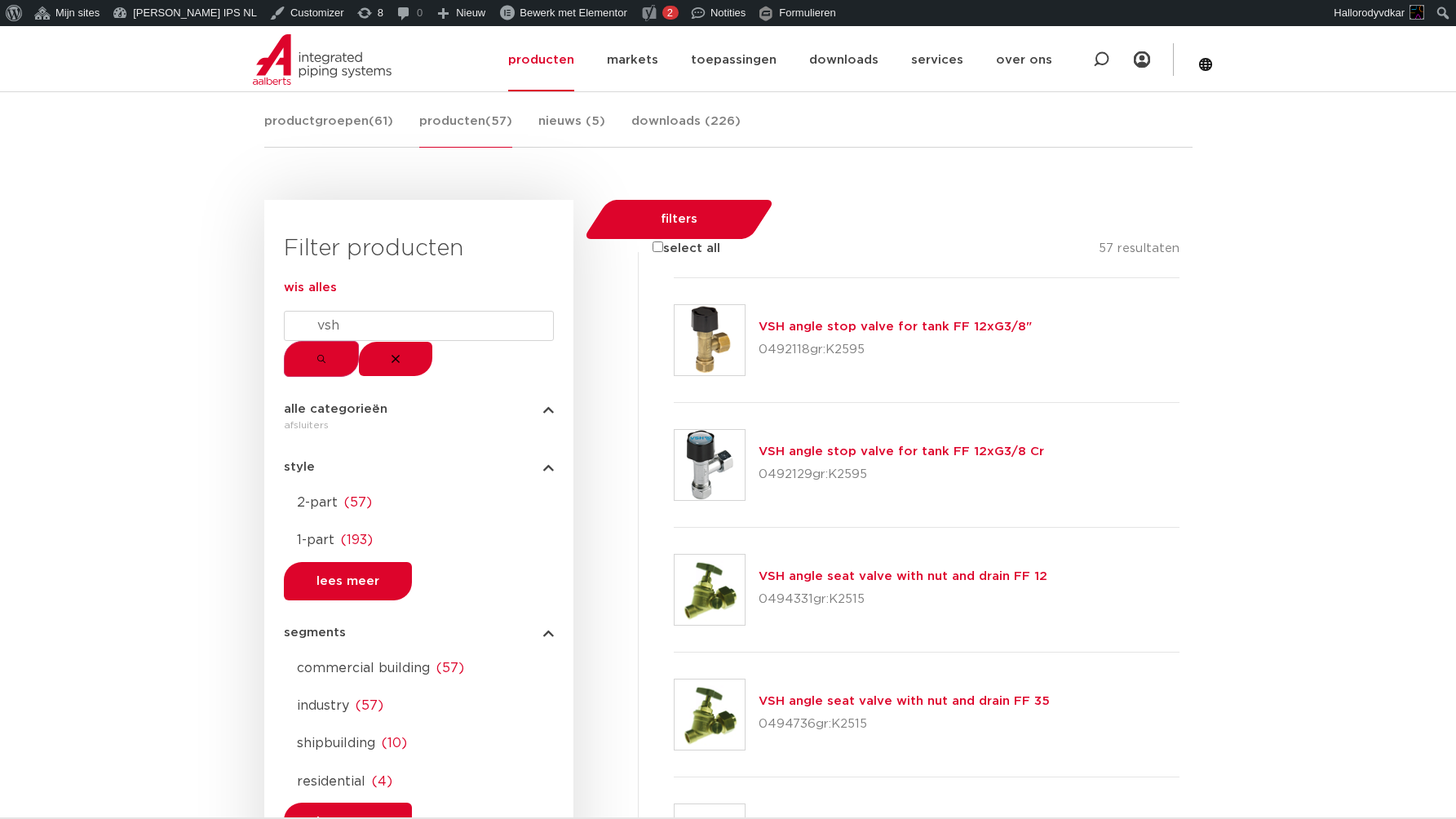
click at [298, 524] on div at bounding box center [418, 524] width 270 height 0
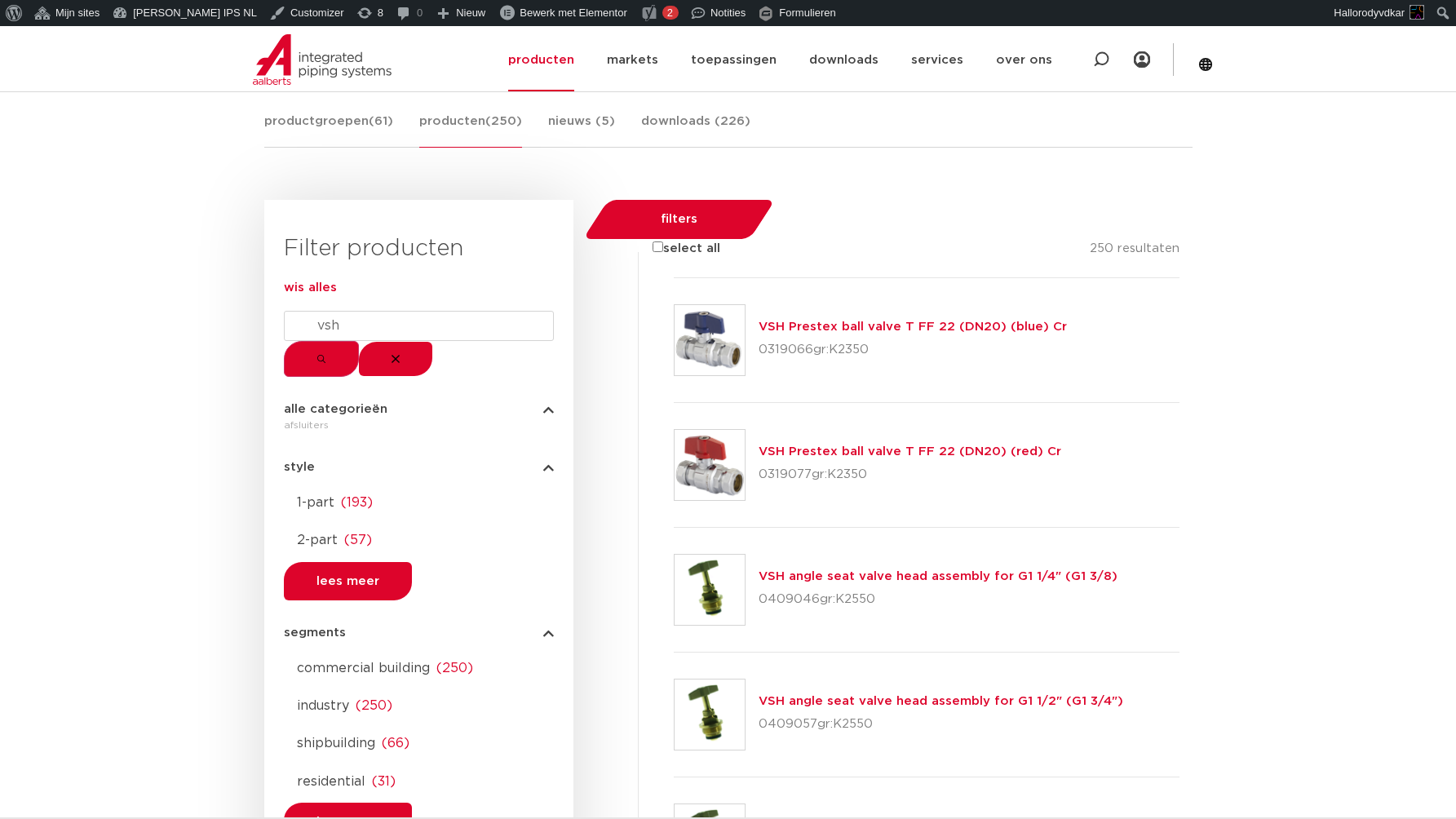
click at [298, 524] on div at bounding box center [418, 524] width 270 height 0
click at [341, 136] on link "productgroepen (61)" at bounding box center [329, 129] width 129 height 36
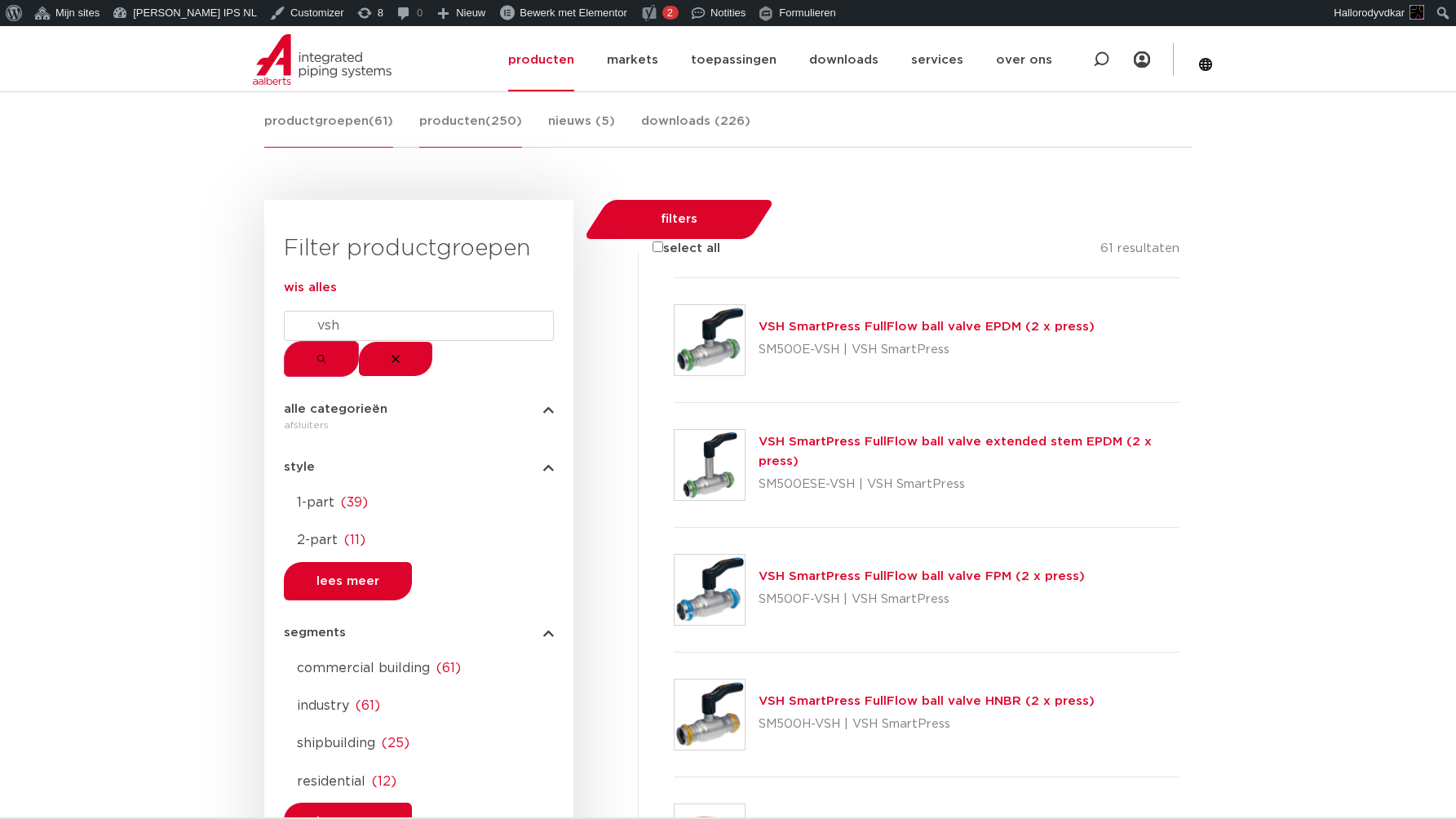
click at [460, 130] on link "producten (250)" at bounding box center [470, 129] width 103 height 36
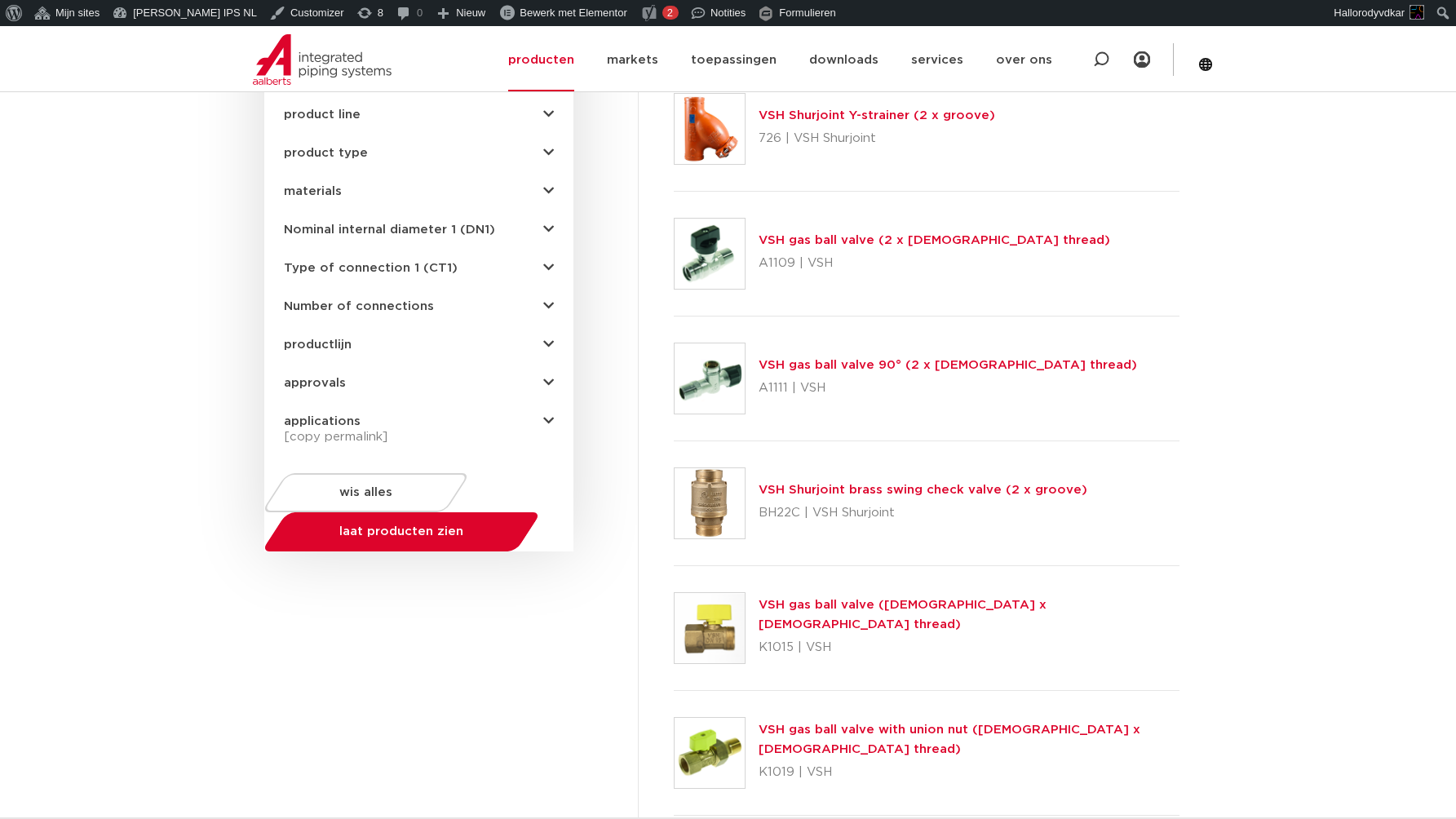
scroll to position [531, 0]
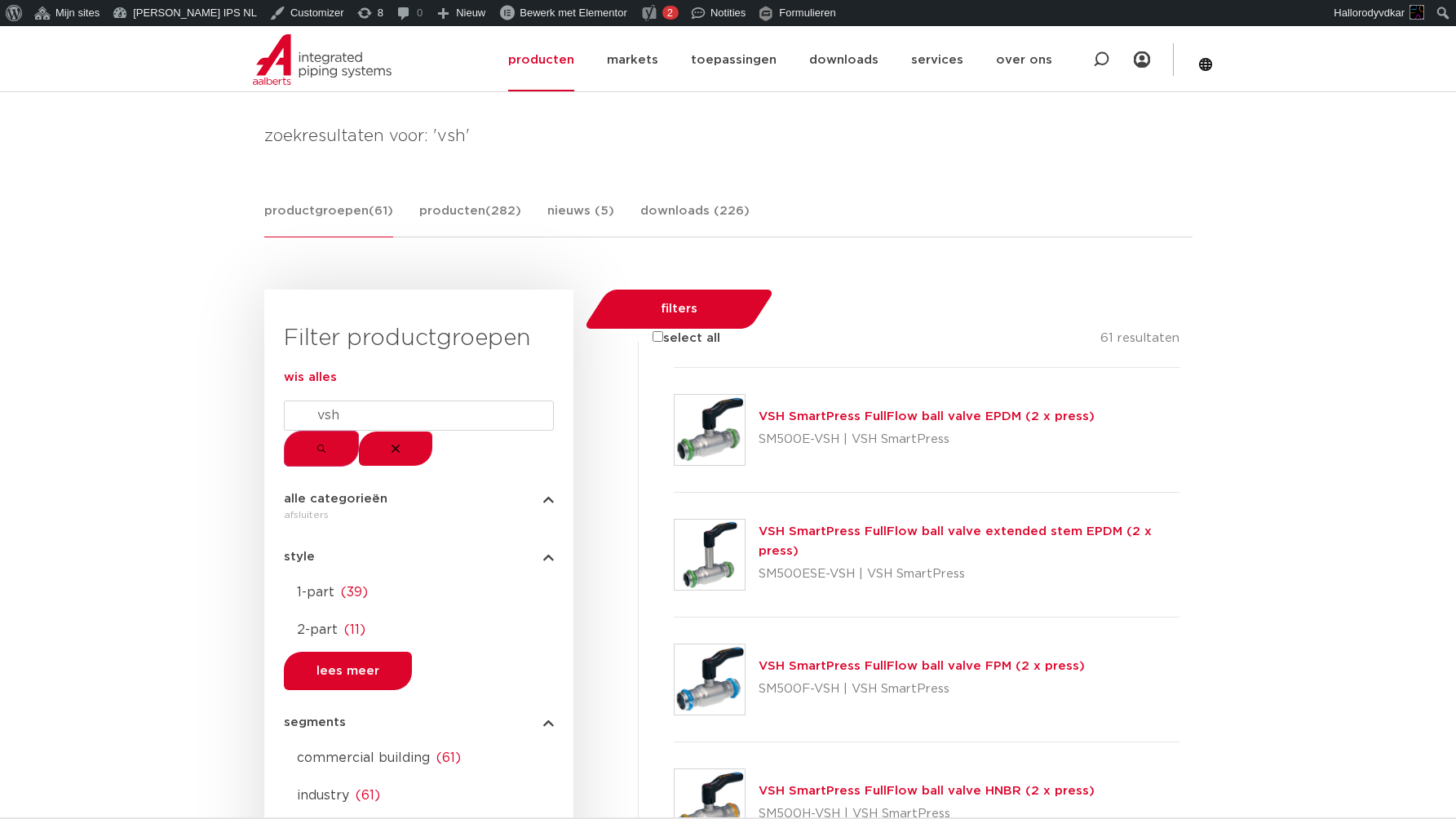
click at [847, 410] on link "VSH SmartPress FullFlow ball valve EPDM (2 x press)" at bounding box center [926, 416] width 336 height 12
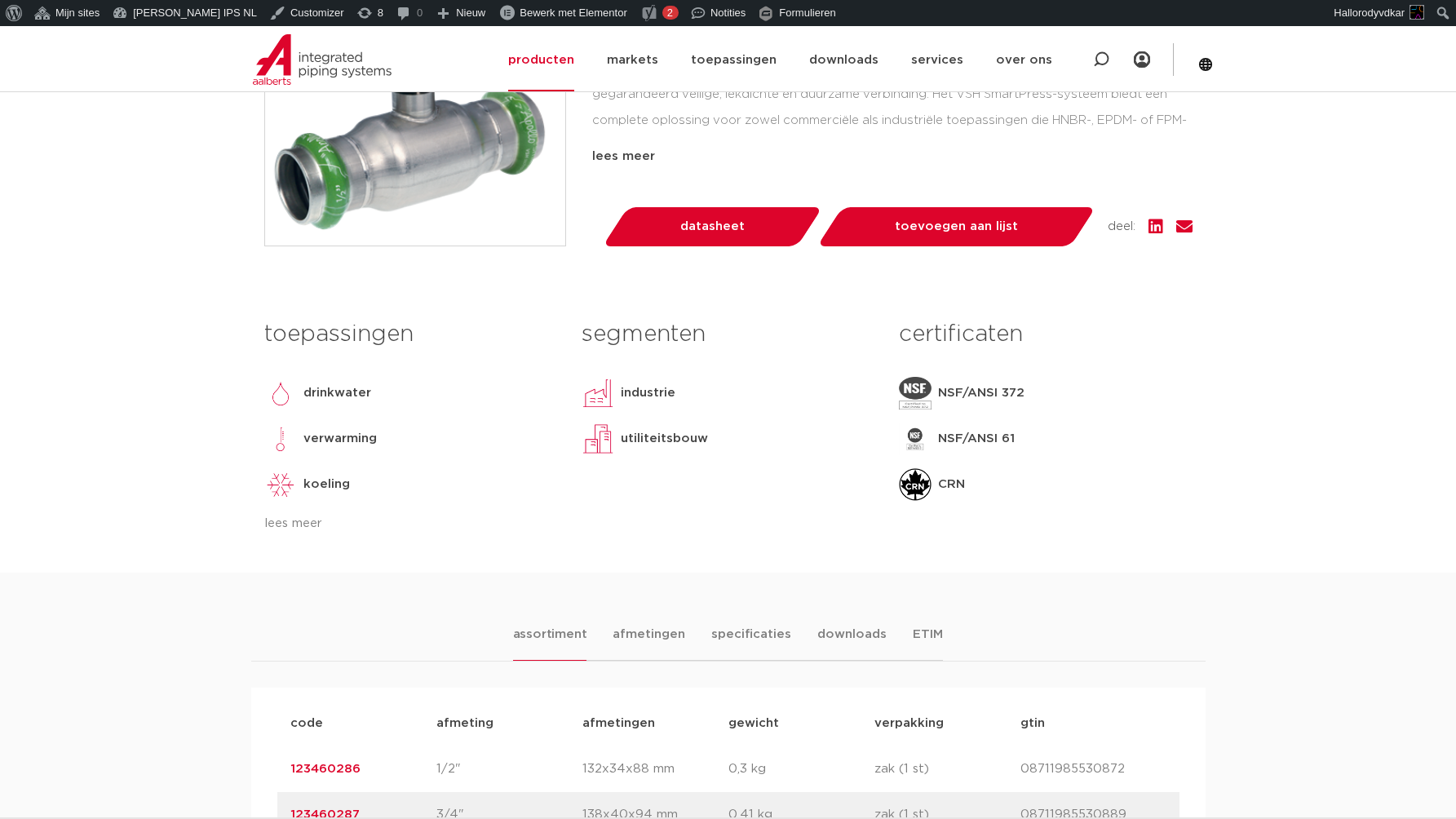
scroll to position [942, 0]
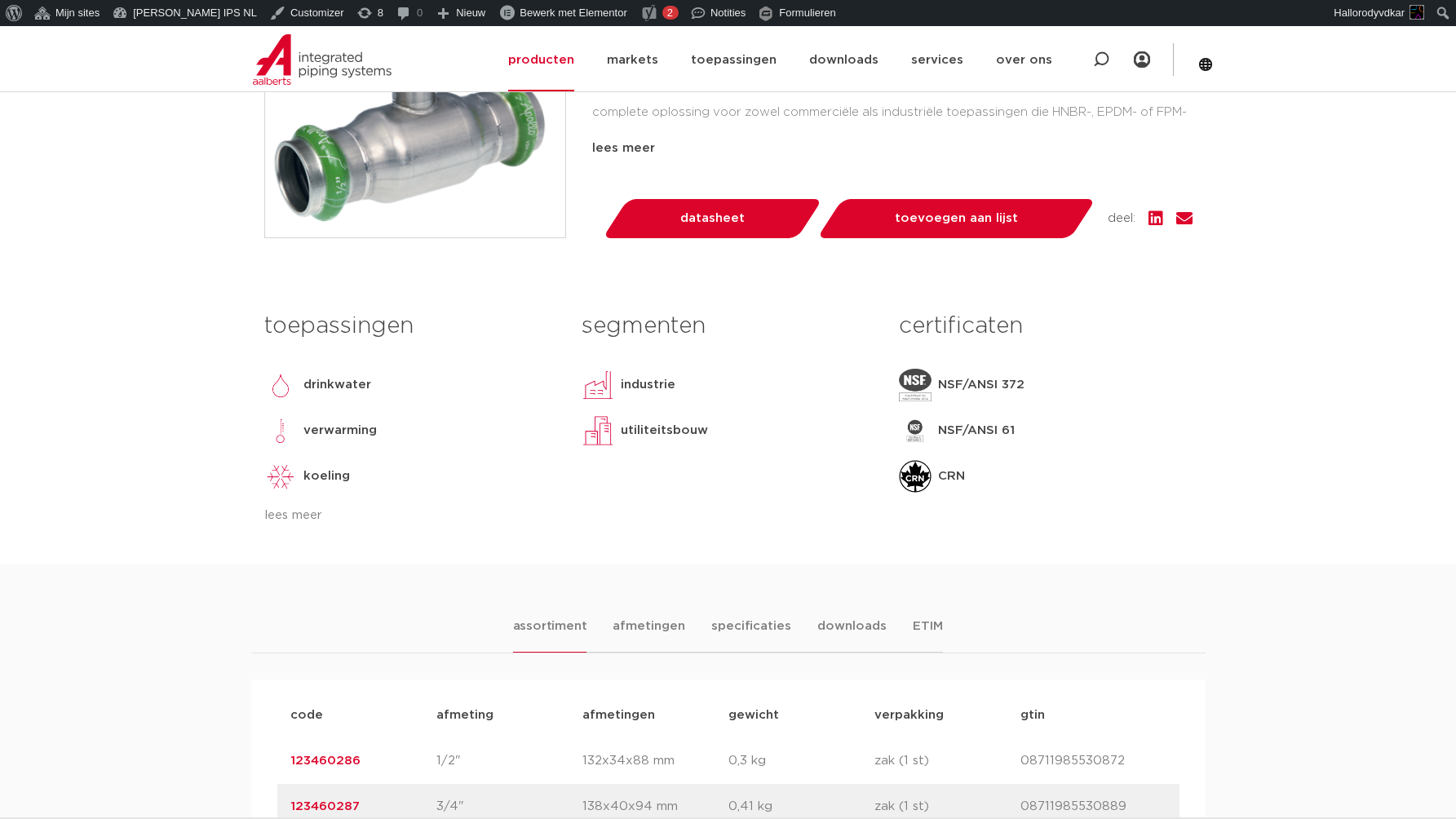
click at [276, 525] on div "lees meer" at bounding box center [410, 515] width 293 height 19
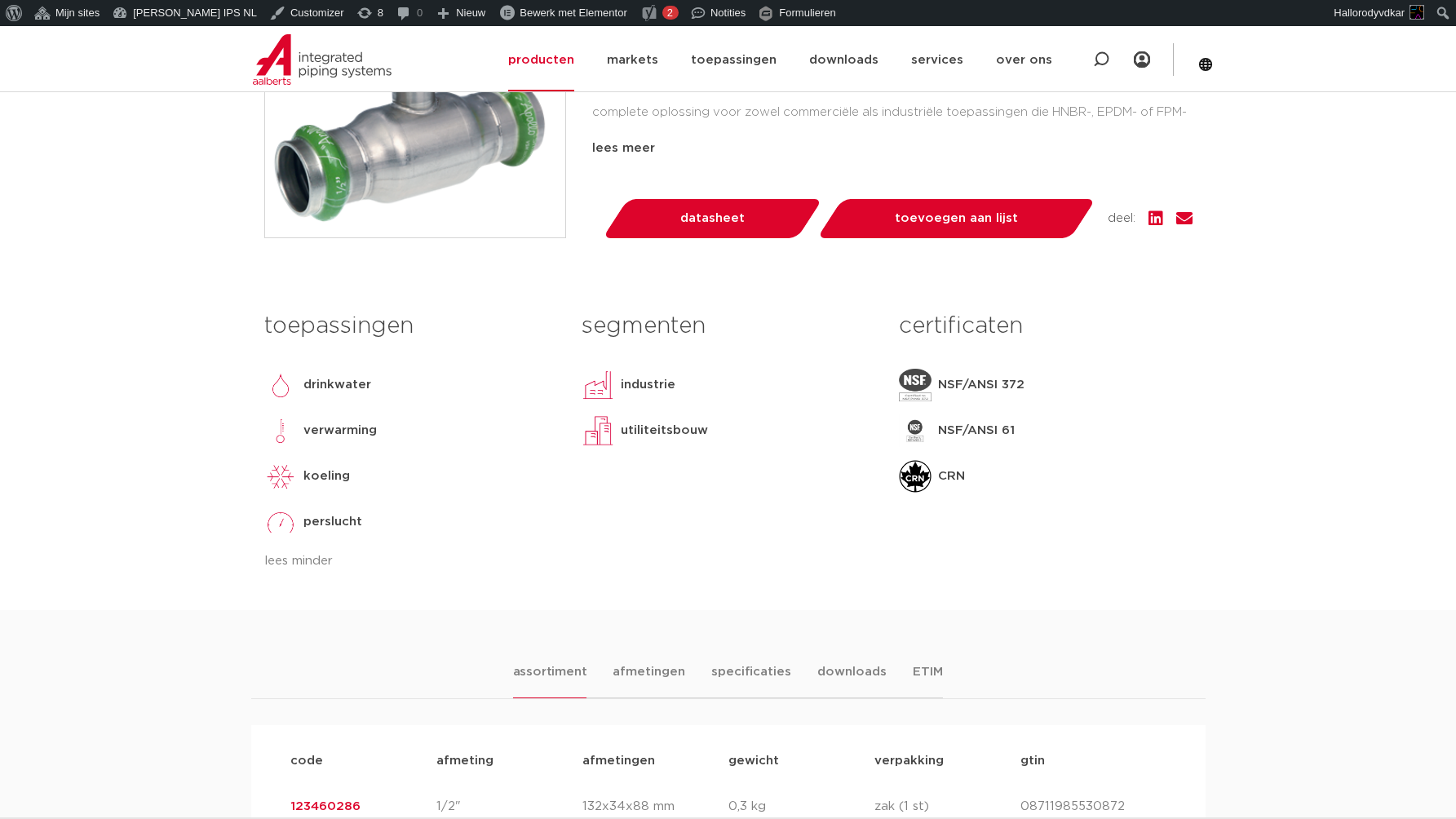
click at [291, 571] on div "lees minder" at bounding box center [410, 561] width 293 height 19
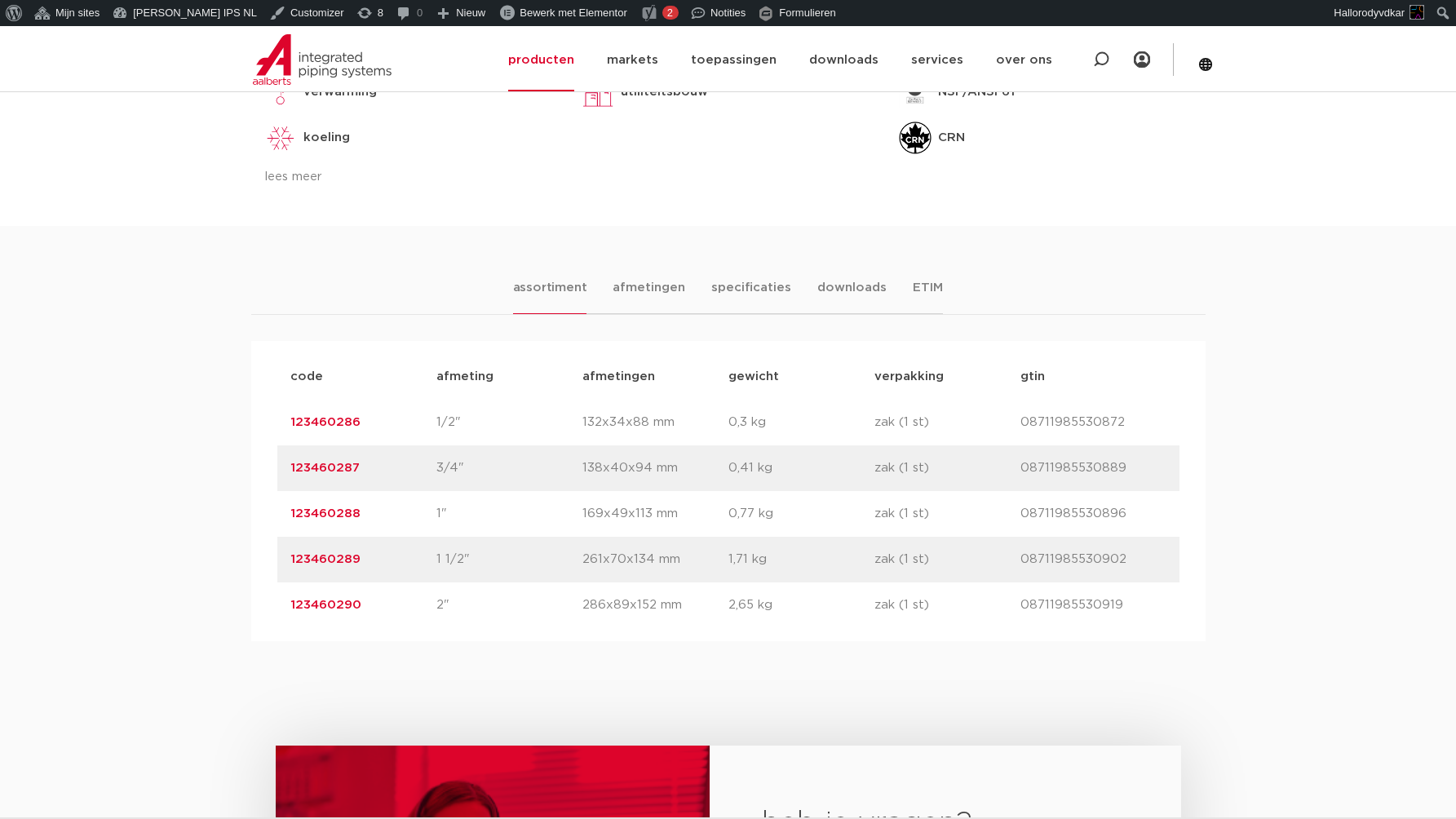
scroll to position [1289, 0]
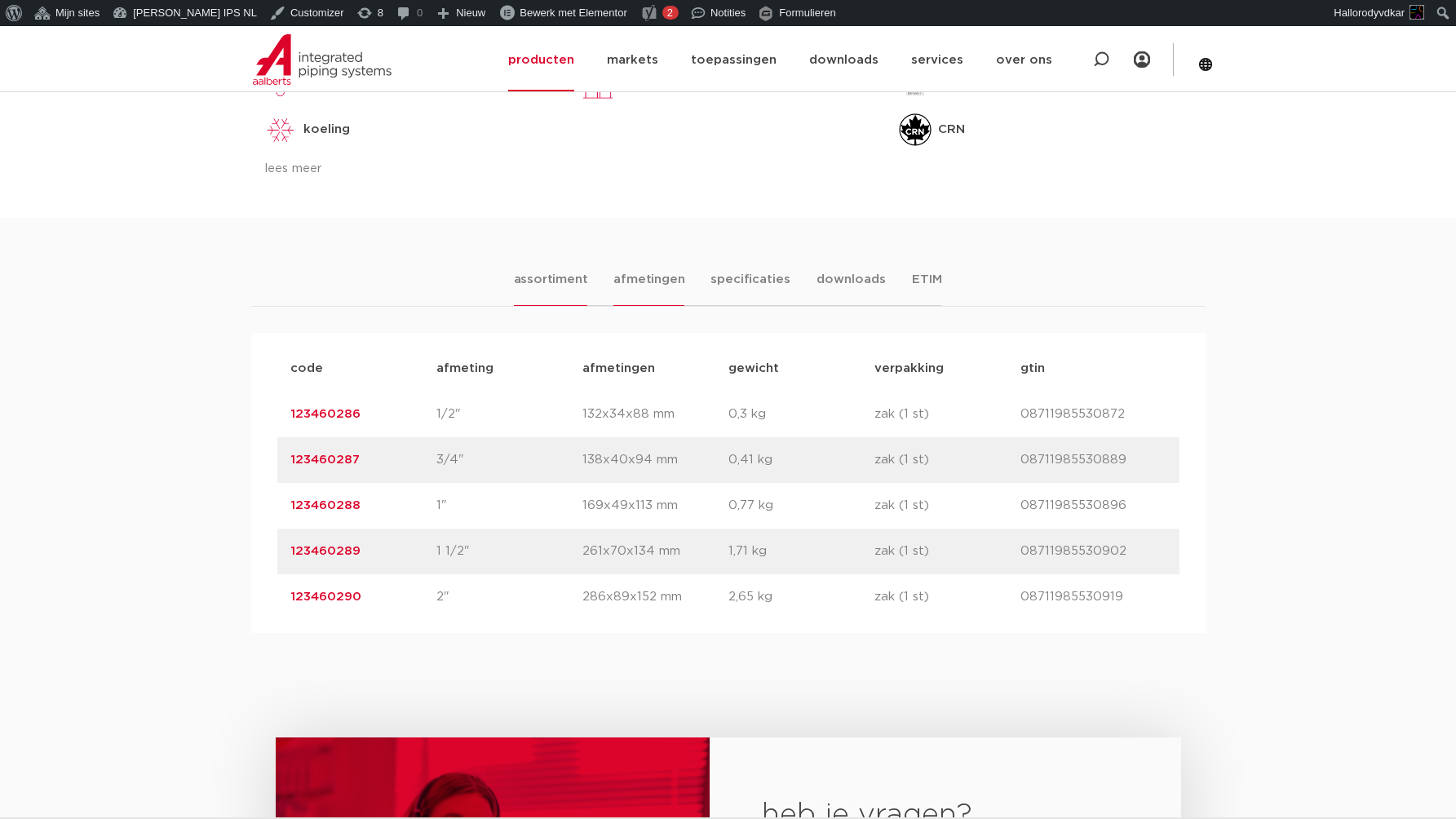
click at [613, 300] on li "afmetingen" at bounding box center [649, 287] width 71 height 36
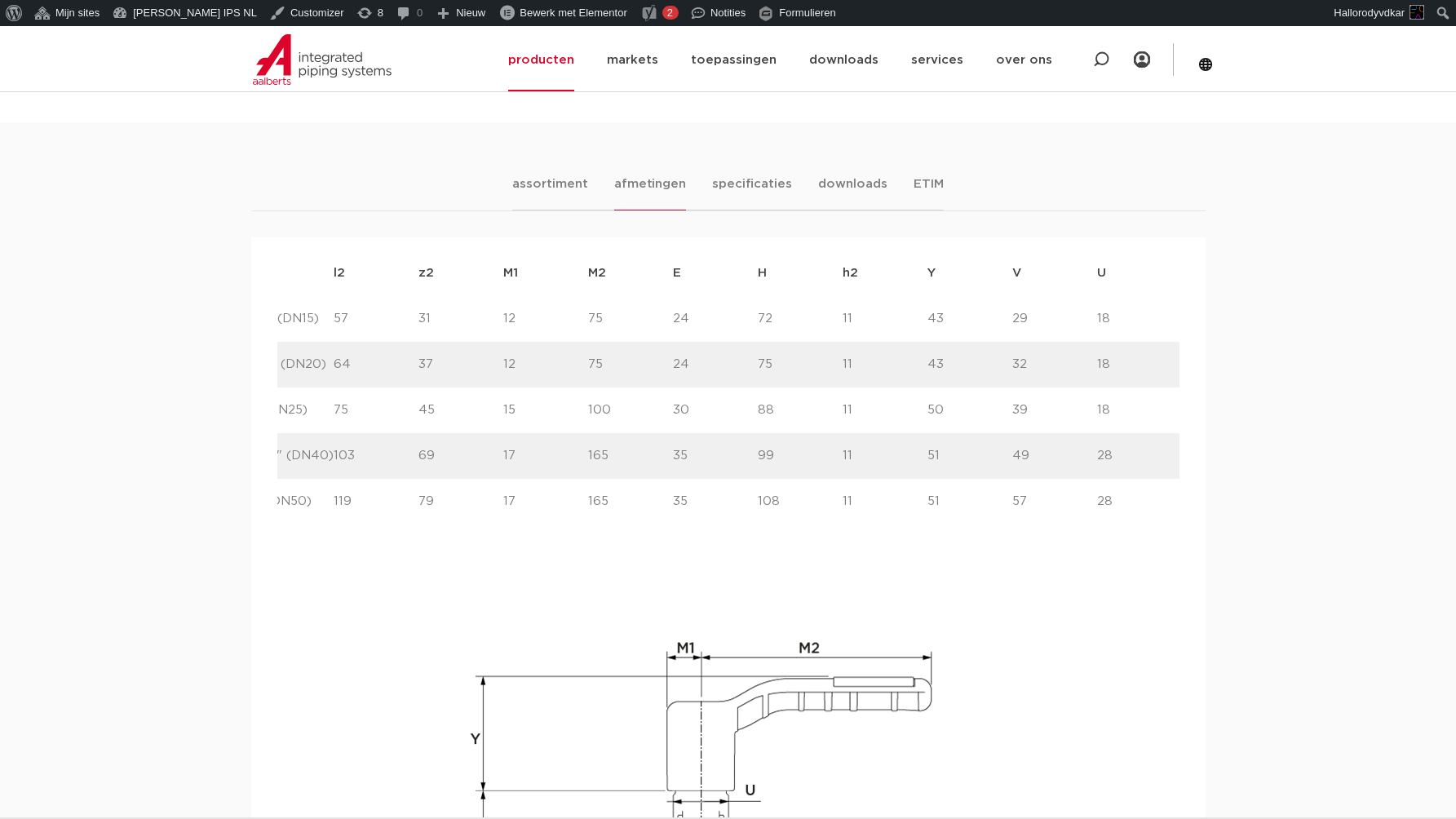
scroll to position [0, 837]
click at [743, 211] on li "specificaties" at bounding box center [751, 192] width 78 height 36
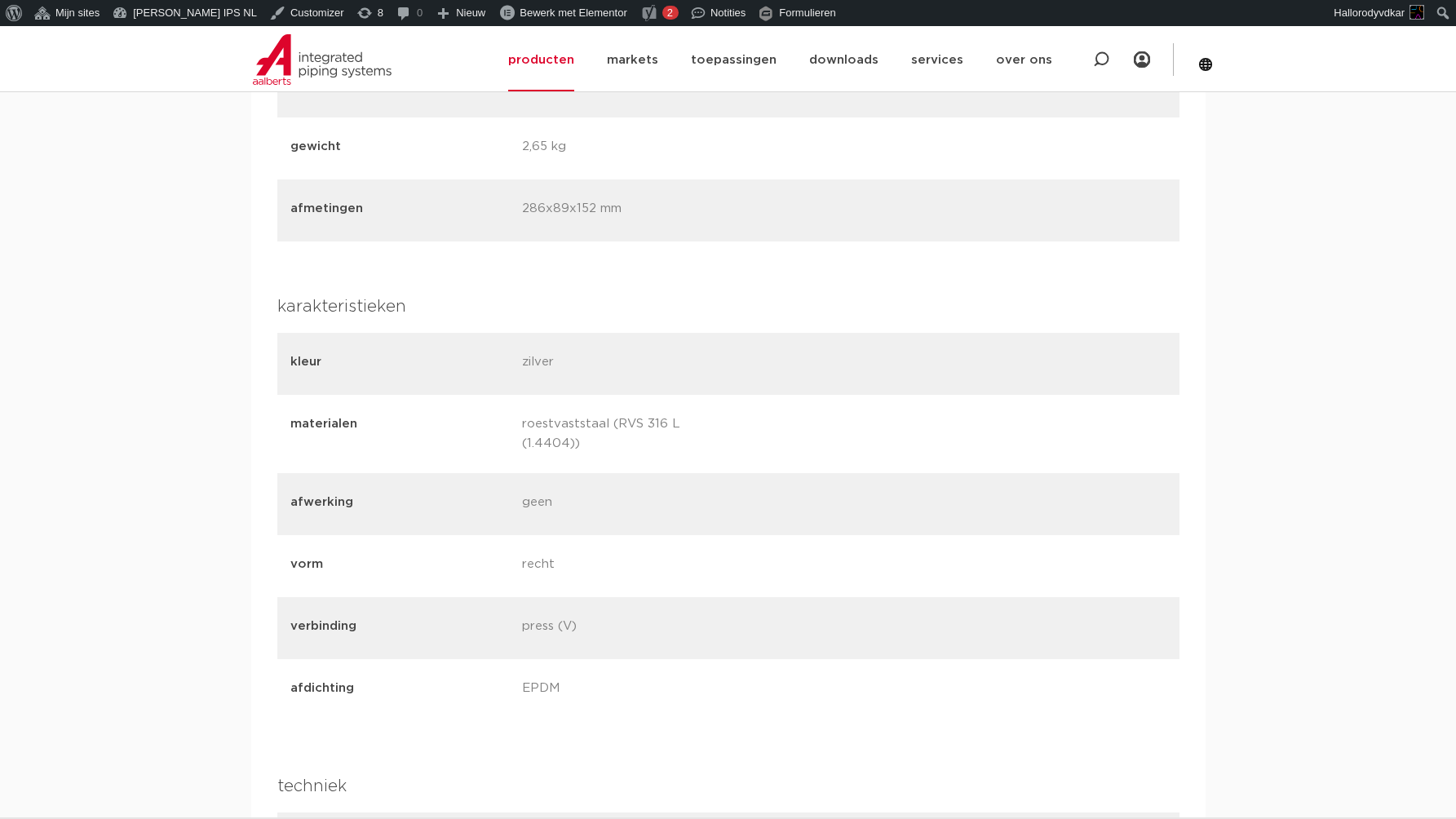
scroll to position [965, 0]
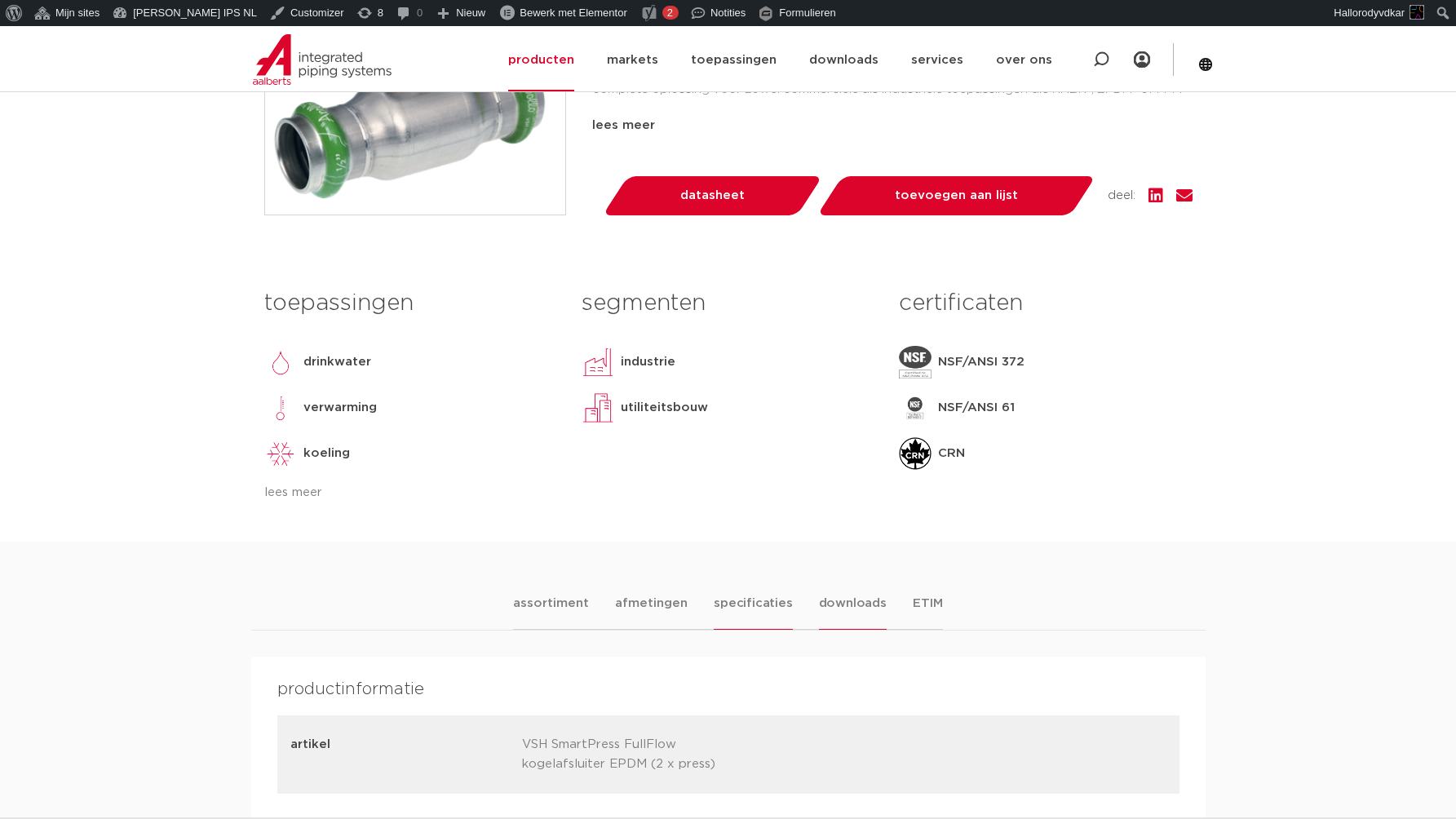
click at [819, 619] on li "downloads" at bounding box center [852, 611] width 67 height 36
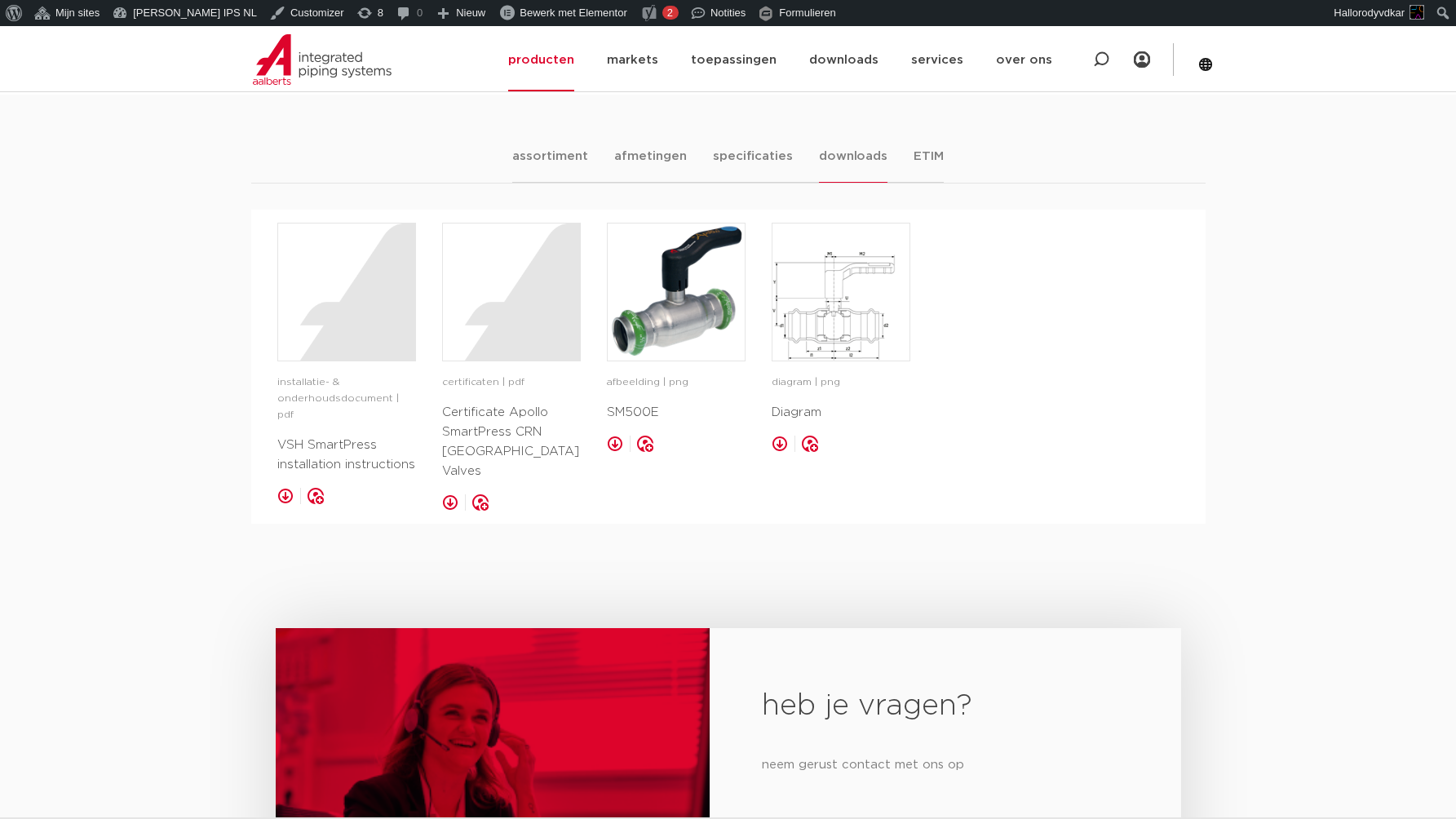
scroll to position [1410, 0]
click at [913, 184] on li "ETIM" at bounding box center [927, 165] width 30 height 36
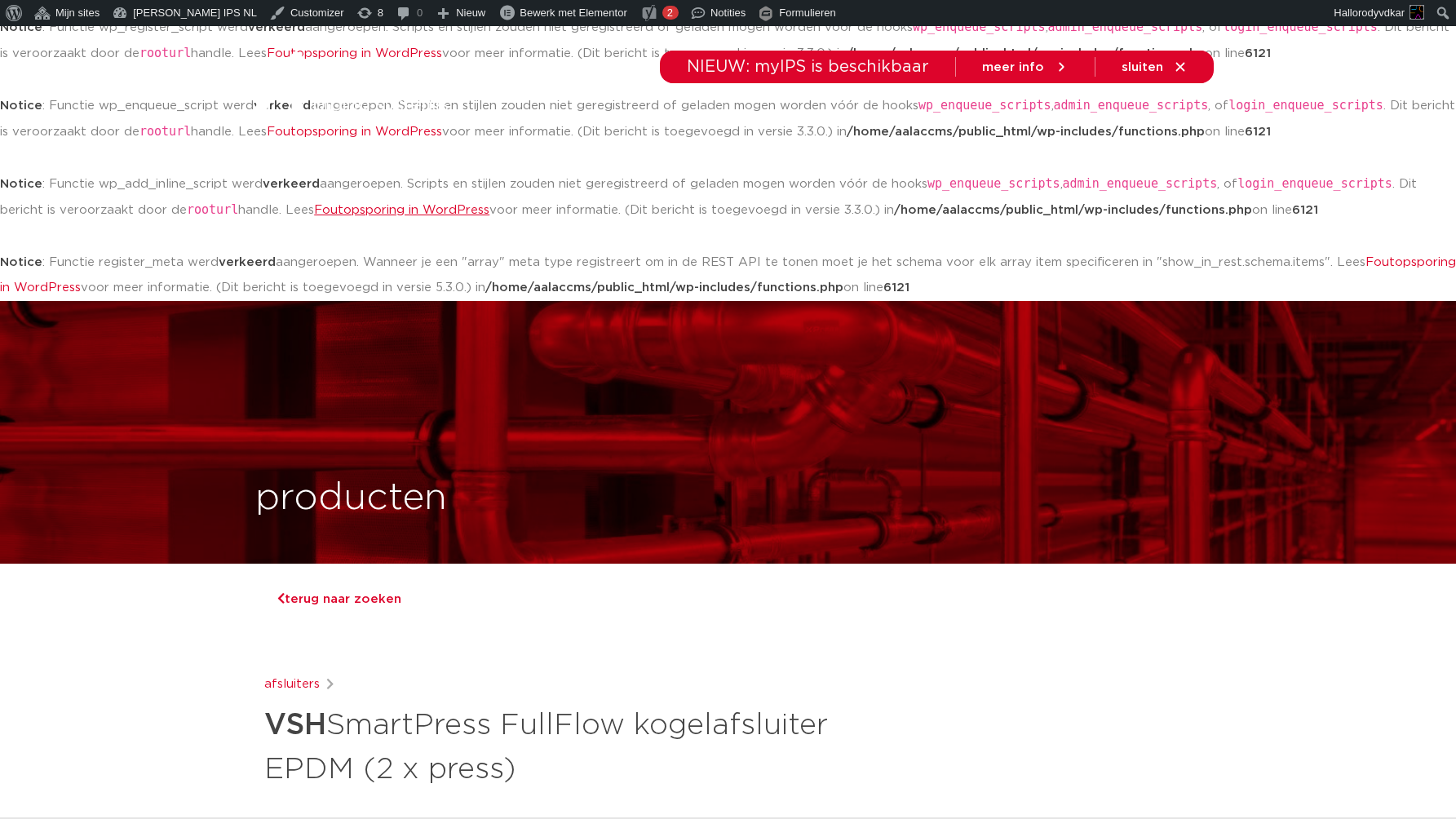
scroll to position [0, 0]
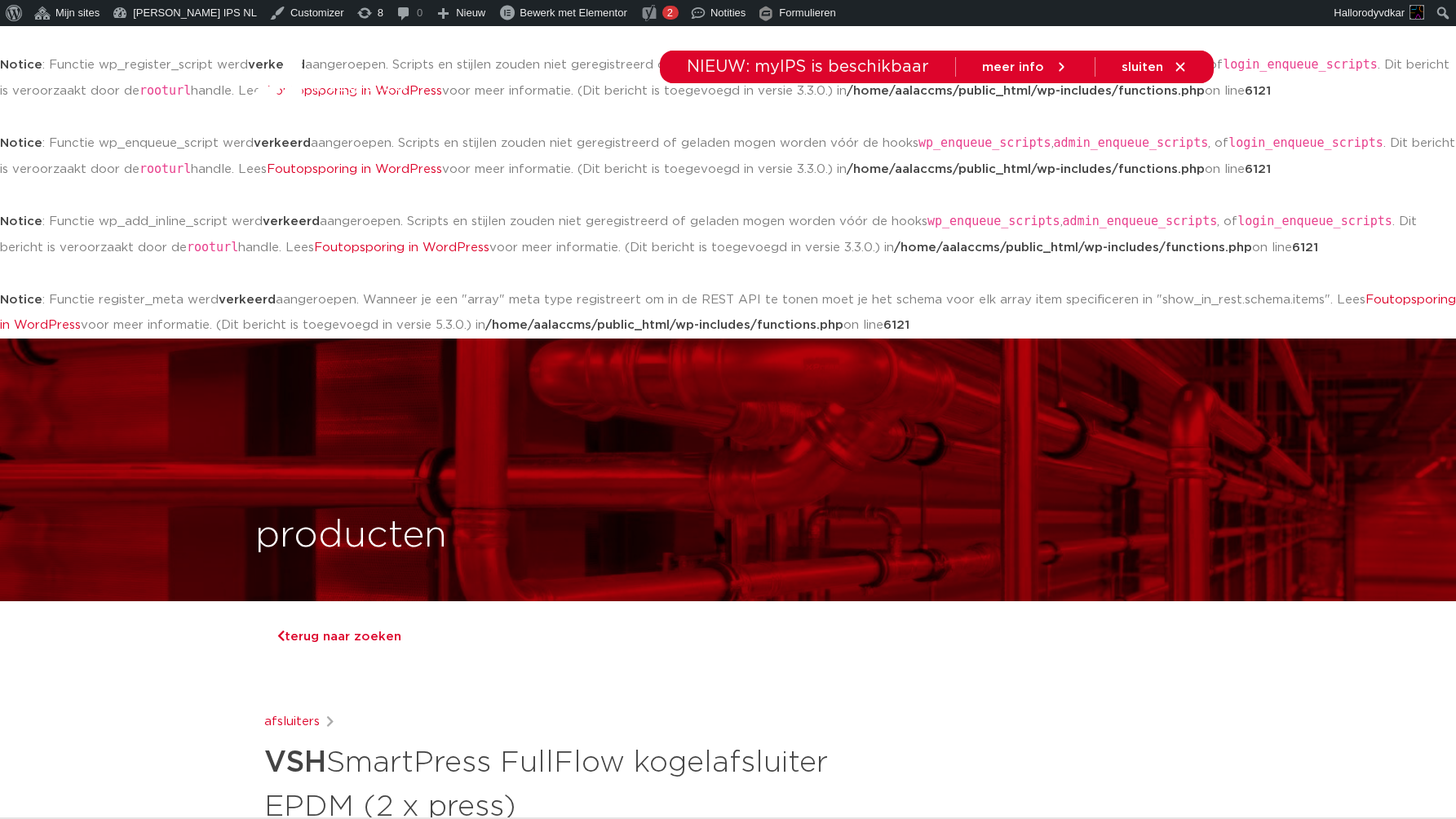
click at [358, 643] on span "terug naar zoeken" at bounding box center [338, 636] width 124 height 12
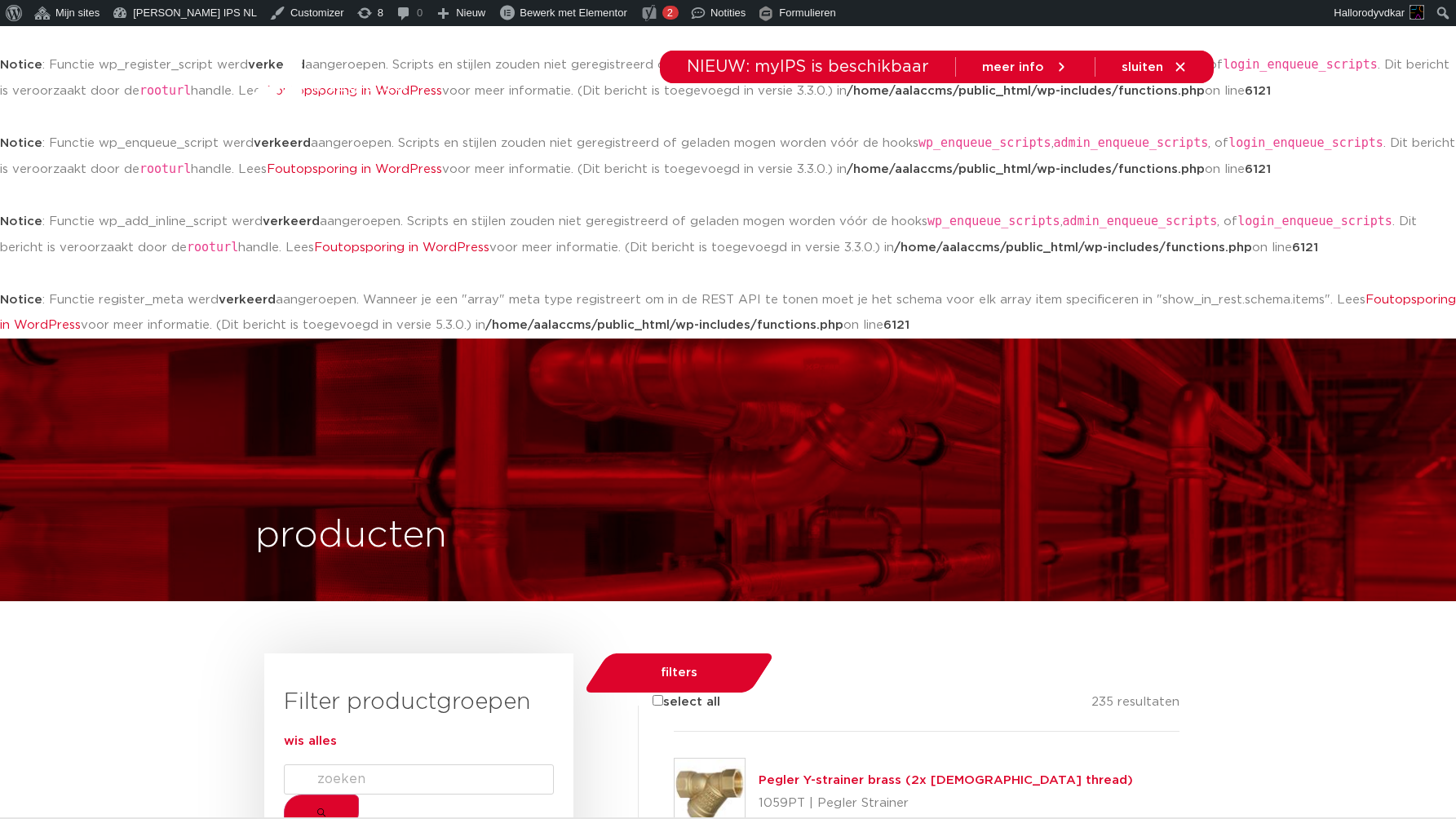
scroll to position [360, 0]
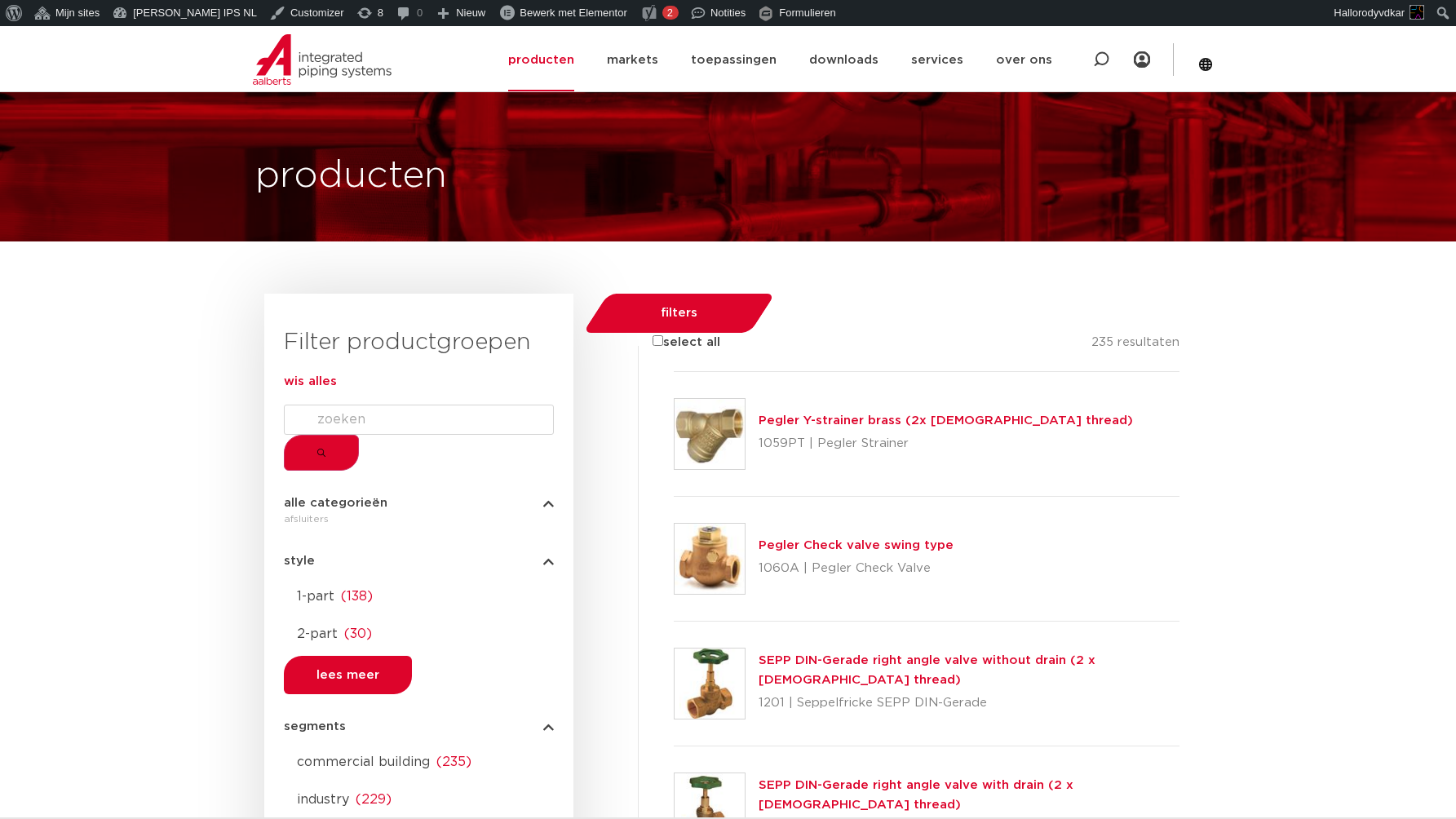
click at [674, 372] on div at bounding box center [674, 372] width 0 height 0
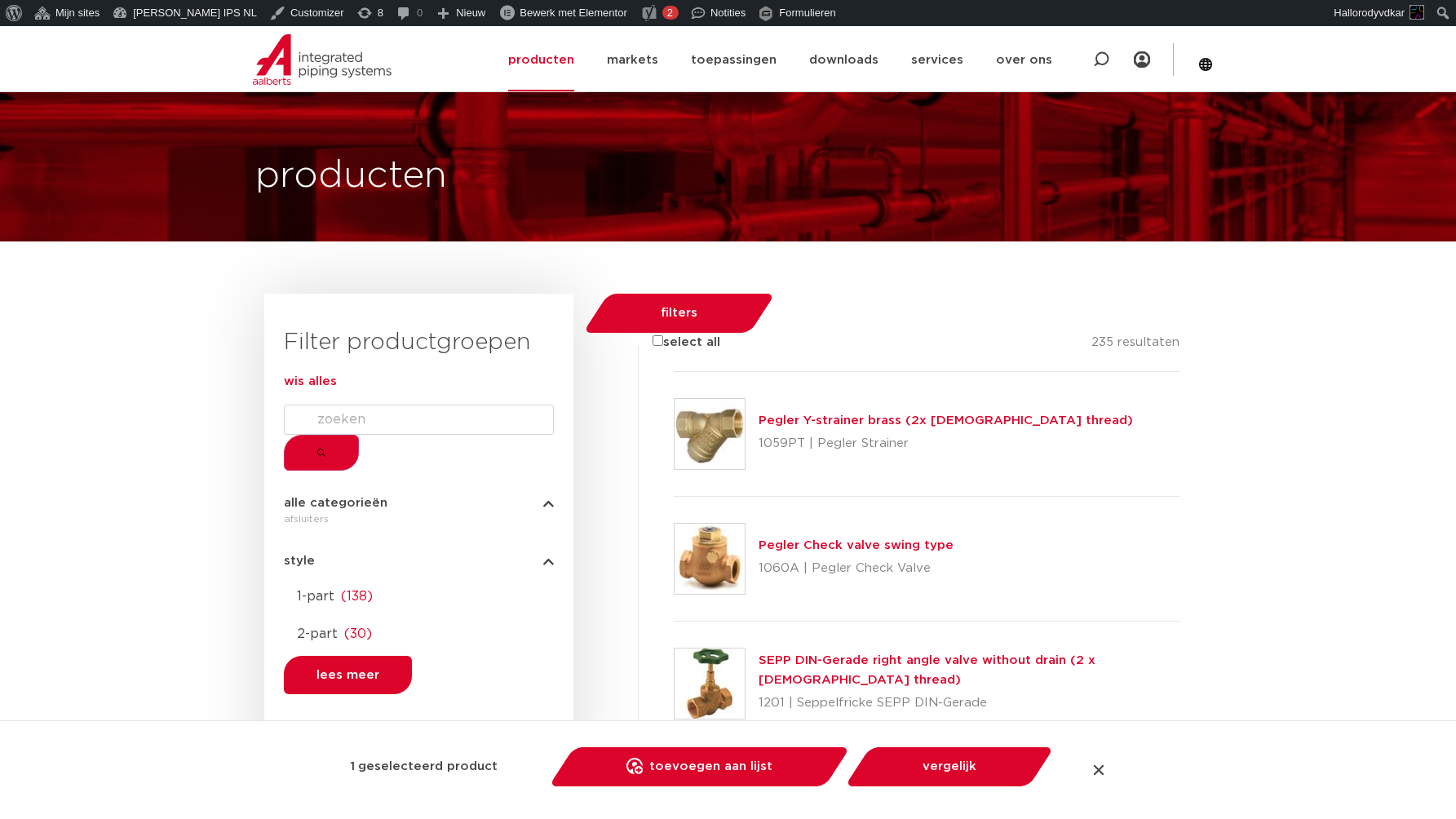
click at [674, 497] on div at bounding box center [674, 497] width 0 height 0
click at [674, 622] on div at bounding box center [674, 622] width 0 height 0
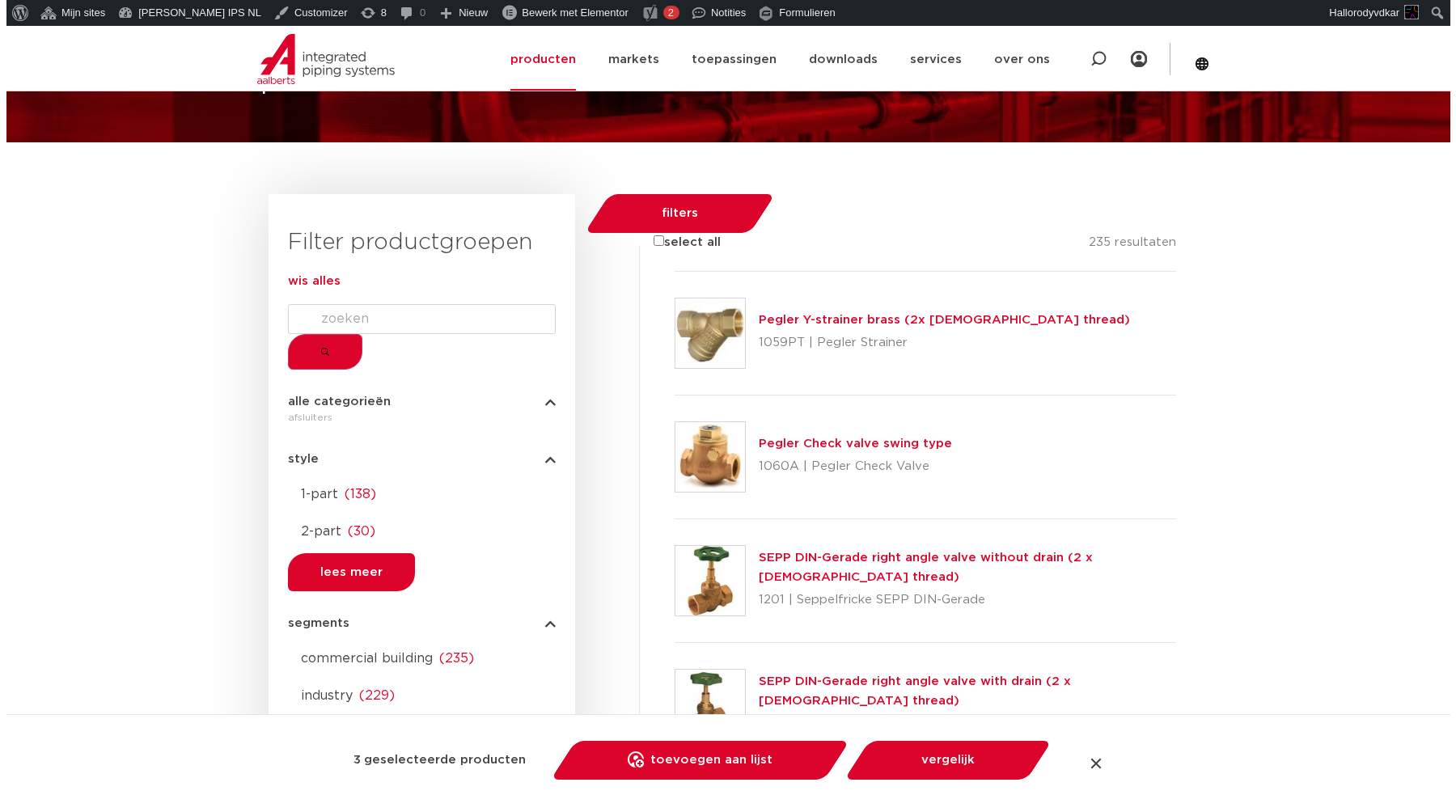
scroll to position [505, 0]
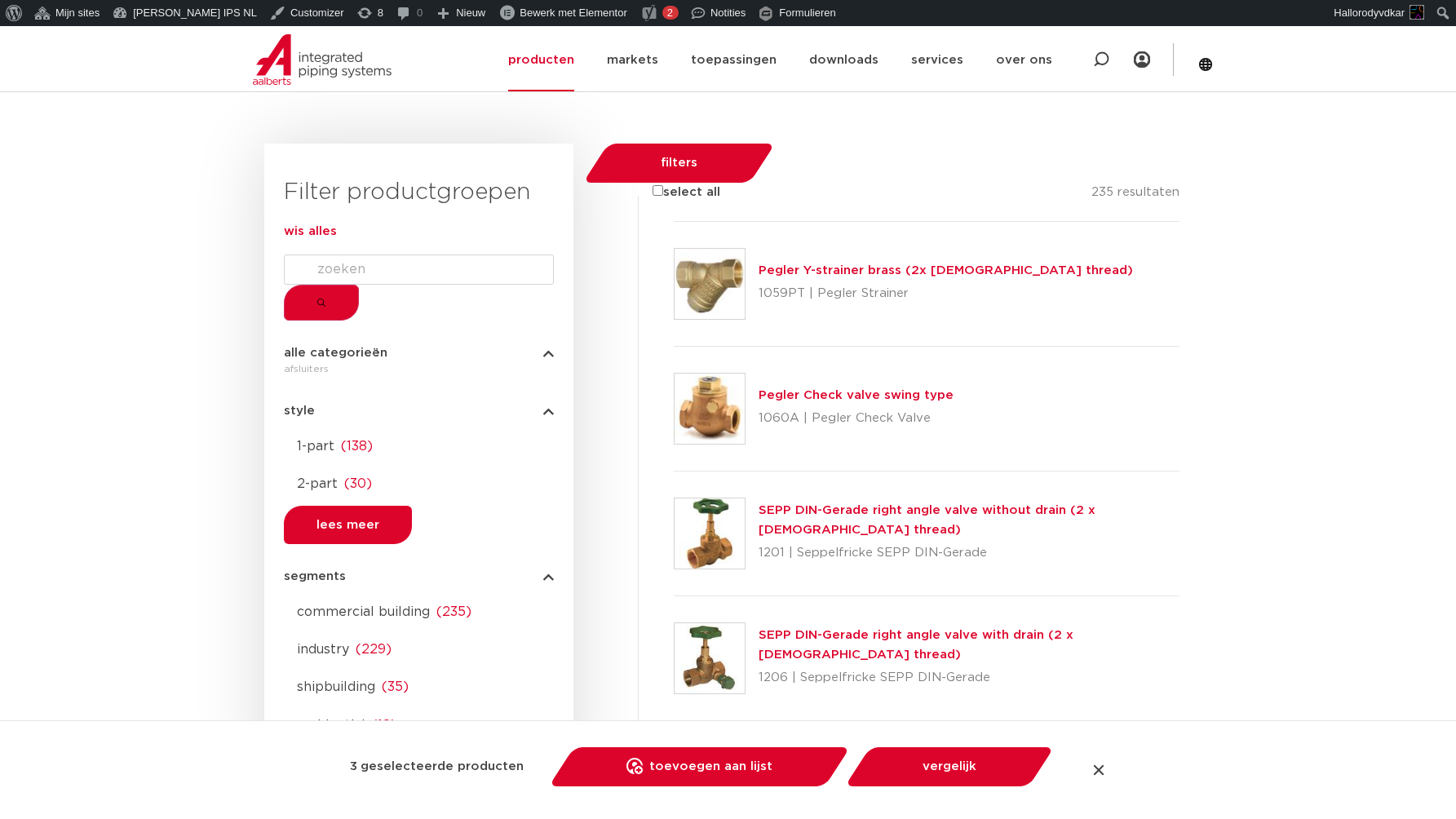
click at [674, 596] on div at bounding box center [674, 596] width 0 height 0
click at [658, 775] on link "toevoegen aan lijst opslaan in my IPS" at bounding box center [700, 766] width 277 height 39
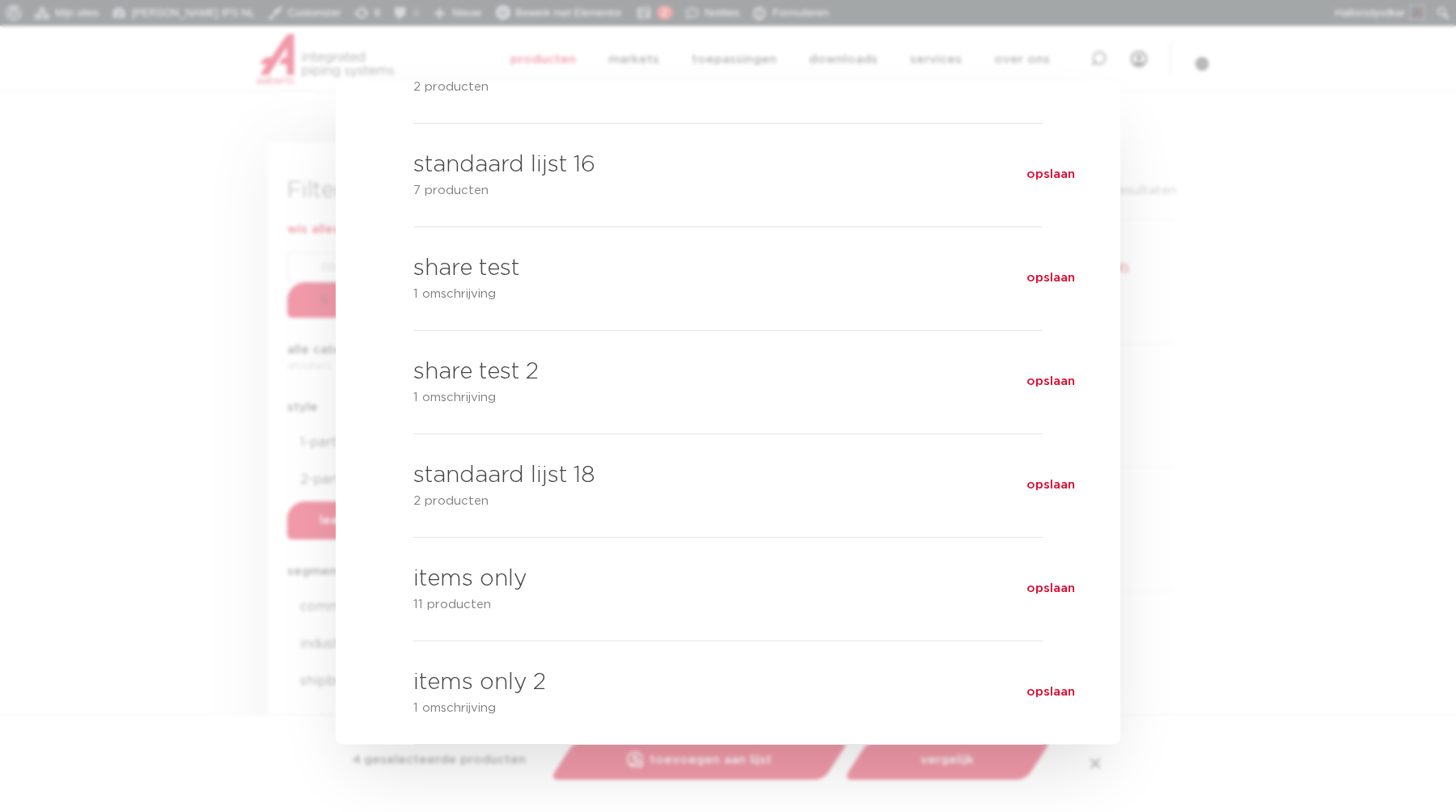
scroll to position [2068, 0]
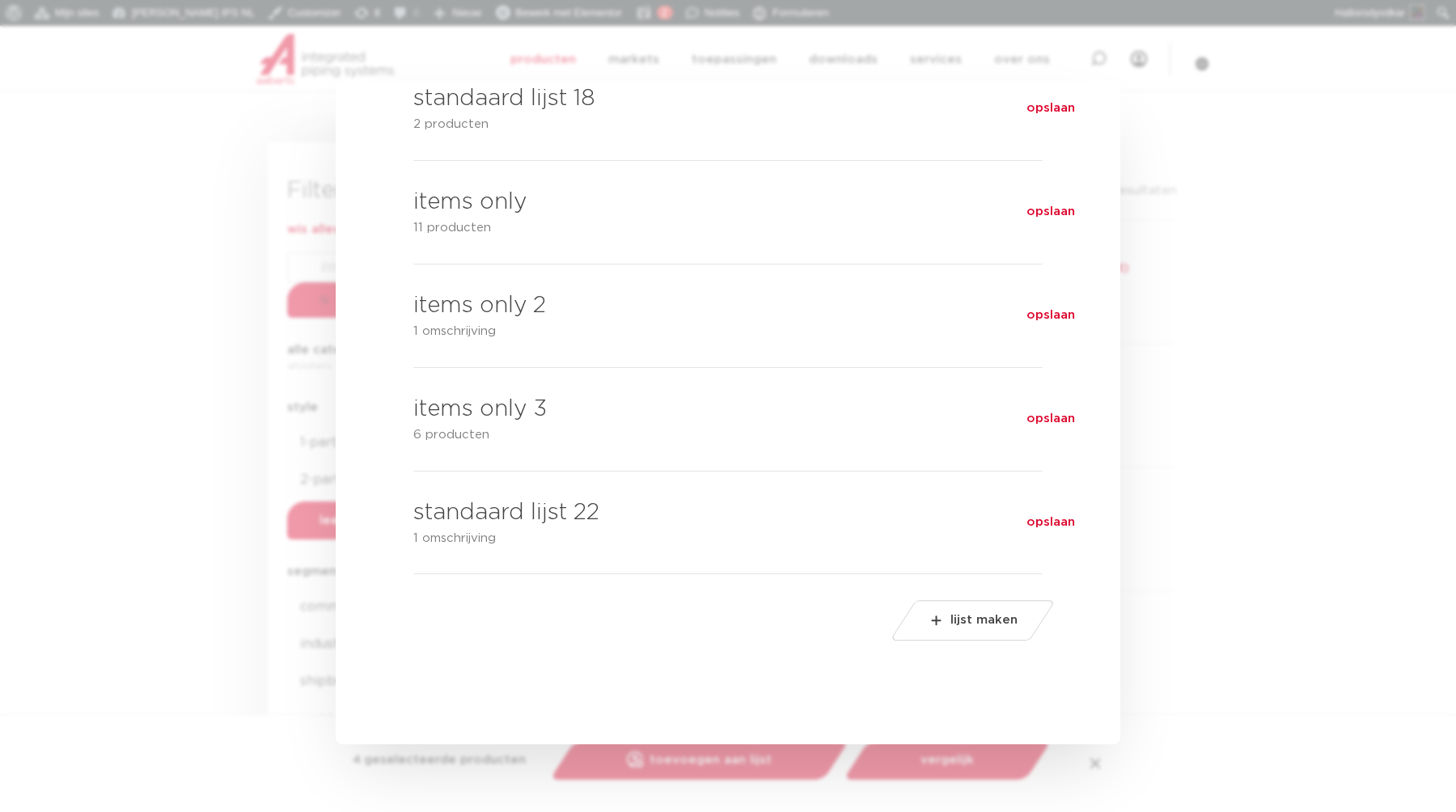
click at [970, 619] on span "lijst maken" at bounding box center [984, 619] width 67 height 26
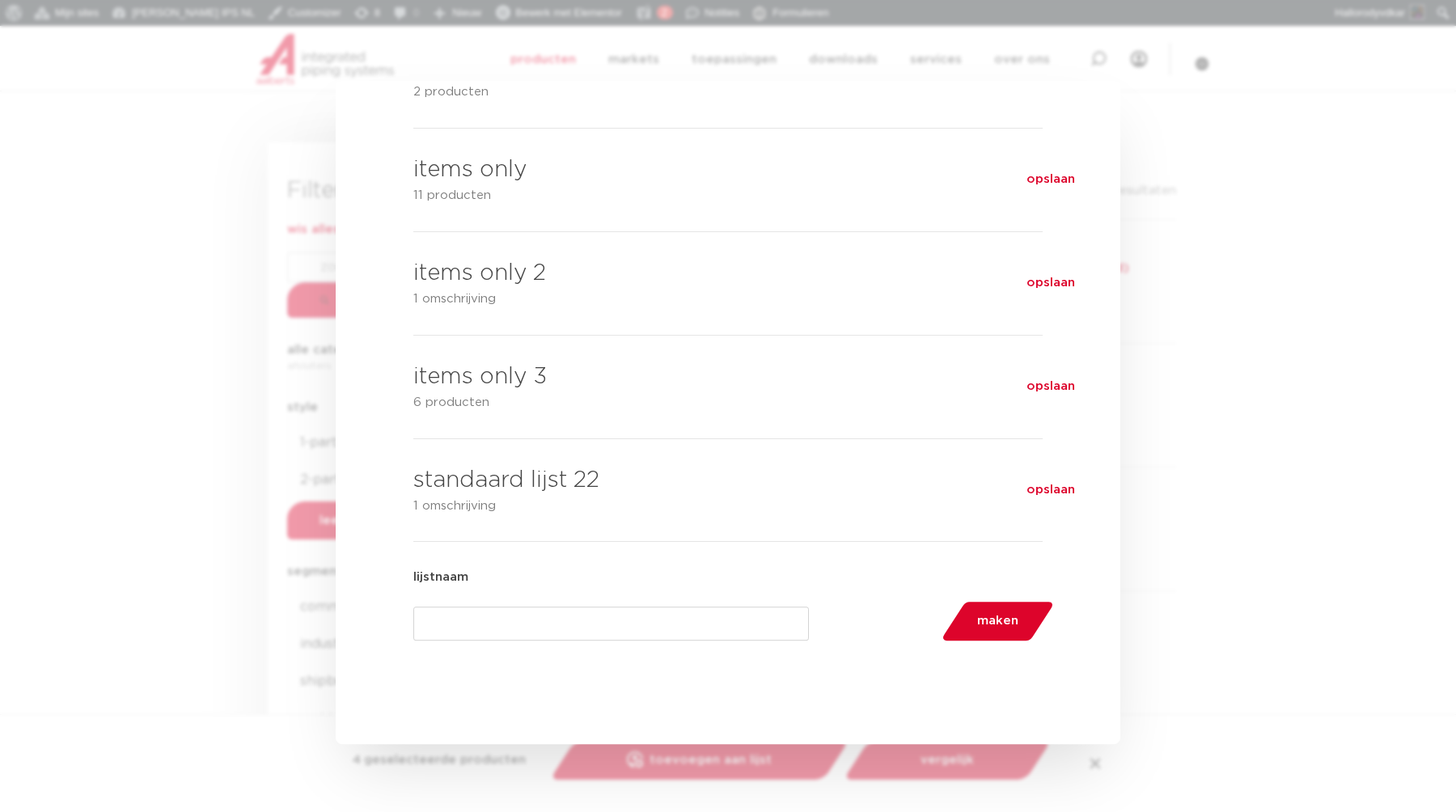
click at [670, 640] on input "lijstnaam" at bounding box center [611, 623] width 396 height 34
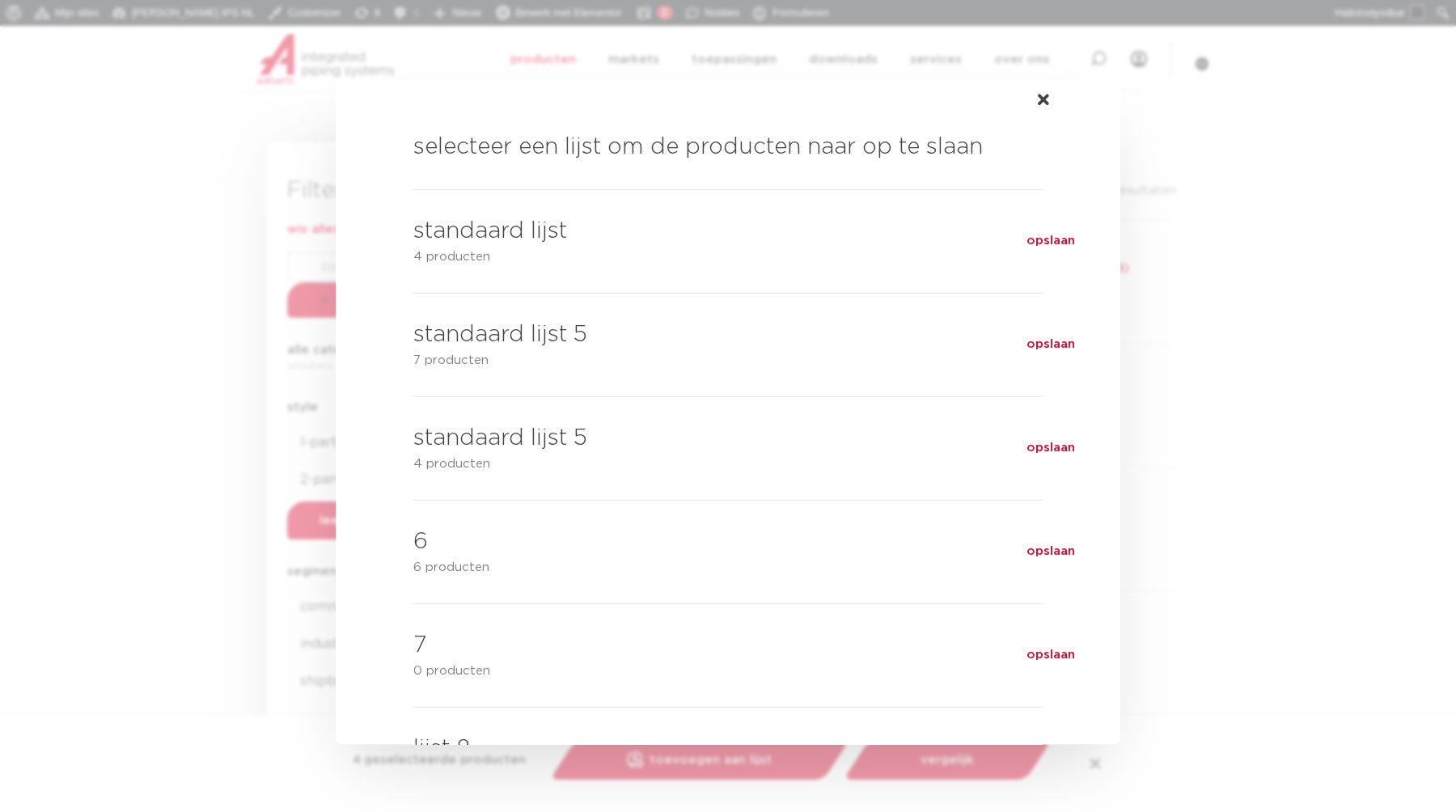
scroll to position [0, 0]
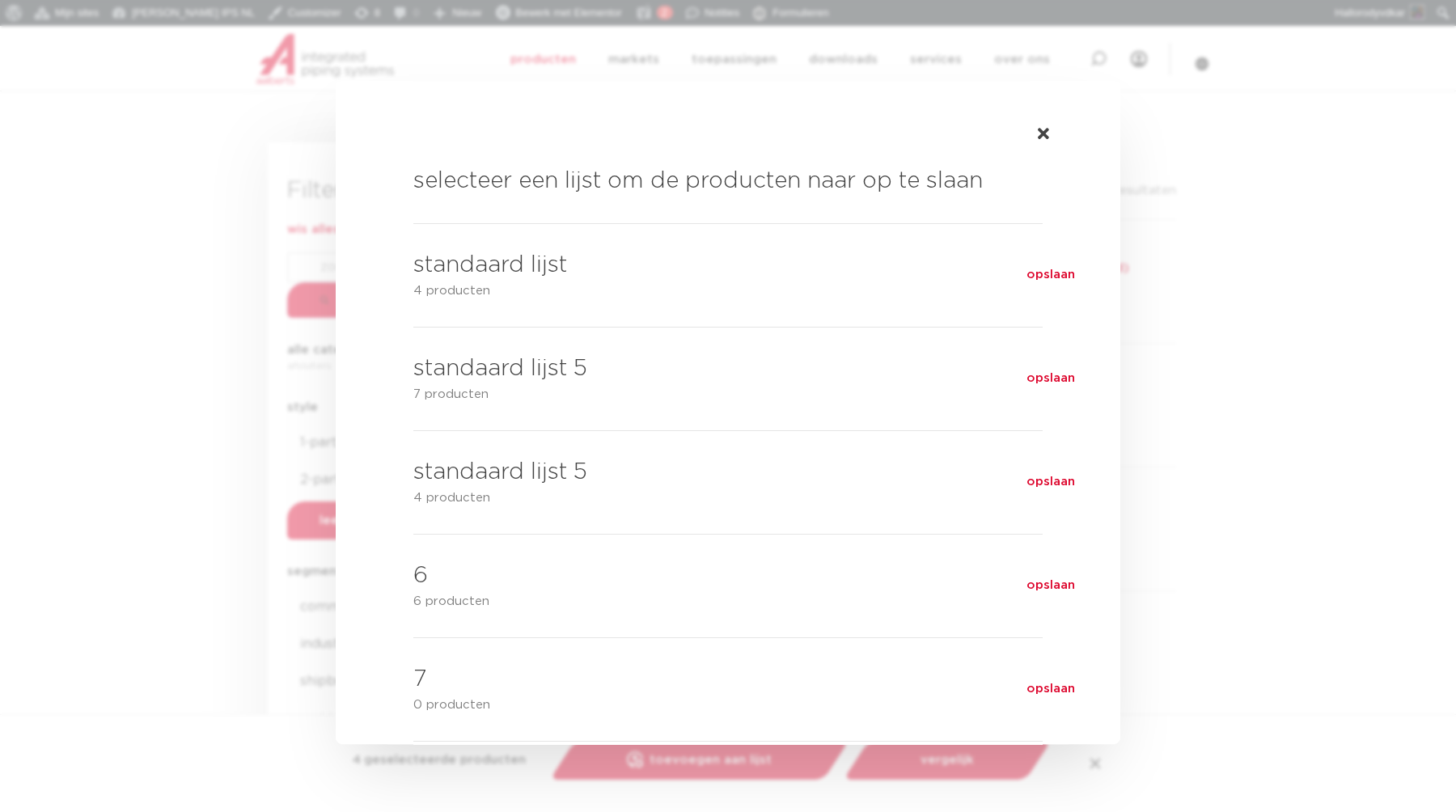
click at [211, 156] on div at bounding box center [728, 406] width 1456 height 812
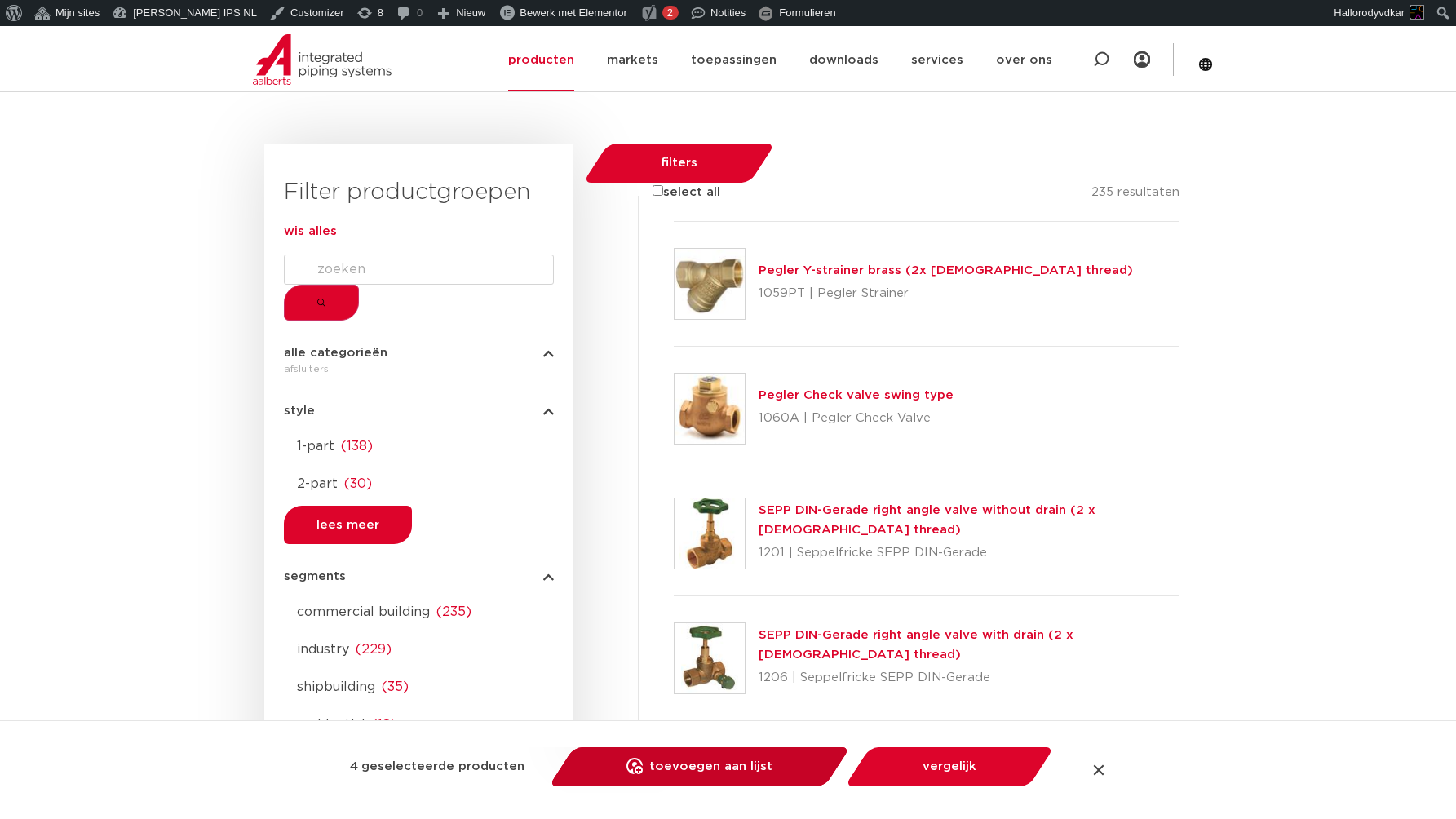
click at [777, 767] on link "toevoegen aan lijst opslaan in my IPS" at bounding box center [700, 766] width 277 height 39
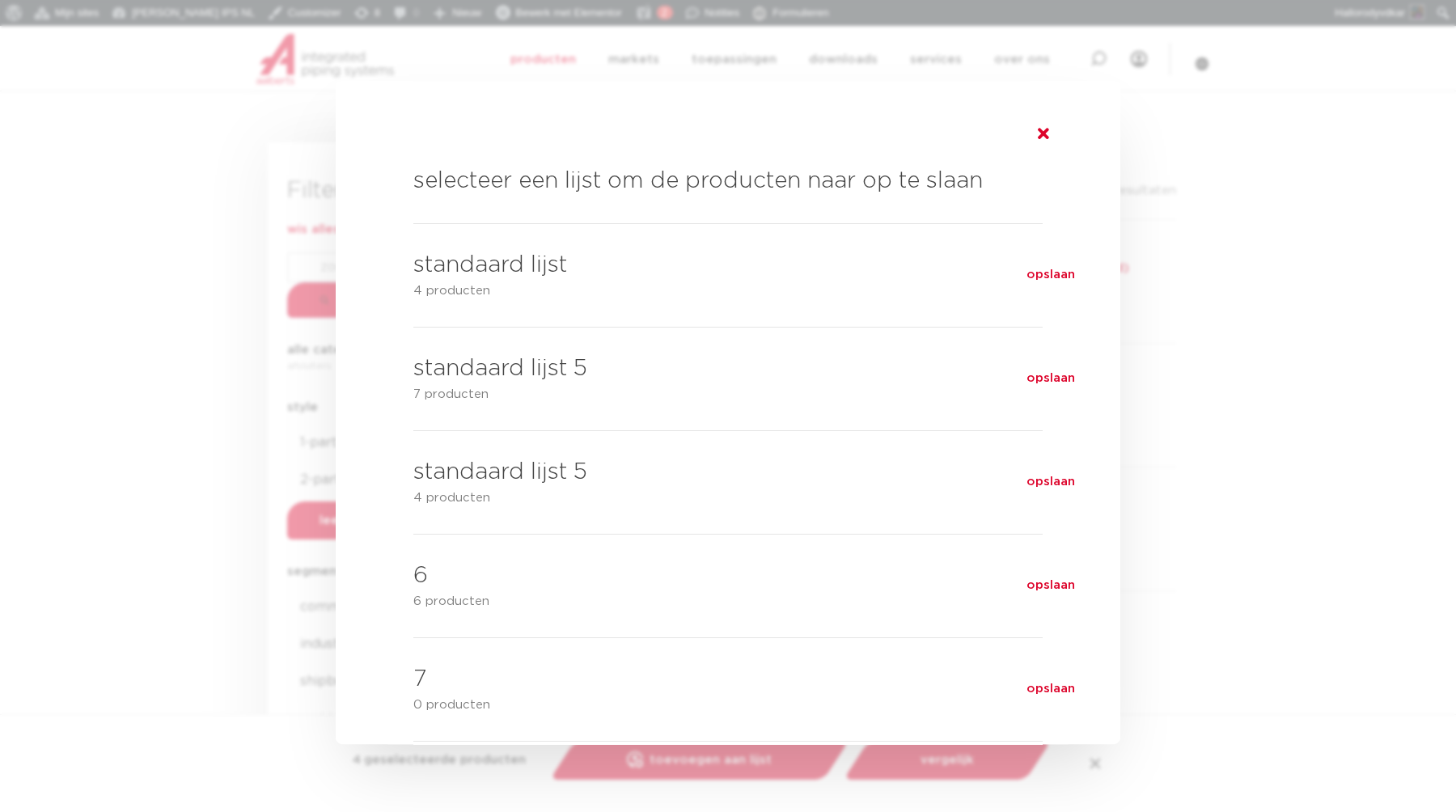
click at [1047, 134] on icon at bounding box center [1044, 133] width 11 height 16
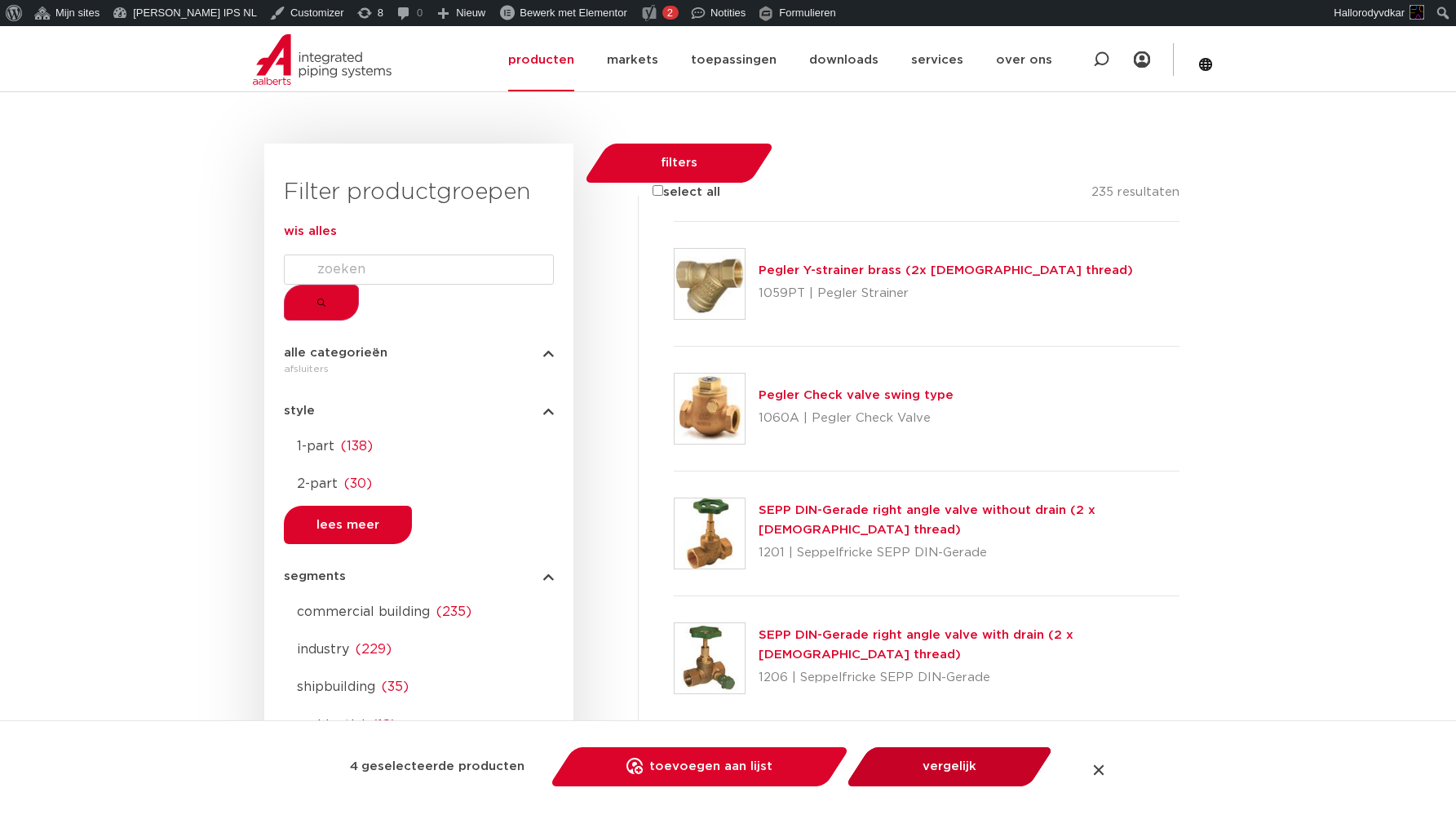
click at [950, 771] on link "vergelijk" at bounding box center [950, 766] width 185 height 39
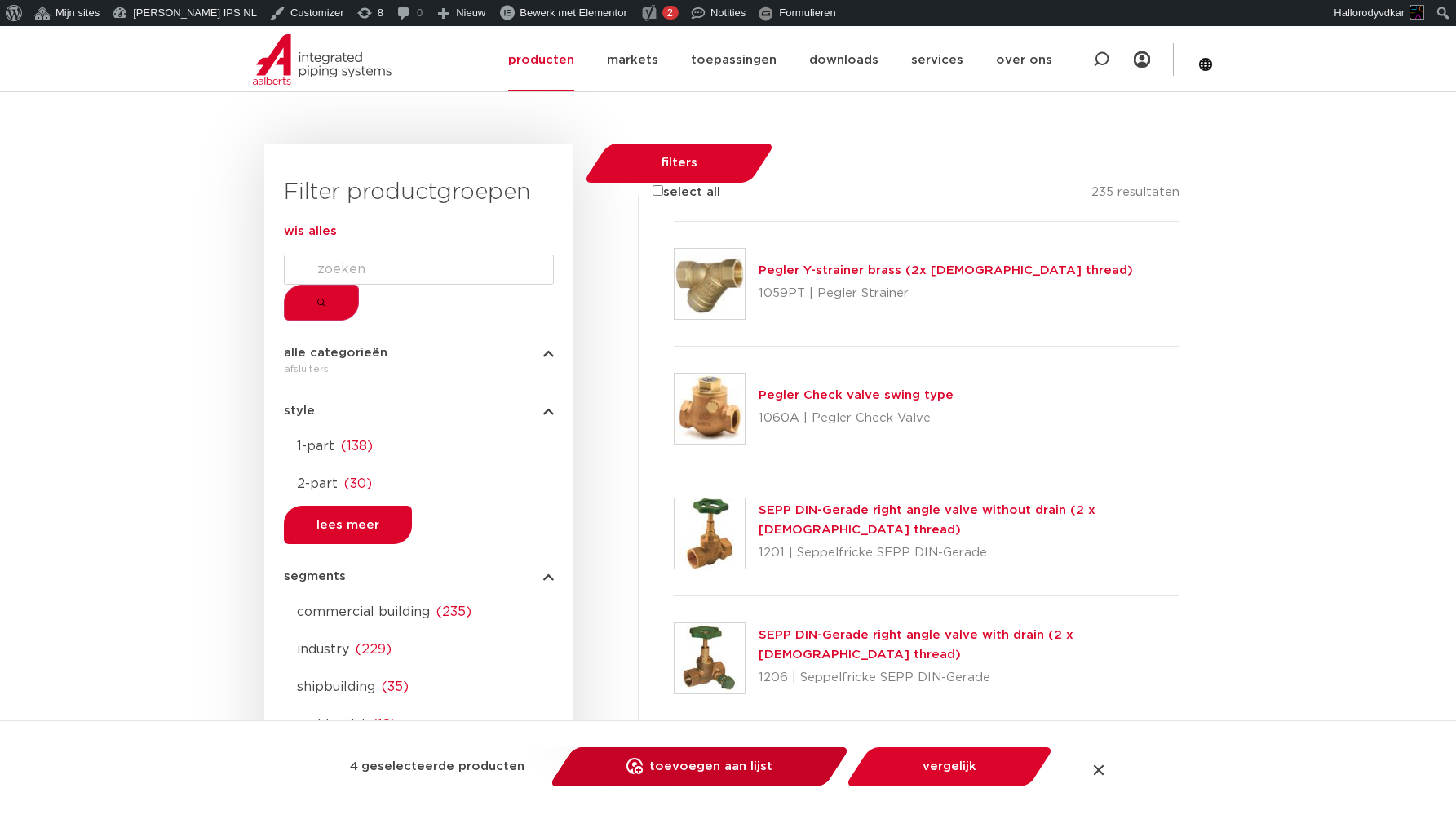
click at [692, 784] on link "toevoegen aan lijst opslaan in my IPS" at bounding box center [700, 766] width 277 height 39
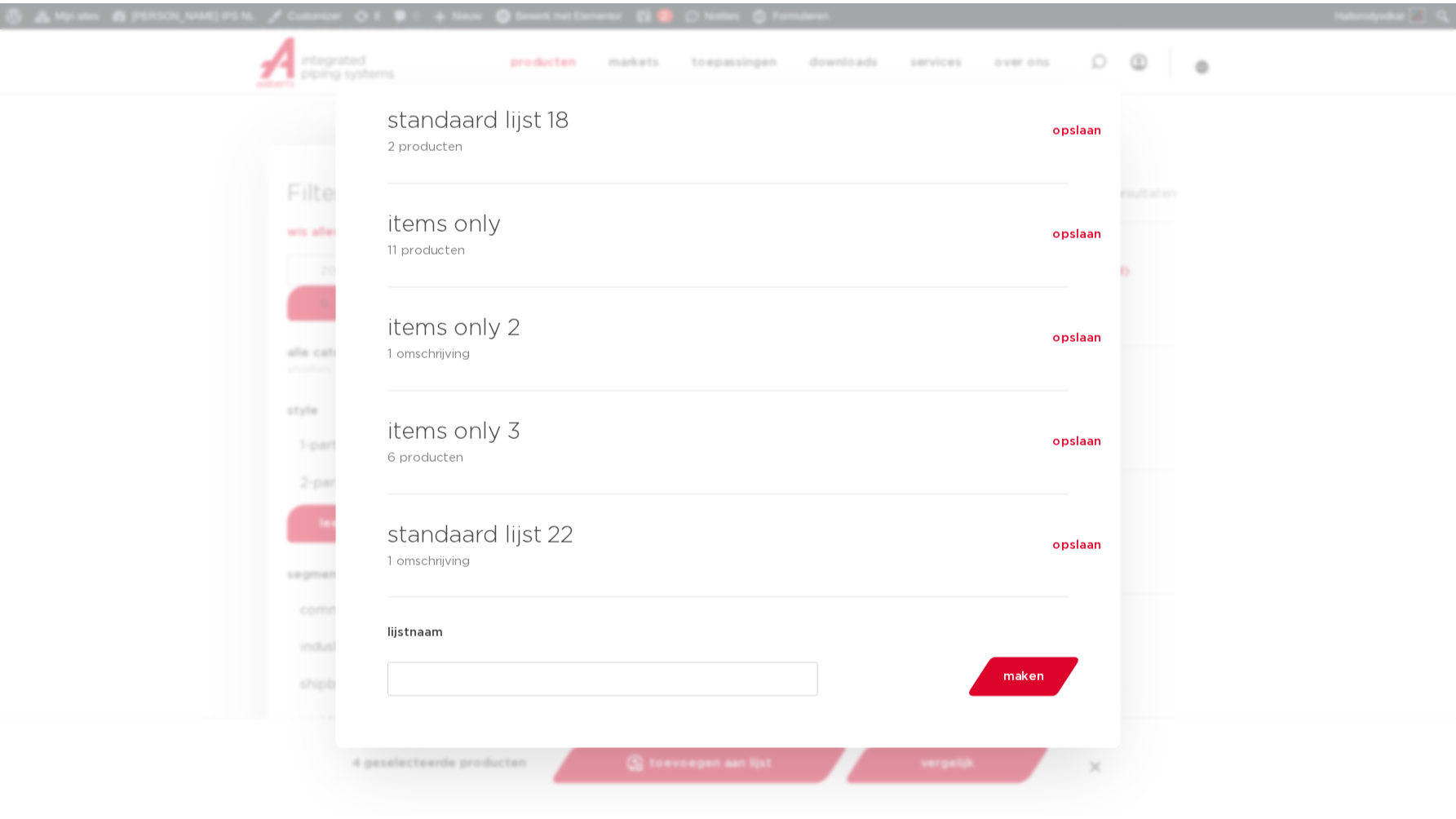
scroll to position [2035, 0]
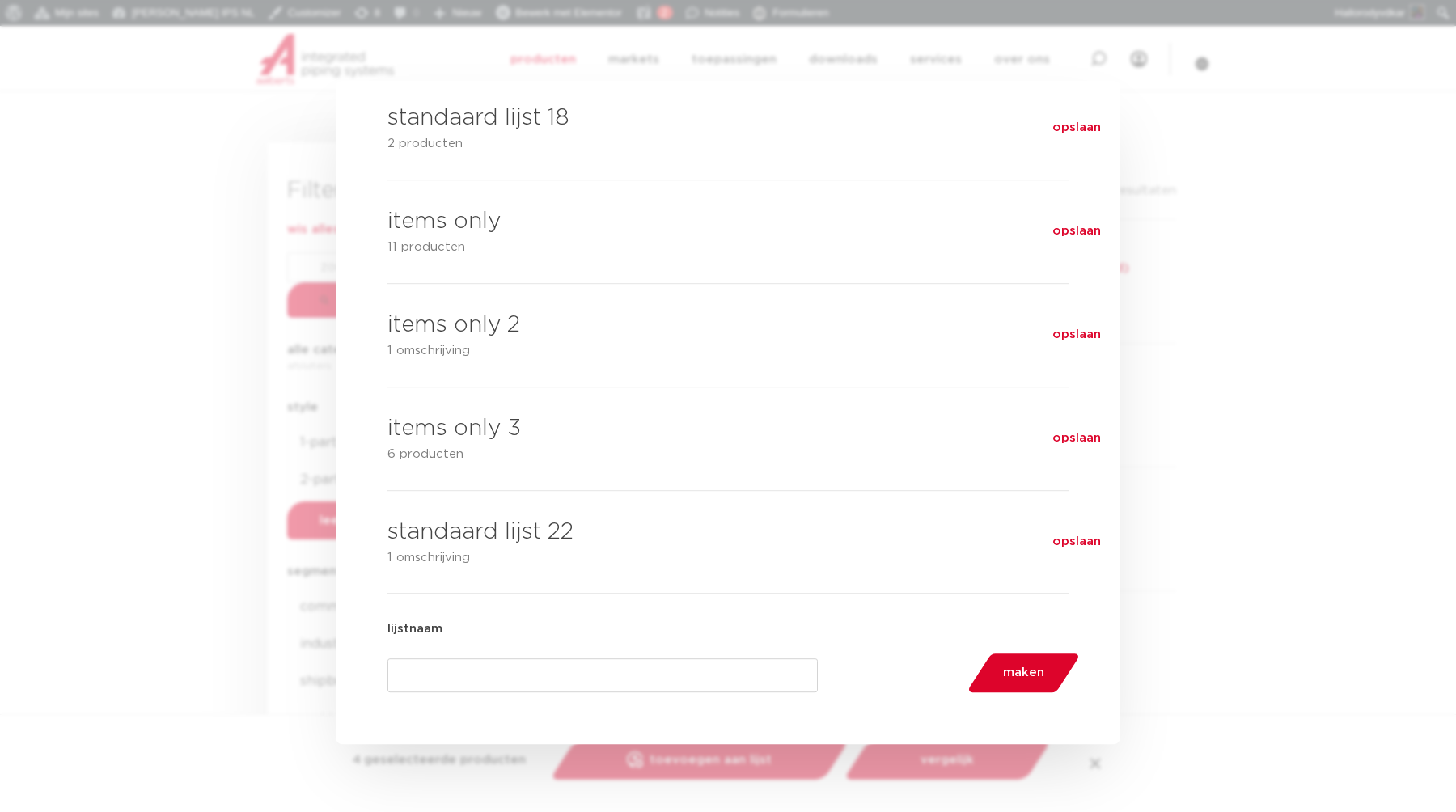
click at [156, 275] on div at bounding box center [728, 406] width 1456 height 812
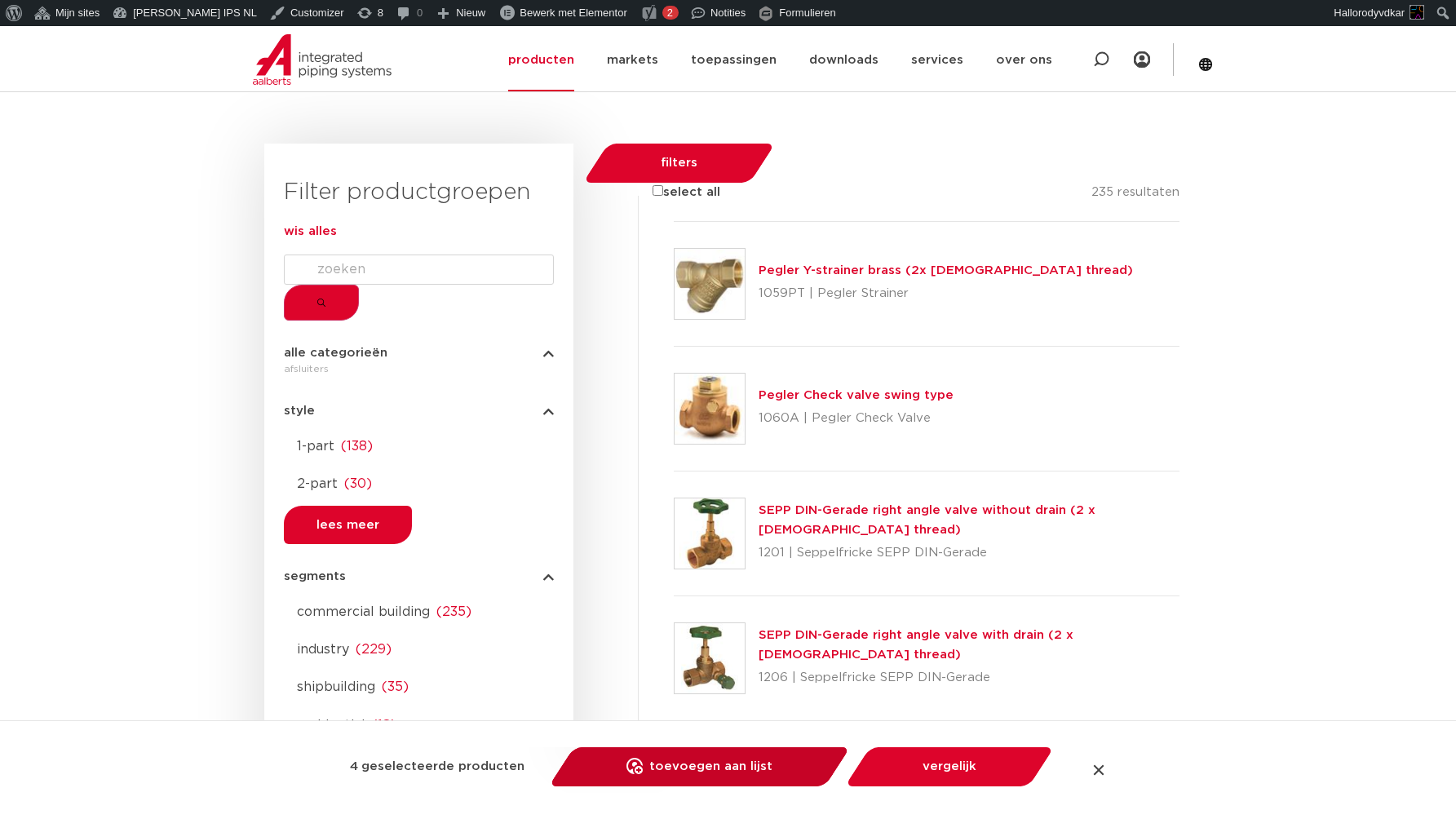
click at [789, 773] on link "toevoegen aan lijst opslaan in my IPS" at bounding box center [700, 766] width 277 height 39
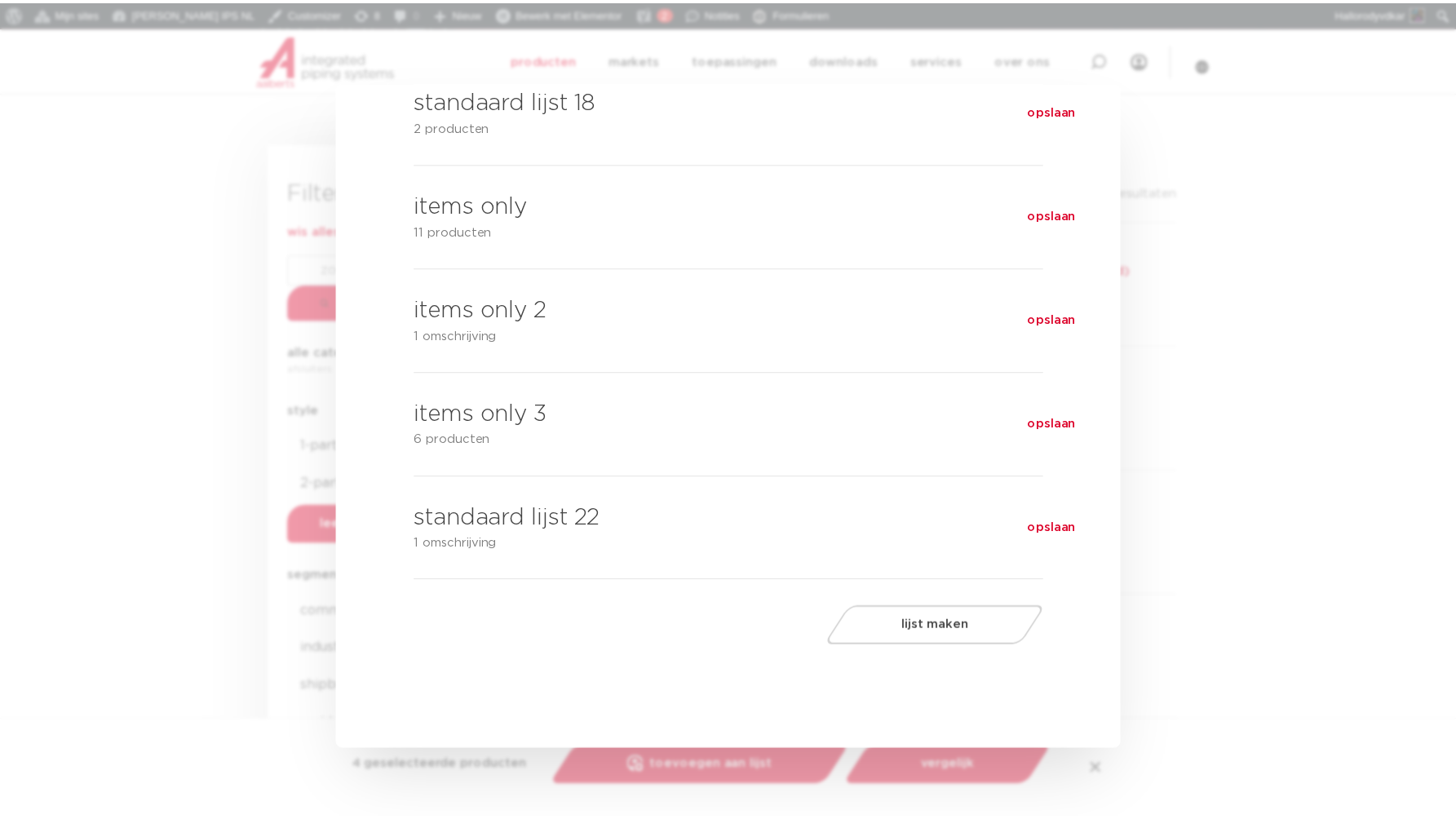
scroll to position [2085, 0]
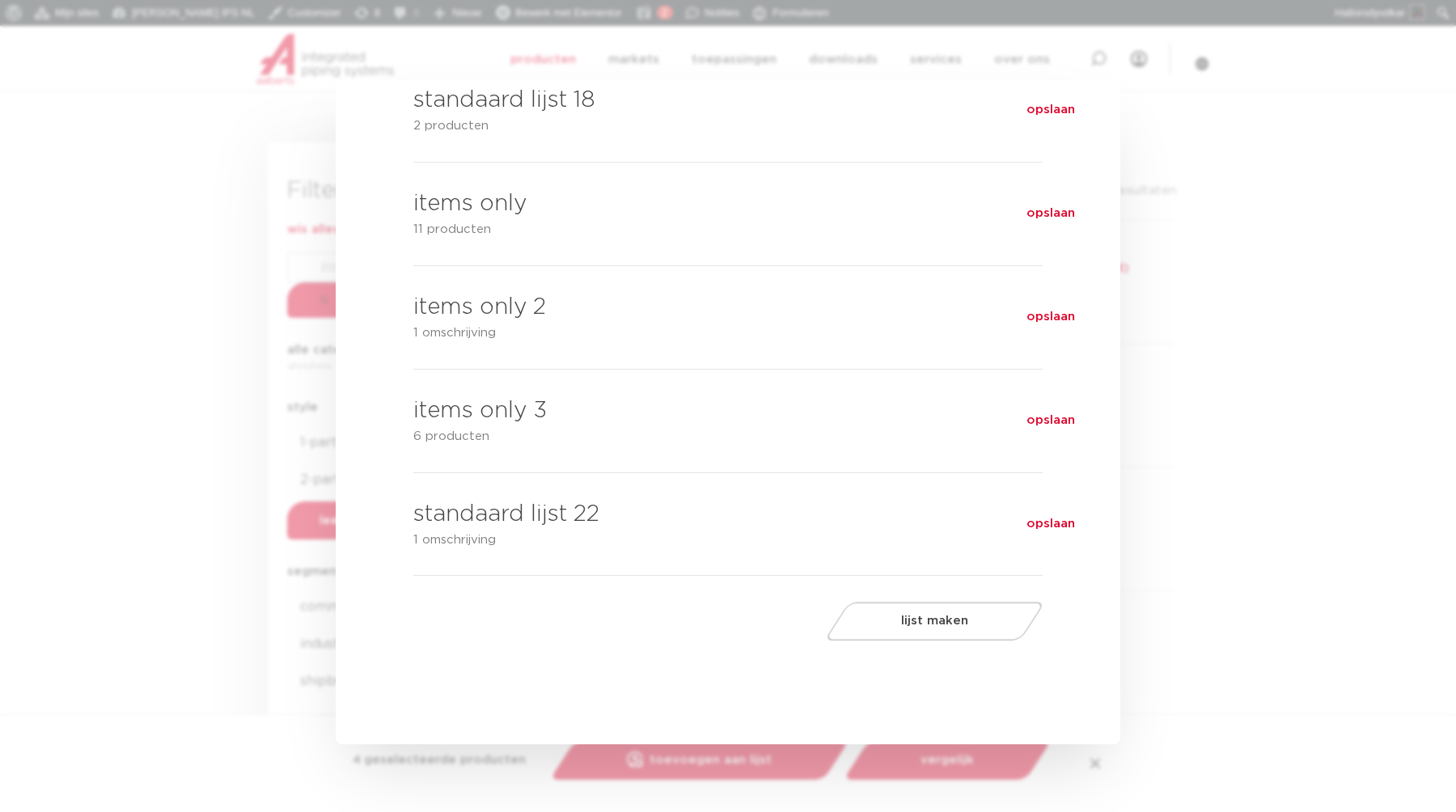
click at [530, 639] on div "lijstnaam maken lijst maken" at bounding box center [728, 620] width 629 height 39
click at [844, 611] on button "lijst maken" at bounding box center [934, 620] width 196 height 39
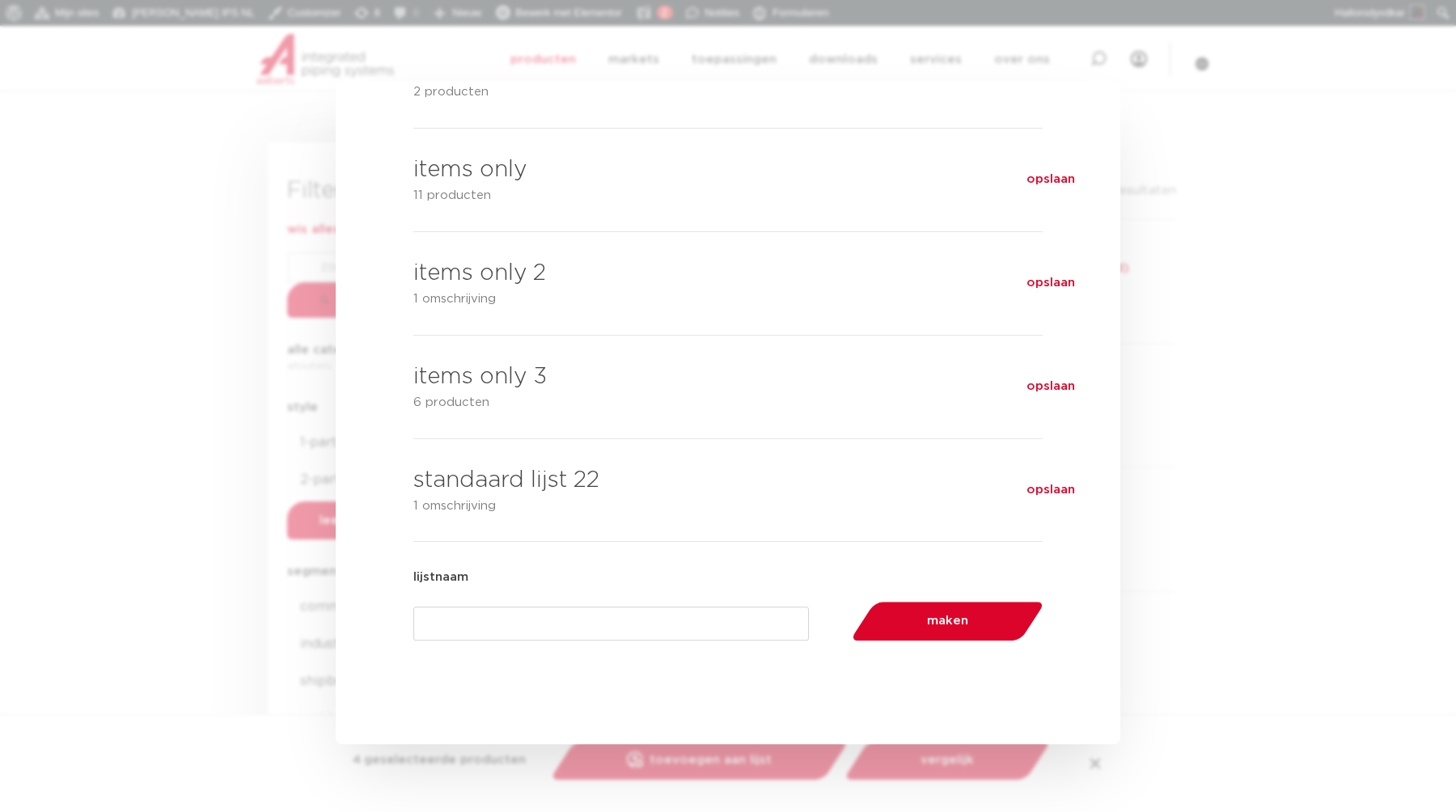
click at [752, 640] on input "lijstnaam" at bounding box center [611, 623] width 396 height 34
click at [1263, 499] on div at bounding box center [728, 406] width 1456 height 812
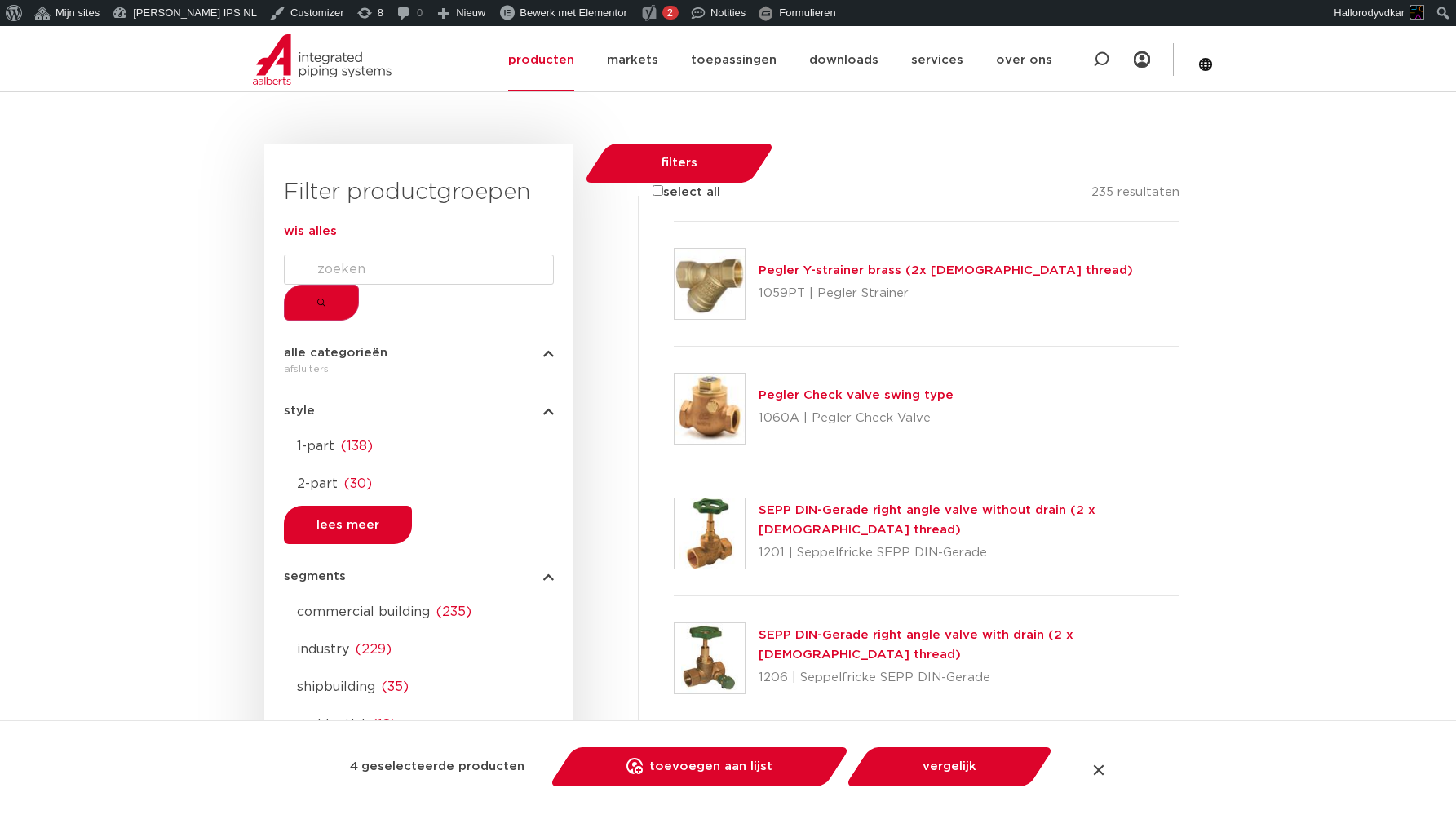
scroll to position [507, 0]
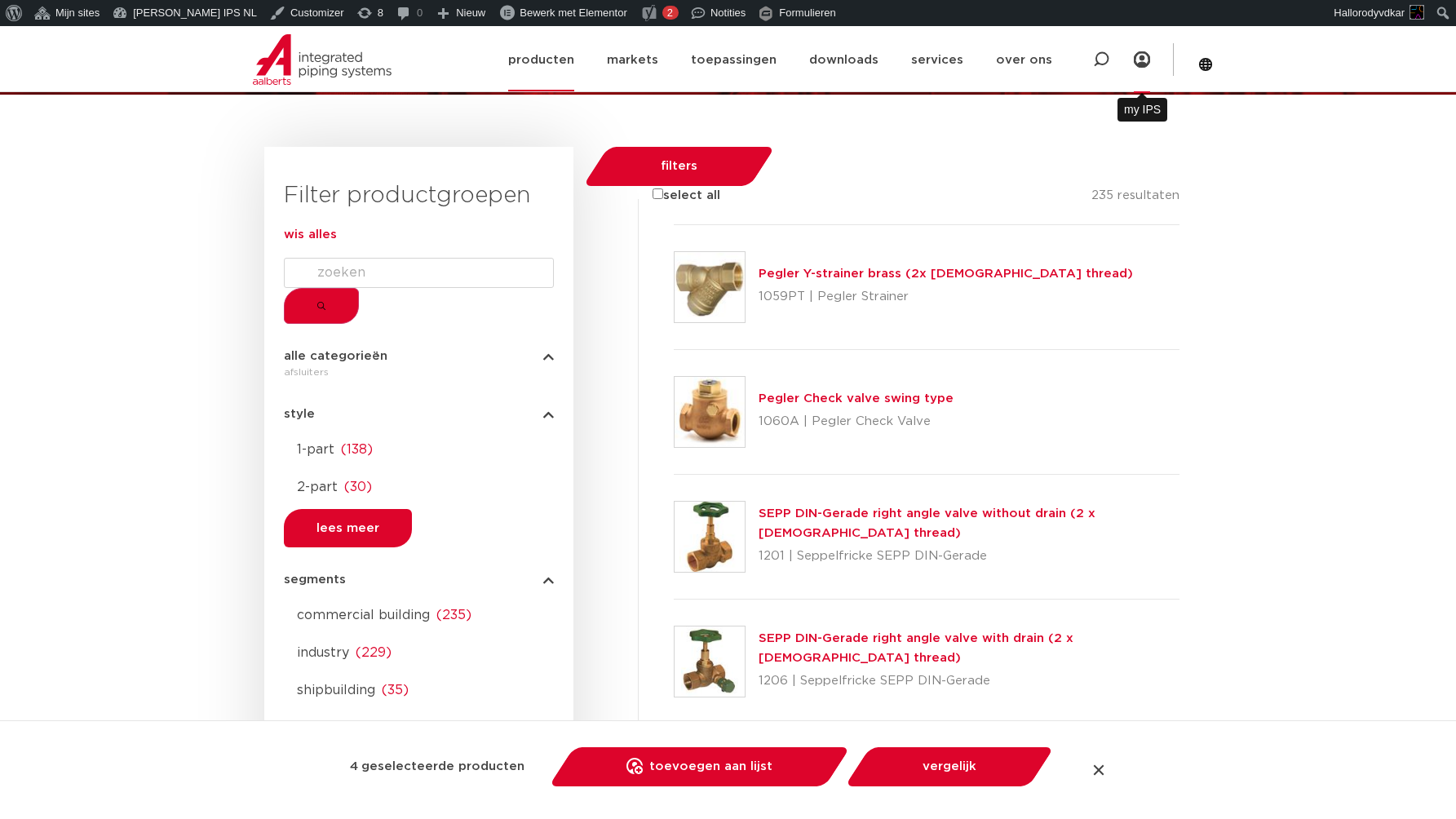
click at [1144, 60] on link "Menu" at bounding box center [1141, 60] width 16 height 67
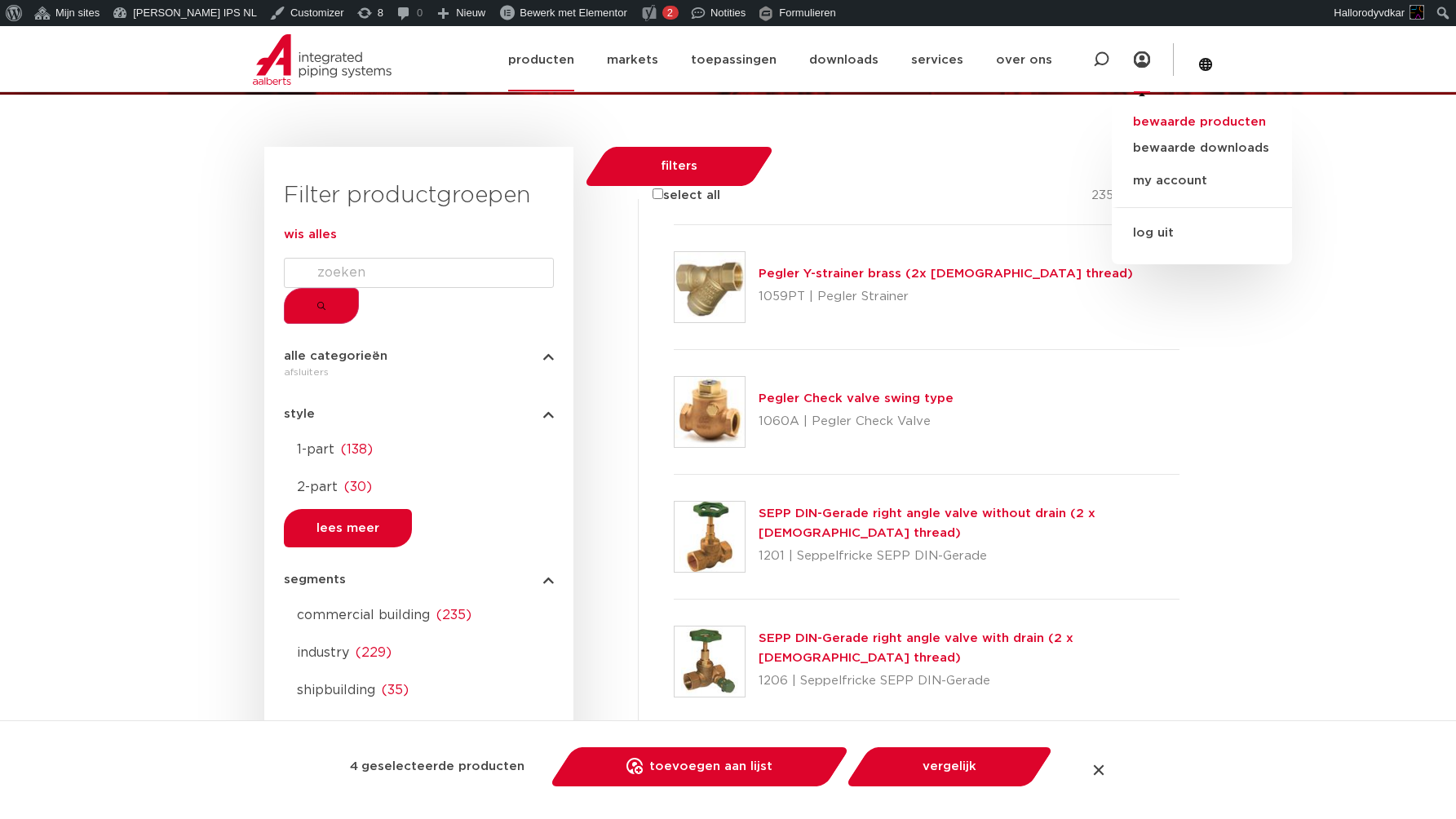
click at [1176, 116] on link "bewaarde producten" at bounding box center [1202, 122] width 181 height 19
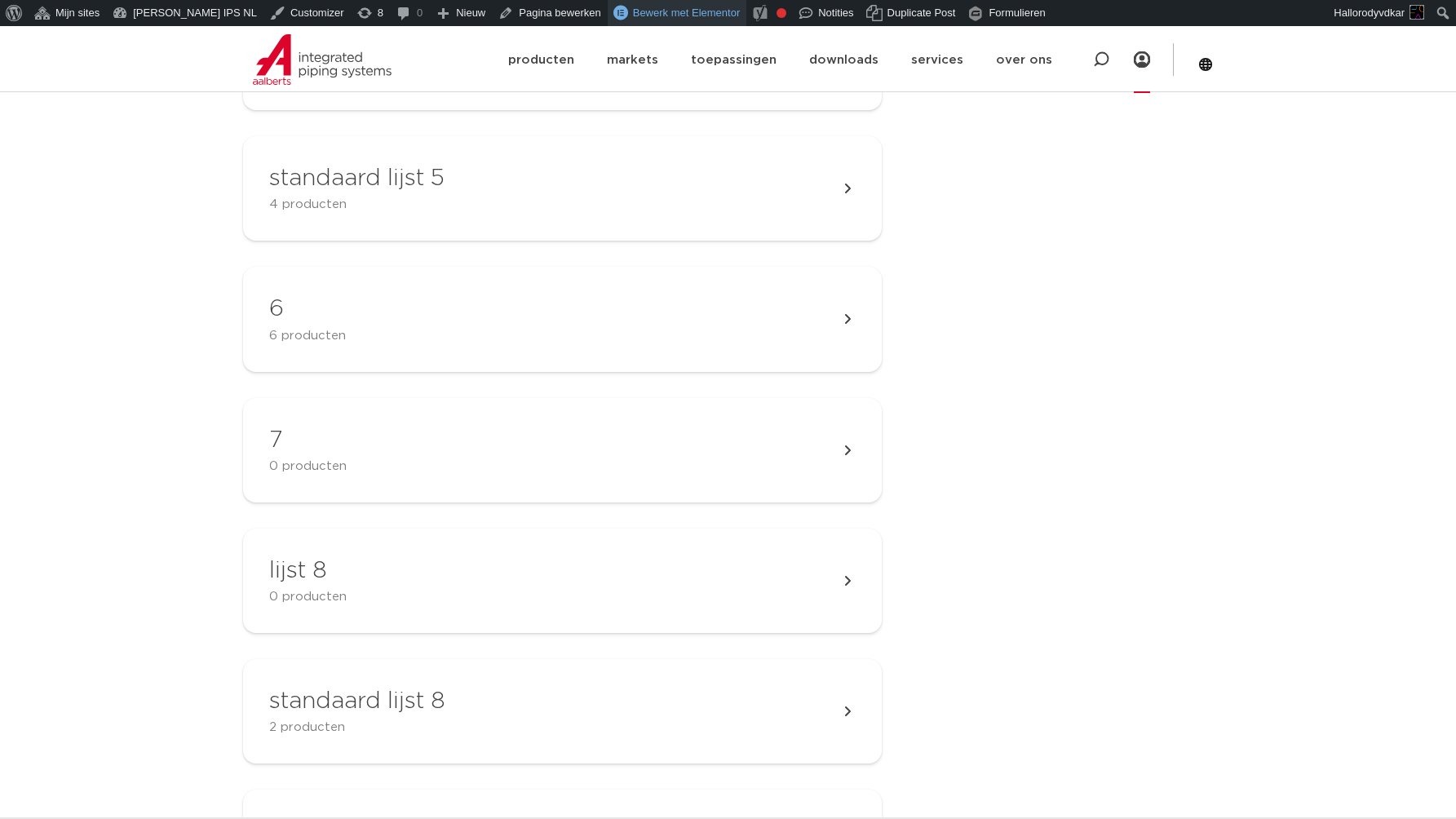
scroll to position [667, 0]
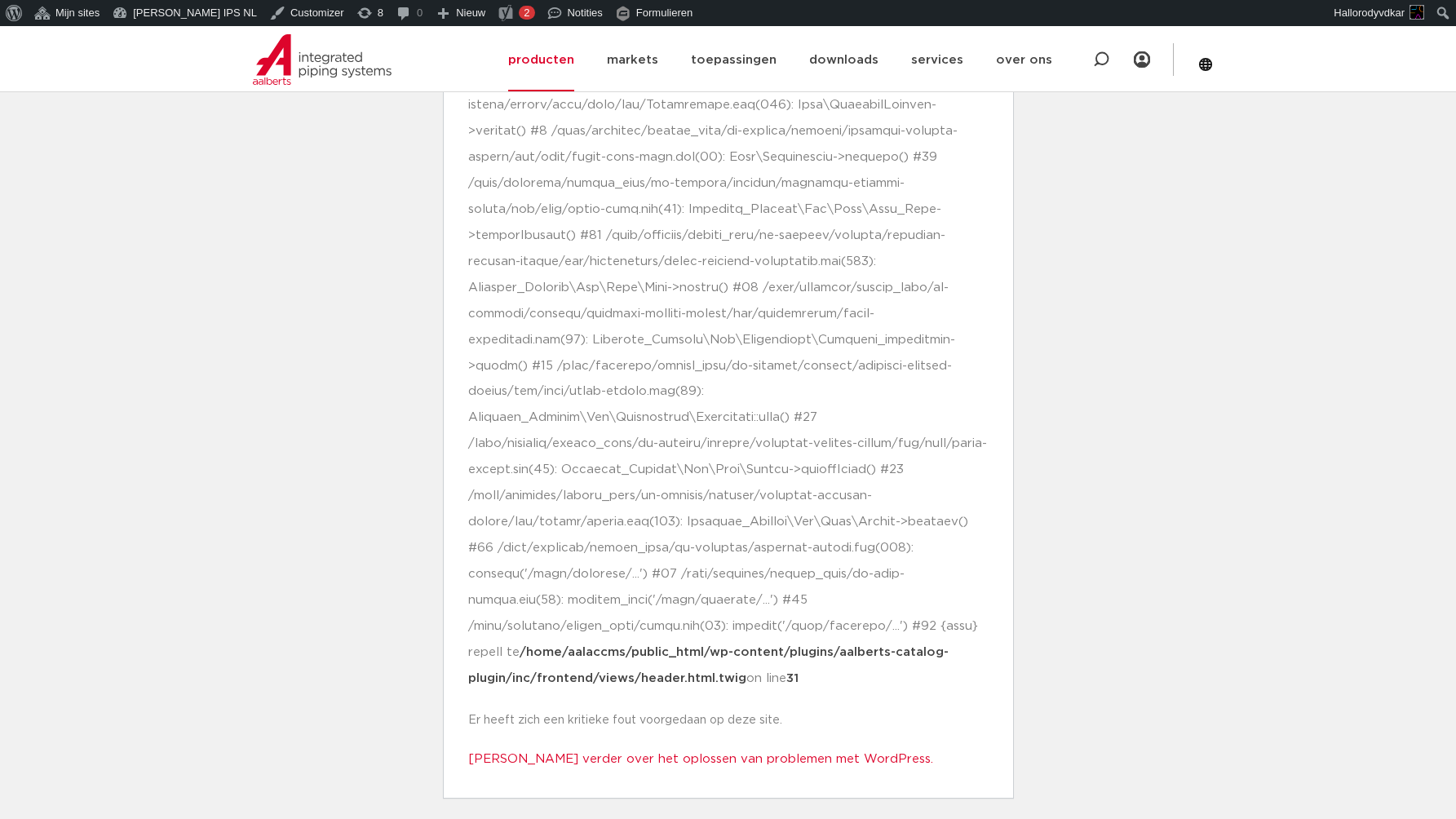
scroll to position [2786, 0]
